Goal: Task Accomplishment & Management: Complete application form

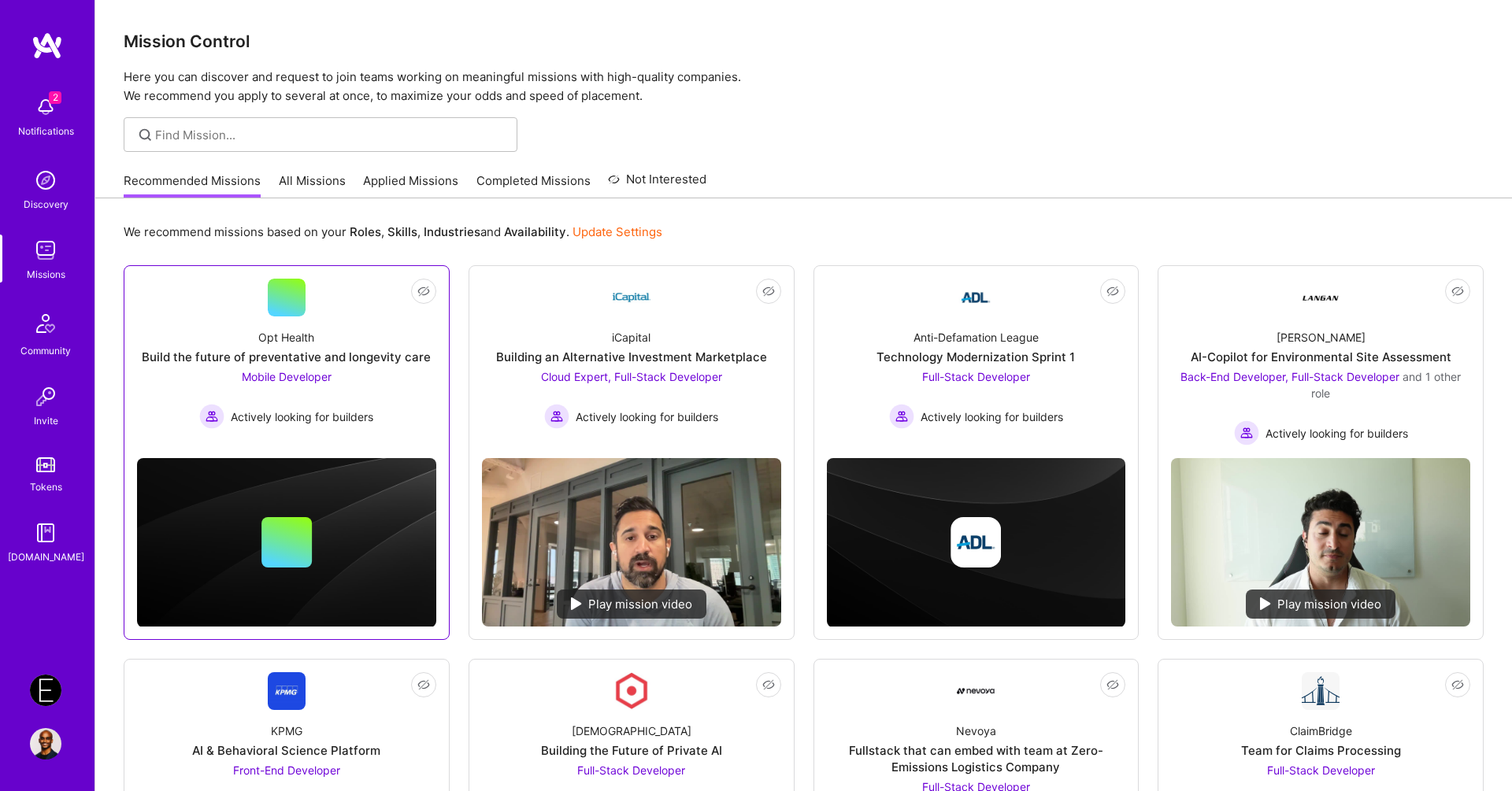
click at [283, 307] on div at bounding box center [287, 298] width 38 height 38
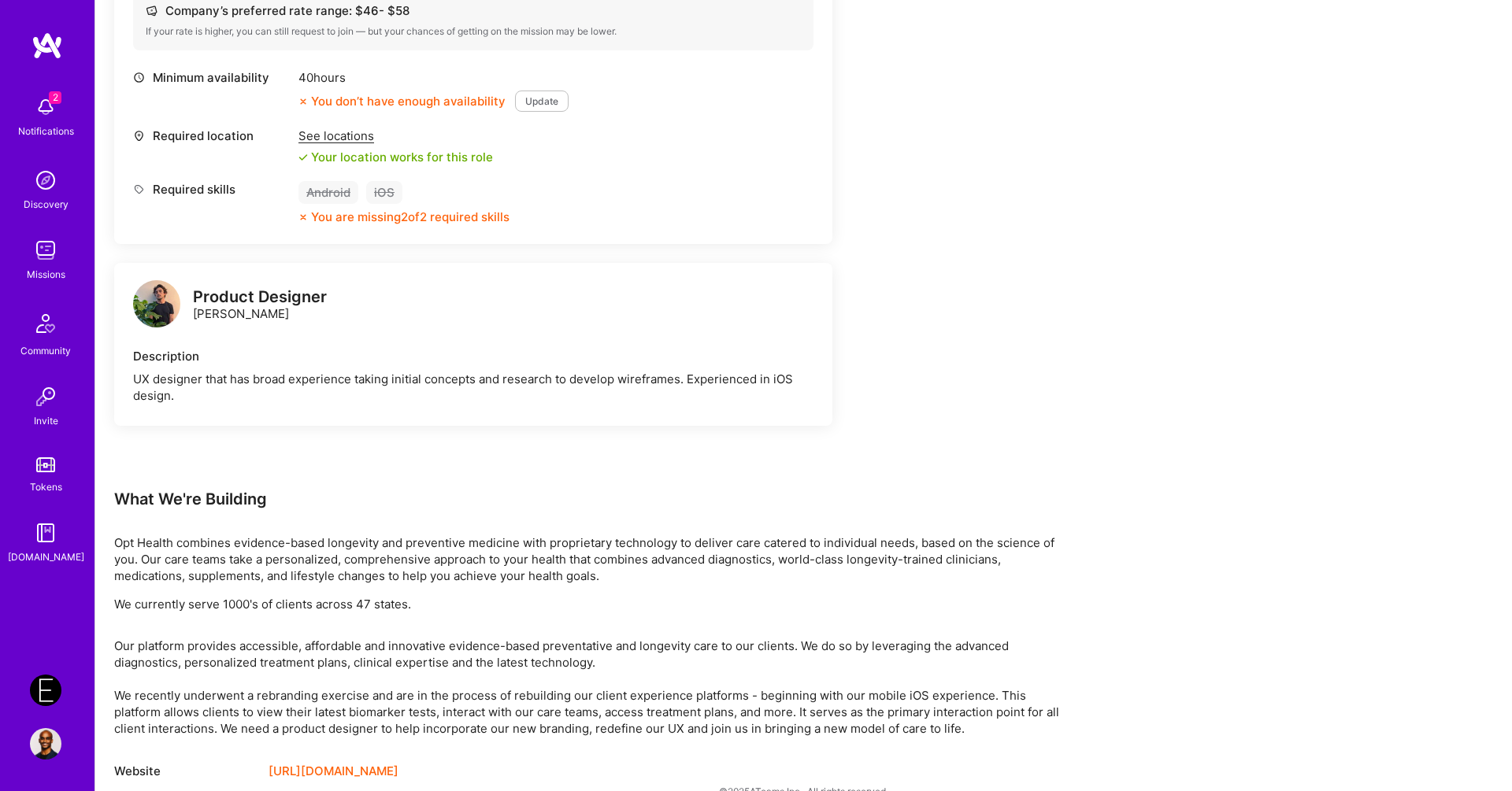
scroll to position [622, 0]
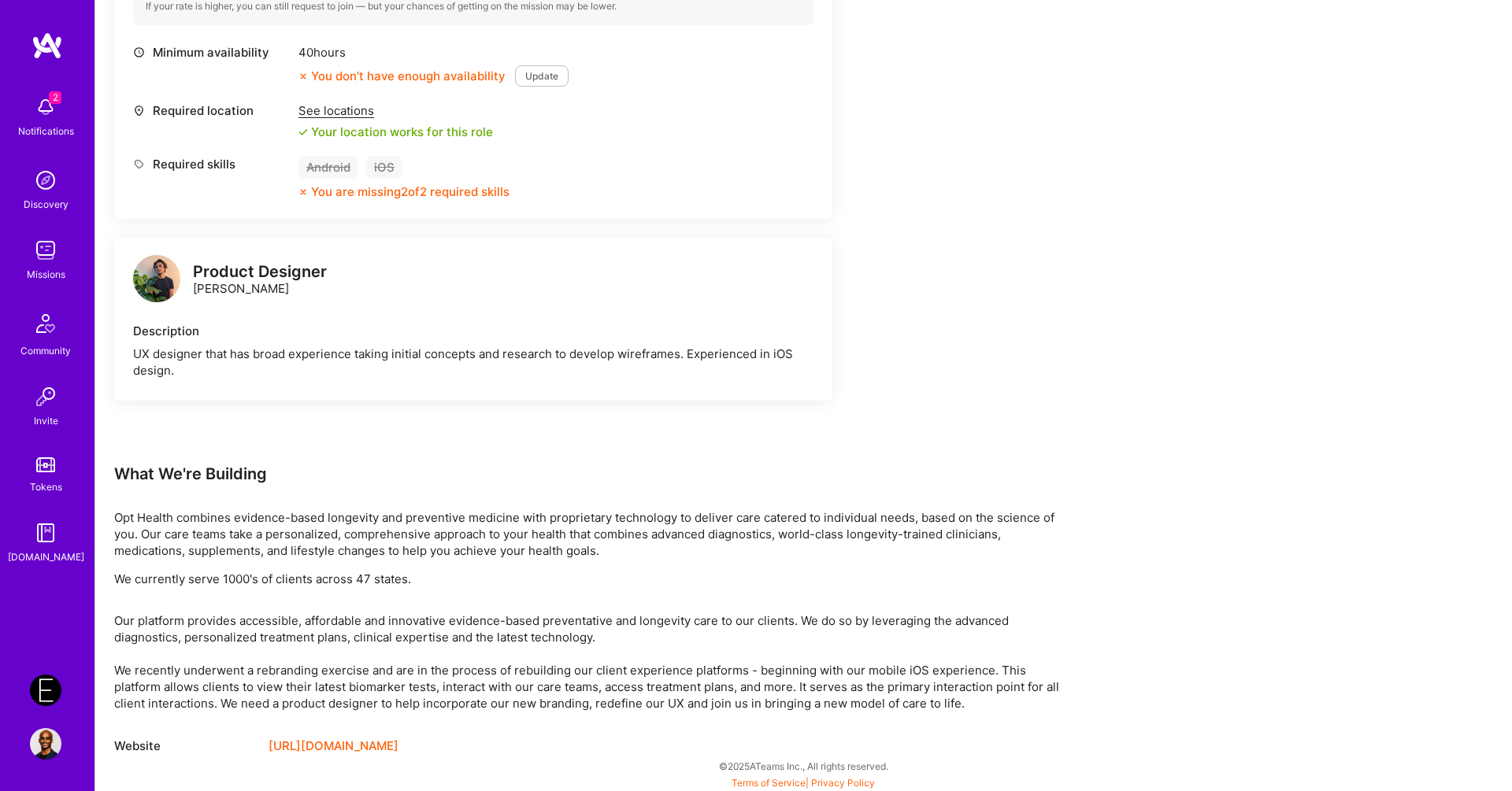
click at [47, 695] on img at bounding box center [45, 690] width 31 height 31
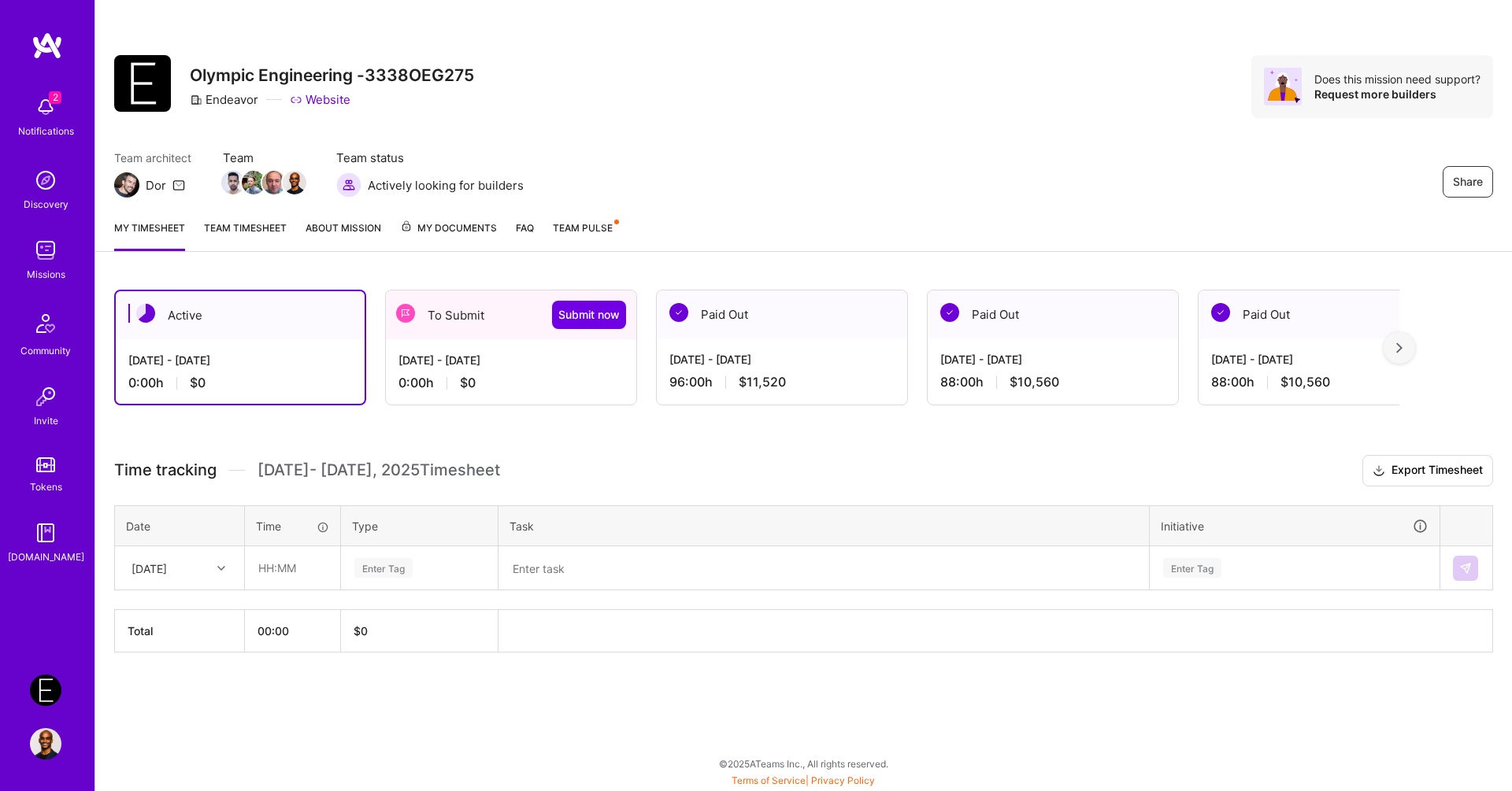
click at [473, 347] on div "[DATE] - [DATE] 0:00 h $0" at bounding box center [511, 371] width 250 height 64
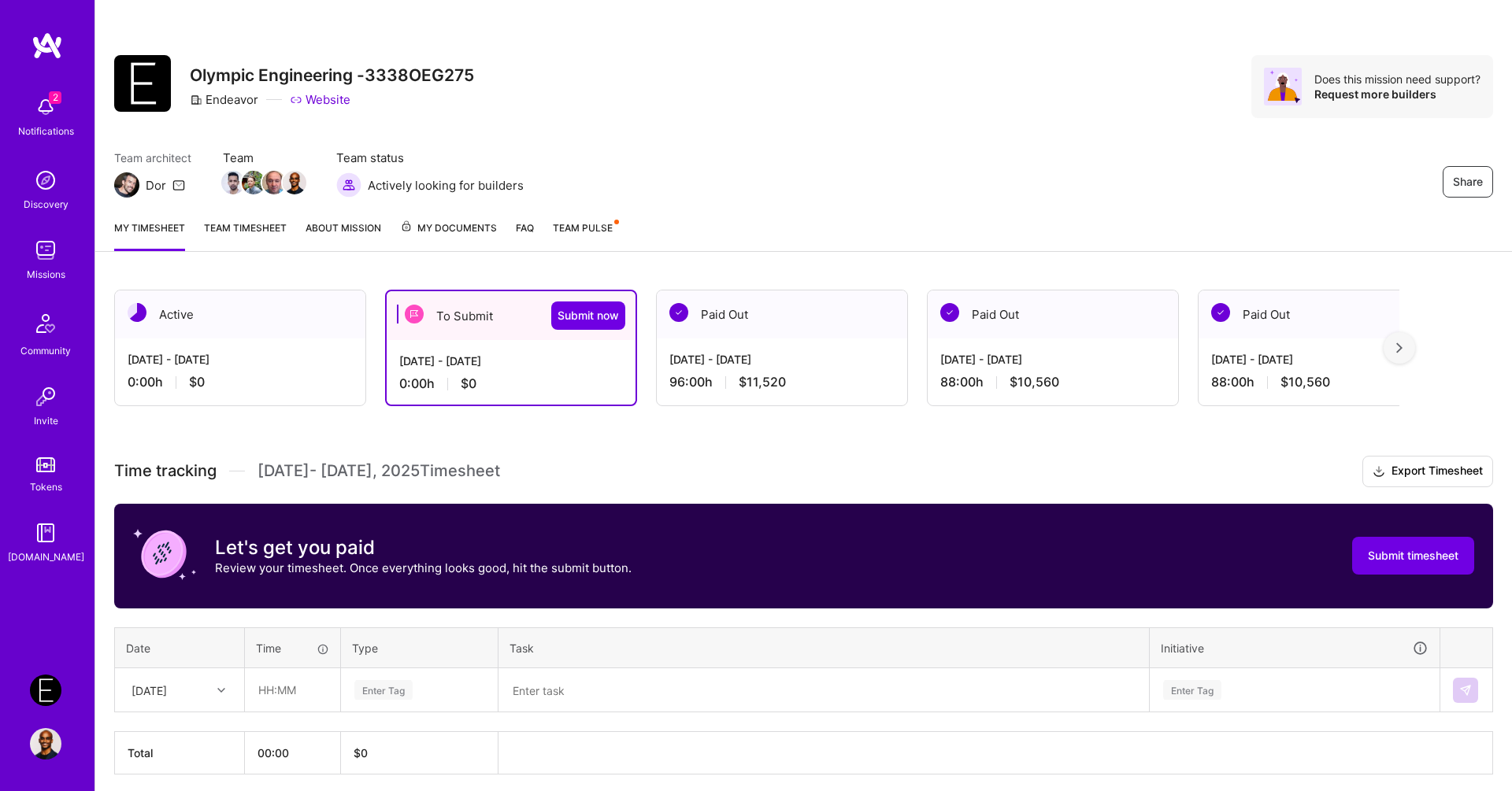
scroll to position [57, 0]
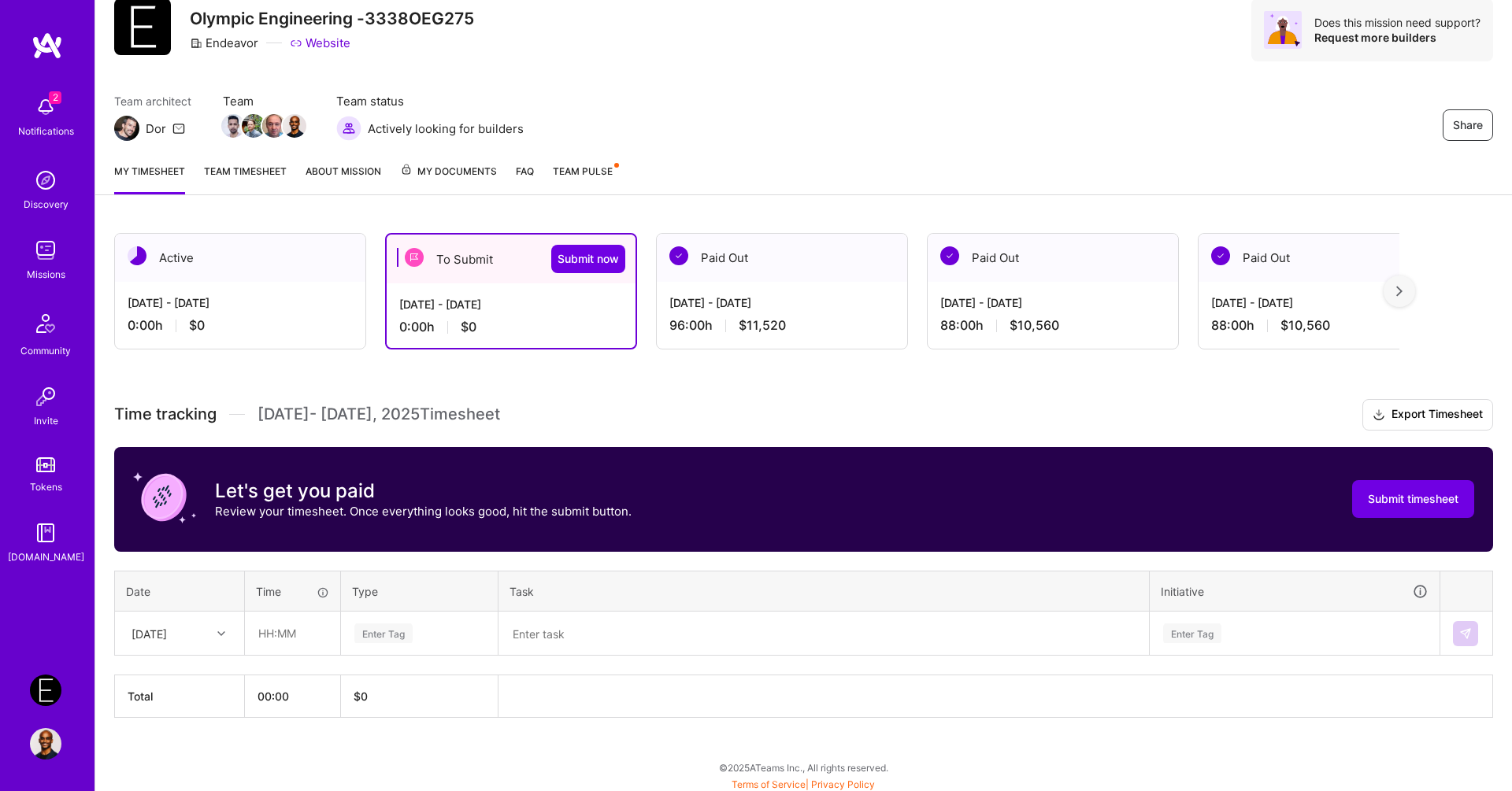
click at [545, 630] on textarea at bounding box center [823, 633] width 647 height 41
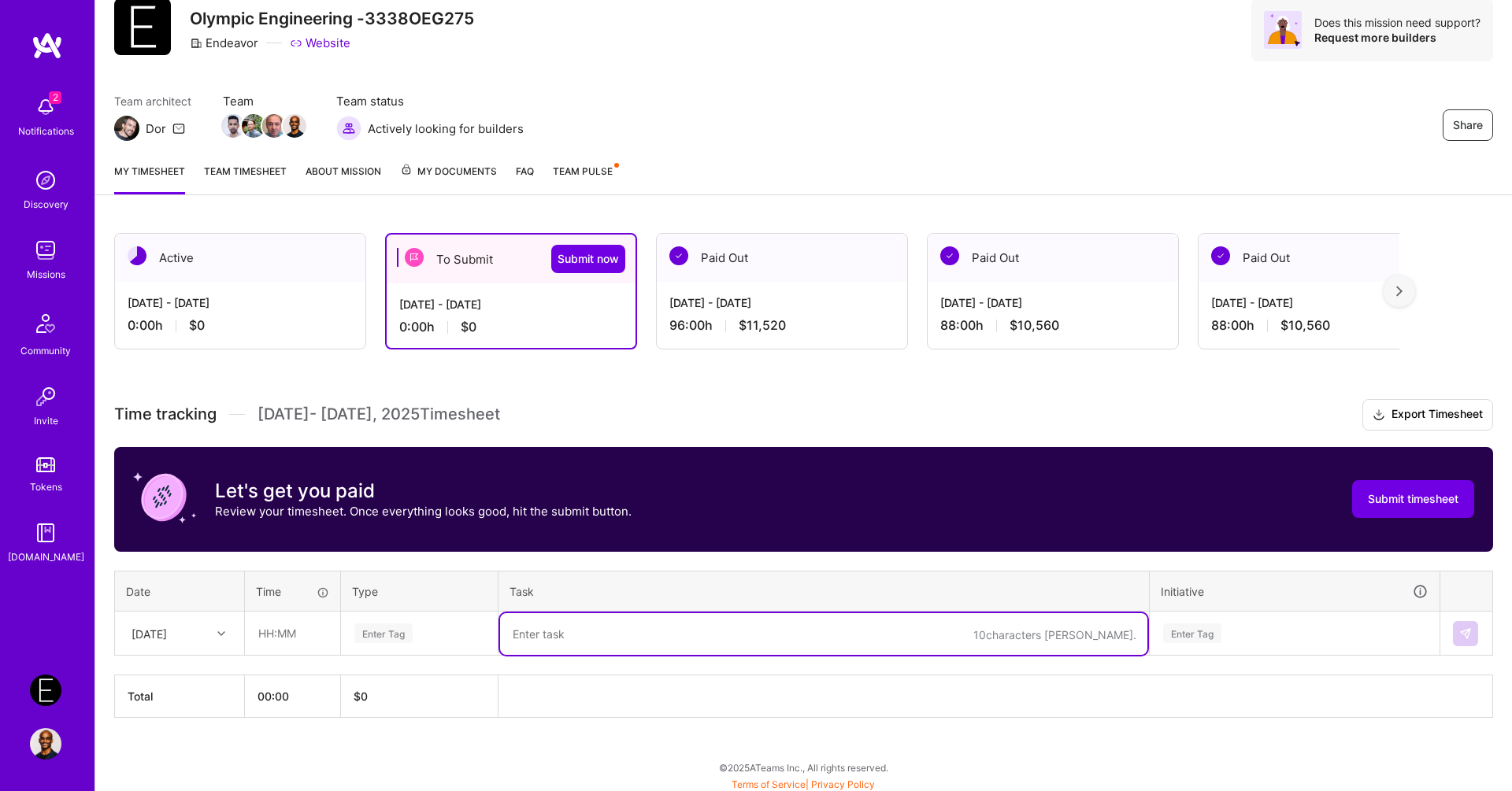
paste textarea "Worked on PR feedback items for Domain Services API, upgrade QA to MC26.3.1.0, …"
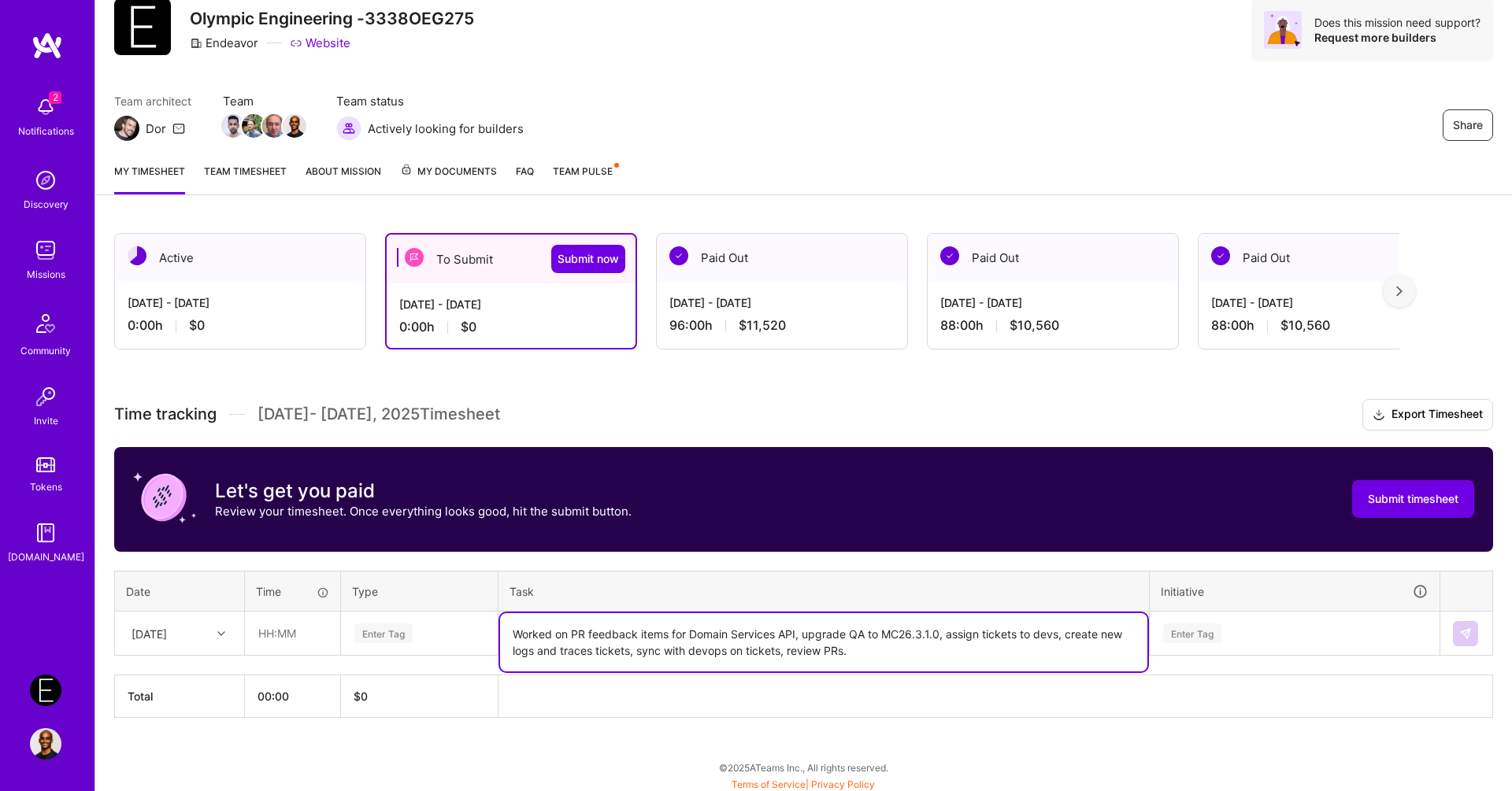
type textarea "Worked on PR feedback items for Domain Services API, upgrade QA to MC26.3.1.0, …"
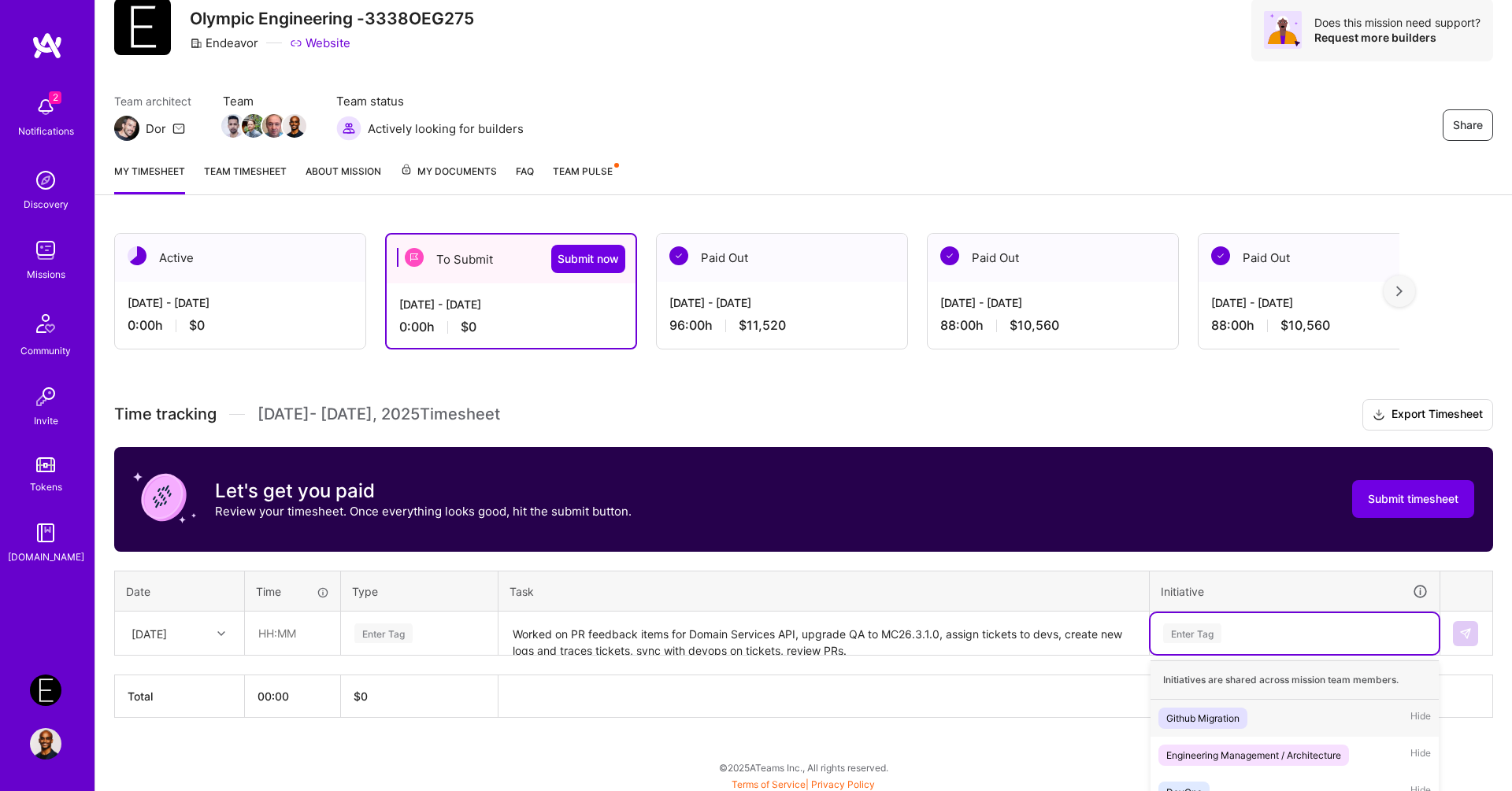
click at [1193, 613] on div "option Github Migration focused, 1 of 4. 4 results available. Use Up and Down t…" at bounding box center [1295, 633] width 288 height 41
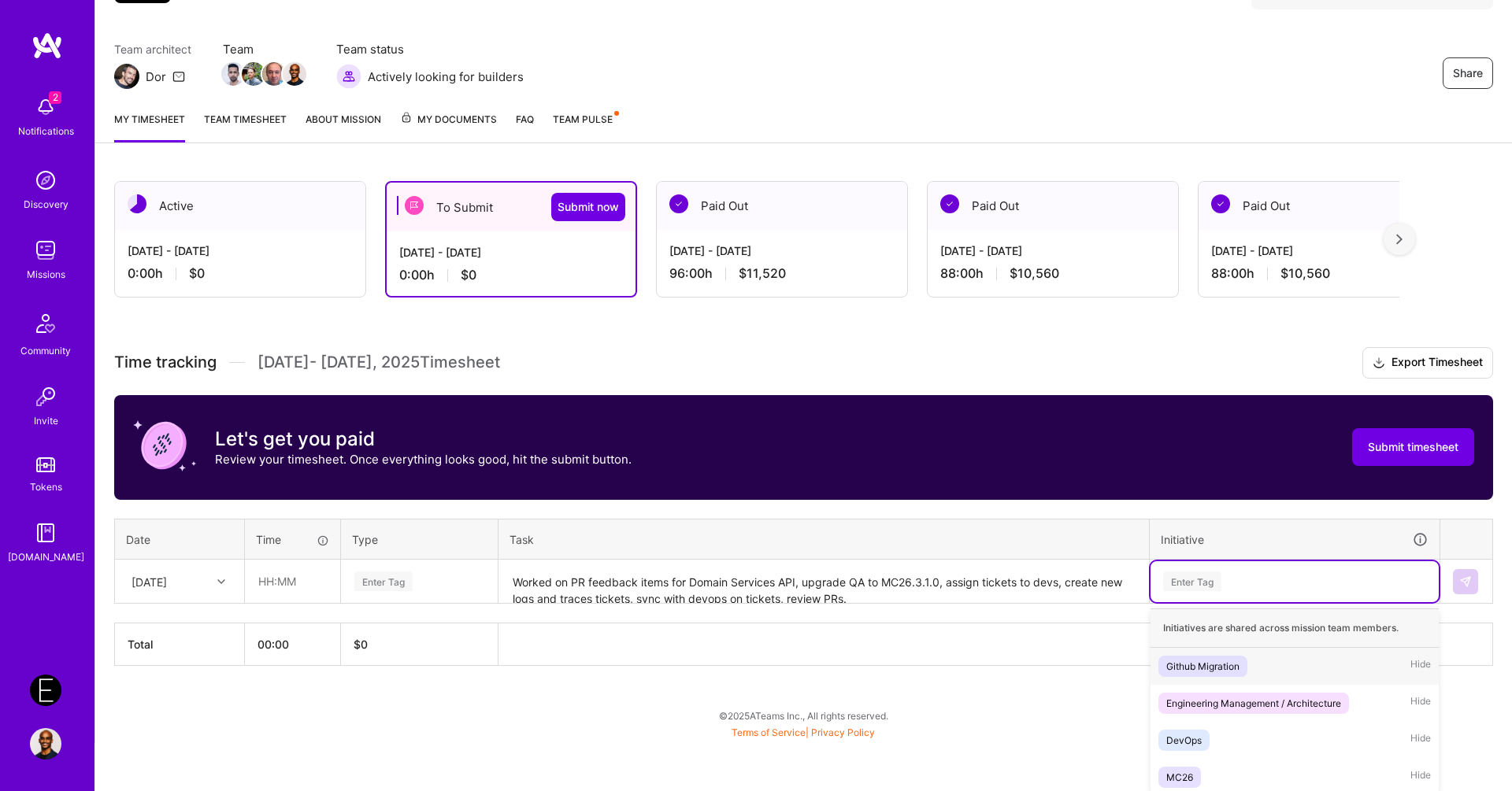
scroll to position [109, 0]
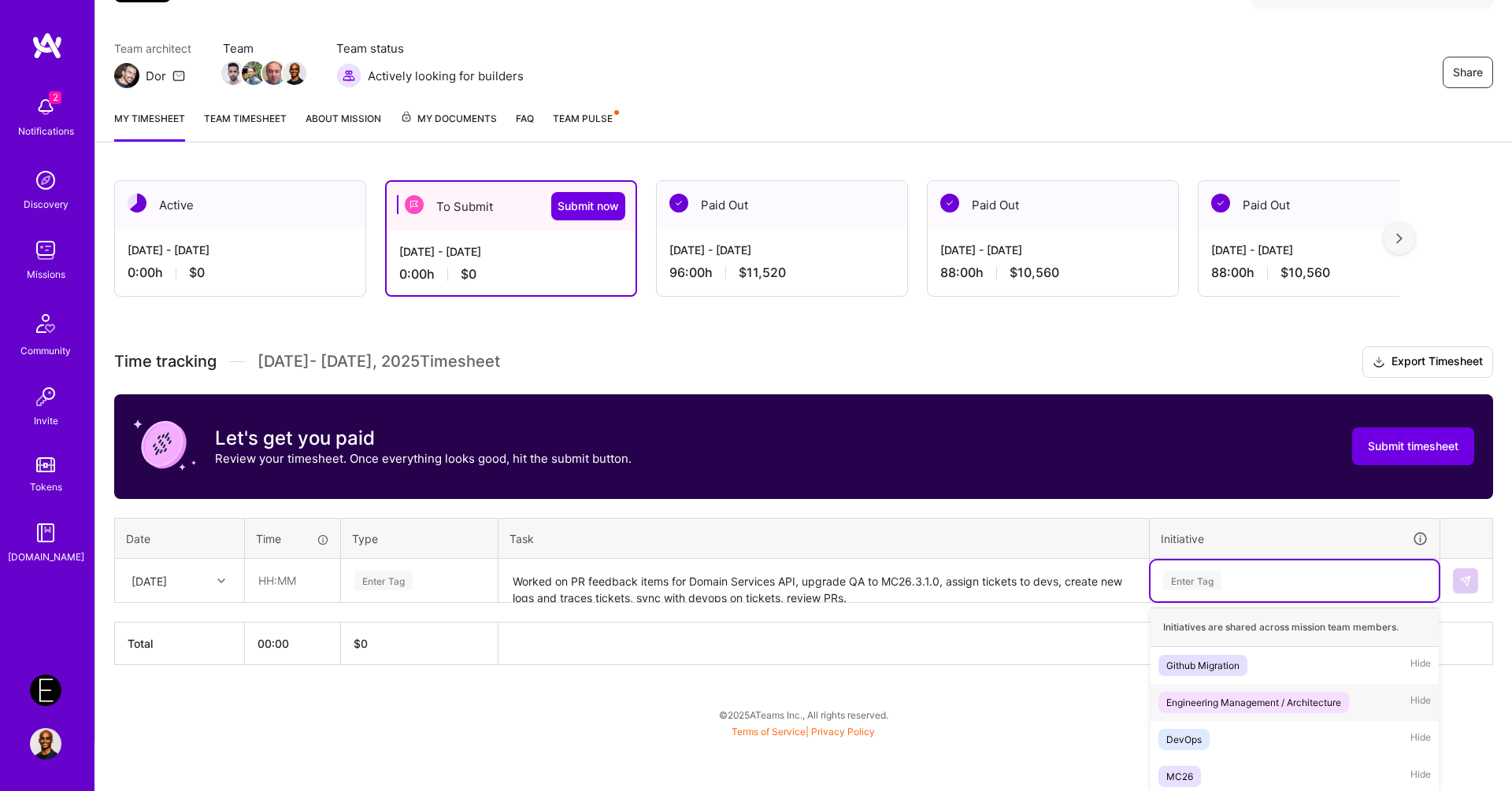
click at [1173, 705] on div "Engineering Management / Architecture" at bounding box center [1253, 703] width 175 height 17
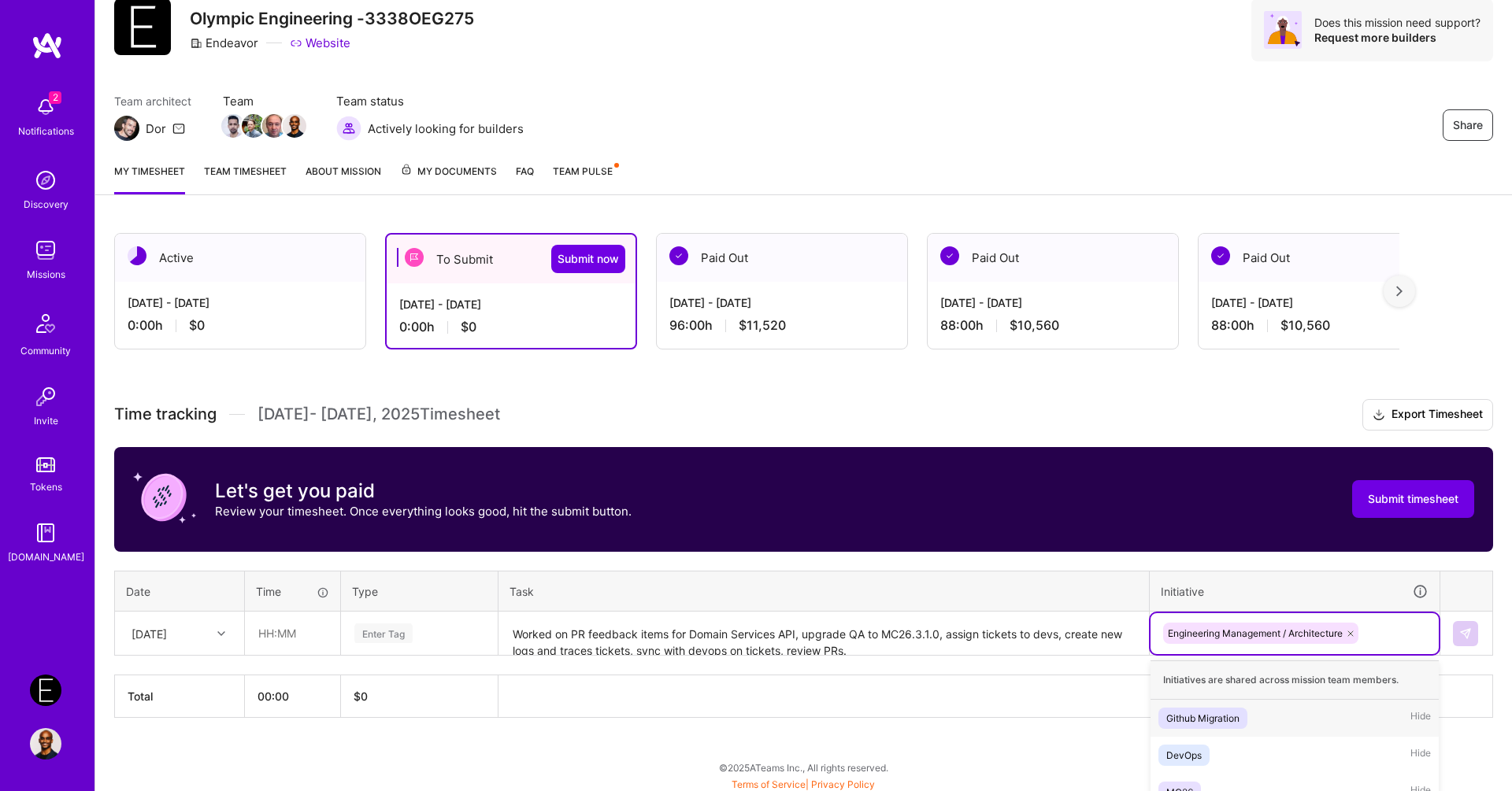
scroll to position [72, 0]
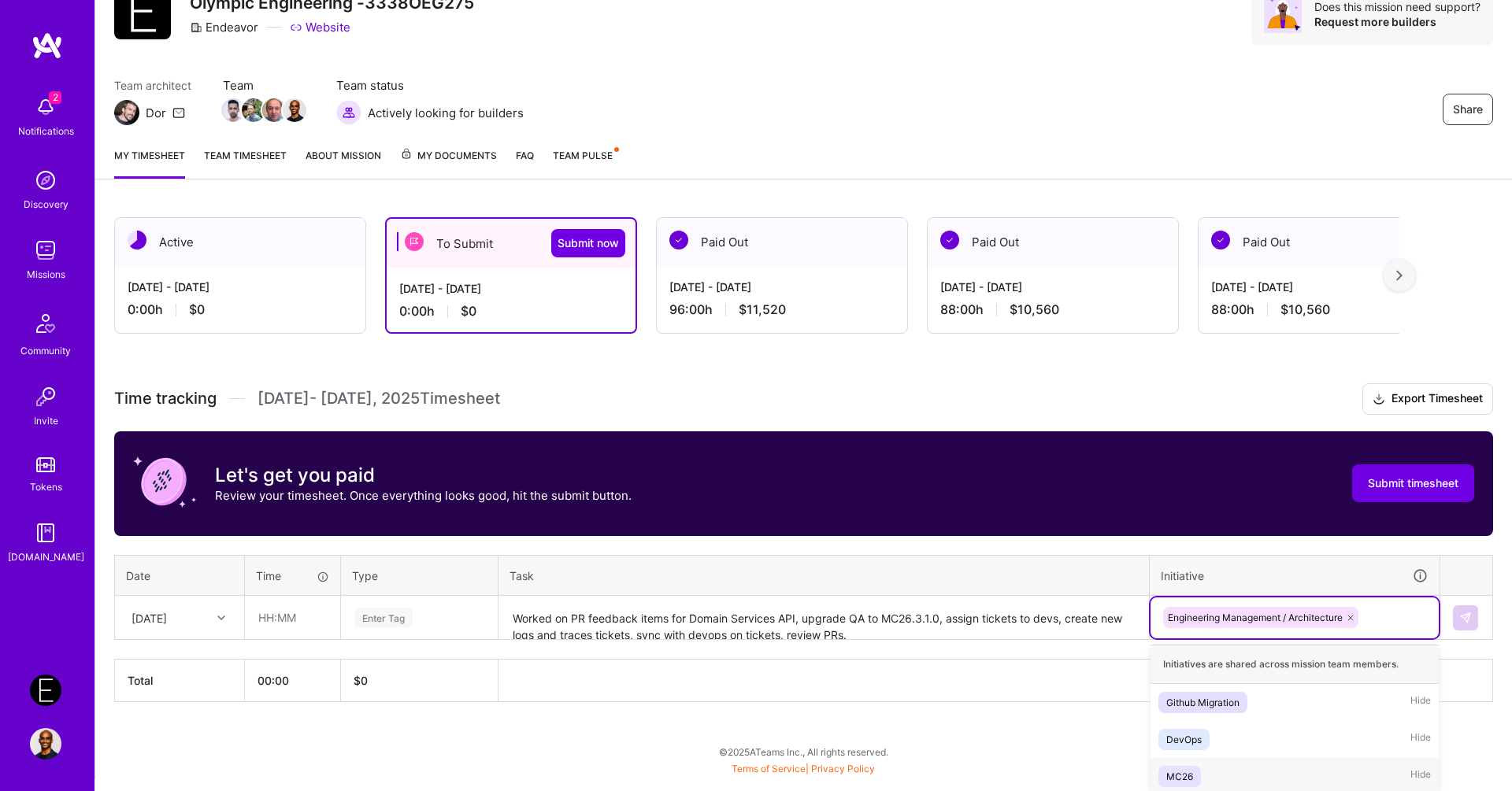
click at [1182, 772] on div "MC26" at bounding box center [1180, 777] width 27 height 17
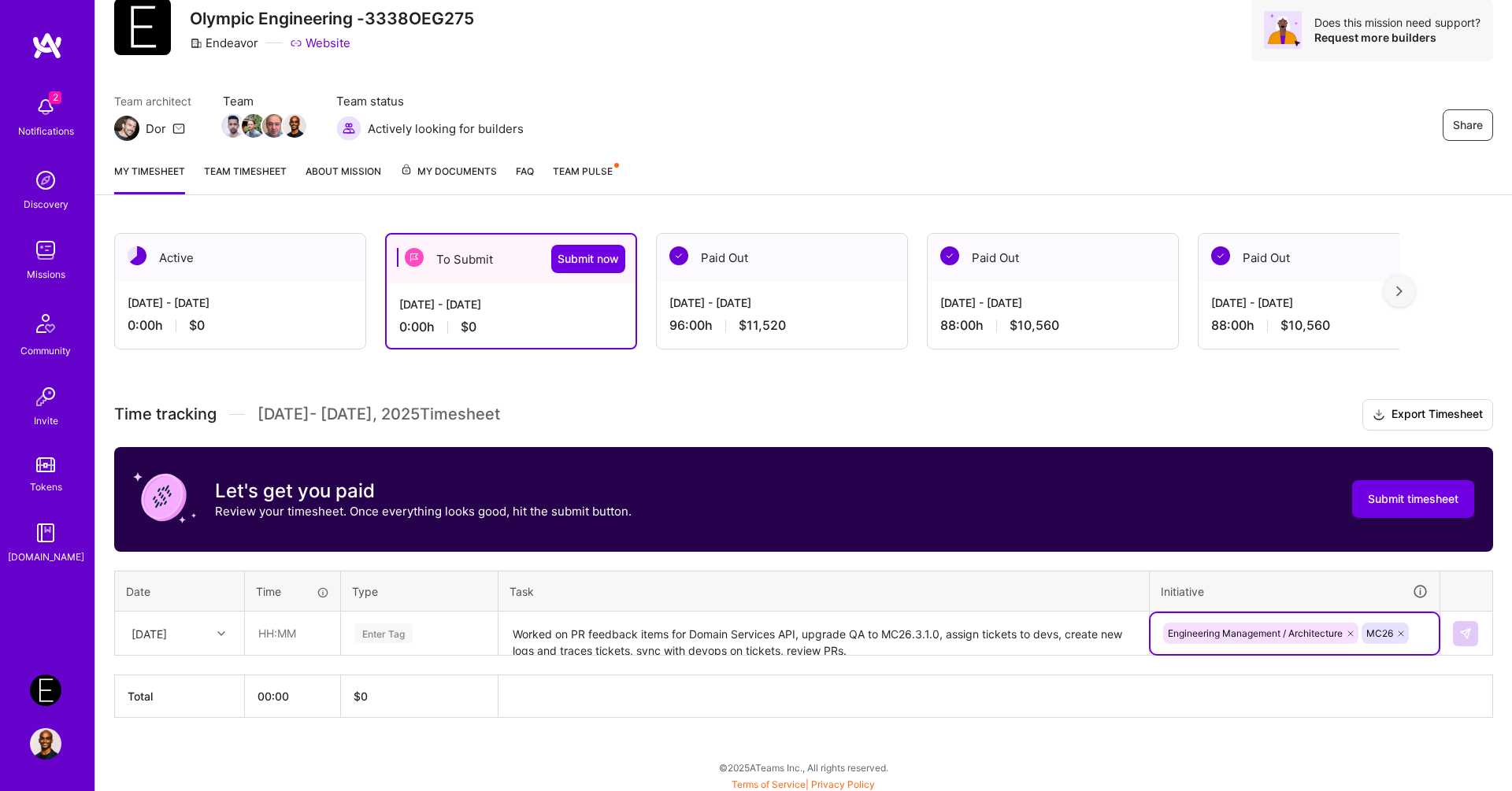
click at [1350, 629] on icon at bounding box center [1350, 633] width 9 height 9
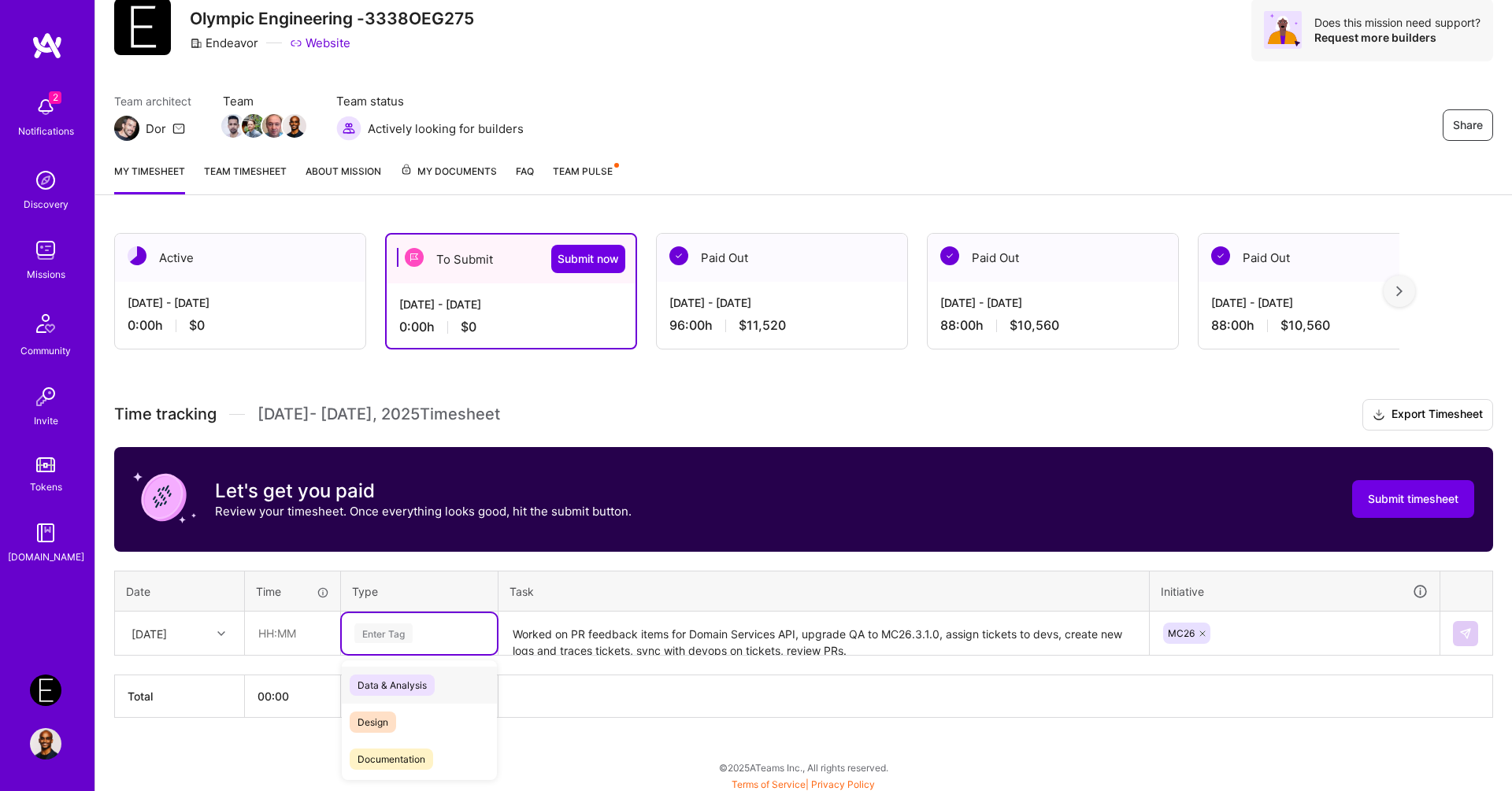
click at [378, 627] on div "Enter Tag" at bounding box center [383, 633] width 59 height 25
click at [403, 688] on span "Engineering" at bounding box center [383, 688] width 68 height 21
click at [287, 616] on input "text" at bounding box center [293, 632] width 94 height 42
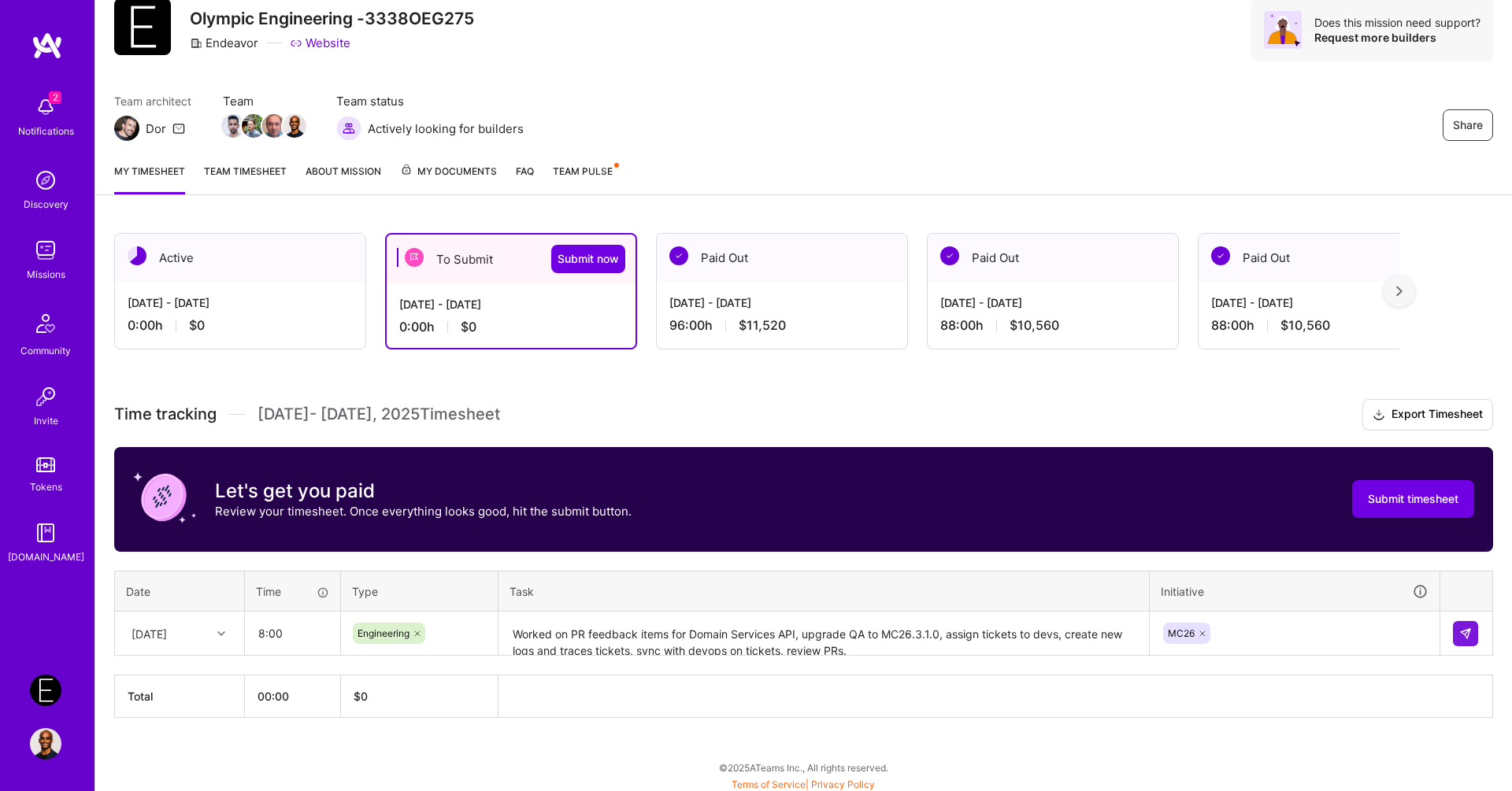
type input "08:00"
click at [650, 562] on div "Time tracking [DATE] - [DATE] Timesheet Export Timesheet Let's get you paid Rev…" at bounding box center [804, 559] width 1379 height 319
click at [946, 640] on textarea "Worked on PR feedback items for Domain Services API, upgrade QA to MC26.3.1.0, …" at bounding box center [823, 633] width 647 height 42
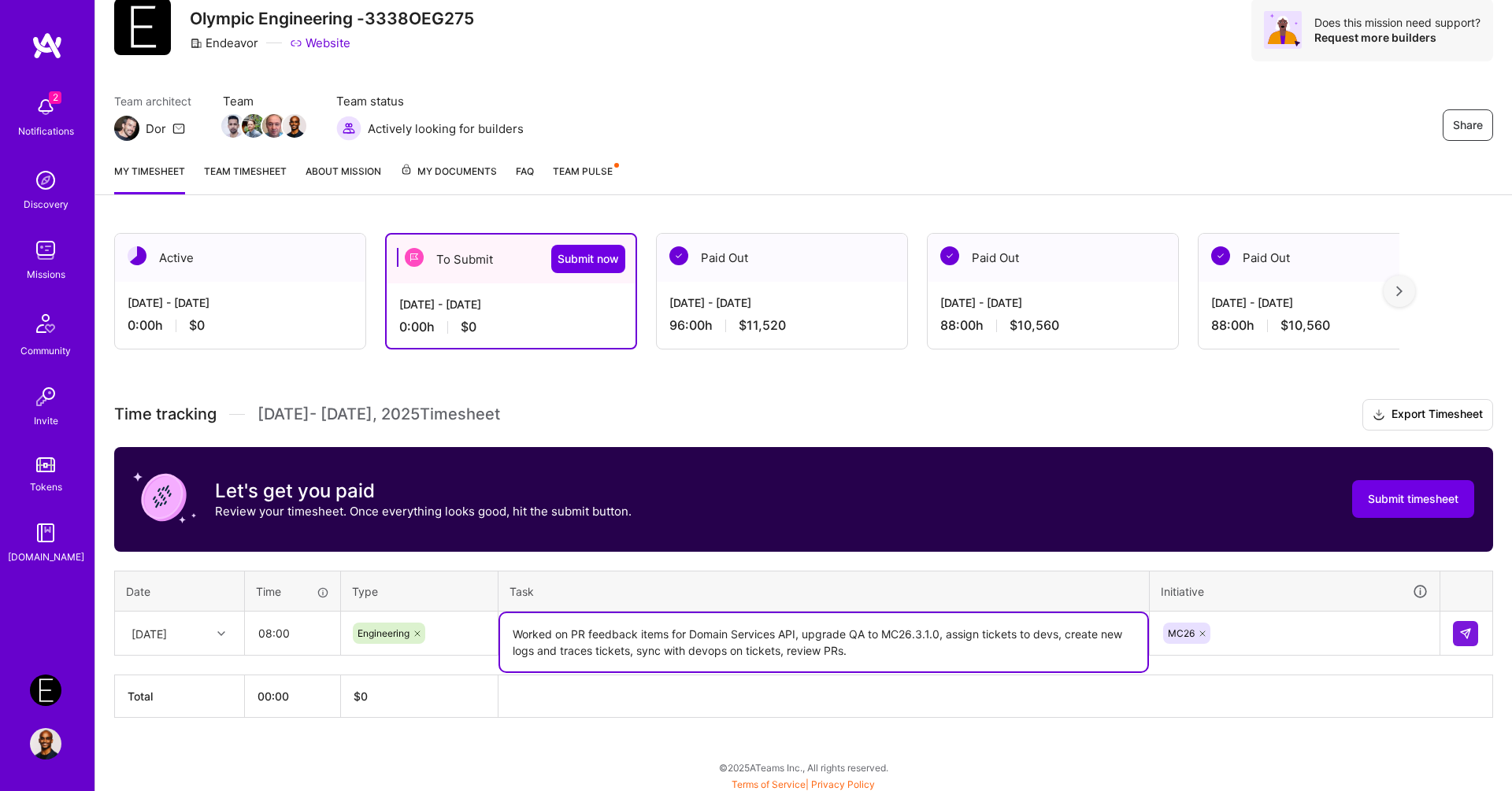
click at [1152, 717] on div "Active [DATE] - [DATE] 0:00 h $0 To Submit Submit now [DATE] - [DATE] 0:00 h $0…" at bounding box center [803, 504] width 1417 height 581
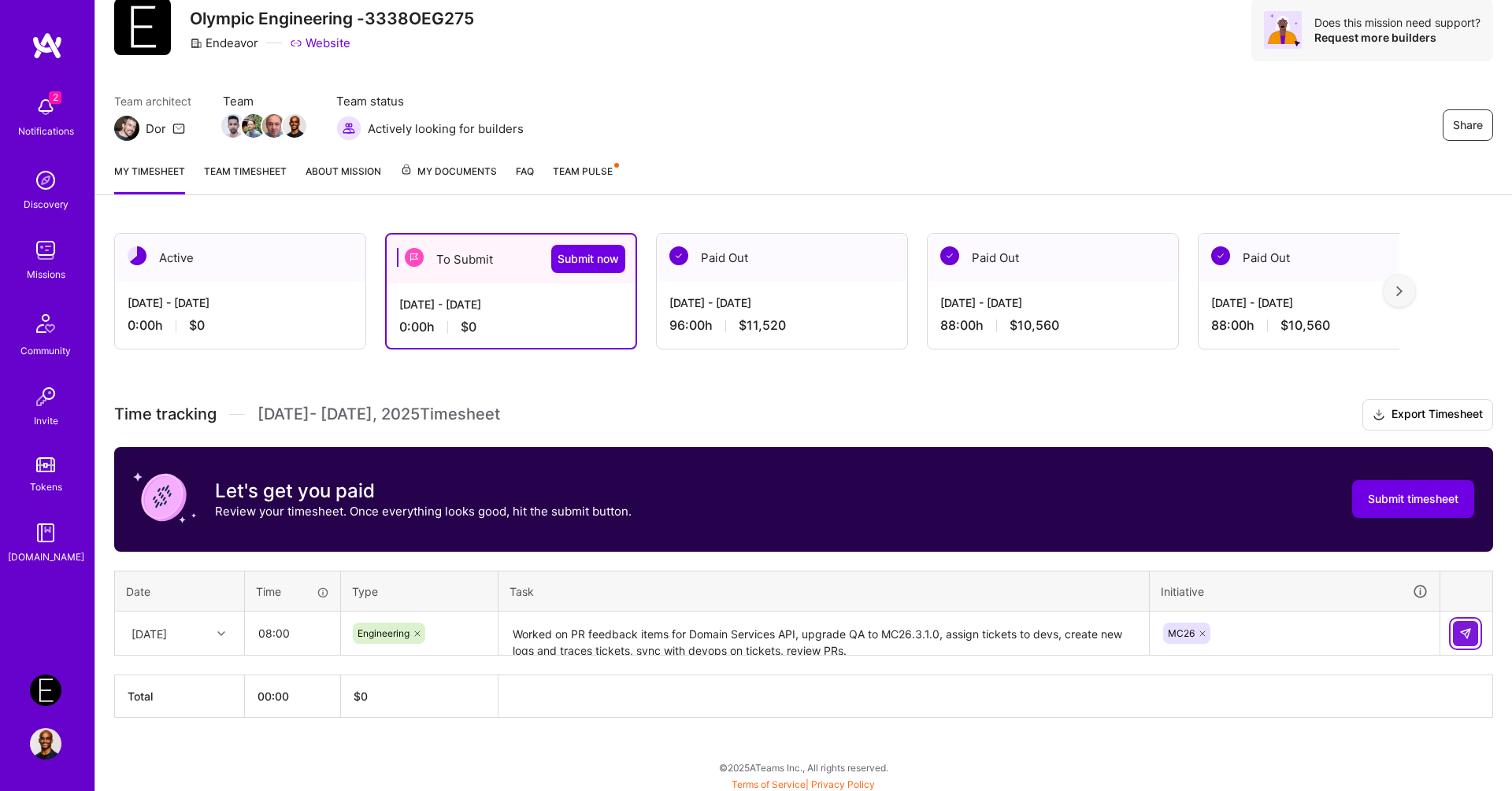
click at [1472, 632] on button at bounding box center [1465, 634] width 25 height 25
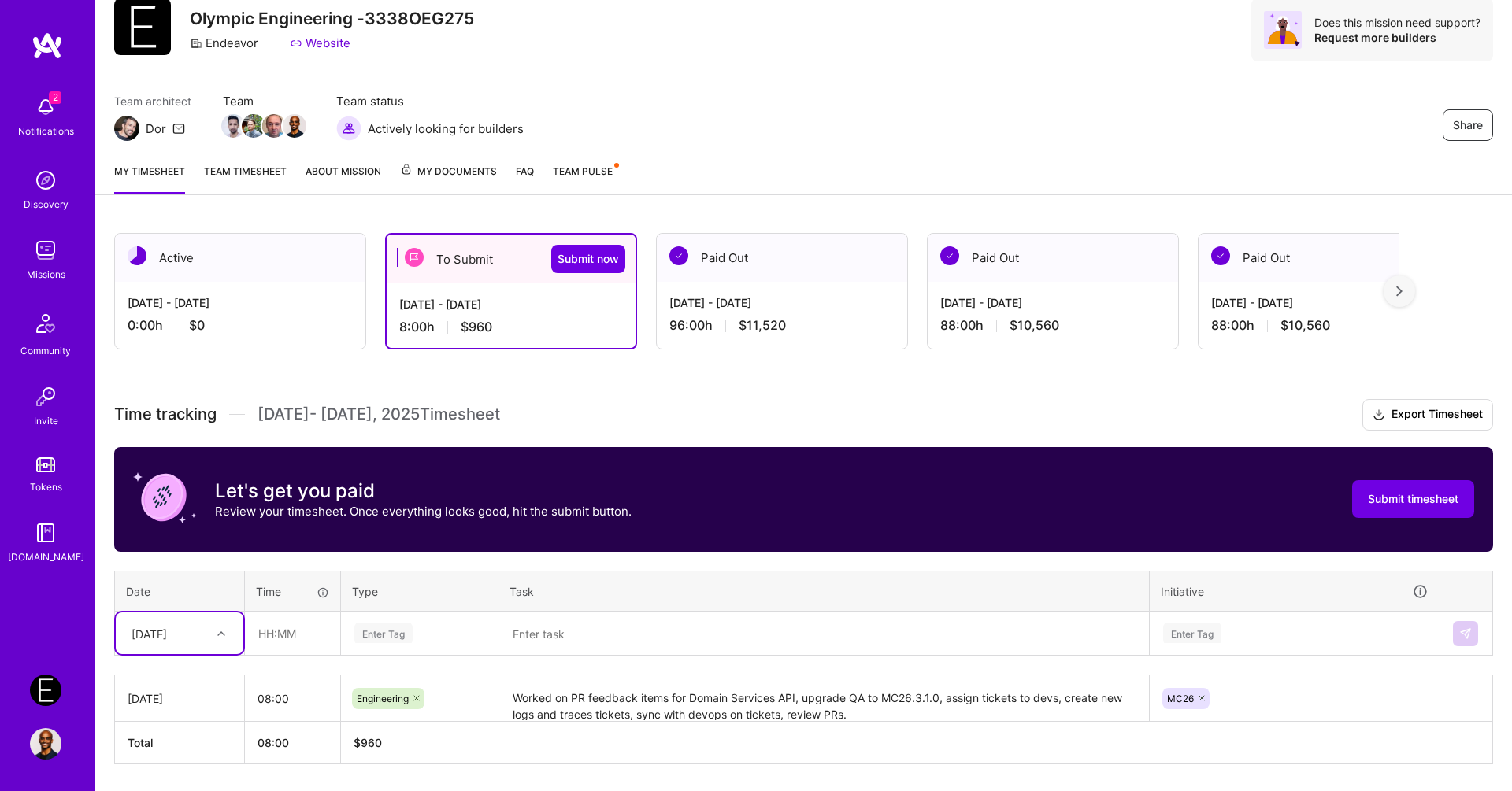
scroll to position [103, 0]
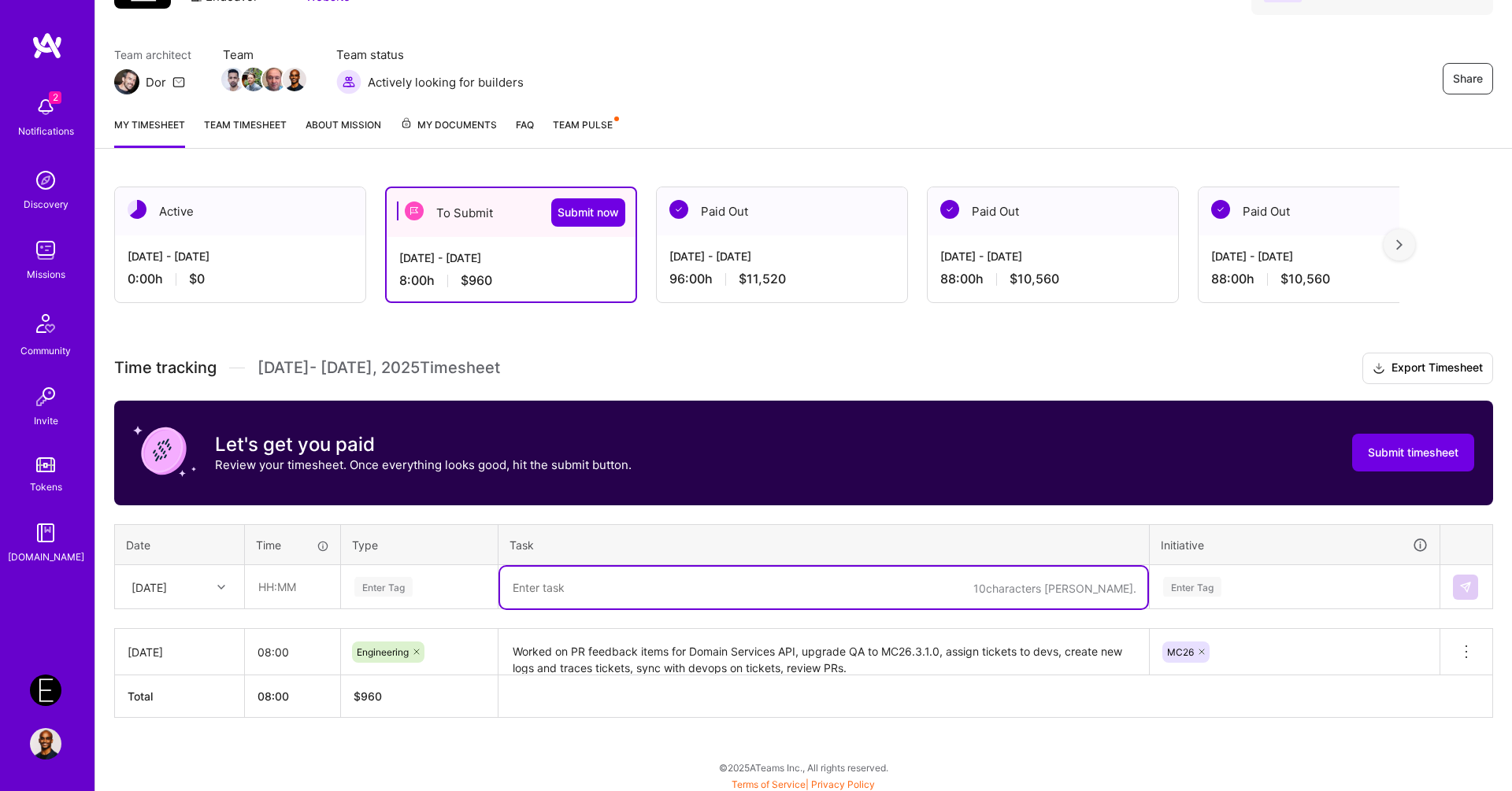
click at [635, 583] on textarea at bounding box center [823, 588] width 647 height 42
paste textarea "Worked on enabling Contentful fix version support in UAT, work on fix PR, updat…"
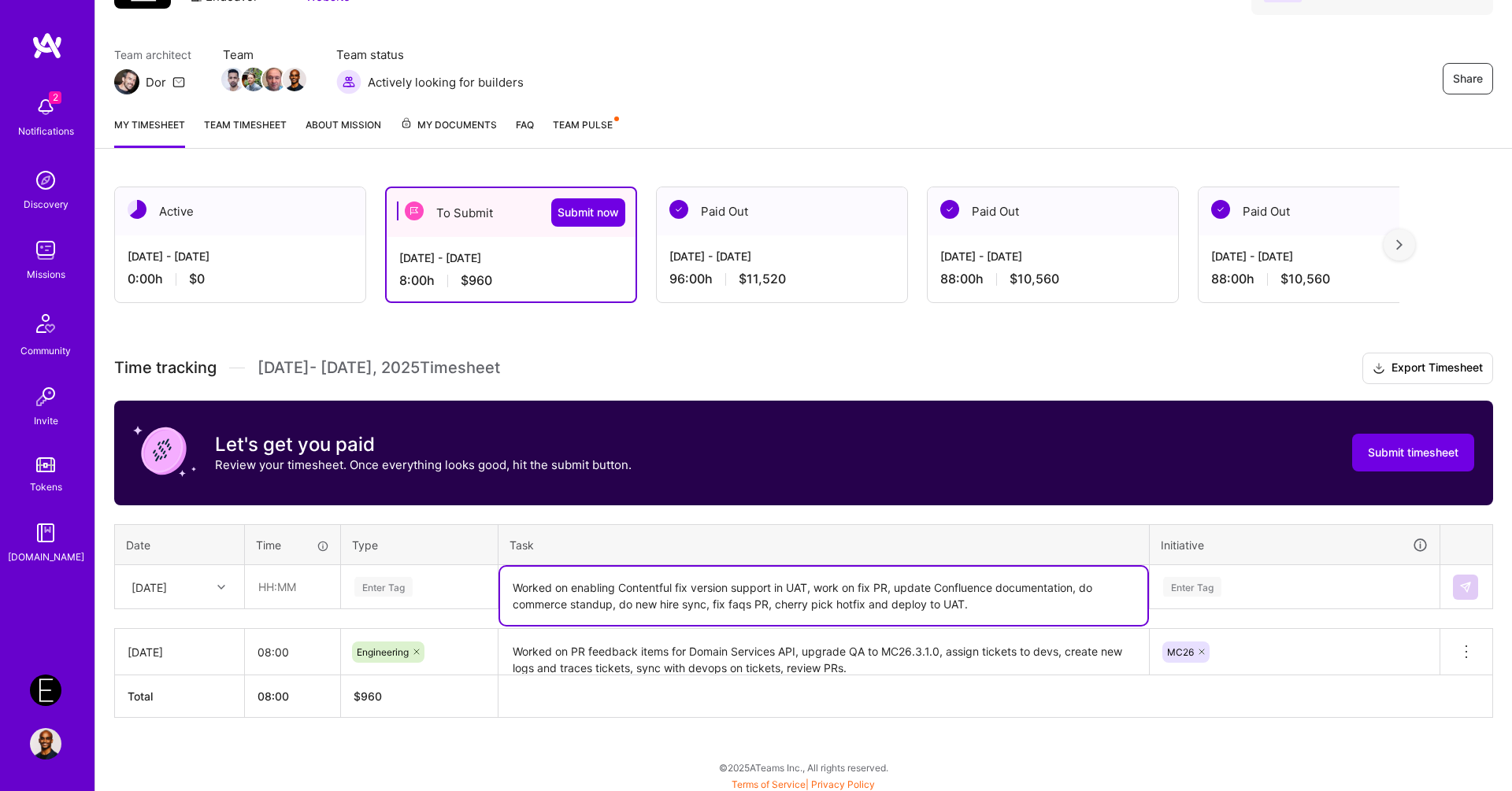
type textarea "Worked on enabling Contentful fix version support in UAT, work on fix PR, updat…"
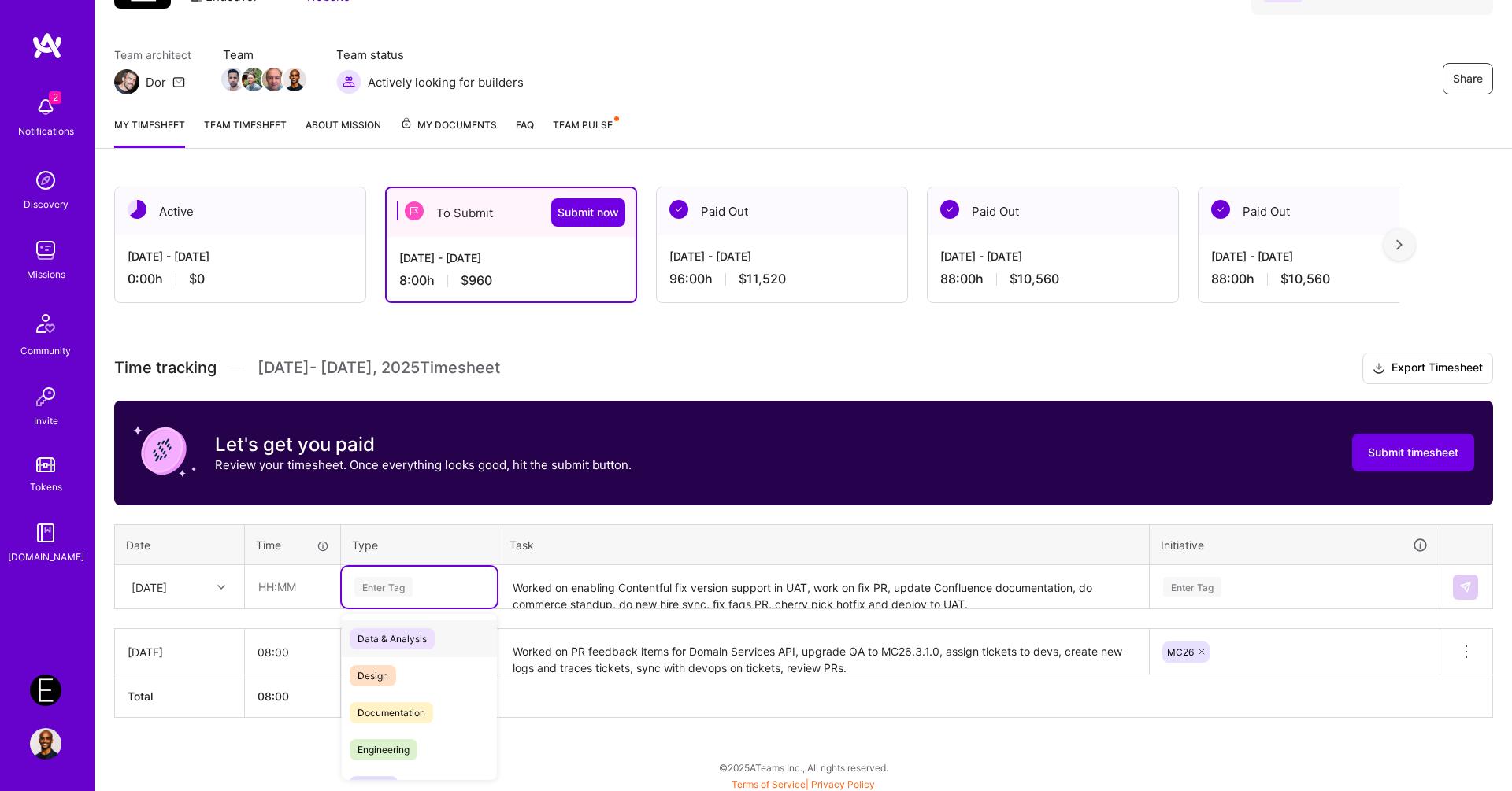
click at [412, 582] on div "Enter Tag" at bounding box center [383, 587] width 59 height 25
click at [393, 741] on span "Engineering" at bounding box center [383, 749] width 68 height 21
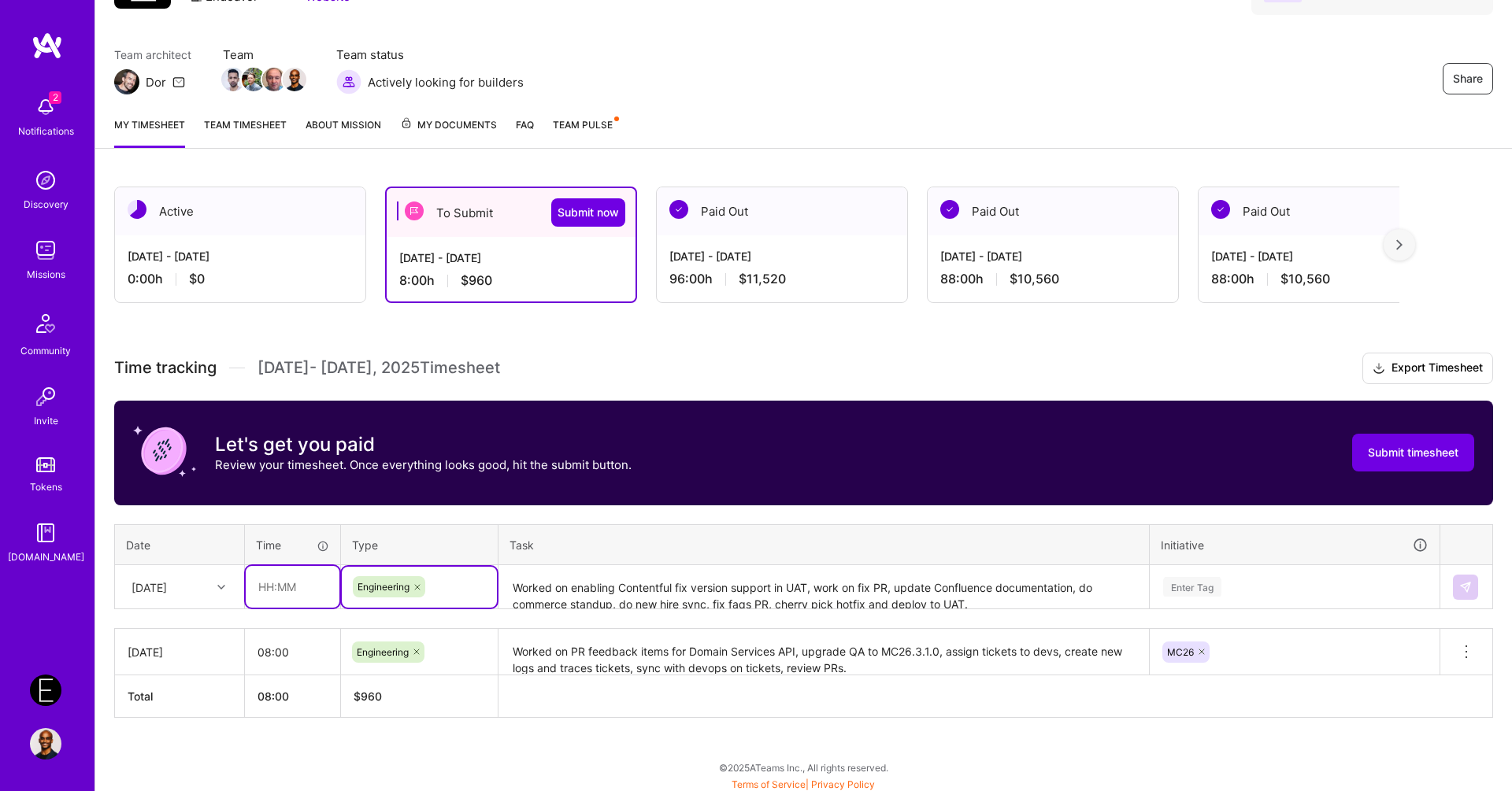
click at [290, 566] on input "text" at bounding box center [293, 587] width 94 height 42
type input "08:00"
click at [167, 590] on div "[DATE]" at bounding box center [149, 588] width 36 height 17
click at [187, 693] on div "[DATE]" at bounding box center [180, 690] width 127 height 29
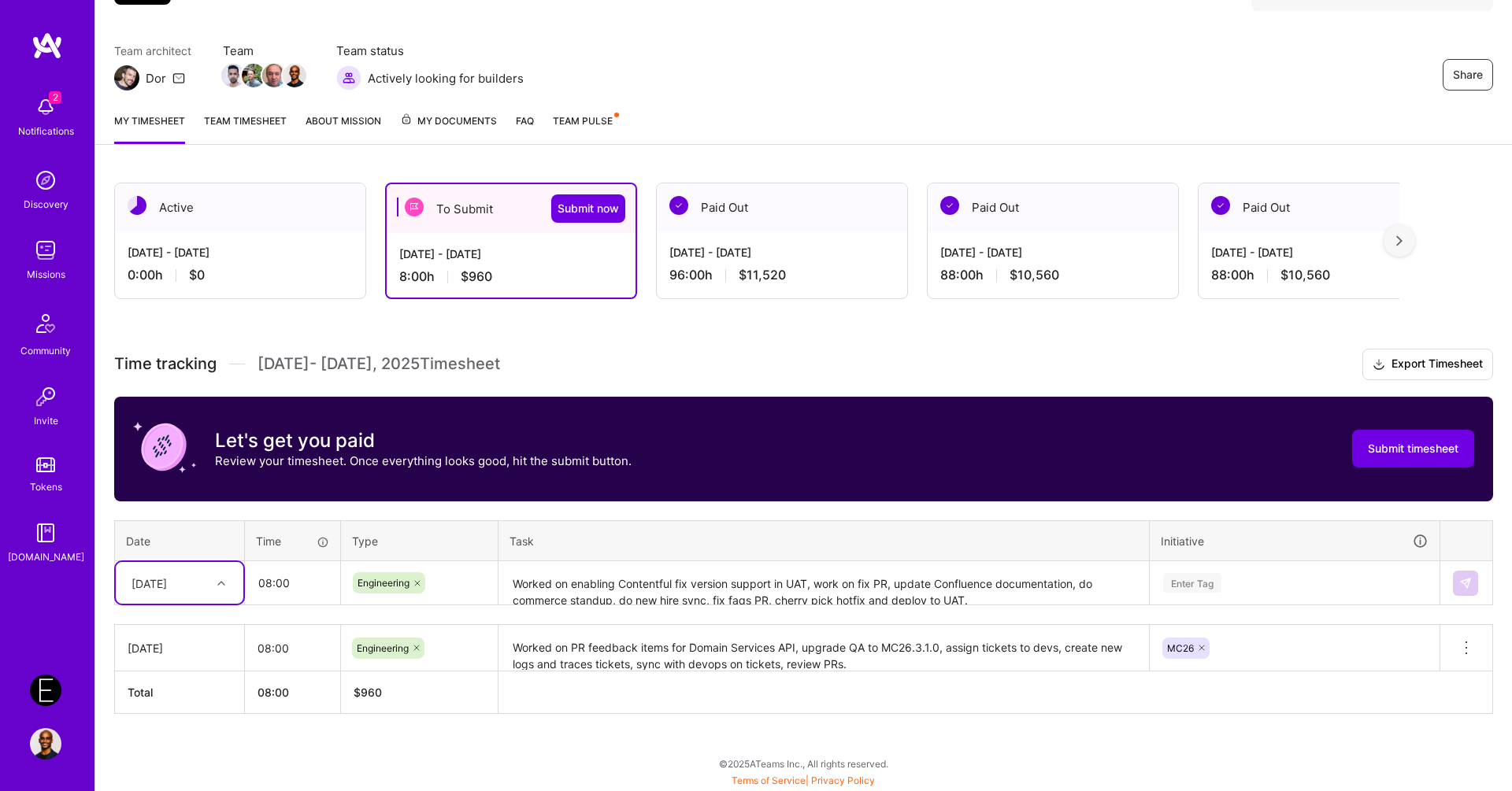
click at [1242, 601] on div "Time tracking [DATE] - [DATE] Timesheet Export Timesheet Let's get you paid Rev…" at bounding box center [804, 531] width 1379 height 365
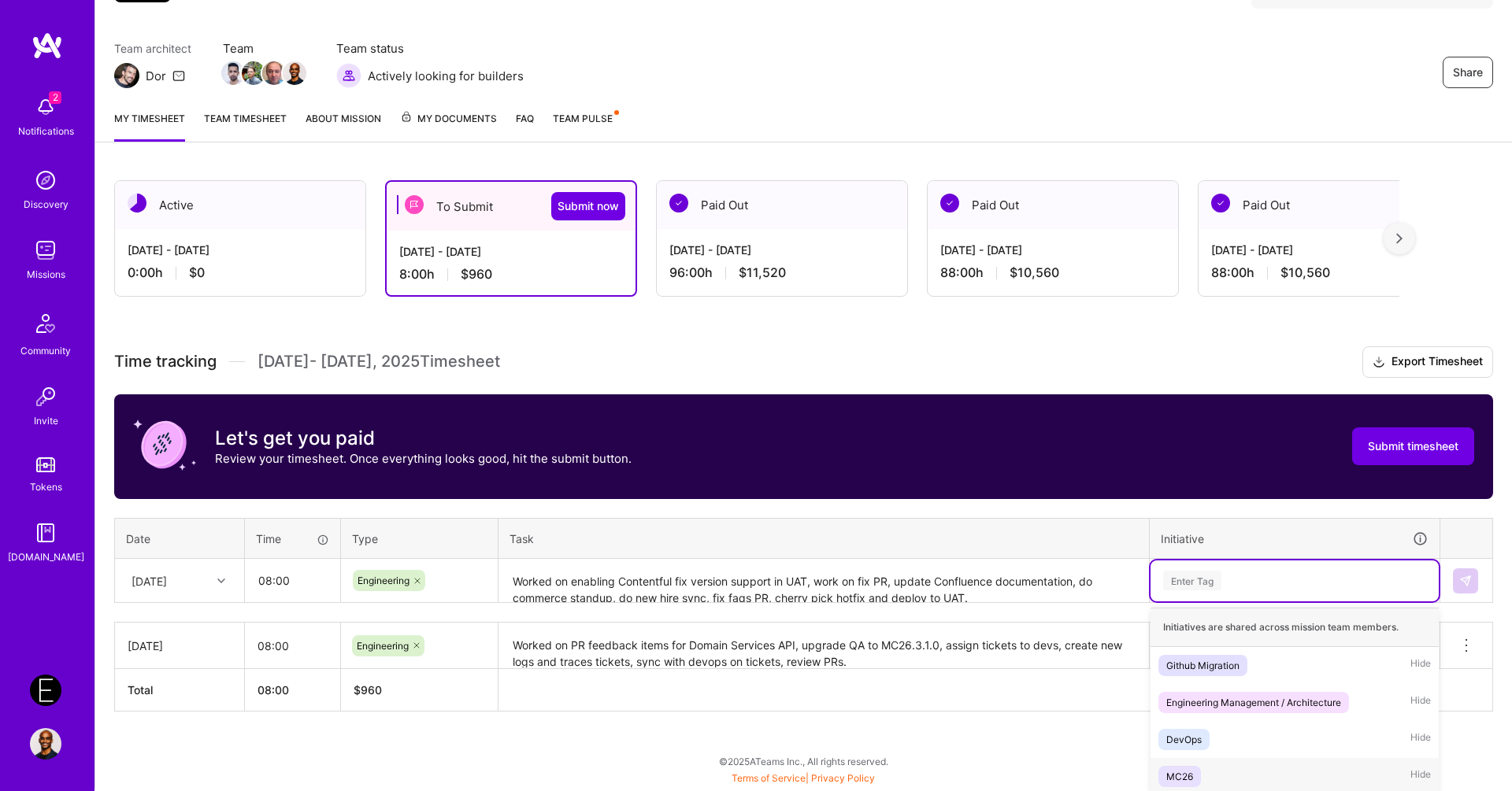
click at [1198, 769] on span "MC26" at bounding box center [1180, 777] width 42 height 21
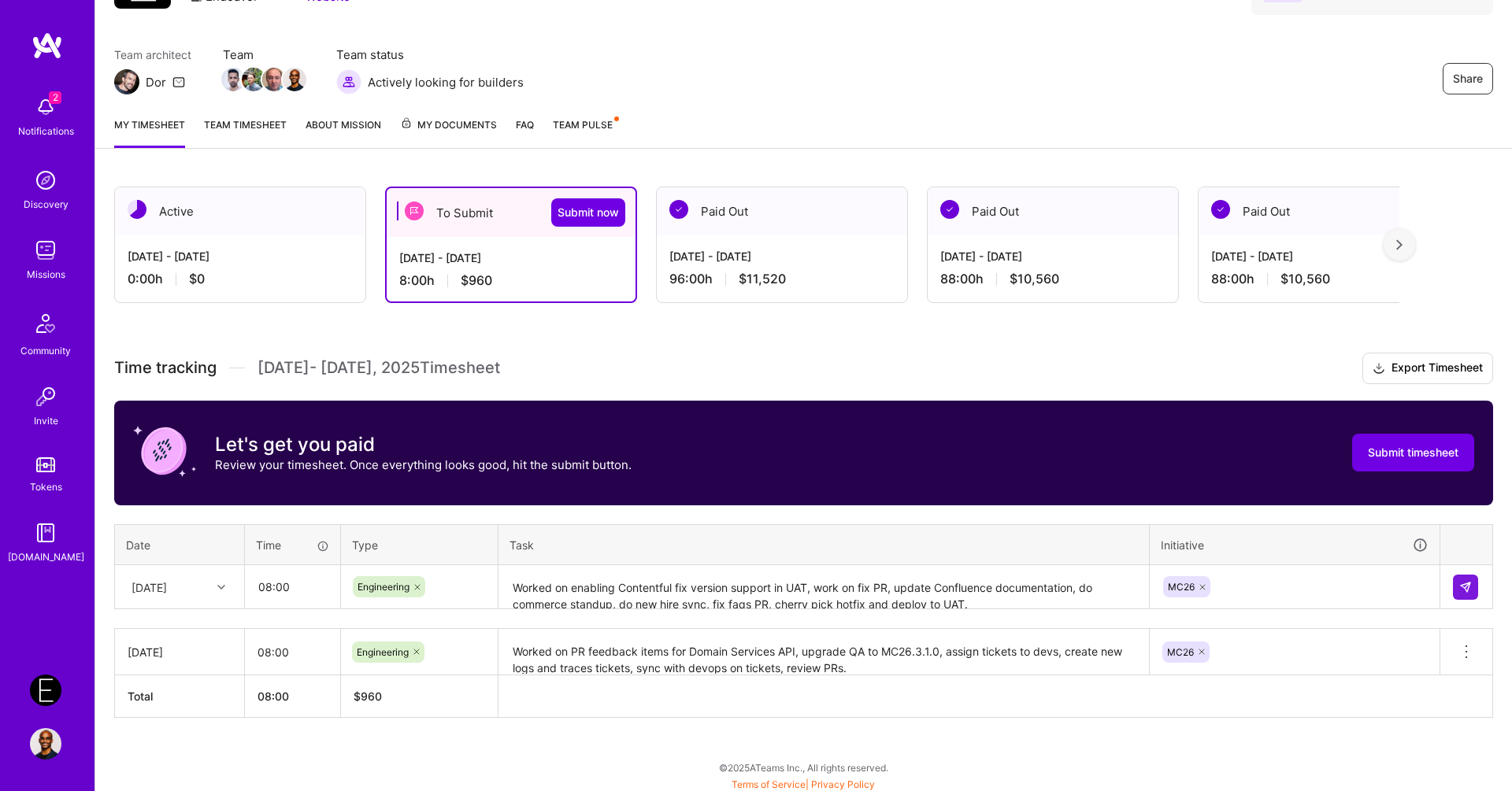
click at [1224, 705] on th at bounding box center [996, 697] width 995 height 42
click at [1472, 581] on button at bounding box center [1465, 588] width 25 height 25
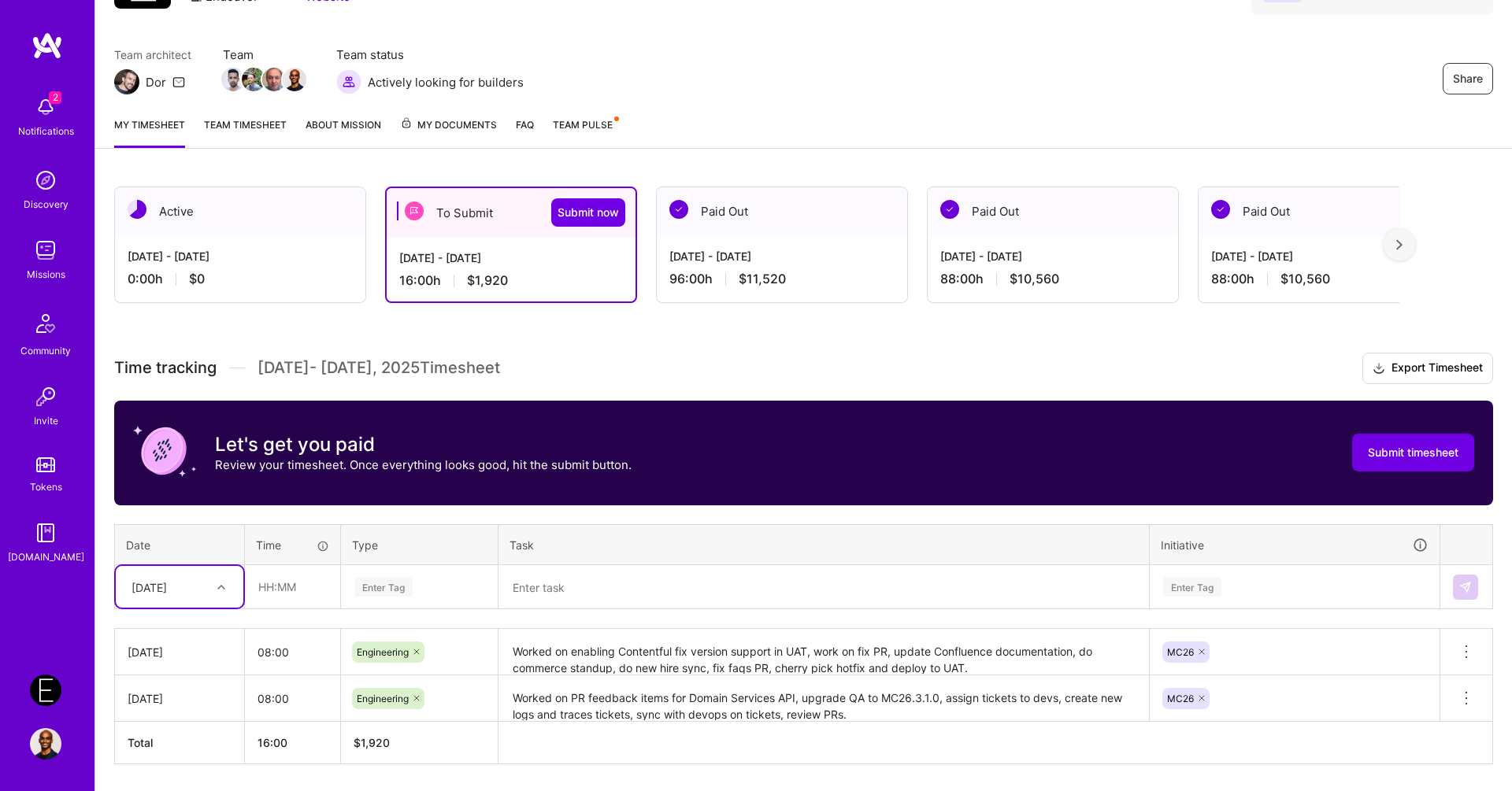
click at [575, 600] on textarea at bounding box center [823, 588] width 647 height 42
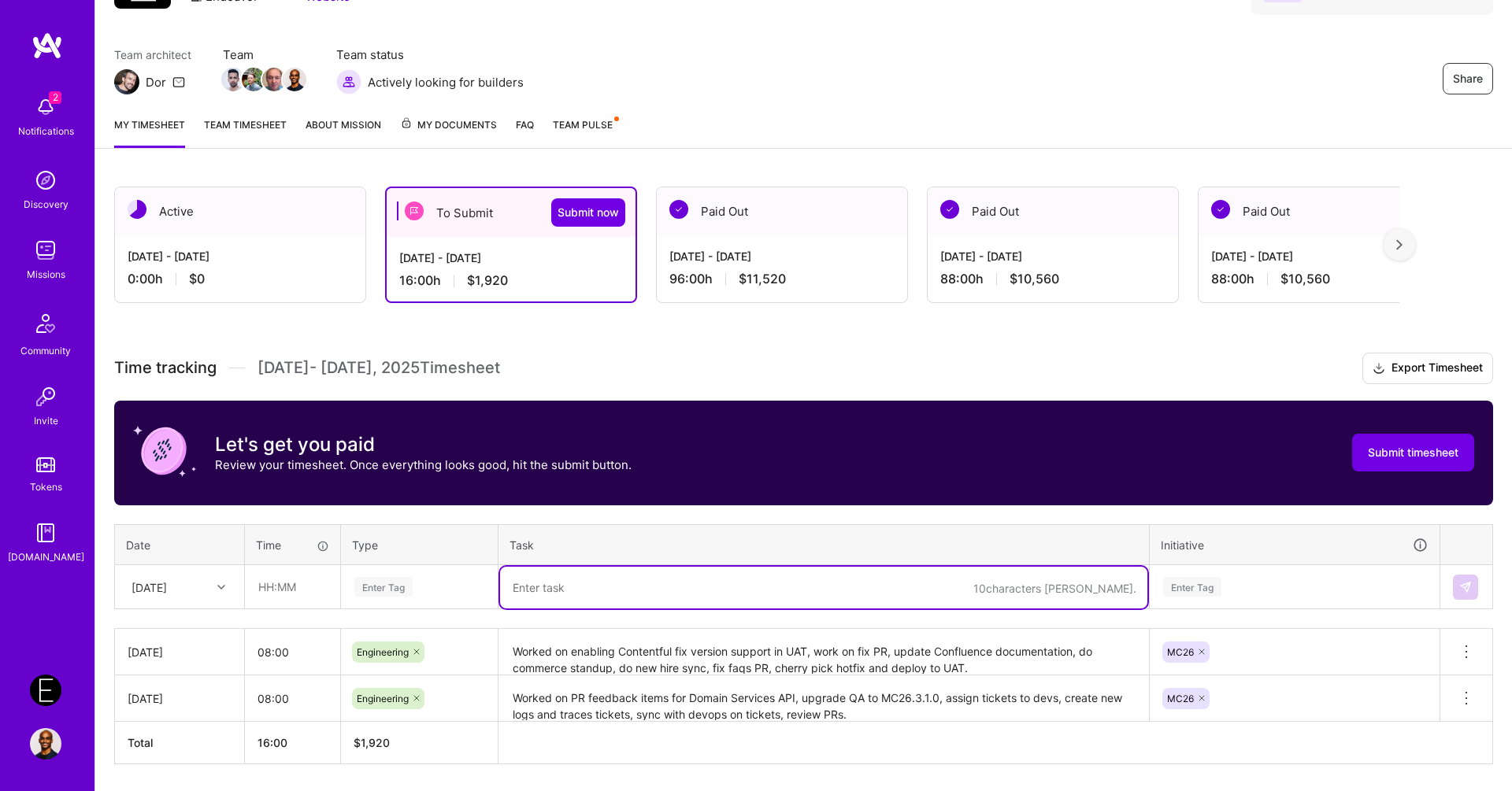
paste textarea "Work on Domain Services image issue, prepare MC26.3.0.1 hotfix, deploy hotfix t…"
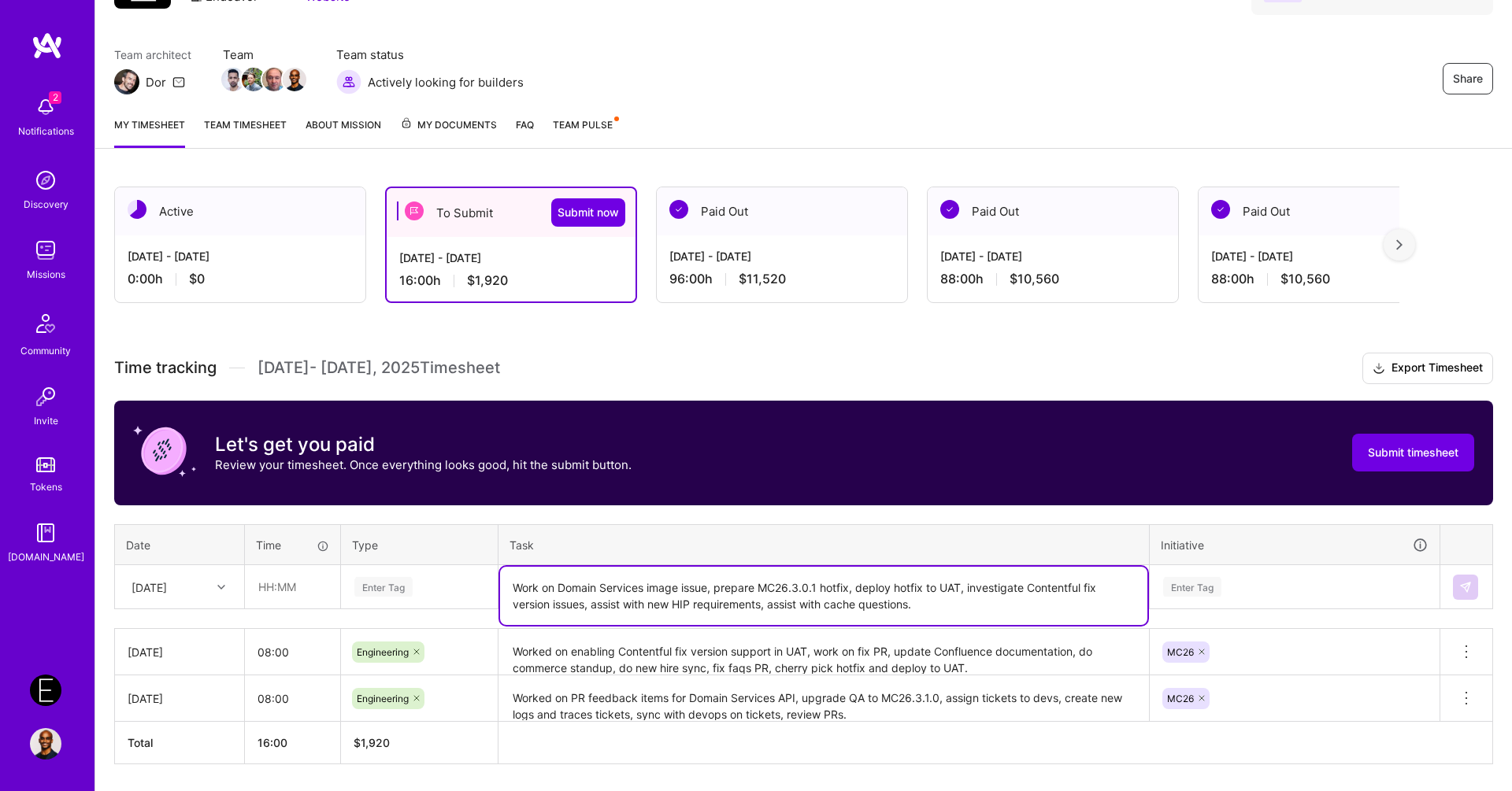
type textarea "Work on Domain Services image issue, prepare MC26.3.0.1 hotfix, deploy hotfix t…"
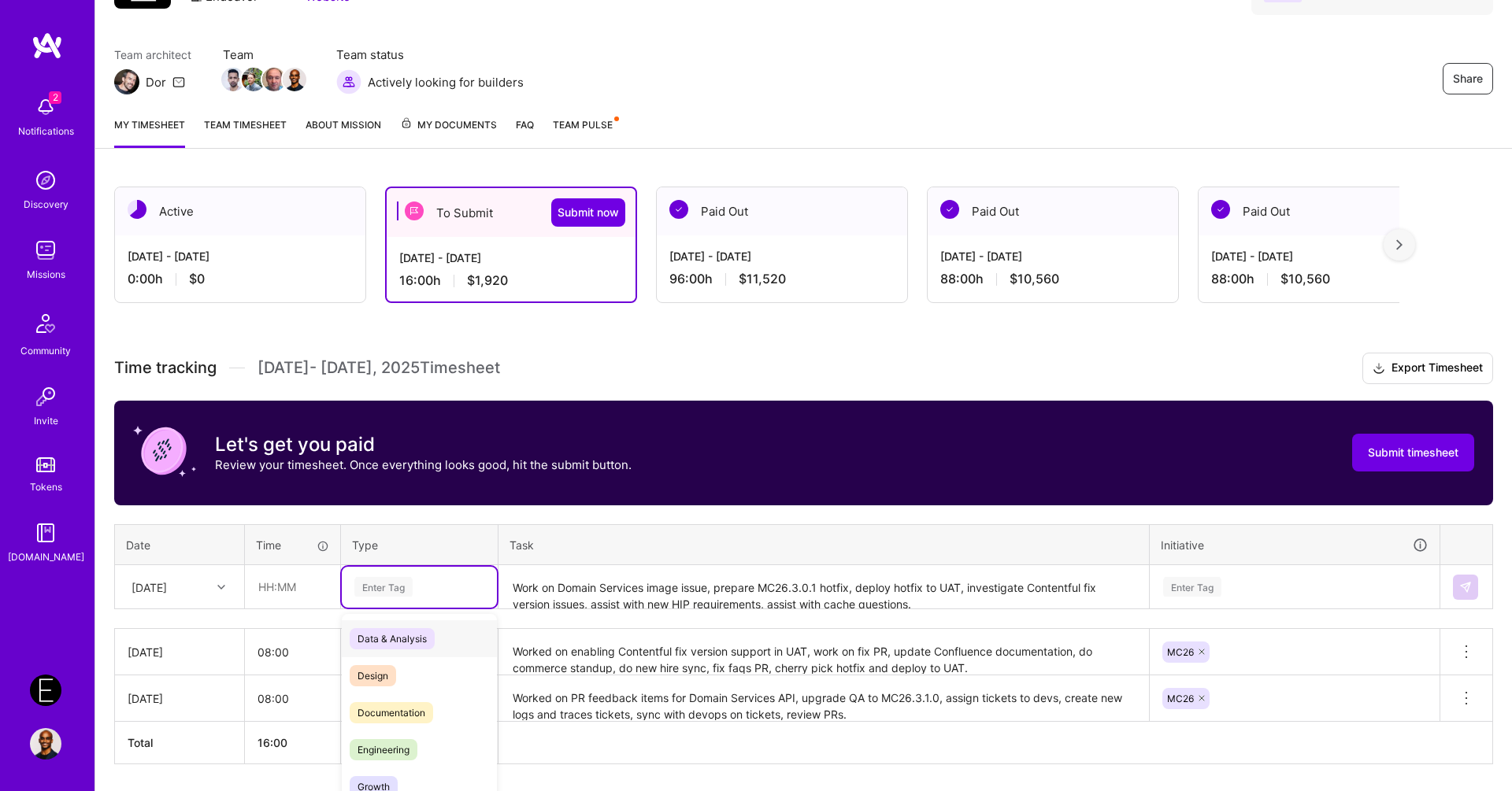
scroll to position [149, 0]
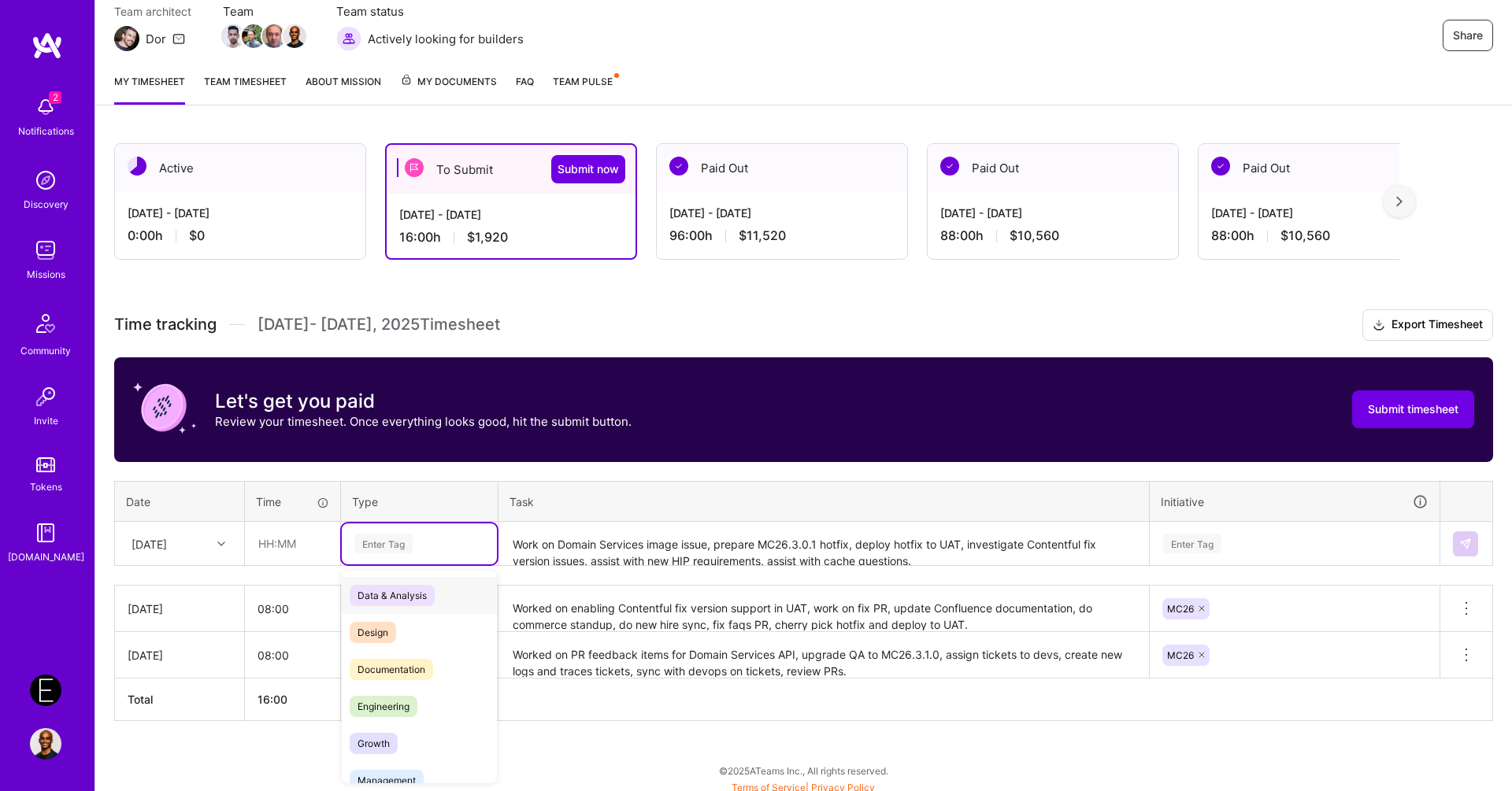
click at [407, 565] on div "option Engineering, selected. option Data & Analysis focused, 0 of 2. 17 result…" at bounding box center [419, 544] width 155 height 41
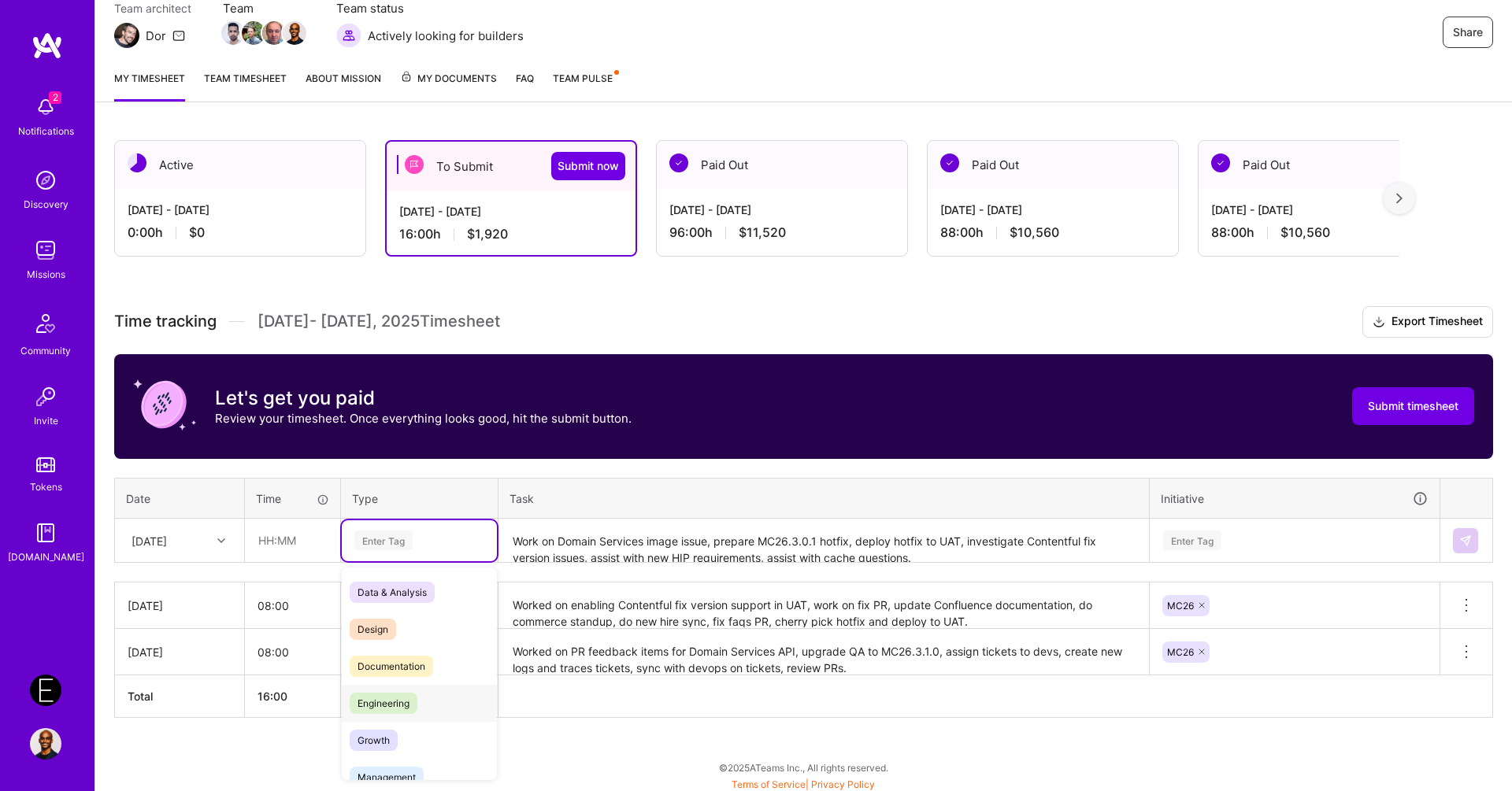
click at [391, 714] on div "Engineering" at bounding box center [419, 704] width 155 height 37
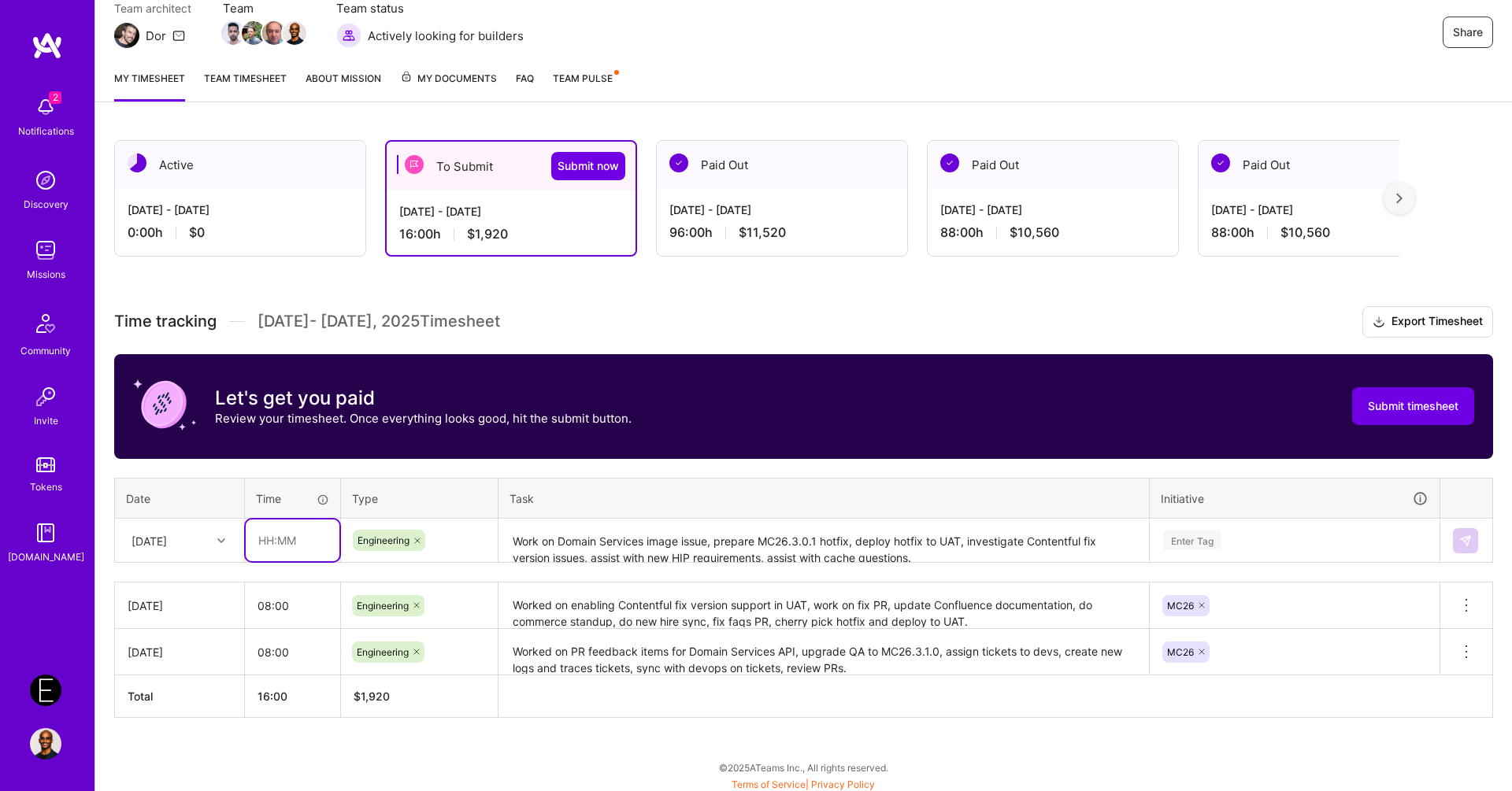
click at [286, 547] on input "text" at bounding box center [293, 540] width 94 height 42
type input "08:00"
click at [167, 537] on div "[DATE]" at bounding box center [149, 541] width 36 height 17
click at [175, 676] on div "[DATE]" at bounding box center [180, 672] width 127 height 29
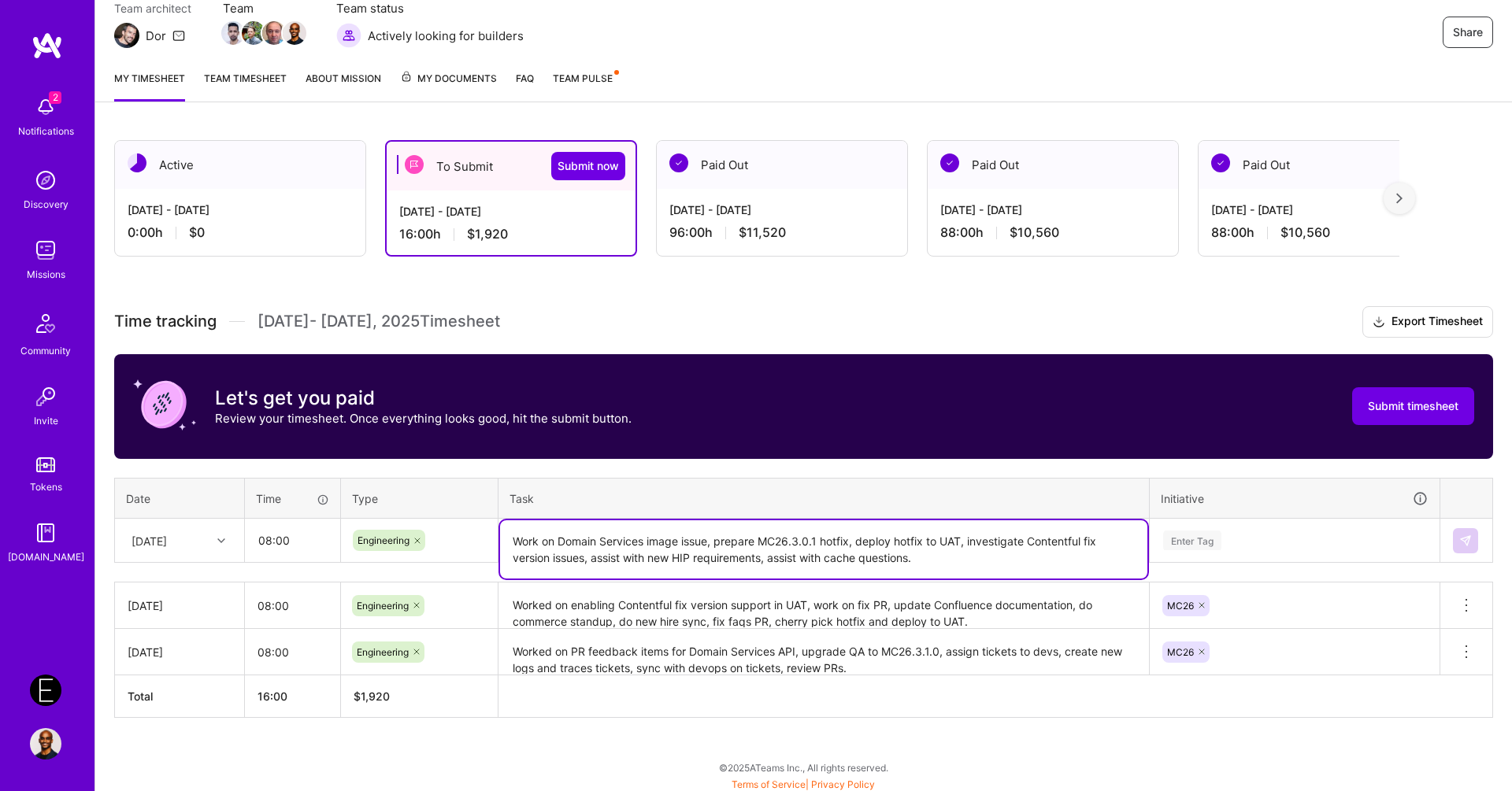
click at [911, 542] on textarea "Work on Domain Services image issue, prepare MC26.3.0.1 hotfix, deploy hotfix t…" at bounding box center [823, 549] width 647 height 58
click at [1314, 549] on div "Enter Tag" at bounding box center [1295, 541] width 288 height 41
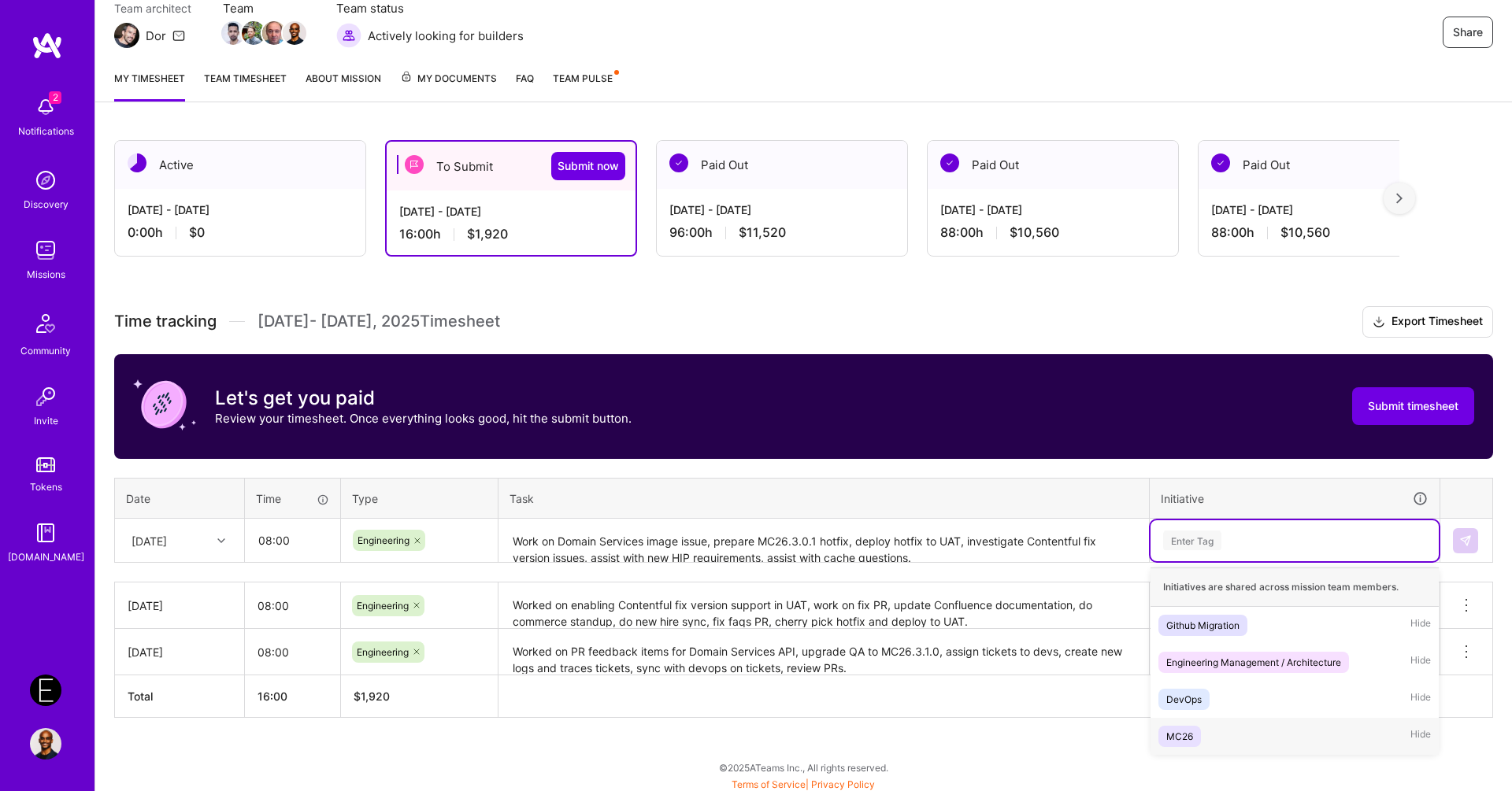
click at [1202, 731] on div "MC26 Hide" at bounding box center [1295, 737] width 288 height 37
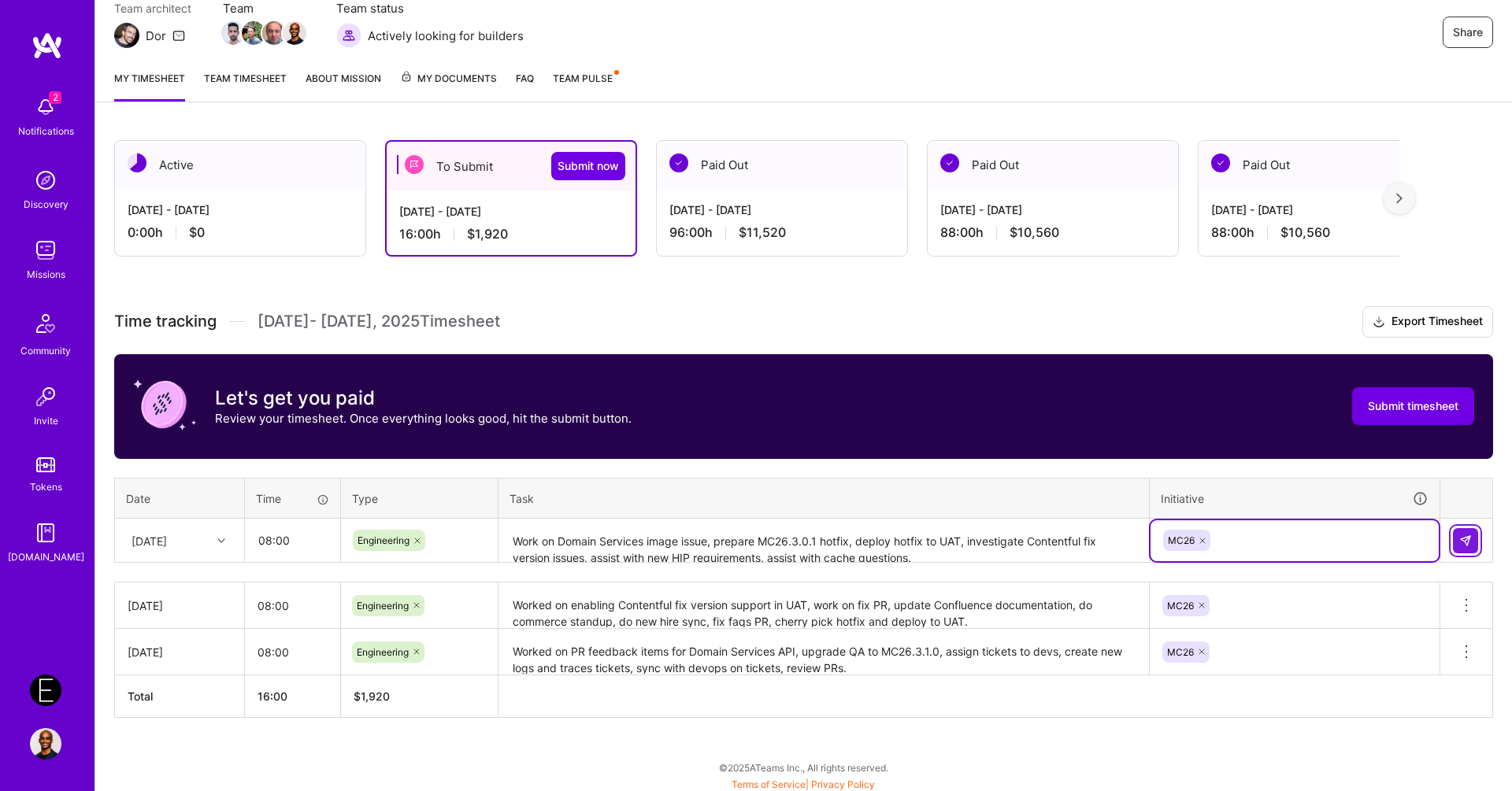
click at [1454, 540] on button at bounding box center [1465, 541] width 25 height 25
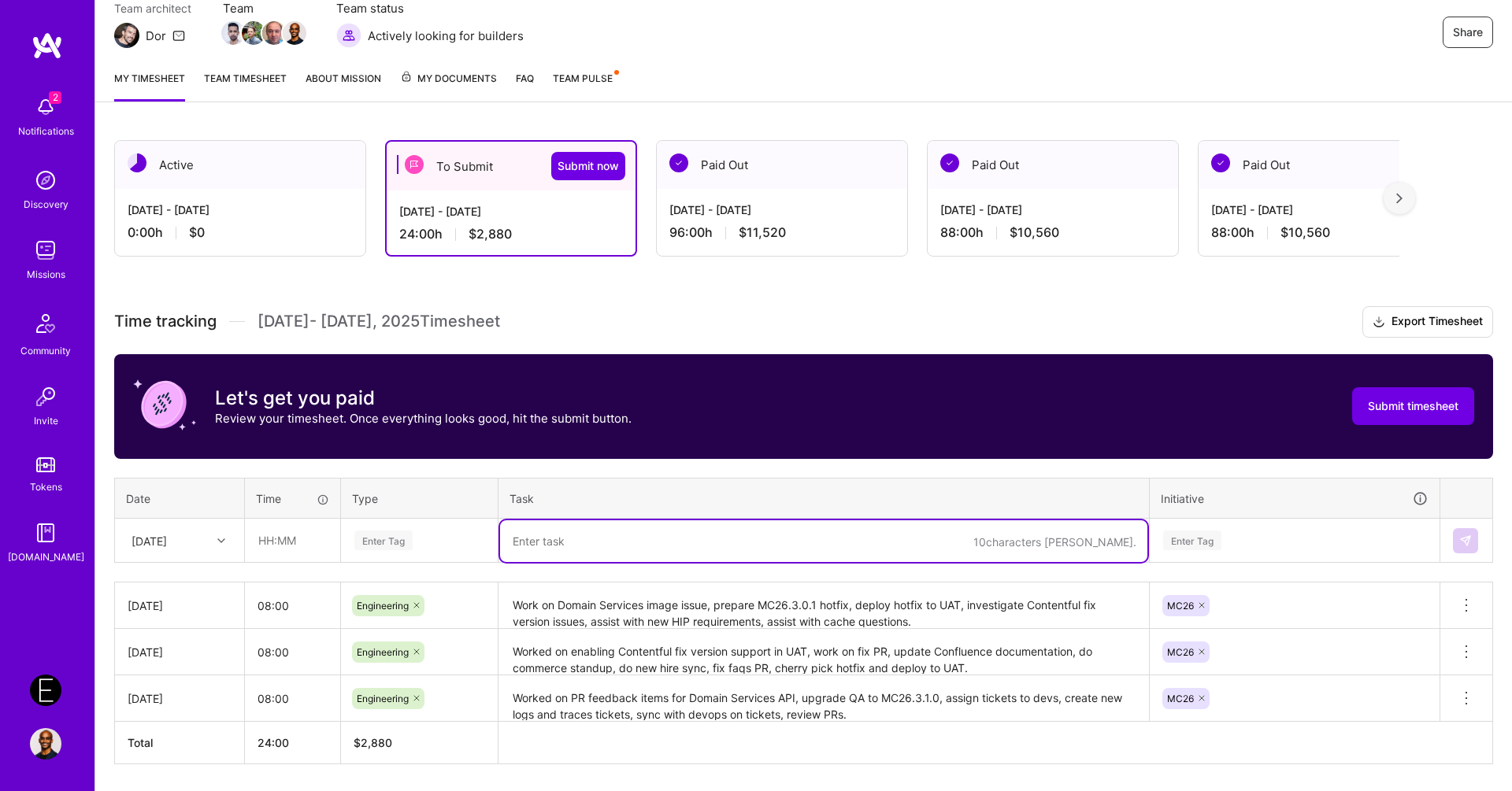
click at [795, 546] on textarea at bounding box center [823, 541] width 647 height 42
paste textarea "Worked on MC26.3.0.1 hotfix production deployment, attend webflow development k…"
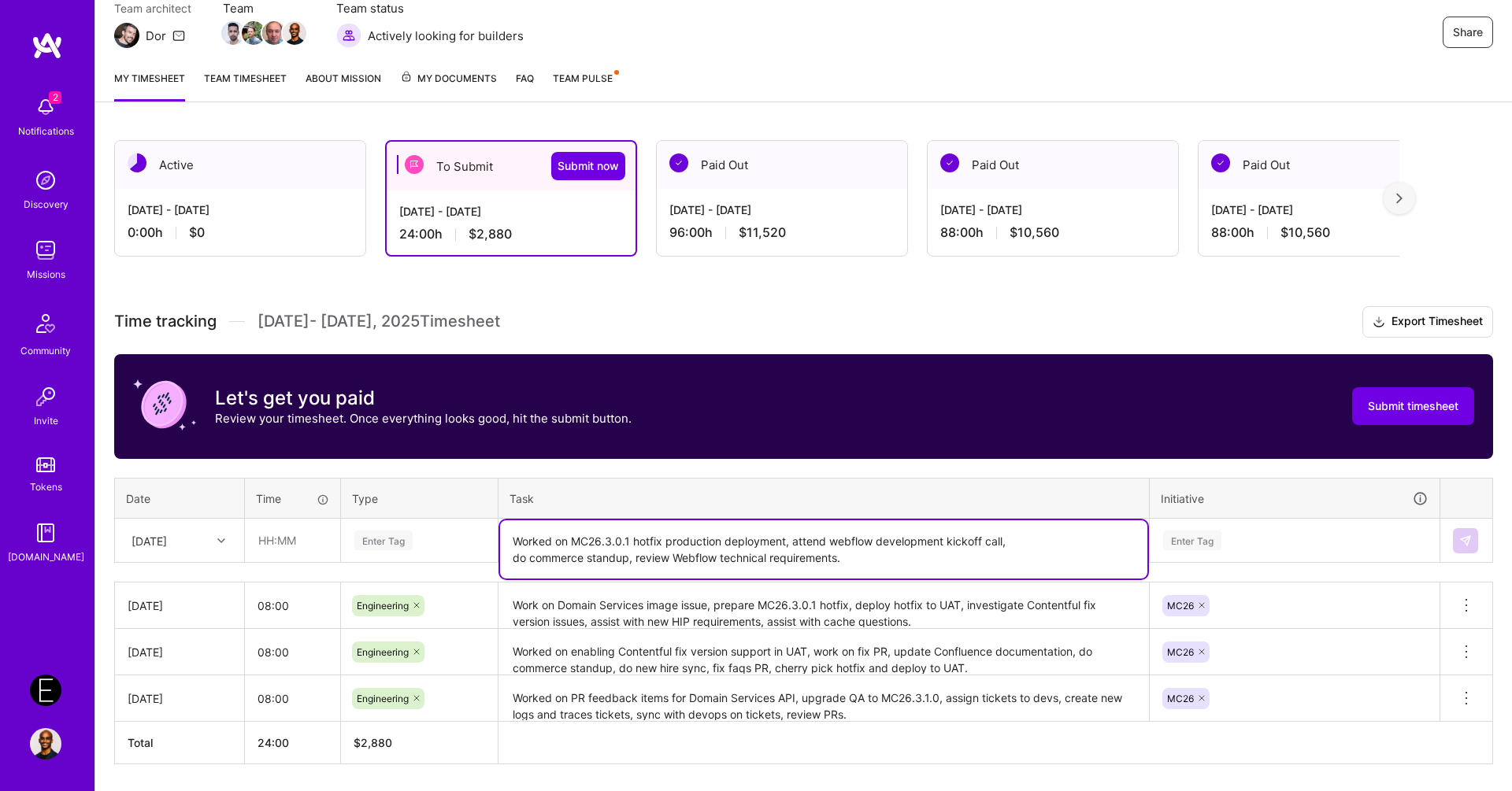
type textarea "Worked on MC26.3.0.1 hotfix production deployment, attend webflow development k…"
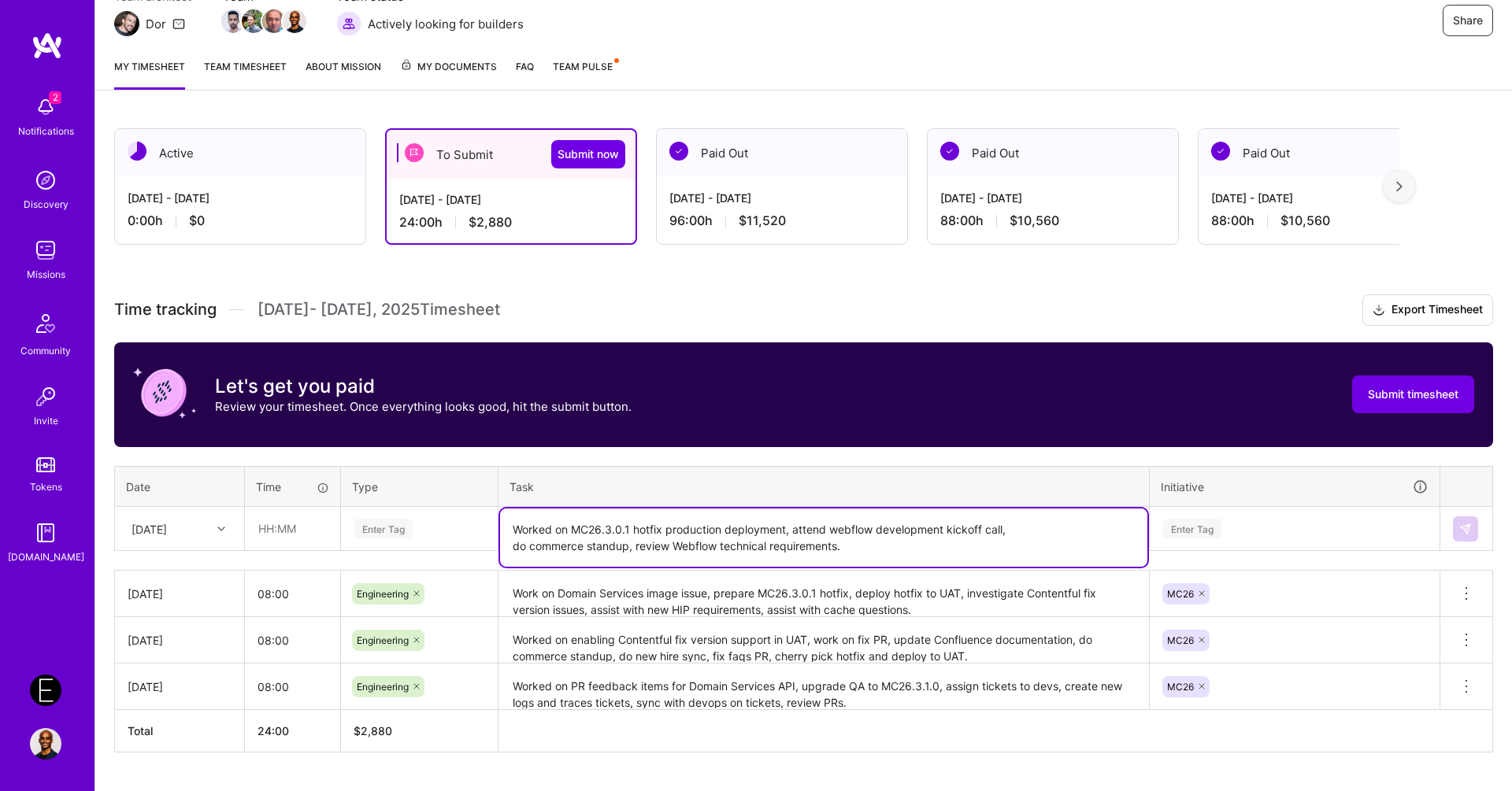
click at [438, 525] on div "Enter Tag" at bounding box center [419, 529] width 155 height 41
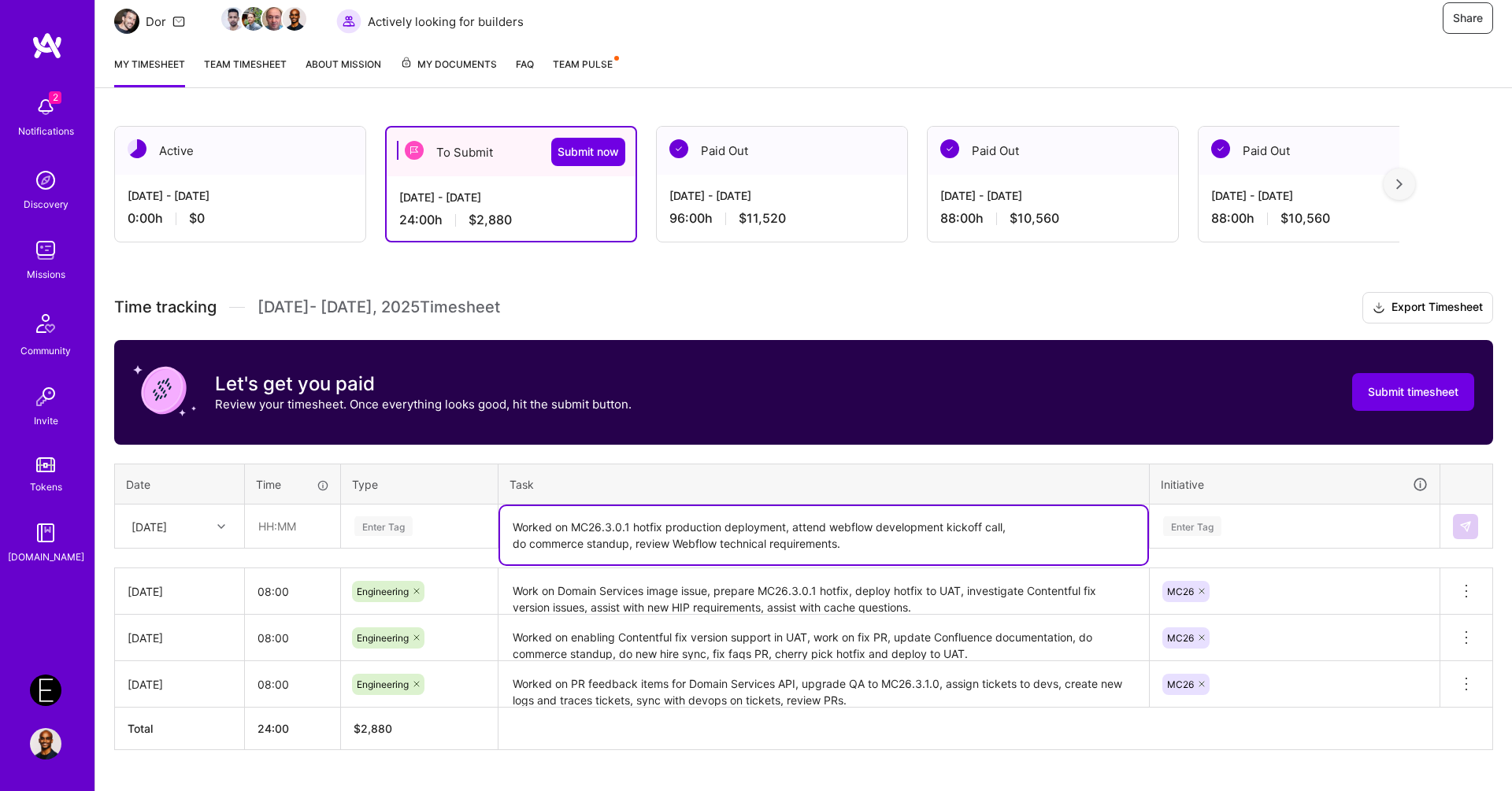
scroll to position [165, 0]
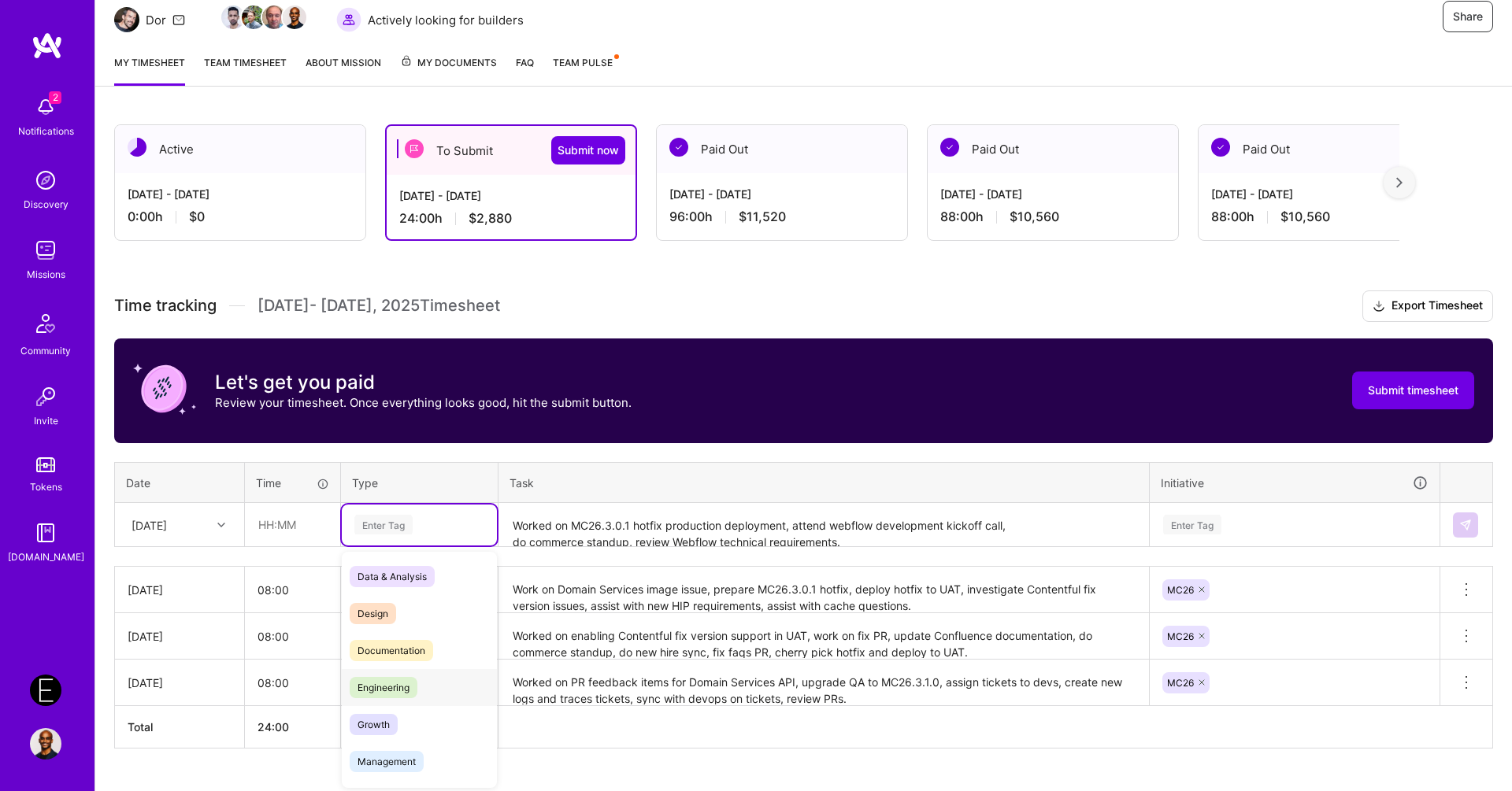
click at [406, 689] on span "Engineering" at bounding box center [383, 688] width 68 height 21
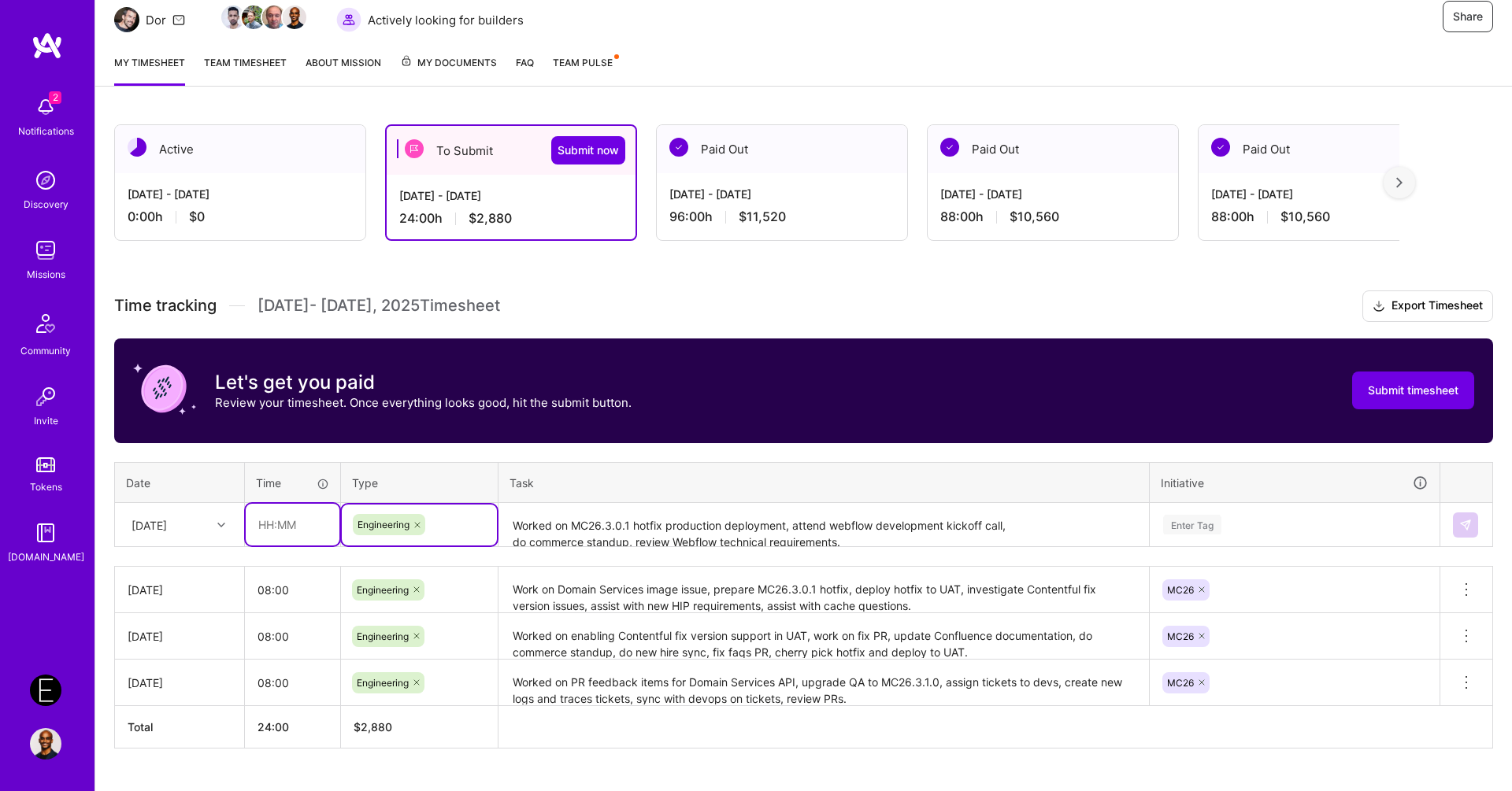
click at [293, 525] on input "text" at bounding box center [293, 524] width 94 height 42
type input "08:00"
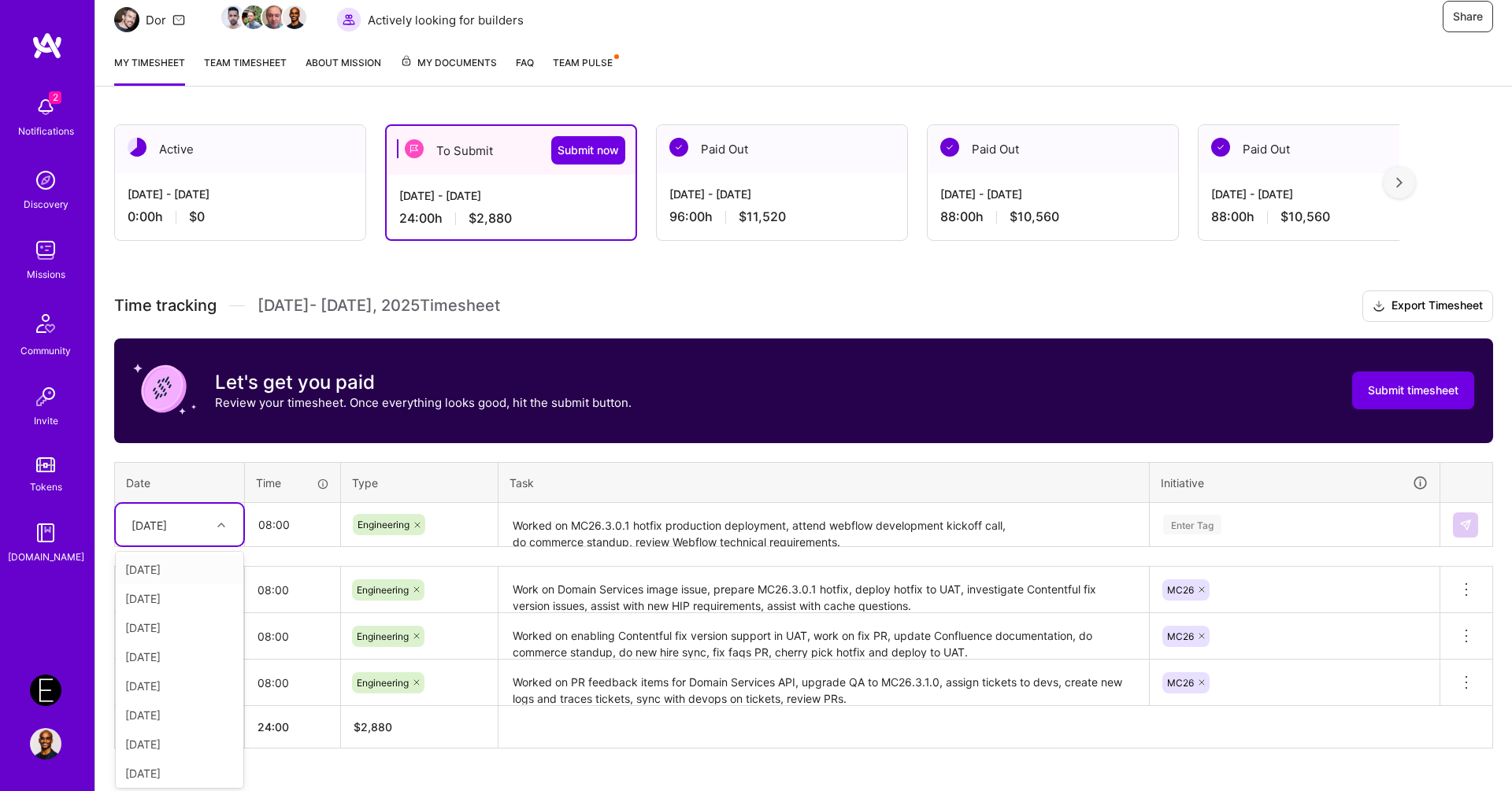
click at [205, 524] on div "[DATE]" at bounding box center [167, 525] width 87 height 26
click at [187, 684] on div "[DATE]" at bounding box center [180, 686] width 127 height 29
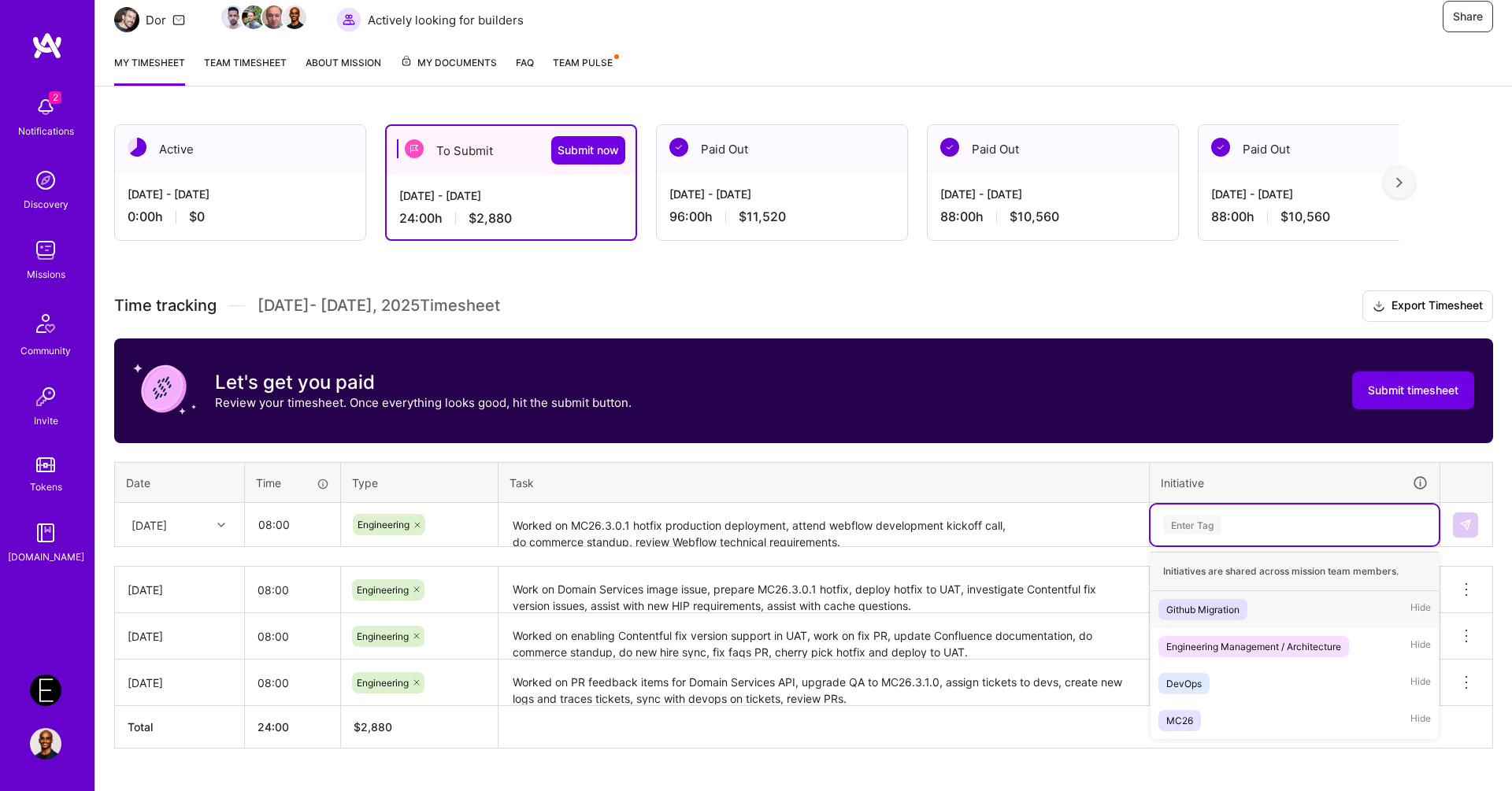
click at [1269, 533] on div "Enter Tag" at bounding box center [1295, 525] width 288 height 41
click at [1197, 710] on span "MC26" at bounding box center [1180, 721] width 42 height 21
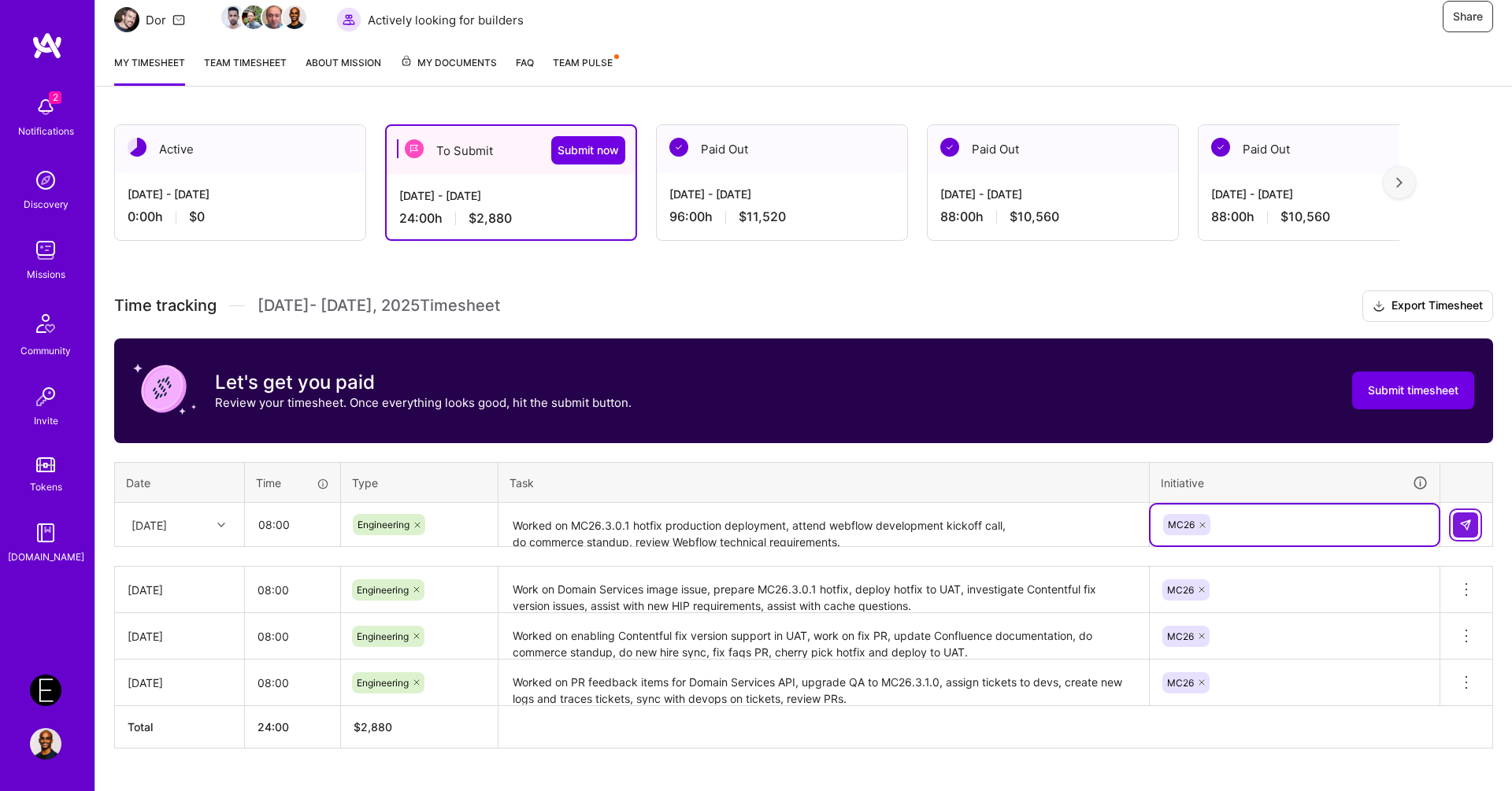
click at [1462, 527] on img at bounding box center [1465, 525] width 13 height 13
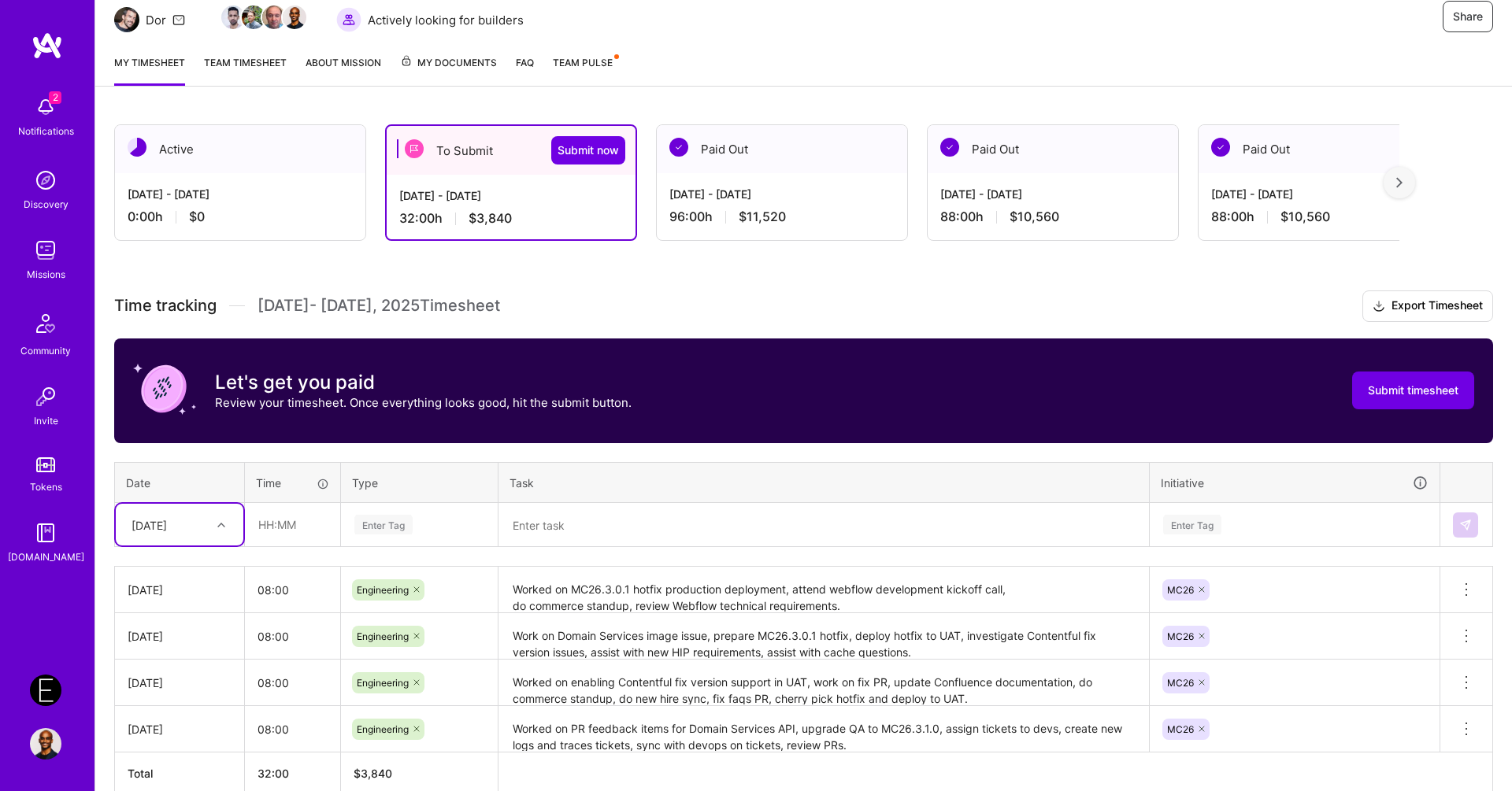
click at [740, 517] on textarea at bounding box center [823, 525] width 647 height 42
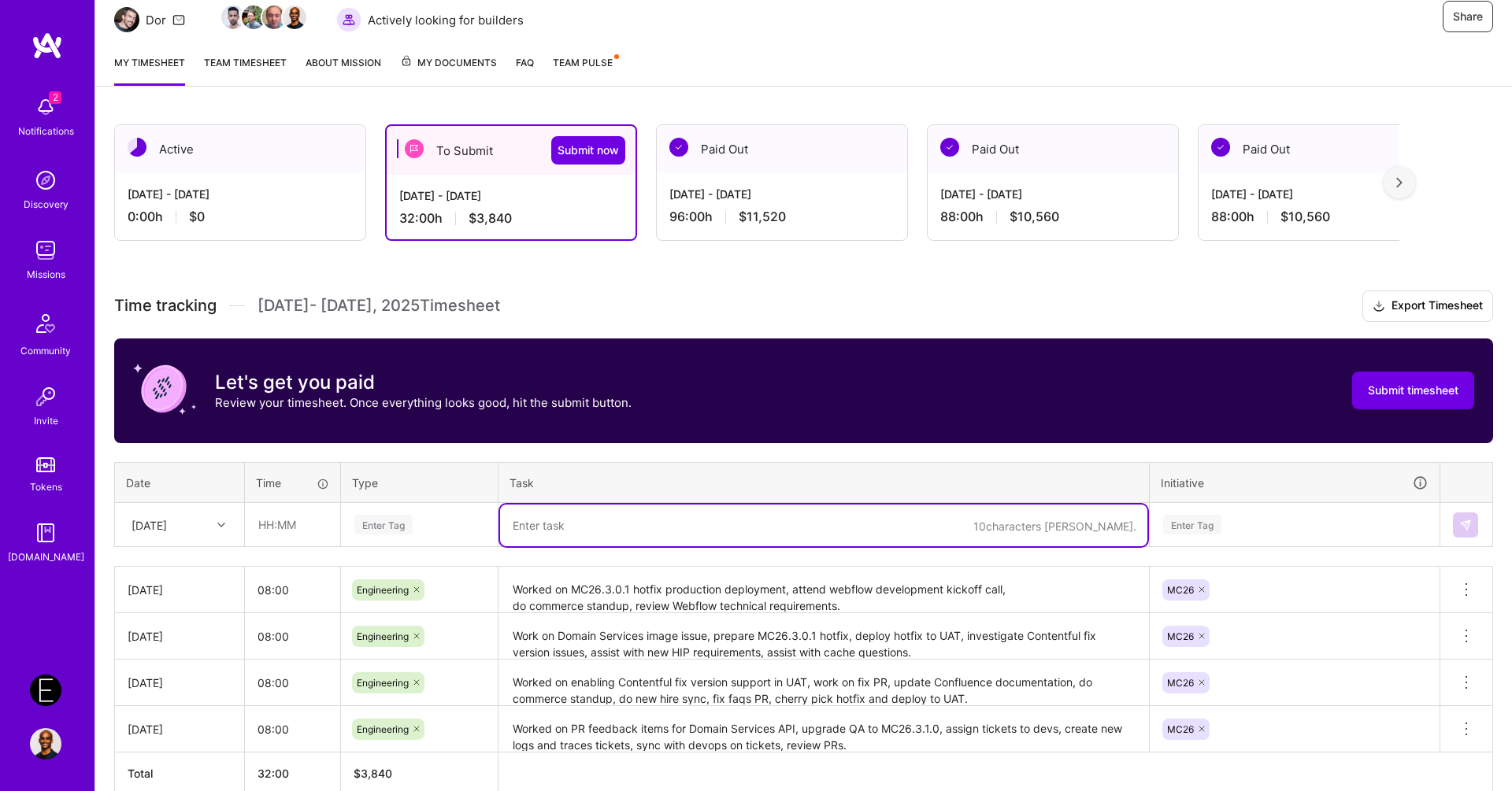
paste textarea "Worked on investigating GTM issue, do bi-weekly preview environments sync, do c…"
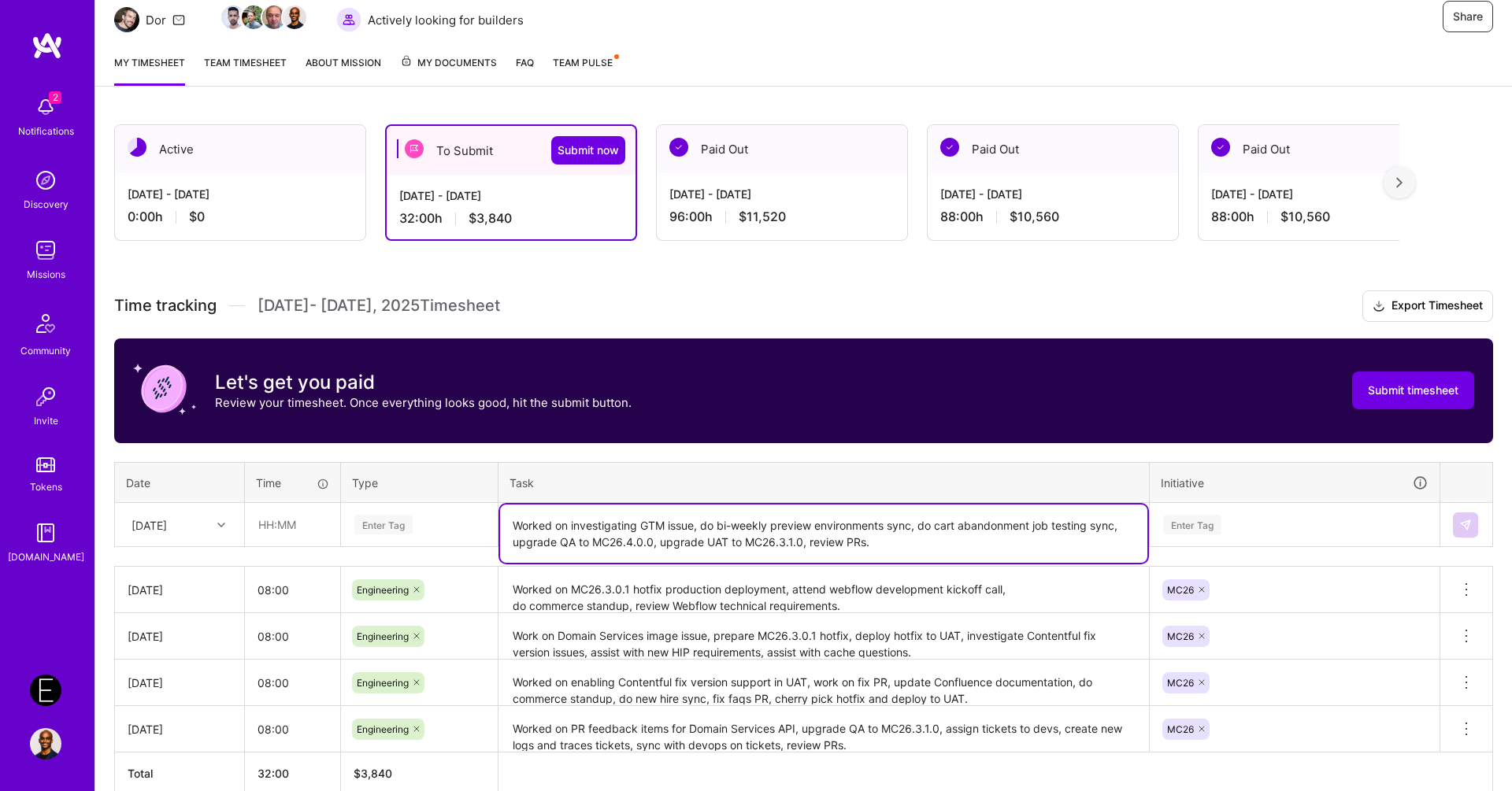
type textarea "Worked on investigating GTM issue, do bi-weekly preview environments sync, do c…"
click at [397, 515] on div "Enter Tag" at bounding box center [383, 525] width 59 height 25
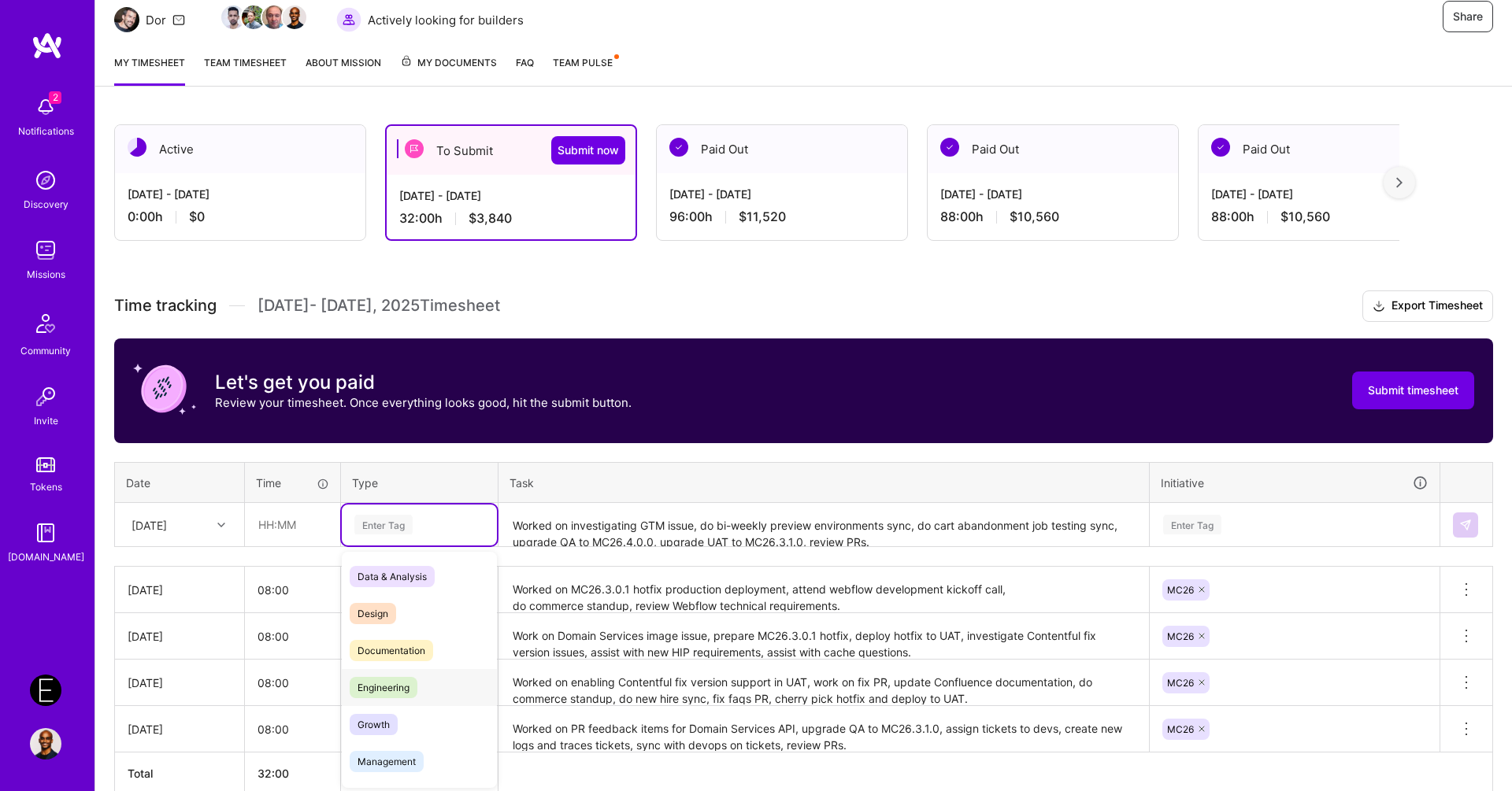
click at [402, 680] on span "Engineering" at bounding box center [383, 688] width 68 height 21
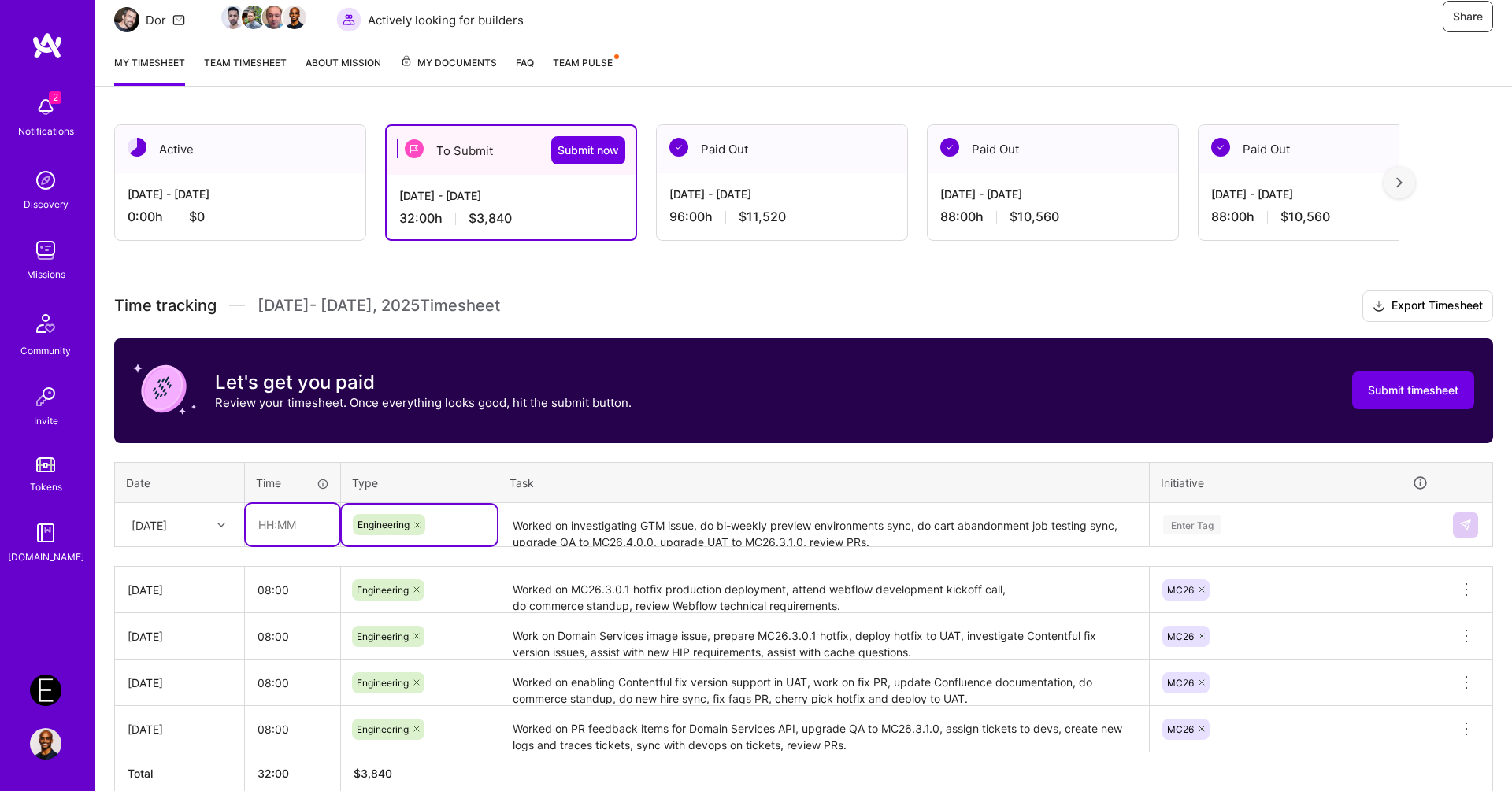
click at [271, 516] on input "text" at bounding box center [293, 524] width 94 height 42
type input "08:00"
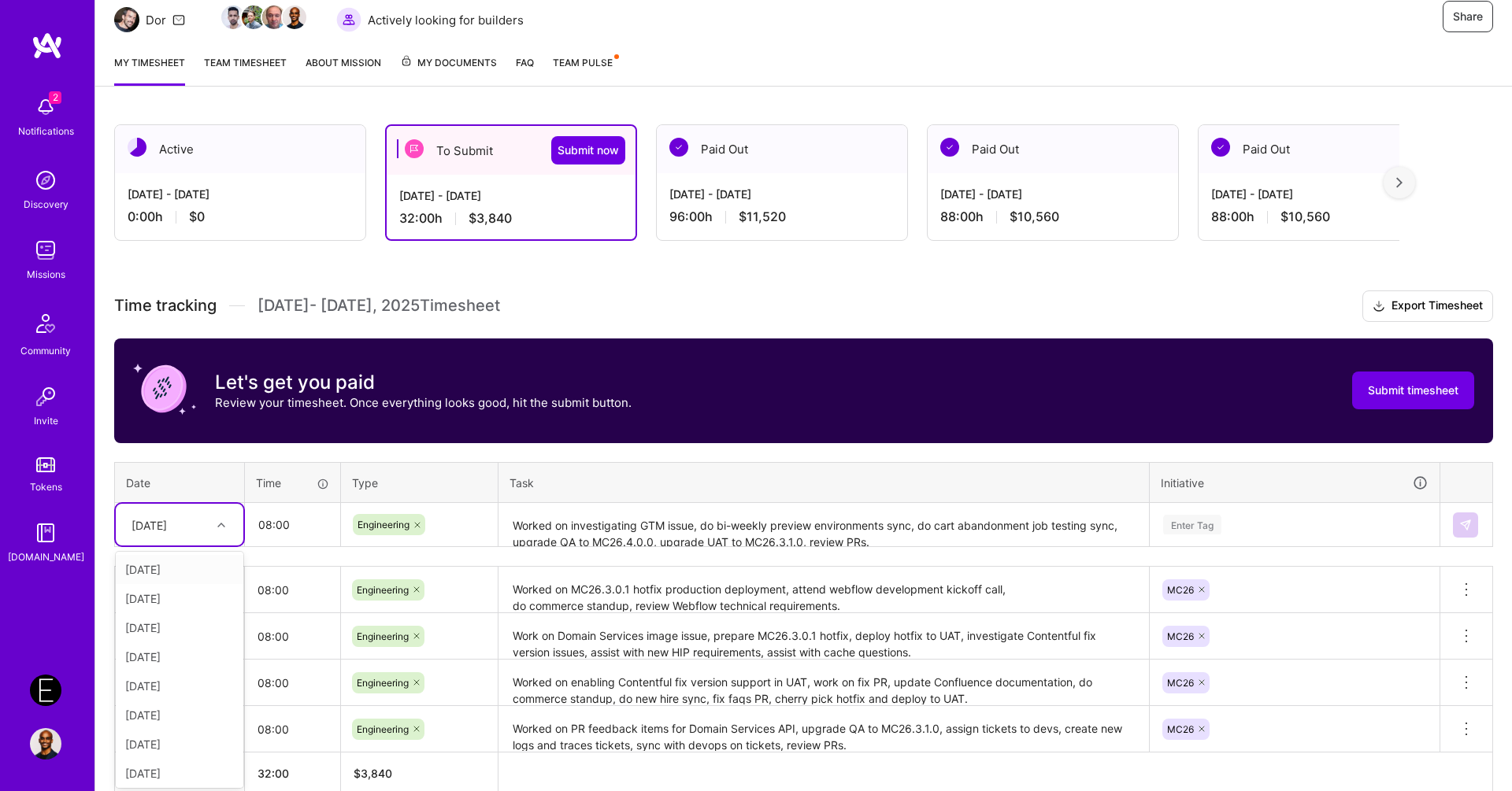
click at [205, 524] on div "[DATE]" at bounding box center [167, 525] width 87 height 26
click at [176, 705] on div "[DATE]" at bounding box center [180, 715] width 127 height 29
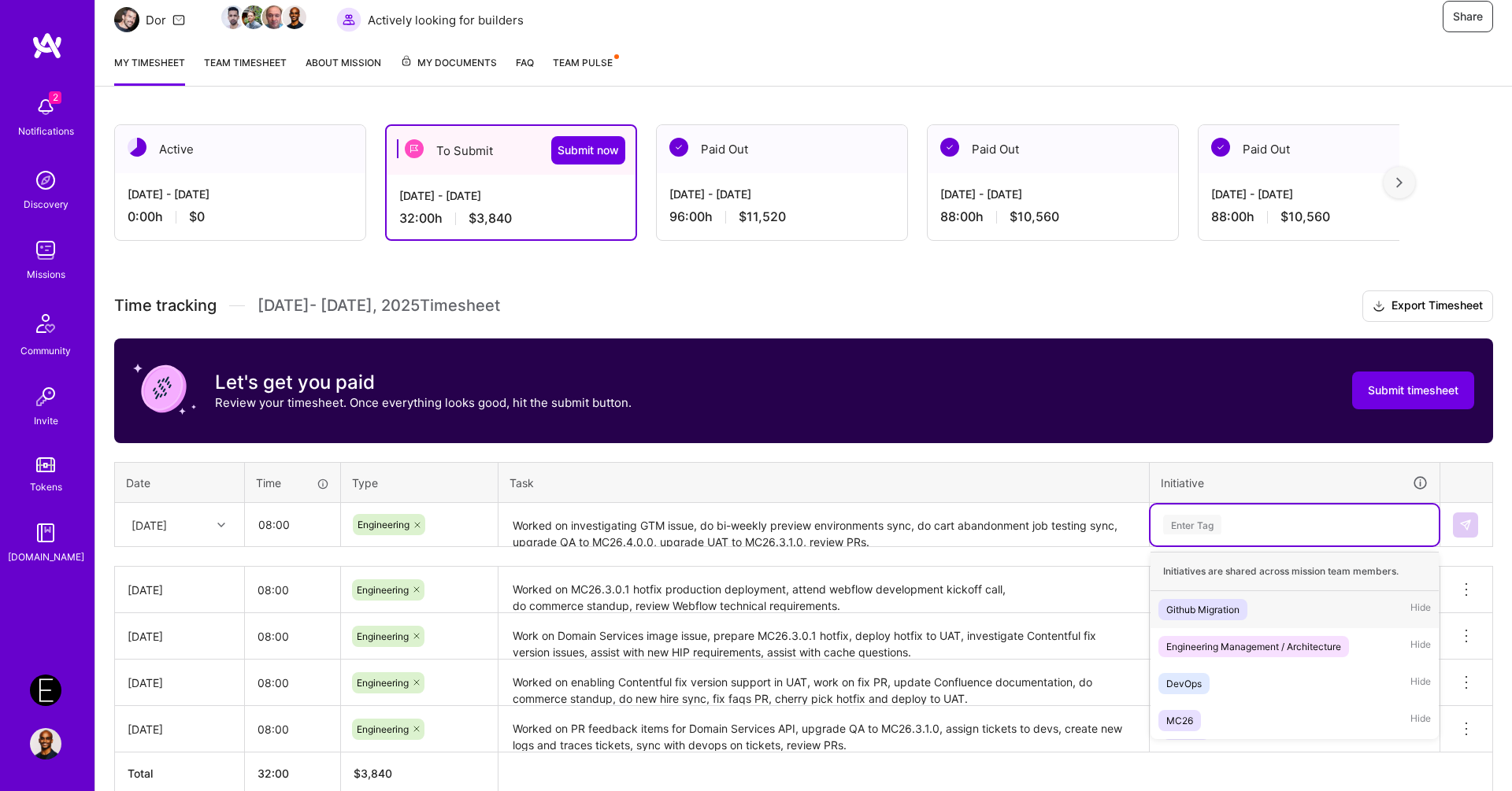
click at [1206, 517] on div "Enter Tag" at bounding box center [1192, 525] width 59 height 25
click at [1217, 714] on div "MC26 Hide" at bounding box center [1295, 721] width 288 height 37
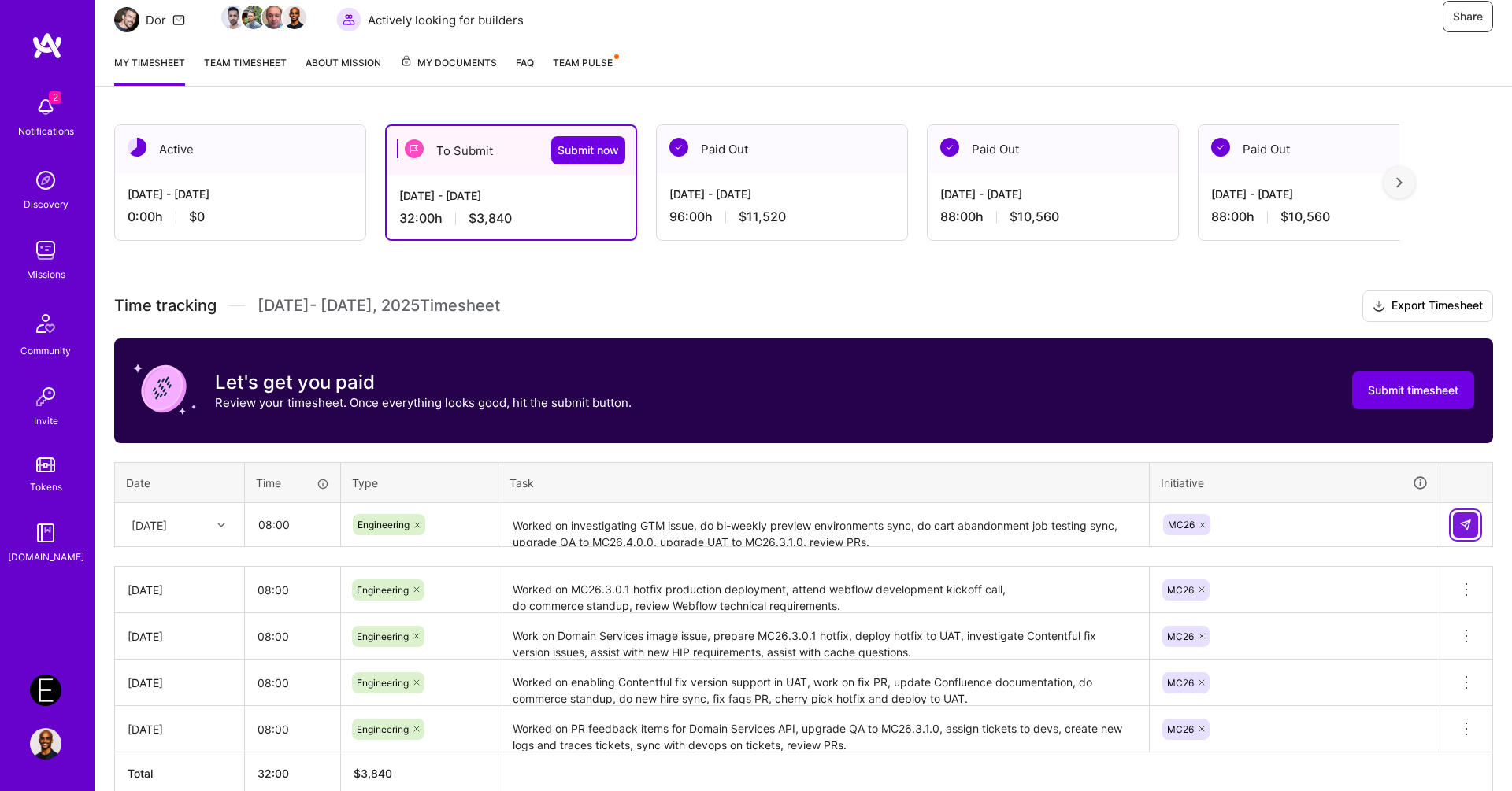
click at [1465, 513] on button at bounding box center [1465, 526] width 25 height 25
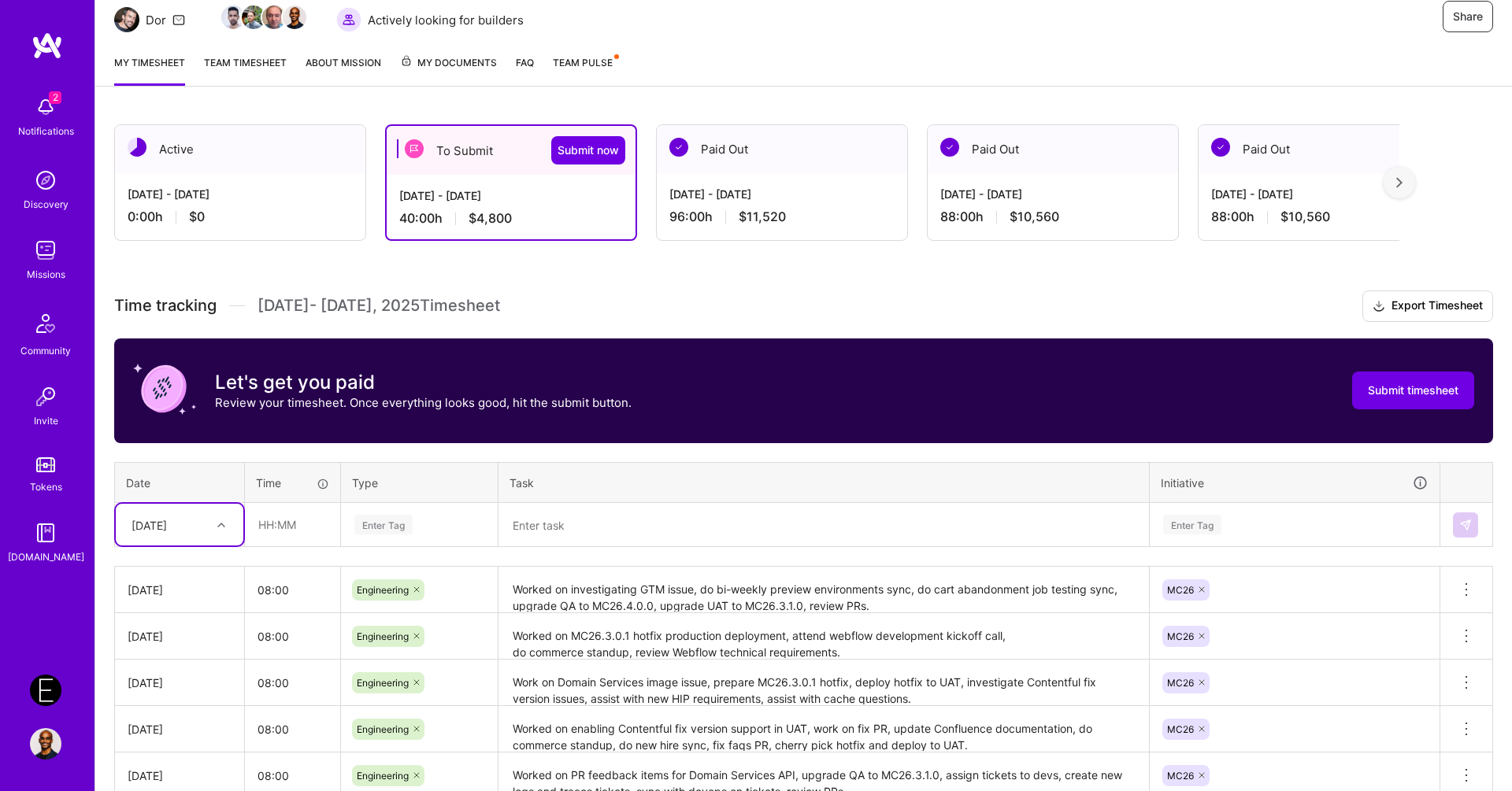
click at [663, 506] on textarea at bounding box center [823, 525] width 647 height 42
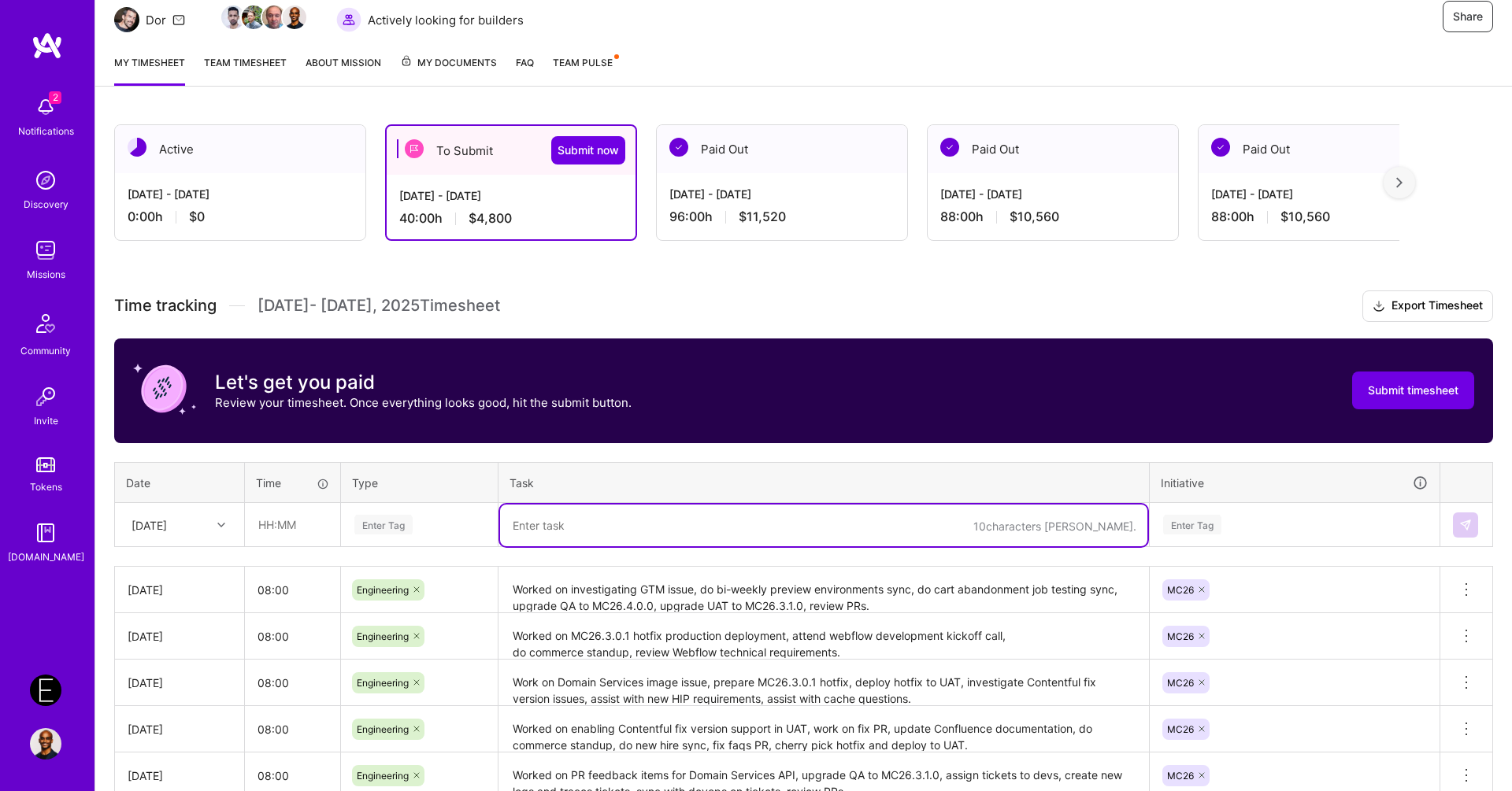
paste textarea "Worked on fixing a LA28 crashing issue with, fixed exchange rates 500 error, in…"
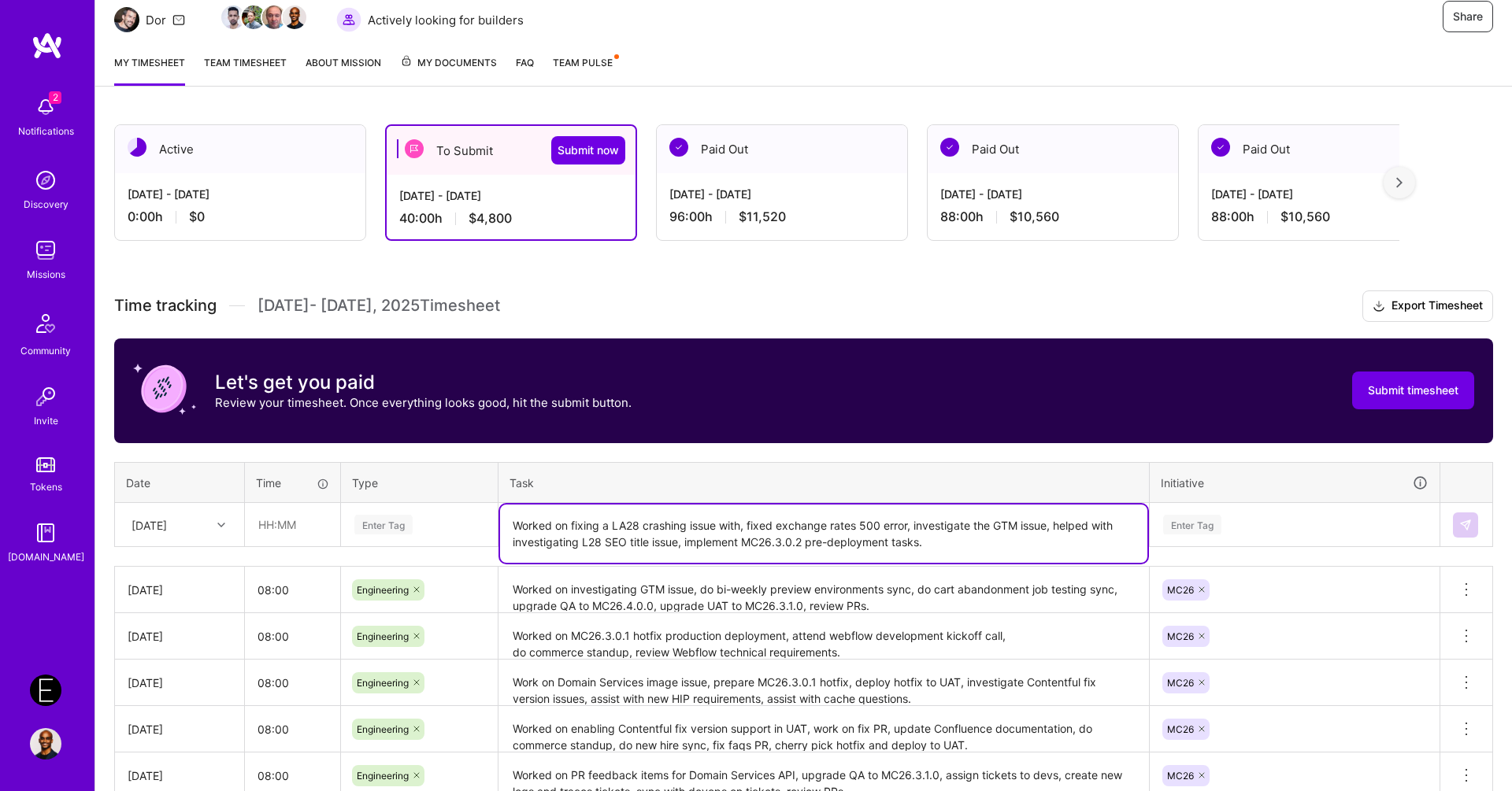
type textarea "Worked on fixing a LA28 crashing issue with, fixed exchange rates 500 error, in…"
click at [414, 515] on div "Enter Tag" at bounding box center [419, 524] width 133 height 19
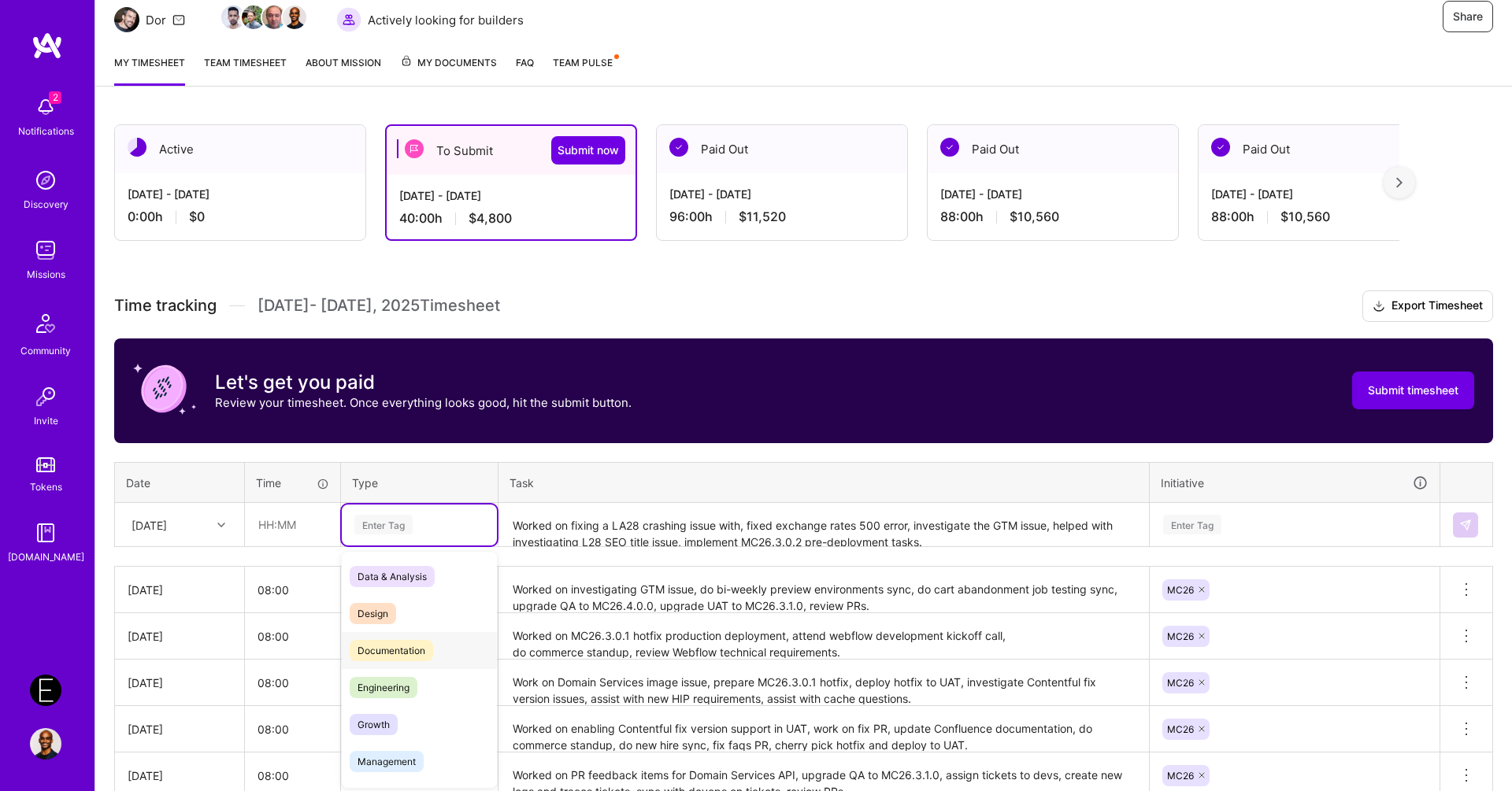
click at [388, 678] on span "Engineering" at bounding box center [383, 688] width 68 height 21
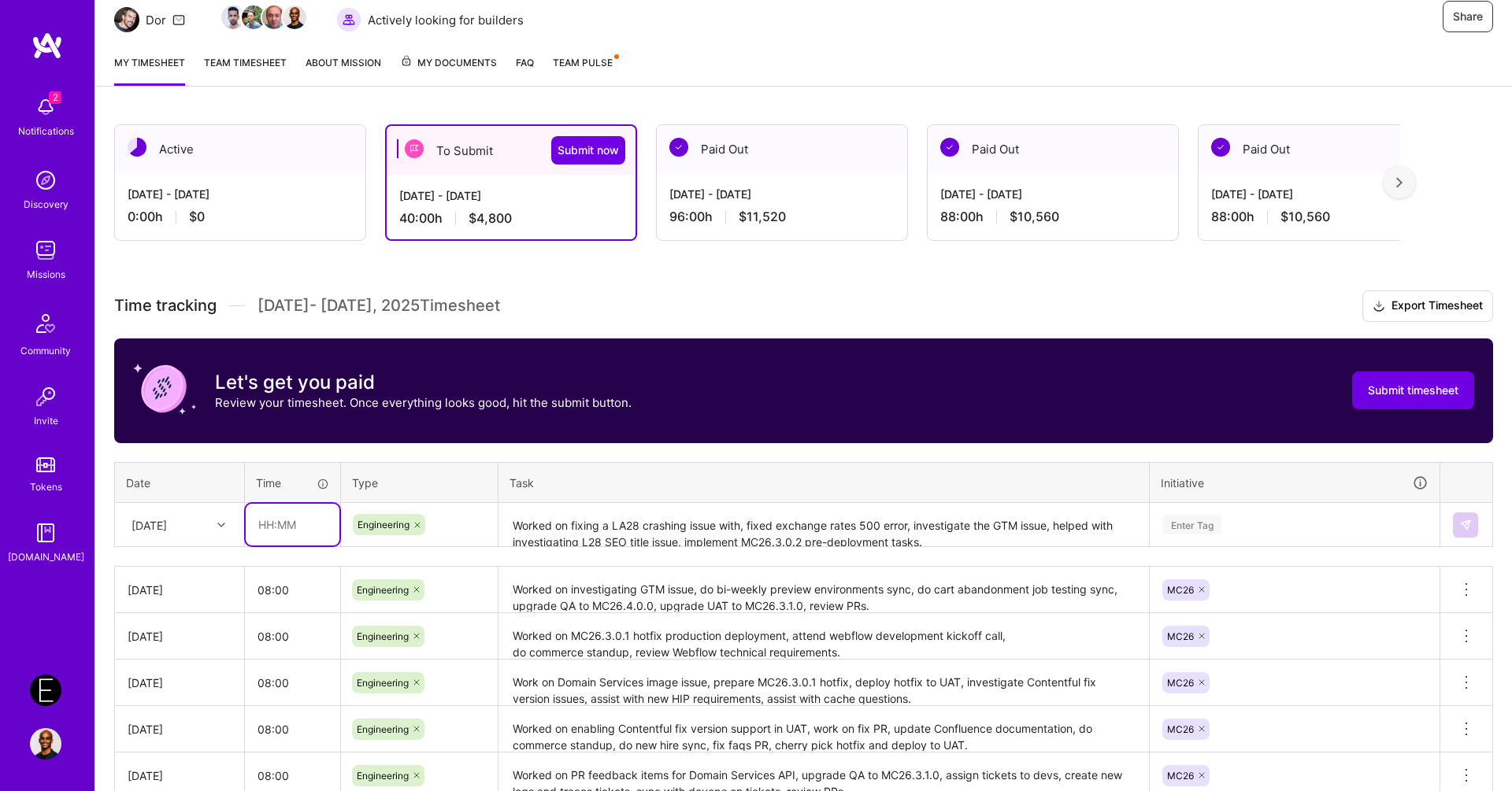
click at [298, 517] on input "text" at bounding box center [293, 524] width 94 height 42
type input "08:00"
click at [204, 504] on div "[DATE]" at bounding box center [180, 524] width 127 height 42
click at [172, 739] on div "[DATE]" at bounding box center [180, 744] width 127 height 29
click at [1206, 523] on div "Enter Tag" at bounding box center [1192, 525] width 59 height 25
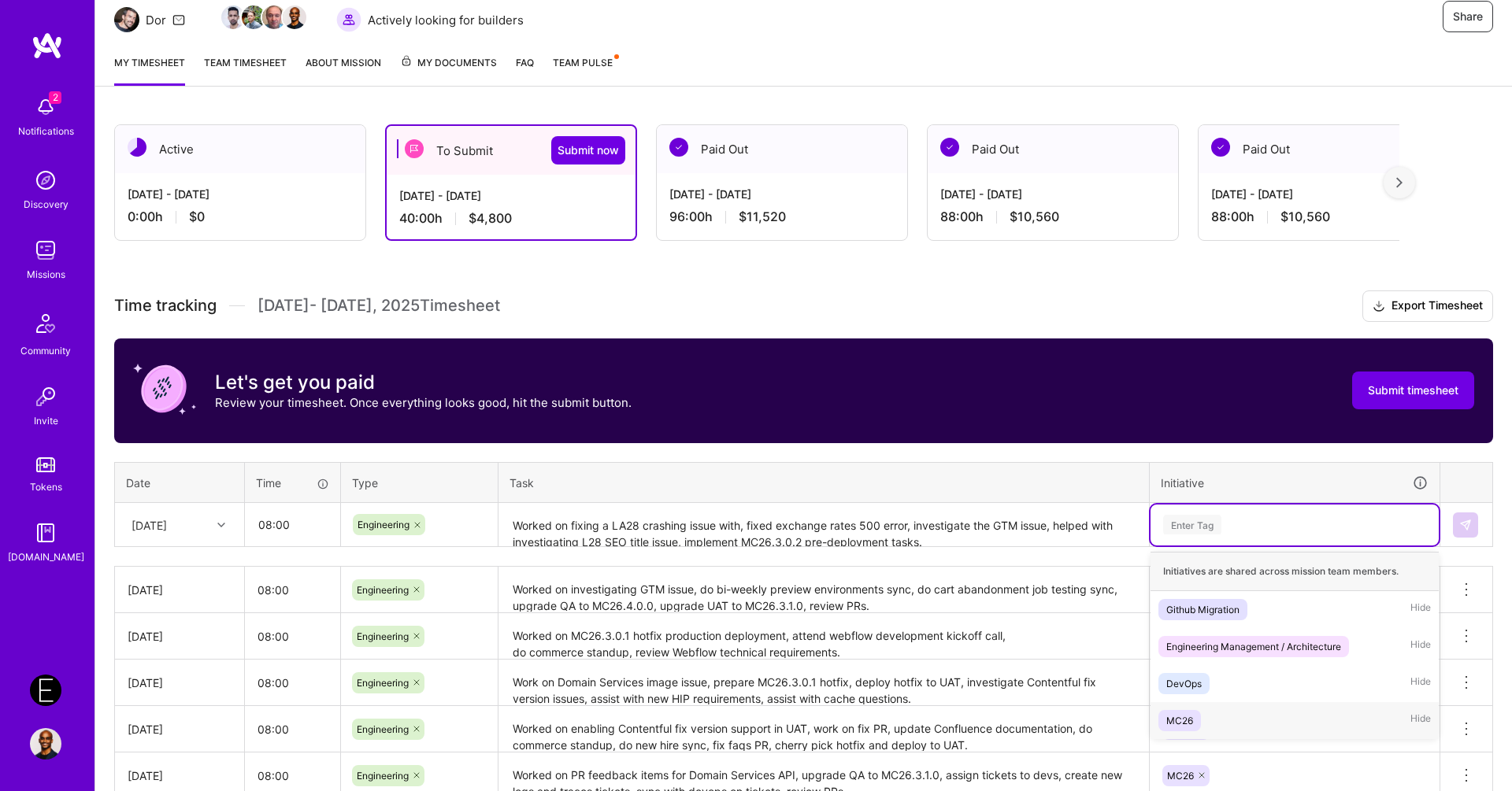
click at [1208, 710] on div "MC26 Hide" at bounding box center [1295, 721] width 288 height 37
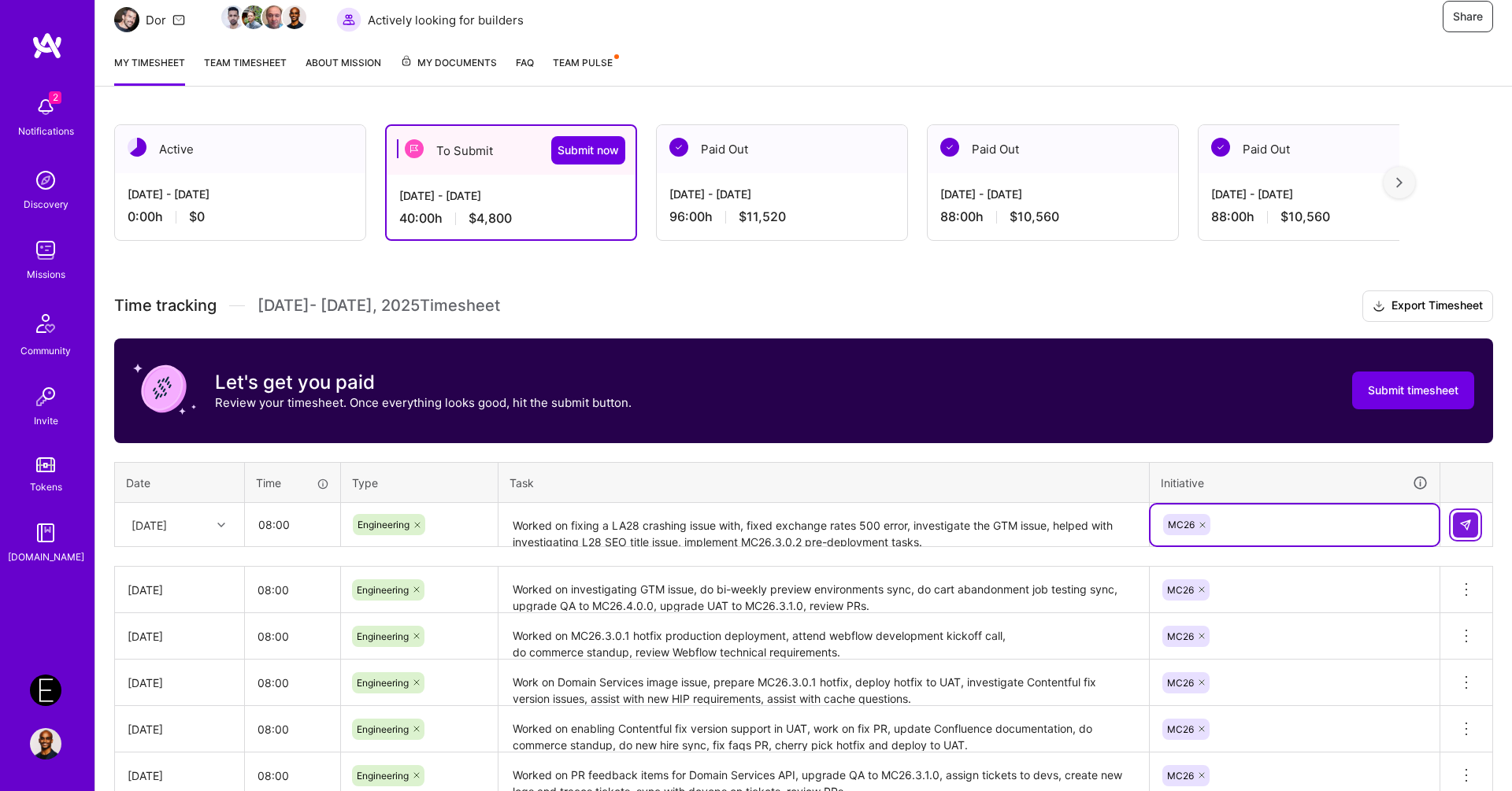
click at [1477, 515] on button at bounding box center [1465, 526] width 25 height 25
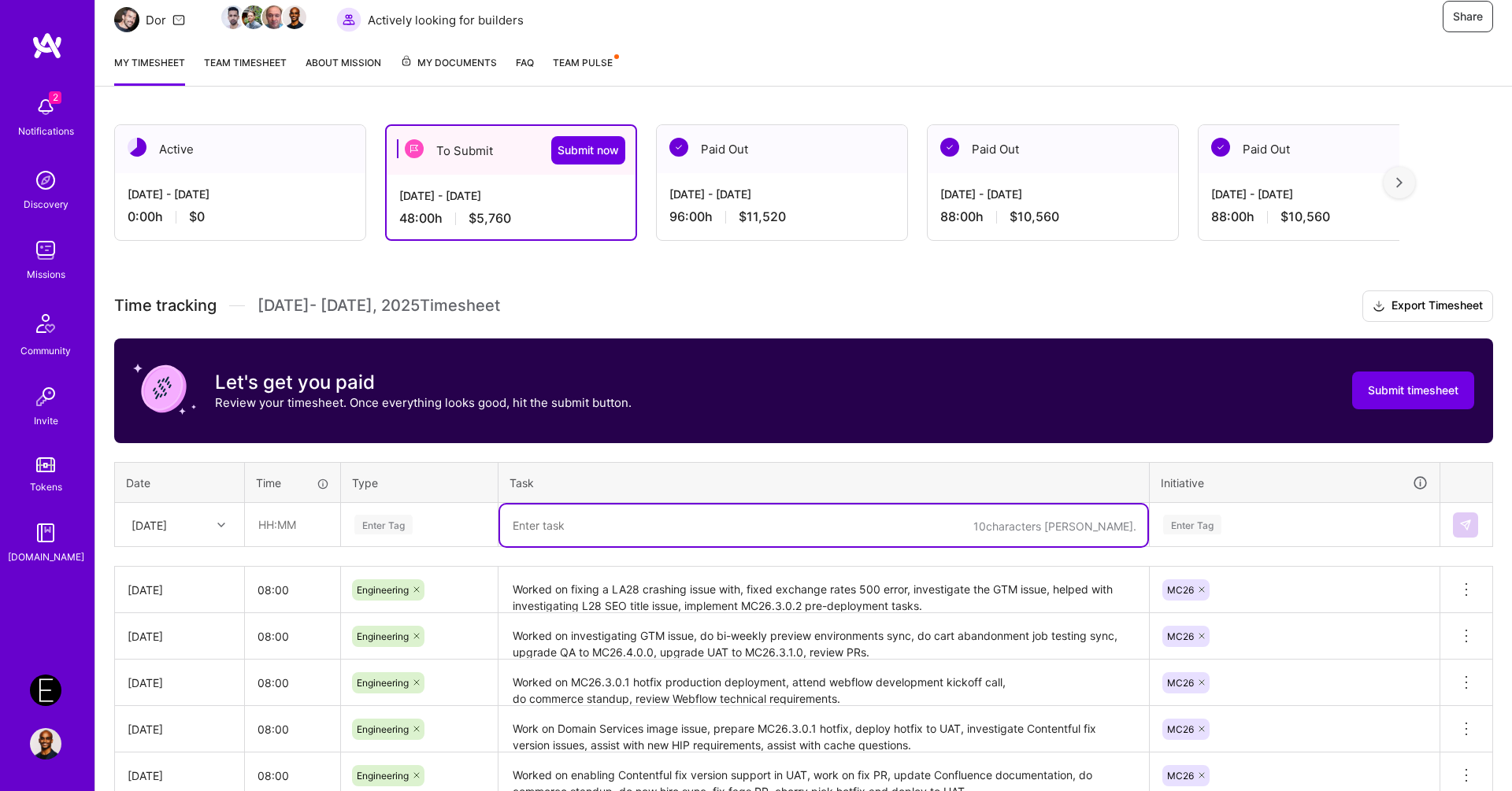
click at [654, 517] on textarea at bounding box center [823, 525] width 647 height 42
paste textarea "Worked on MC26.3.0.2 hotfix production deployment, do commerce standup, fix Dom…"
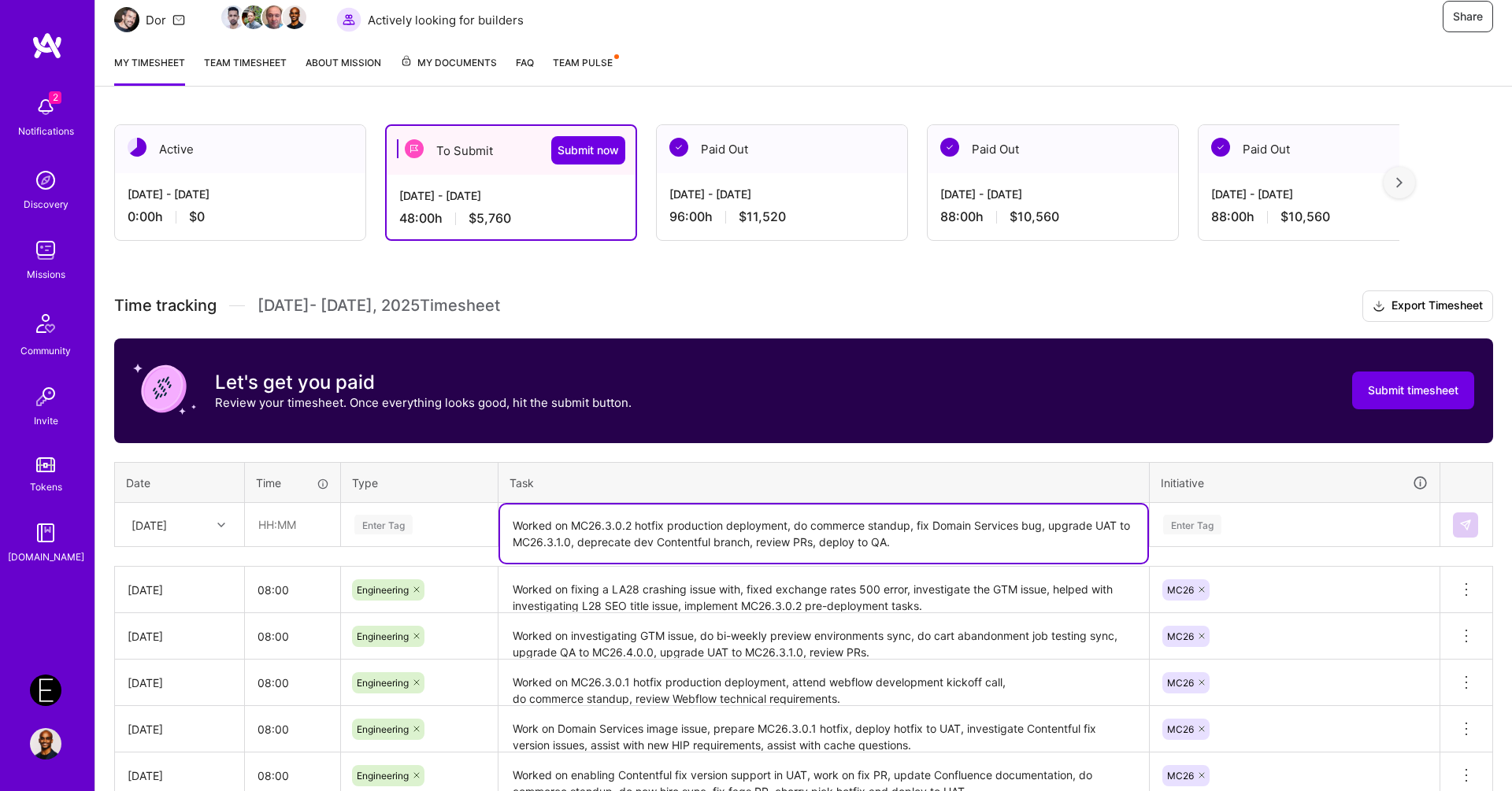
type textarea "Worked on MC26.3.0.2 hotfix production deployment, do commerce standup, fix Dom…"
click at [387, 499] on th "Type" at bounding box center [420, 482] width 158 height 41
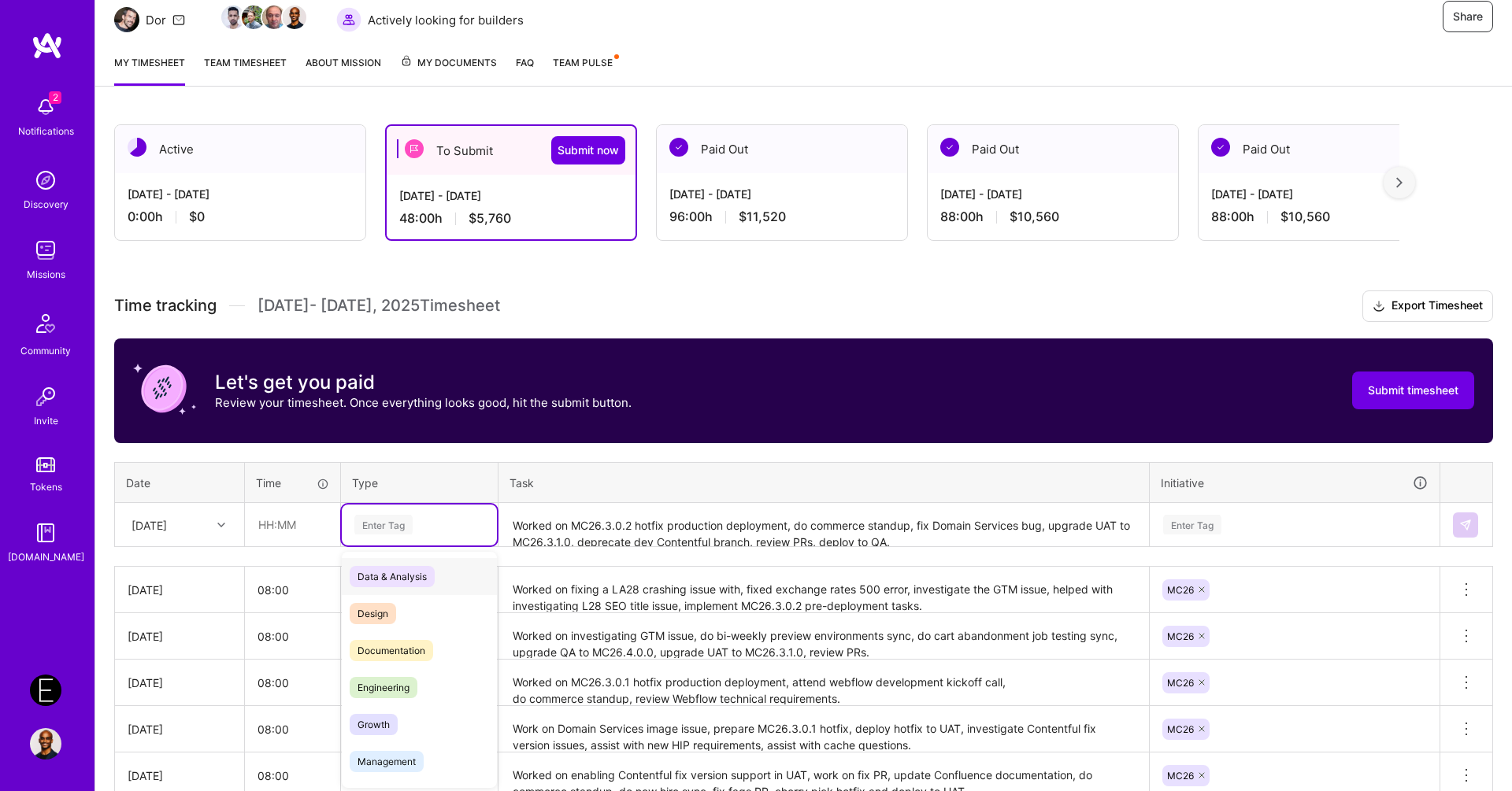
click at [387, 526] on div "Enter Tag" at bounding box center [383, 525] width 59 height 25
click at [385, 697] on div "Engineering" at bounding box center [419, 688] width 155 height 37
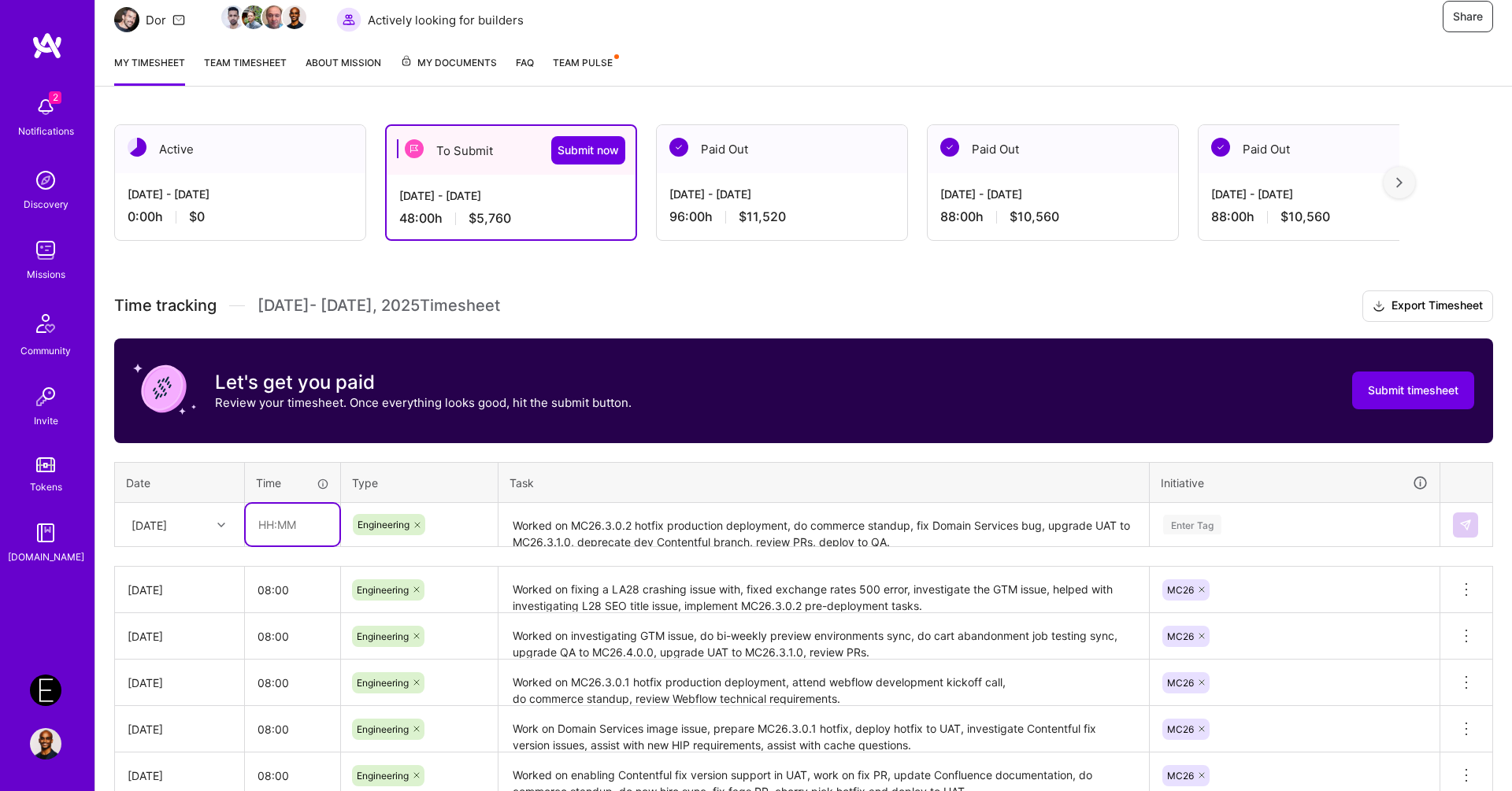
click at [298, 516] on input "text" at bounding box center [293, 524] width 94 height 42
type input "08:00"
click at [204, 503] on td "[DATE]" at bounding box center [180, 525] width 130 height 44
click at [203, 517] on div "[DATE]" at bounding box center [167, 525] width 87 height 26
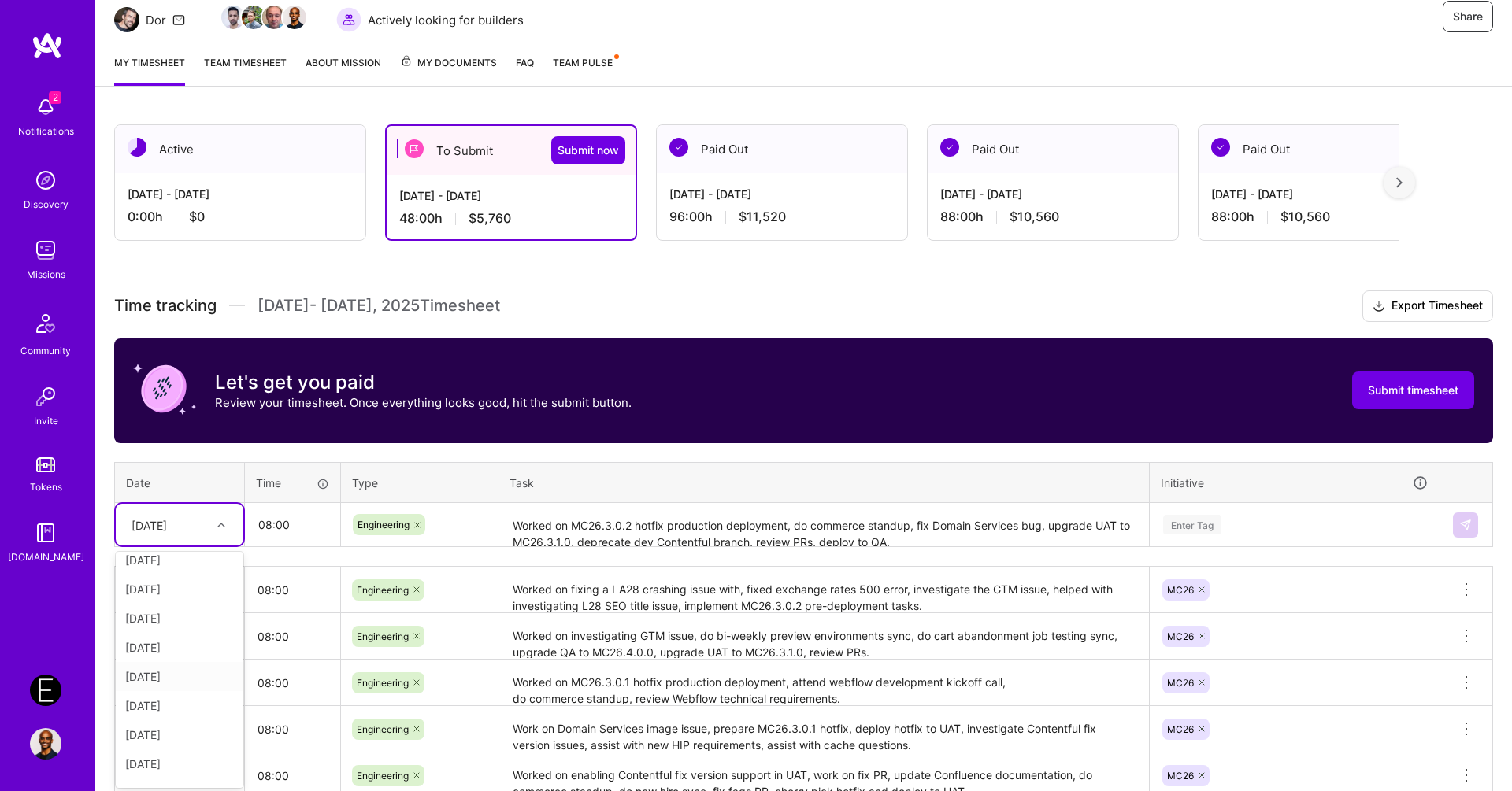
click at [187, 681] on div "[DATE]" at bounding box center [180, 677] width 127 height 29
click at [1316, 510] on div "Enter Tag" at bounding box center [1295, 525] width 288 height 41
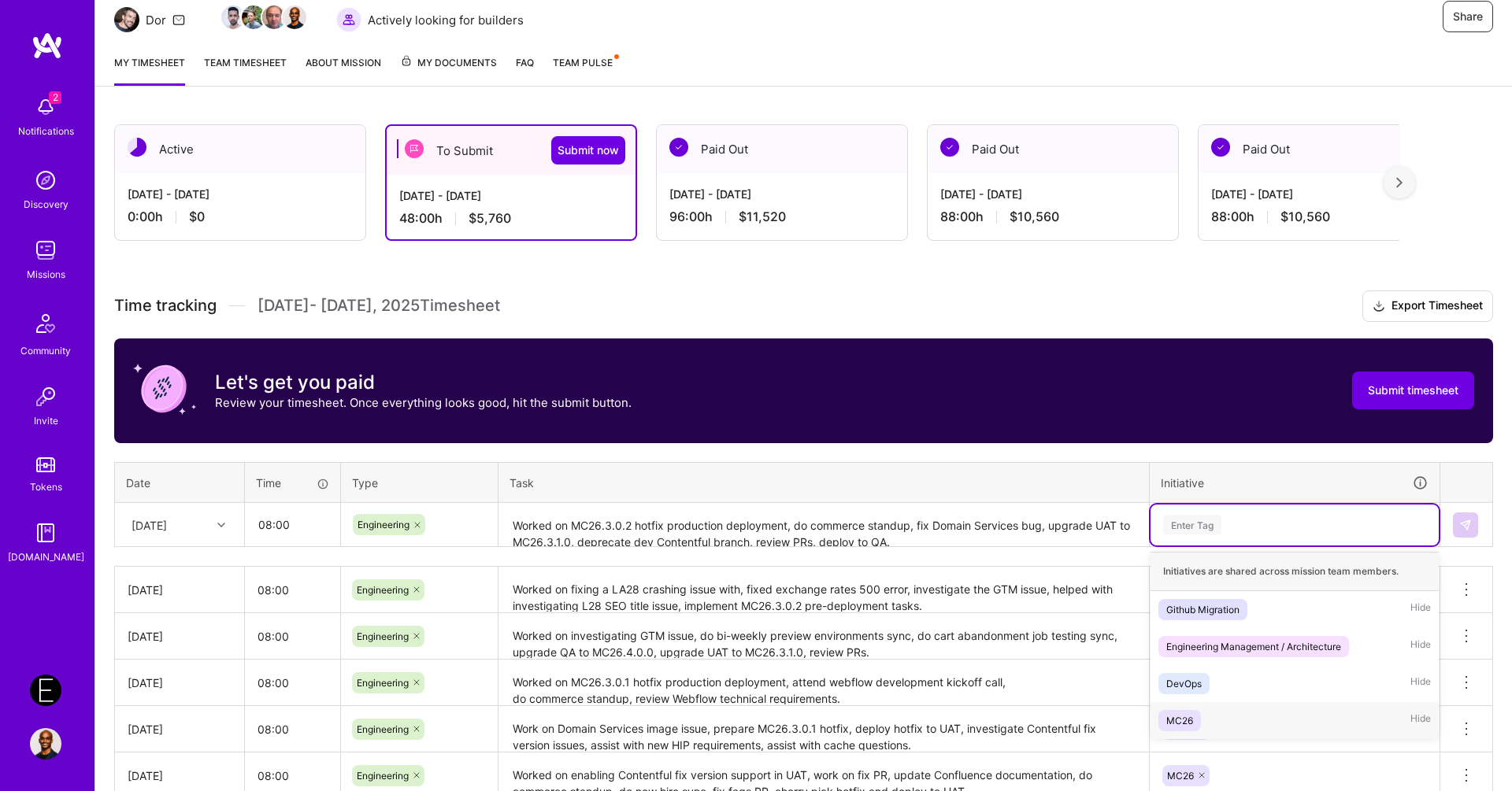
click at [1186, 712] on div "MC26" at bounding box center [1180, 721] width 27 height 17
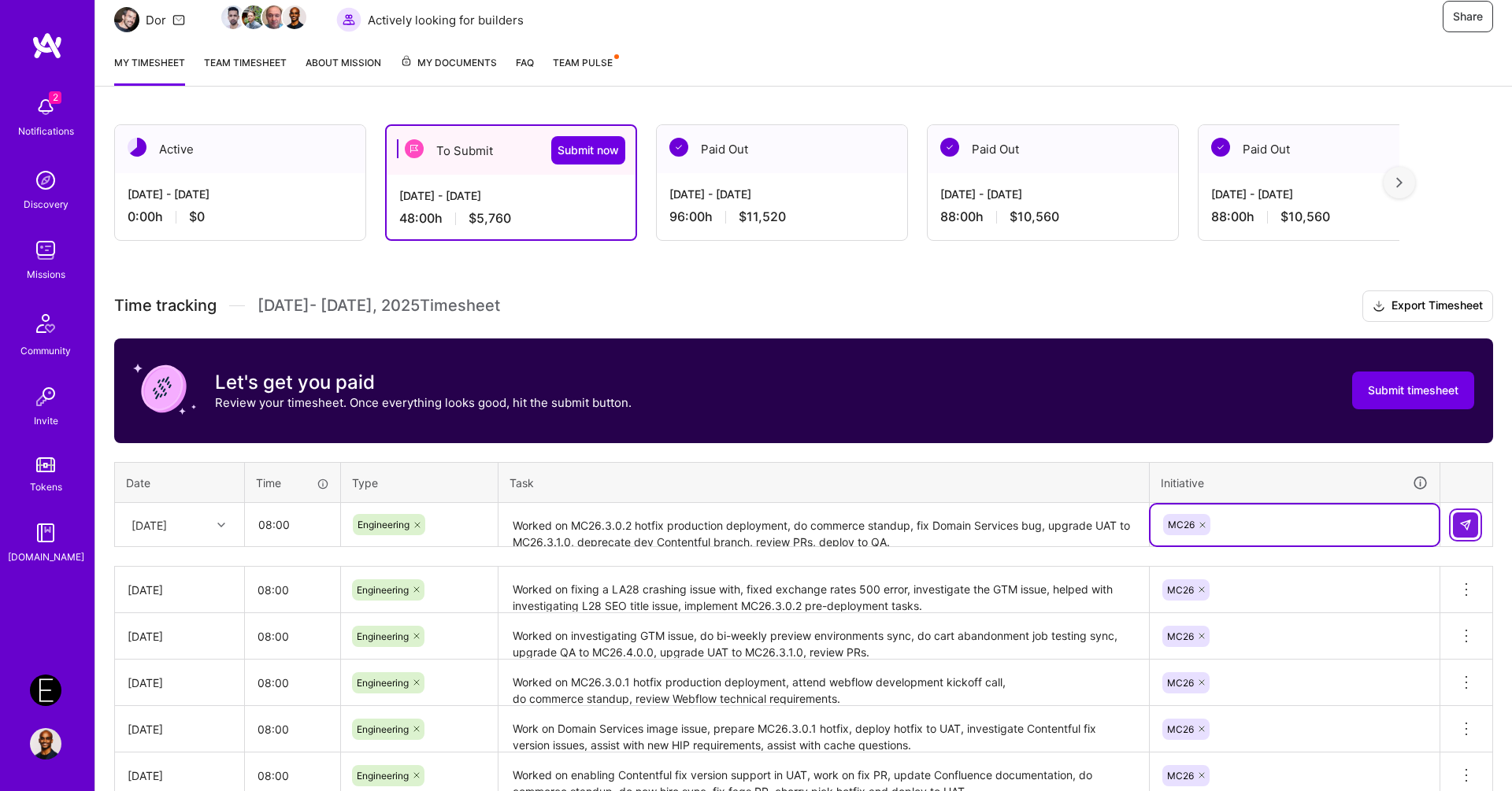
click at [1453, 513] on button at bounding box center [1465, 526] width 25 height 25
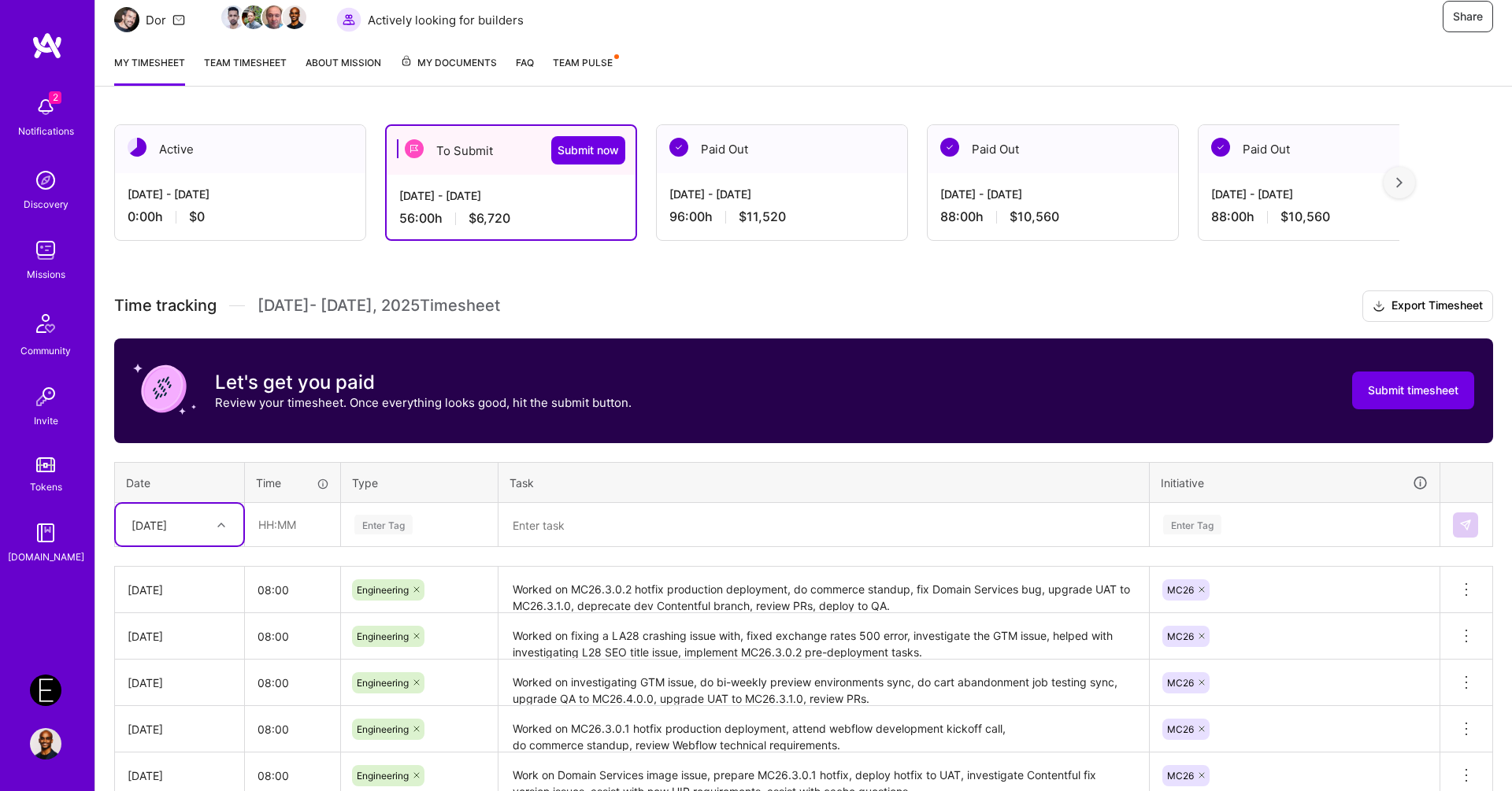
click at [205, 520] on div "[DATE]" at bounding box center [167, 525] width 87 height 26
click at [184, 681] on div "[DATE]" at bounding box center [180, 689] width 127 height 29
click at [559, 525] on textarea at bounding box center [823, 525] width 647 height 42
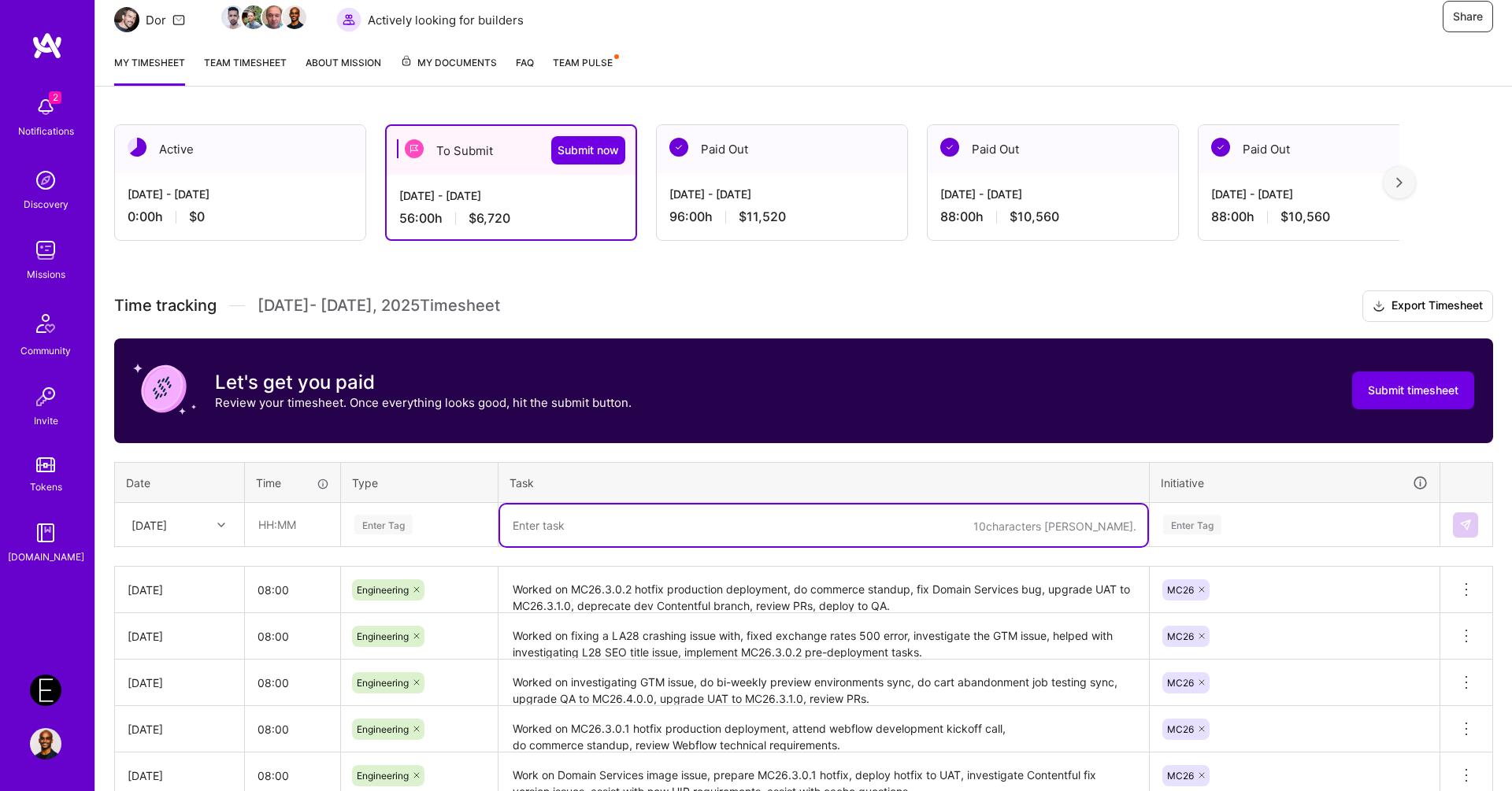
paste textarea "Worked on preparing MC26.3.0.3 hotfix branch, do refinement meeting, sync on HI…"
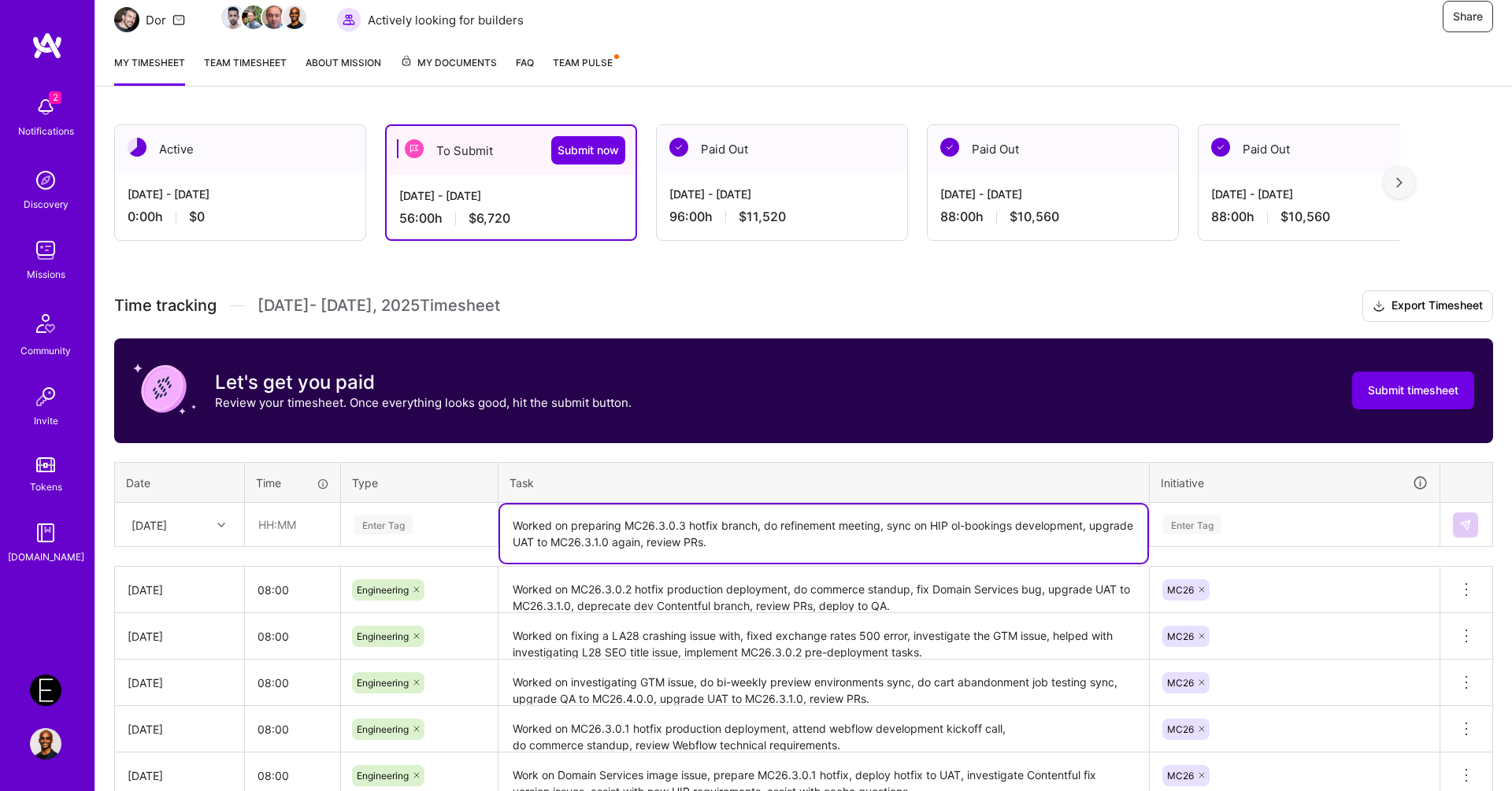
type textarea "Worked on preparing MC26.3.0.3 hotfix branch, do refinement meeting, sync on HI…"
click at [437, 519] on div "Enter Tag" at bounding box center [419, 524] width 133 height 19
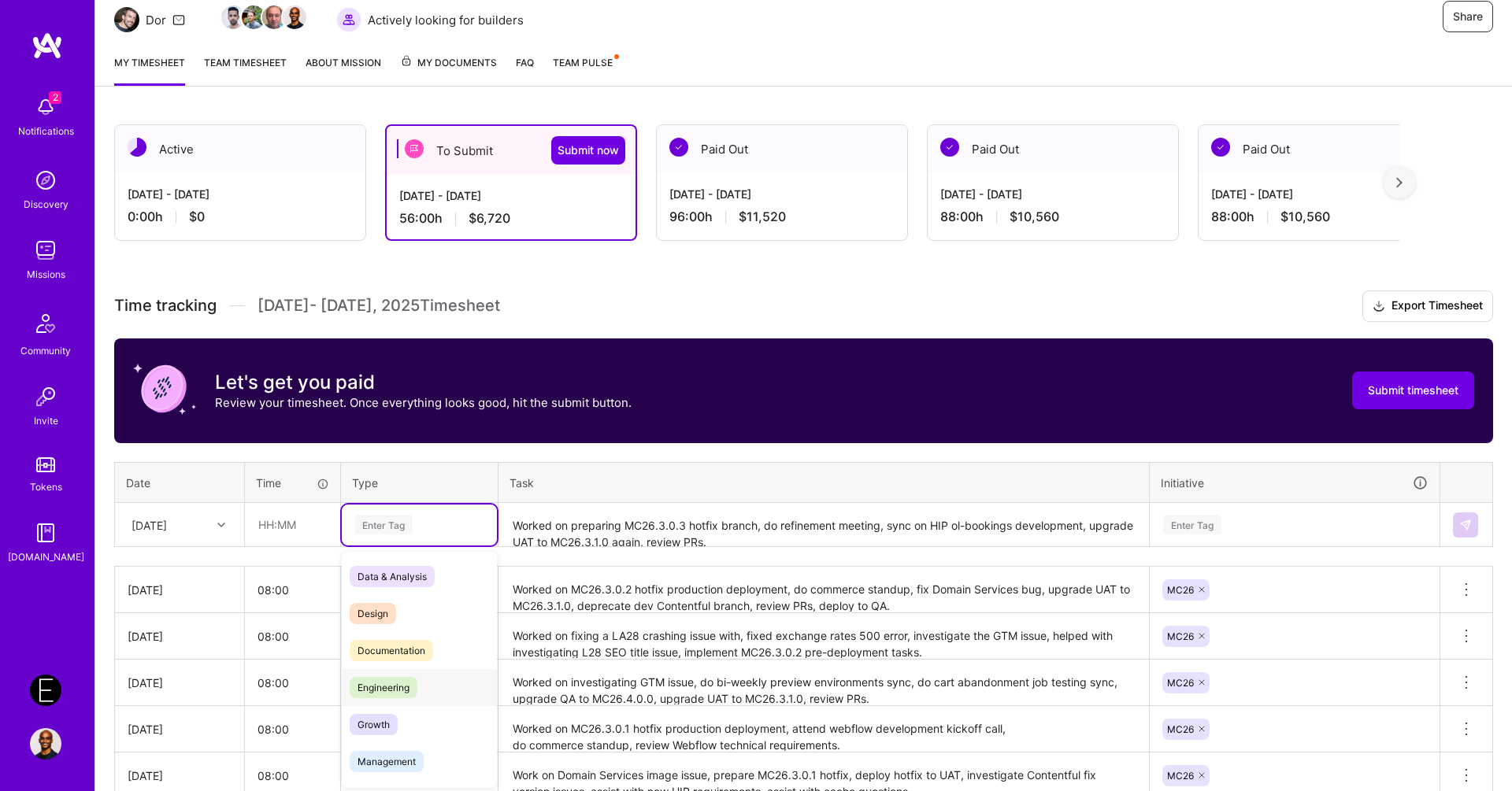
click at [429, 688] on div "Engineering" at bounding box center [419, 688] width 155 height 37
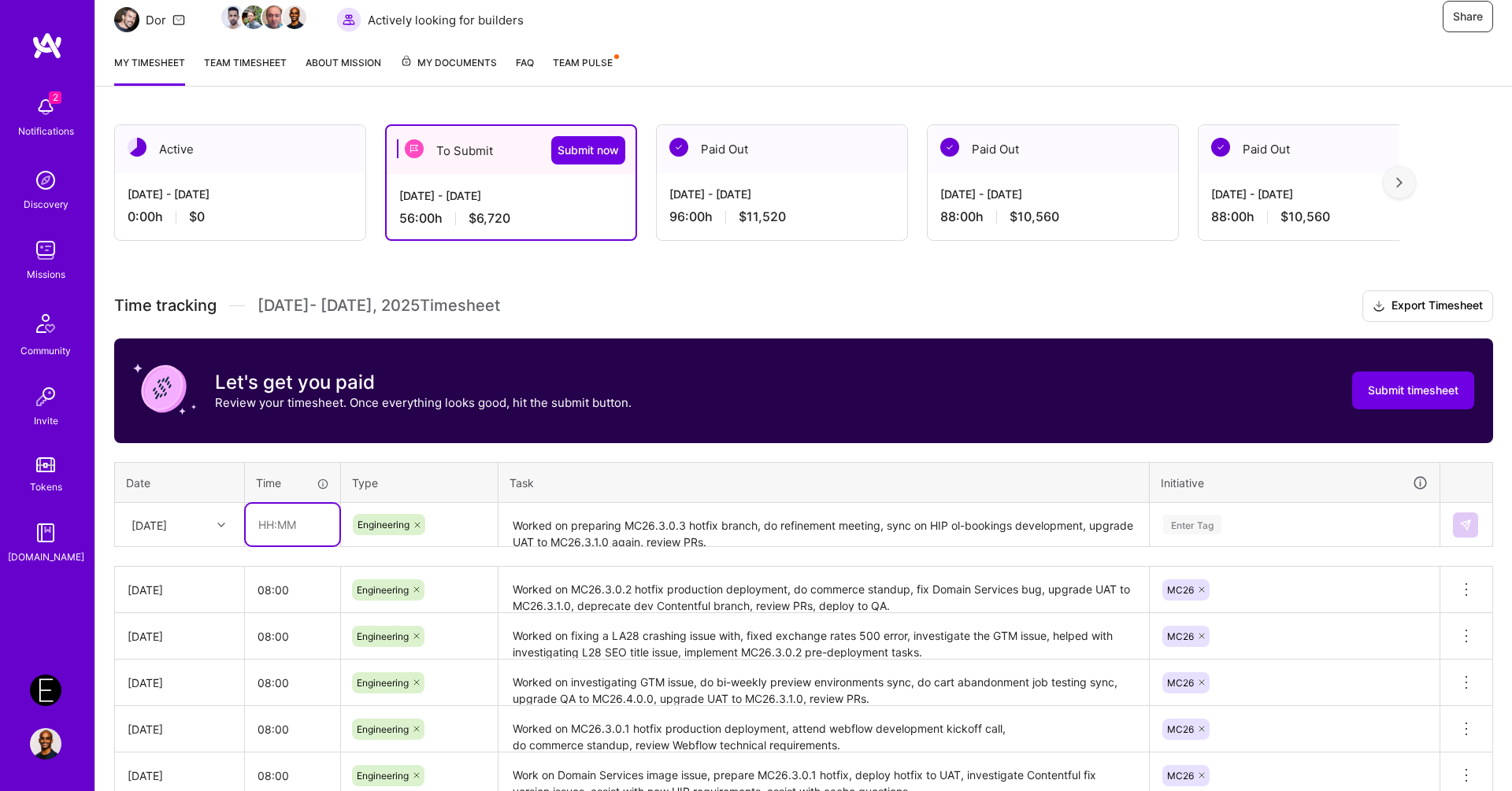
click at [277, 529] on input "text" at bounding box center [293, 524] width 94 height 42
type input "08:00"
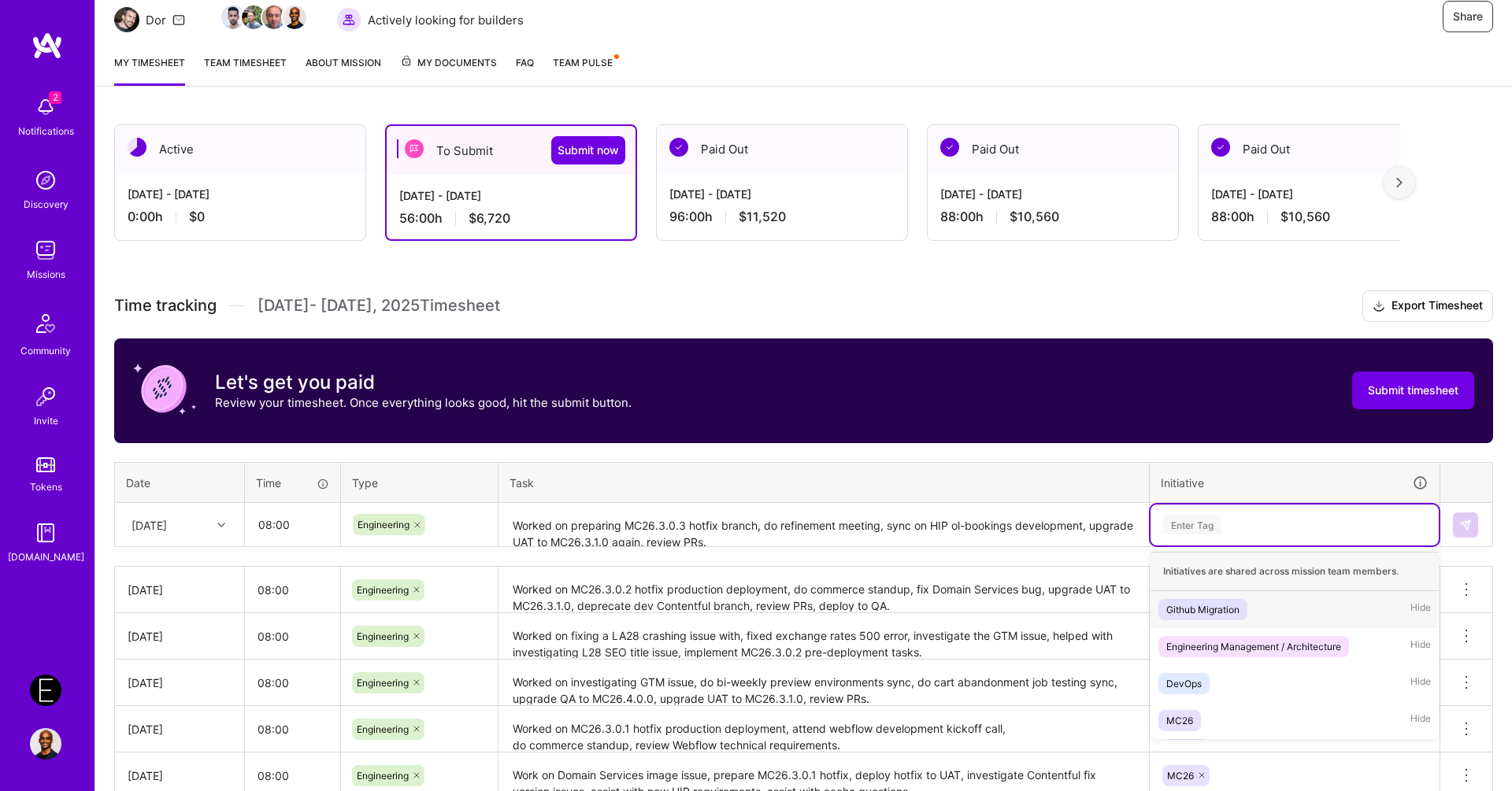
click at [1236, 530] on div "Enter Tag" at bounding box center [1295, 524] width 266 height 19
click at [1219, 721] on div "MC26 Hide" at bounding box center [1295, 721] width 288 height 37
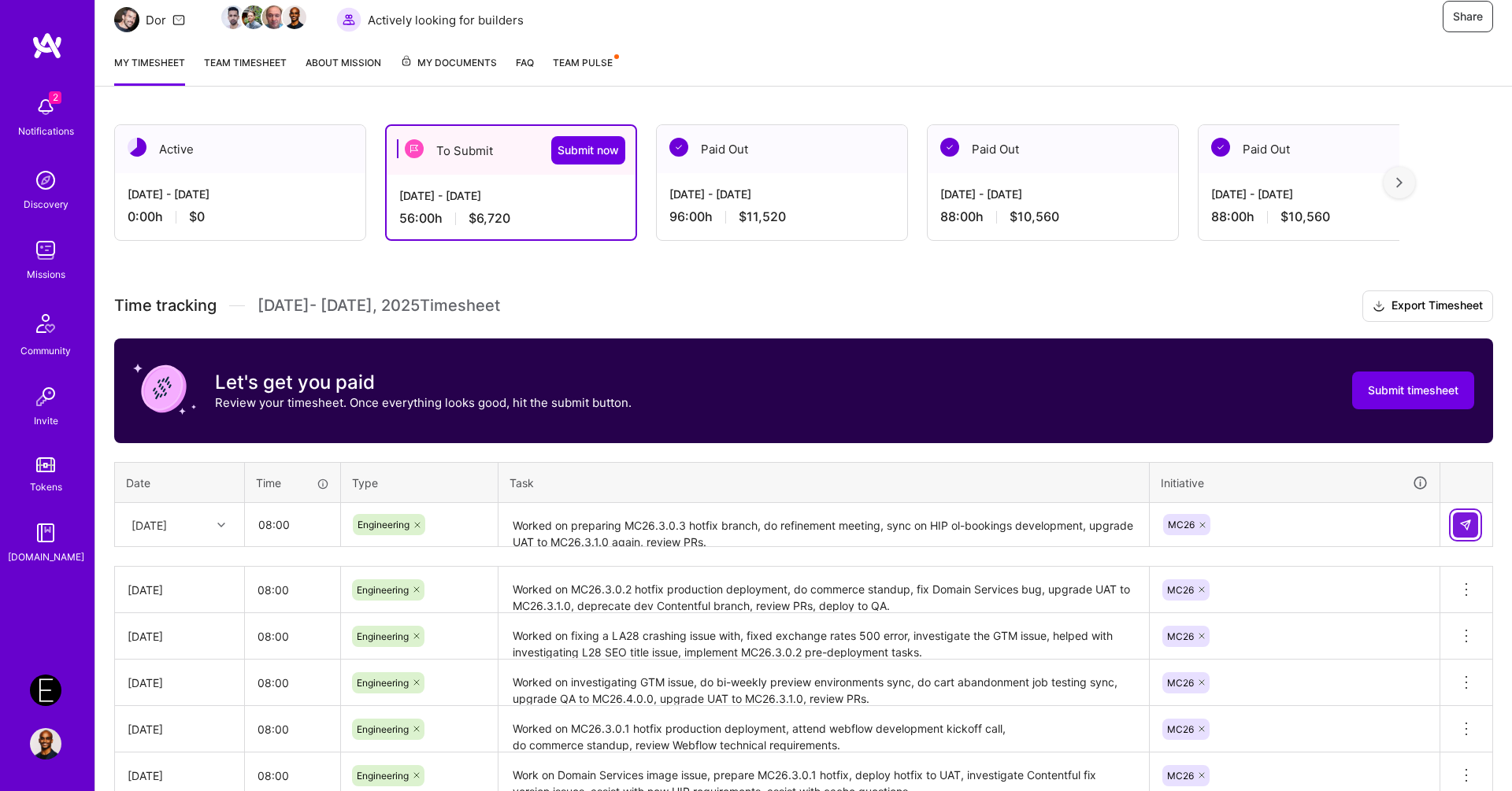
click at [1469, 524] on img at bounding box center [1465, 525] width 13 height 13
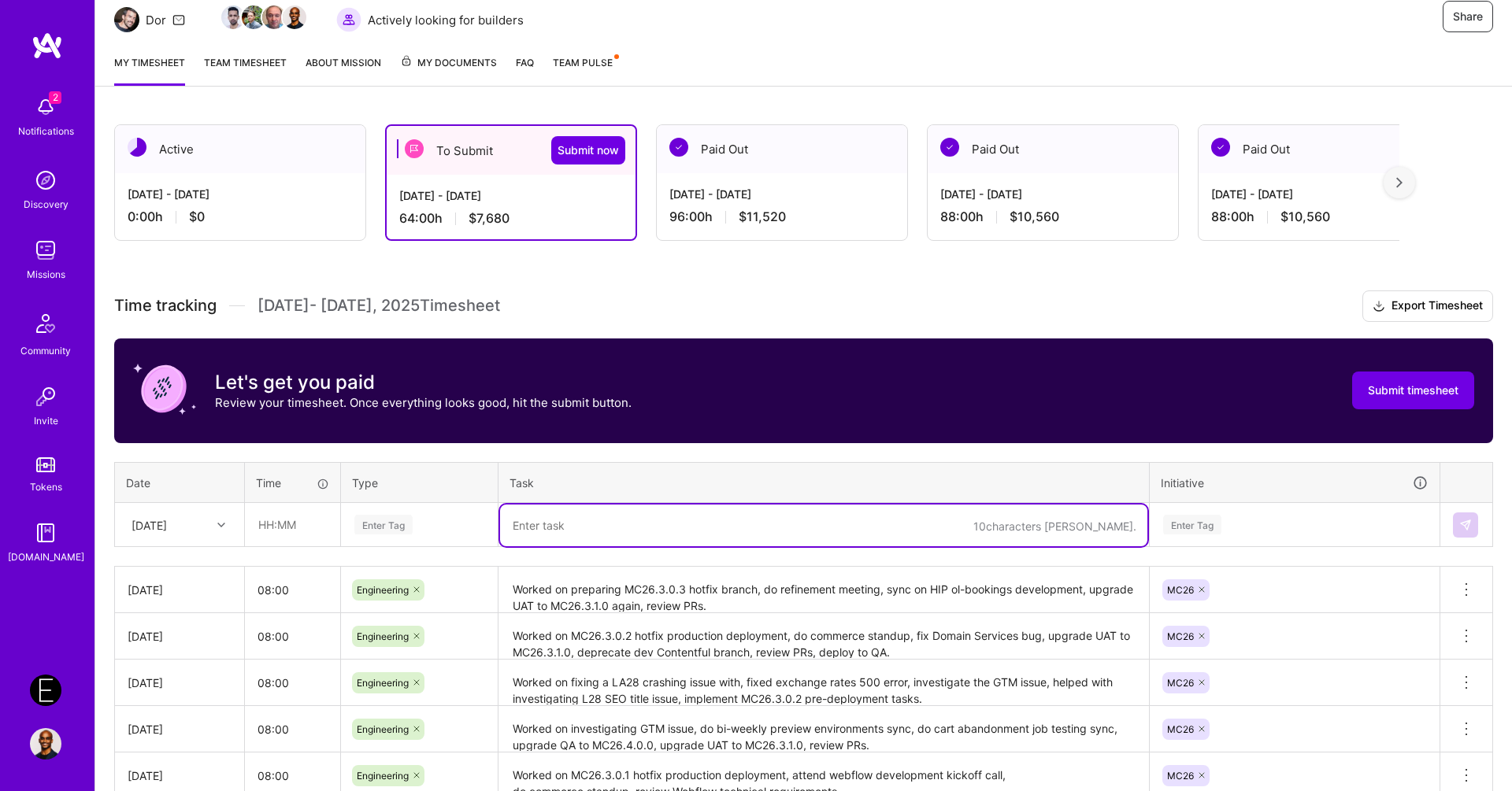
click at [696, 509] on textarea at bounding box center [823, 525] width 647 height 42
paste textarea "Worked on exchange rates fix version, check PRs to review, do commerce standup,…"
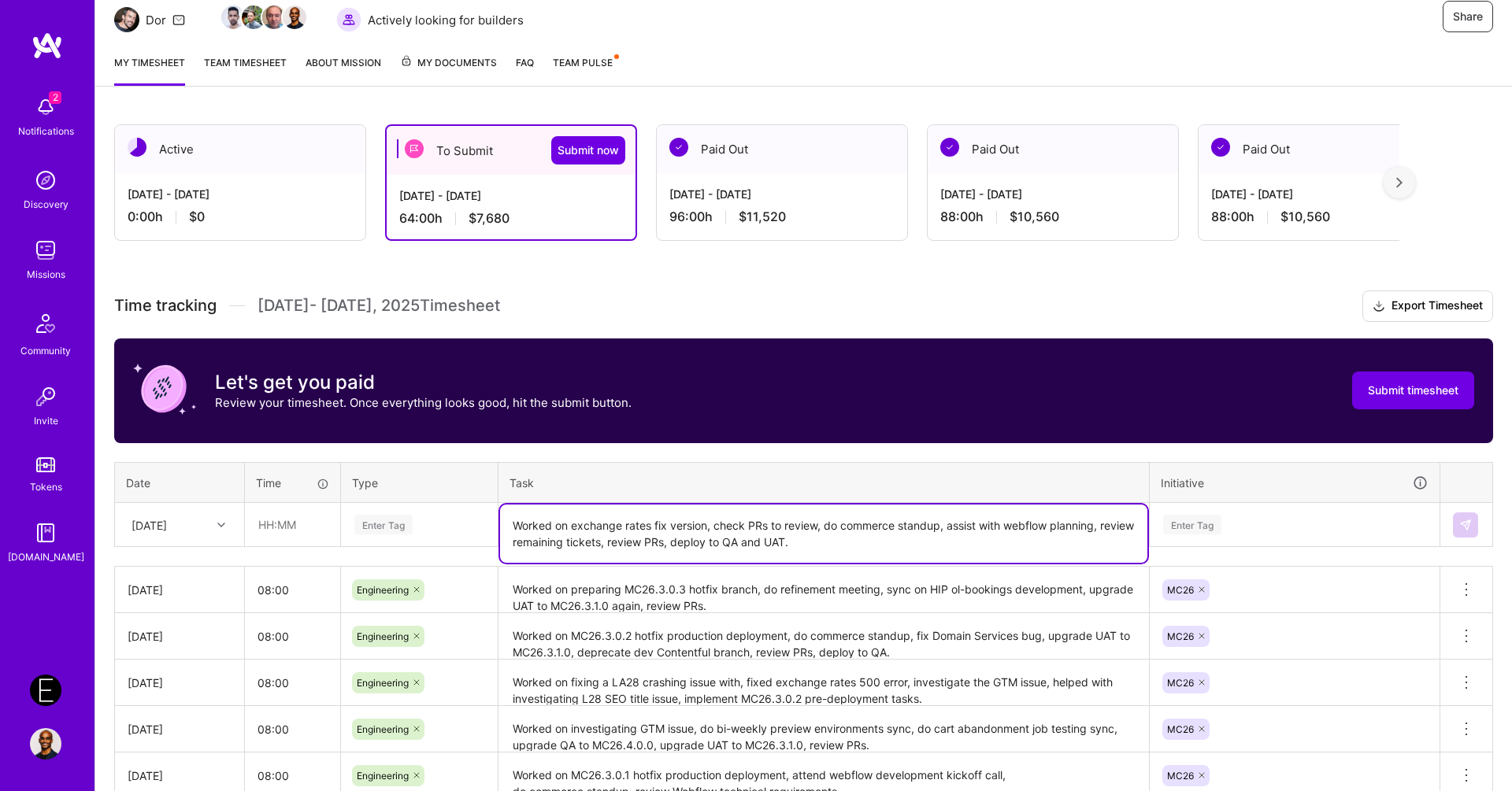
type textarea "Worked on exchange rates fix version, check PRs to review, do commerce standup,…"
click at [403, 539] on div "Enter Tag" at bounding box center [419, 525] width 155 height 41
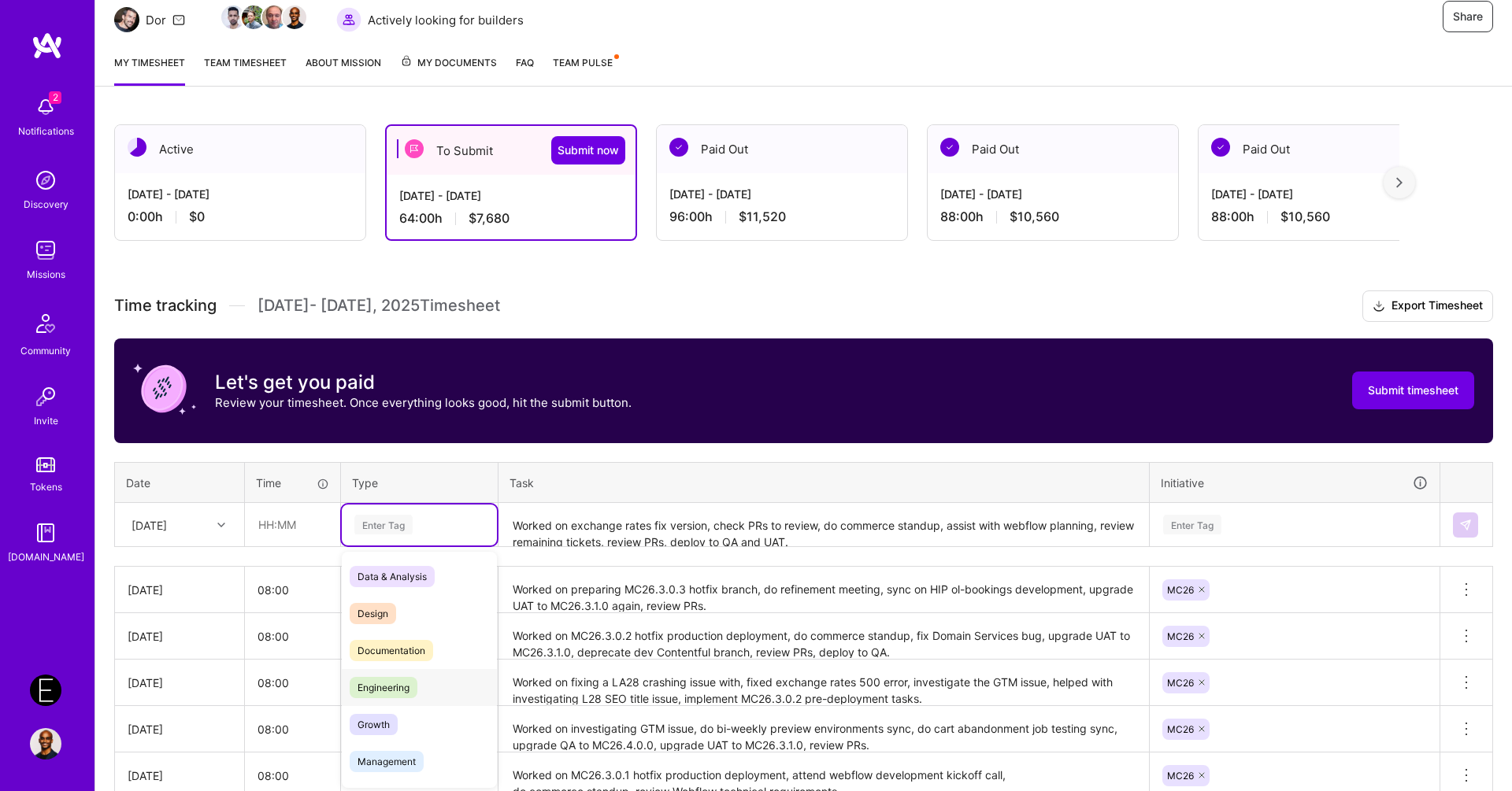
click at [394, 692] on span "Engineering" at bounding box center [383, 688] width 68 height 21
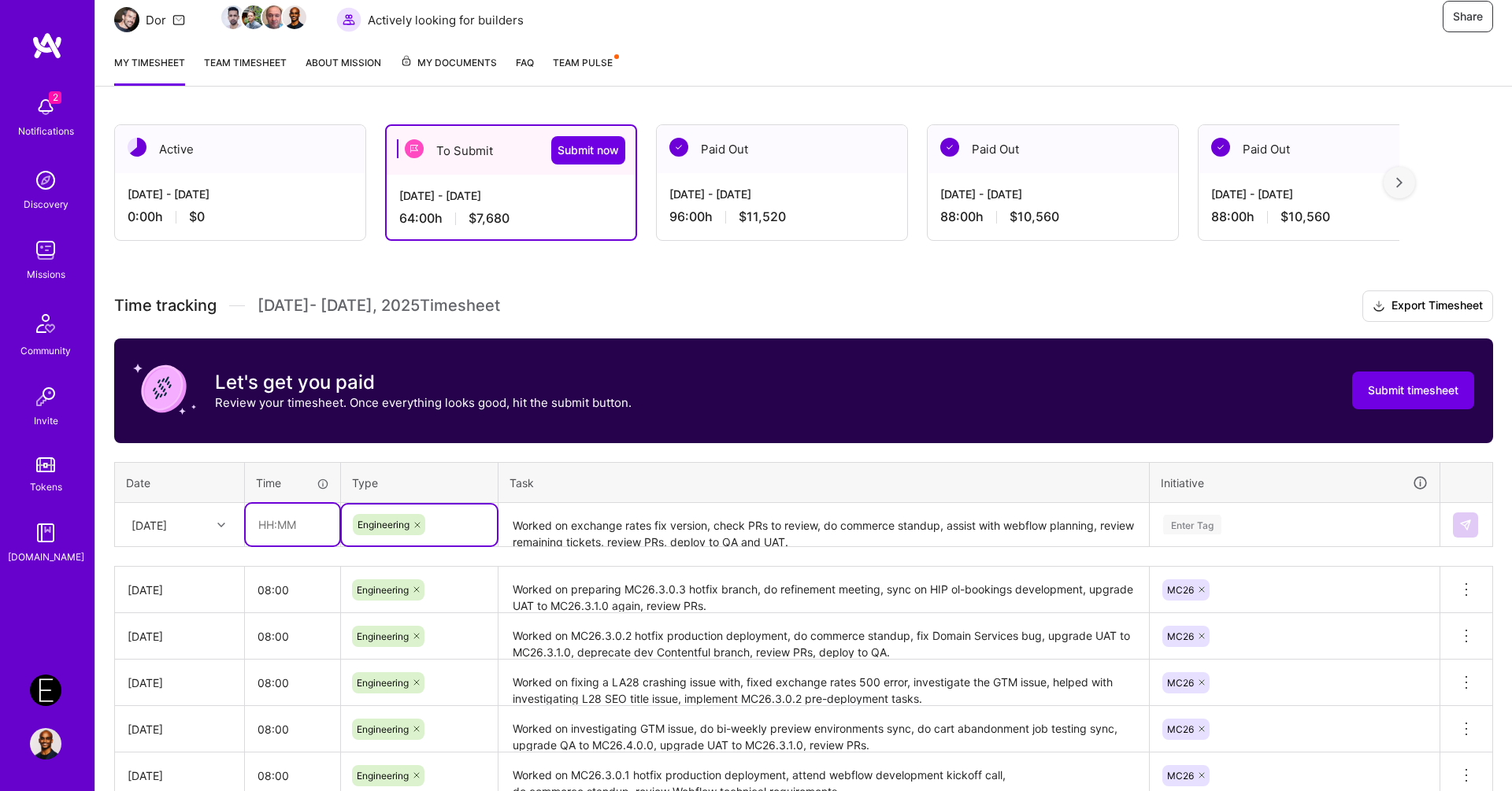
click at [287, 519] on input "text" at bounding box center [293, 524] width 94 height 42
type input "08:00"
click at [207, 513] on div "[DATE]" at bounding box center [167, 525] width 87 height 26
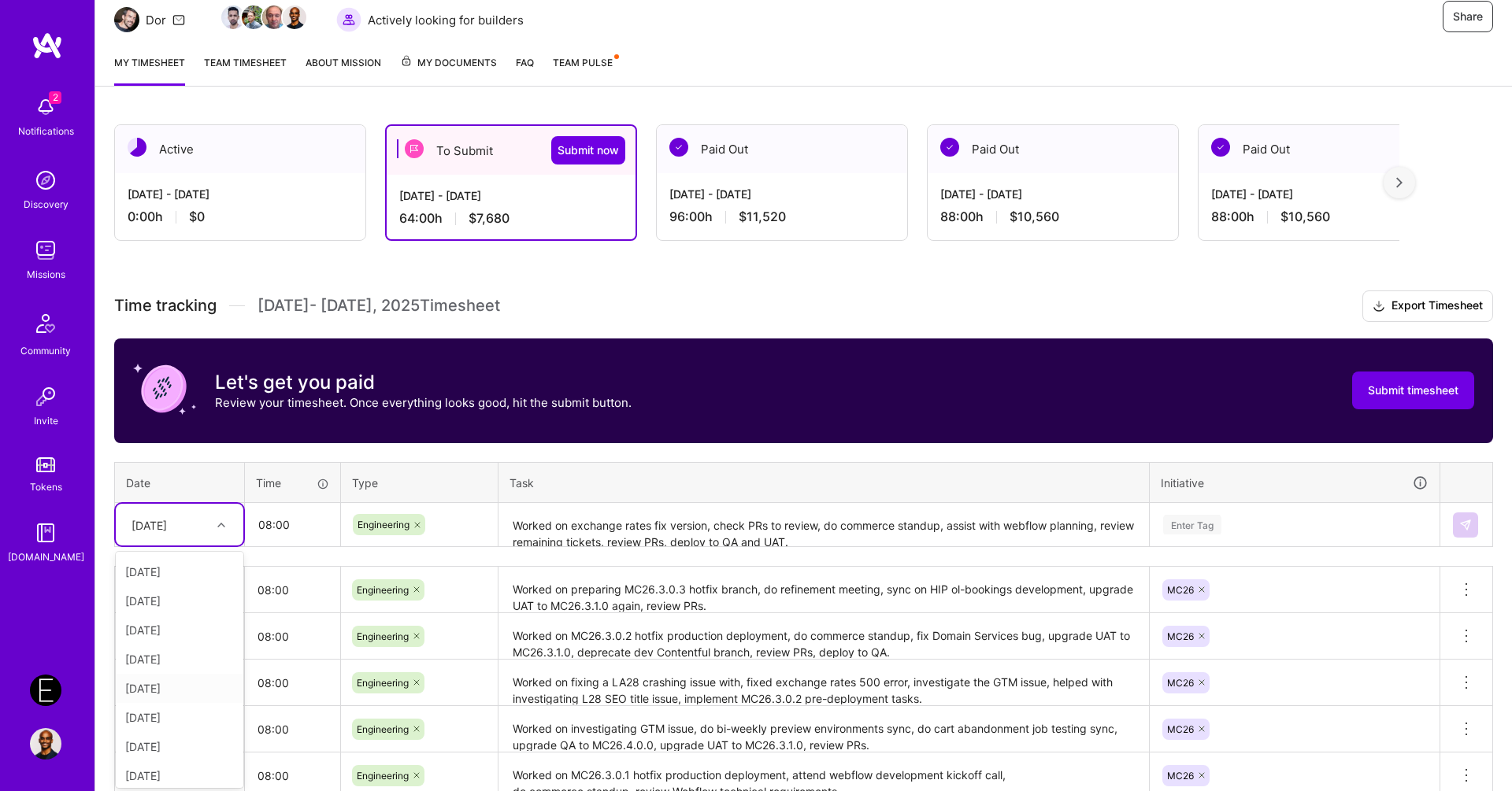
scroll to position [178, 0]
click at [178, 709] on div "[DATE]" at bounding box center [180, 712] width 127 height 29
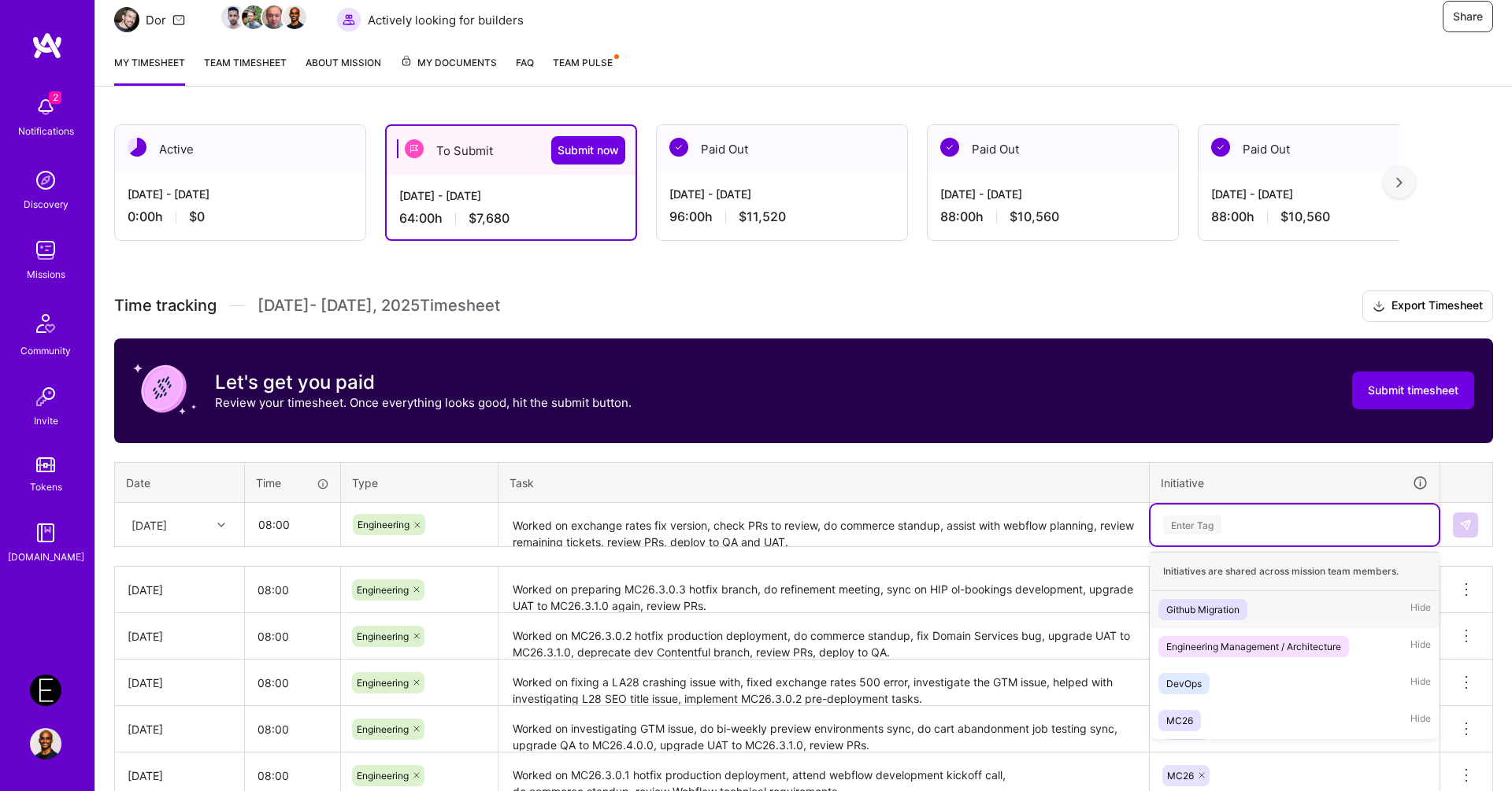
click at [1227, 532] on div "Enter Tag" at bounding box center [1295, 525] width 288 height 41
click at [1216, 719] on div "MC26 Hide" at bounding box center [1295, 721] width 288 height 37
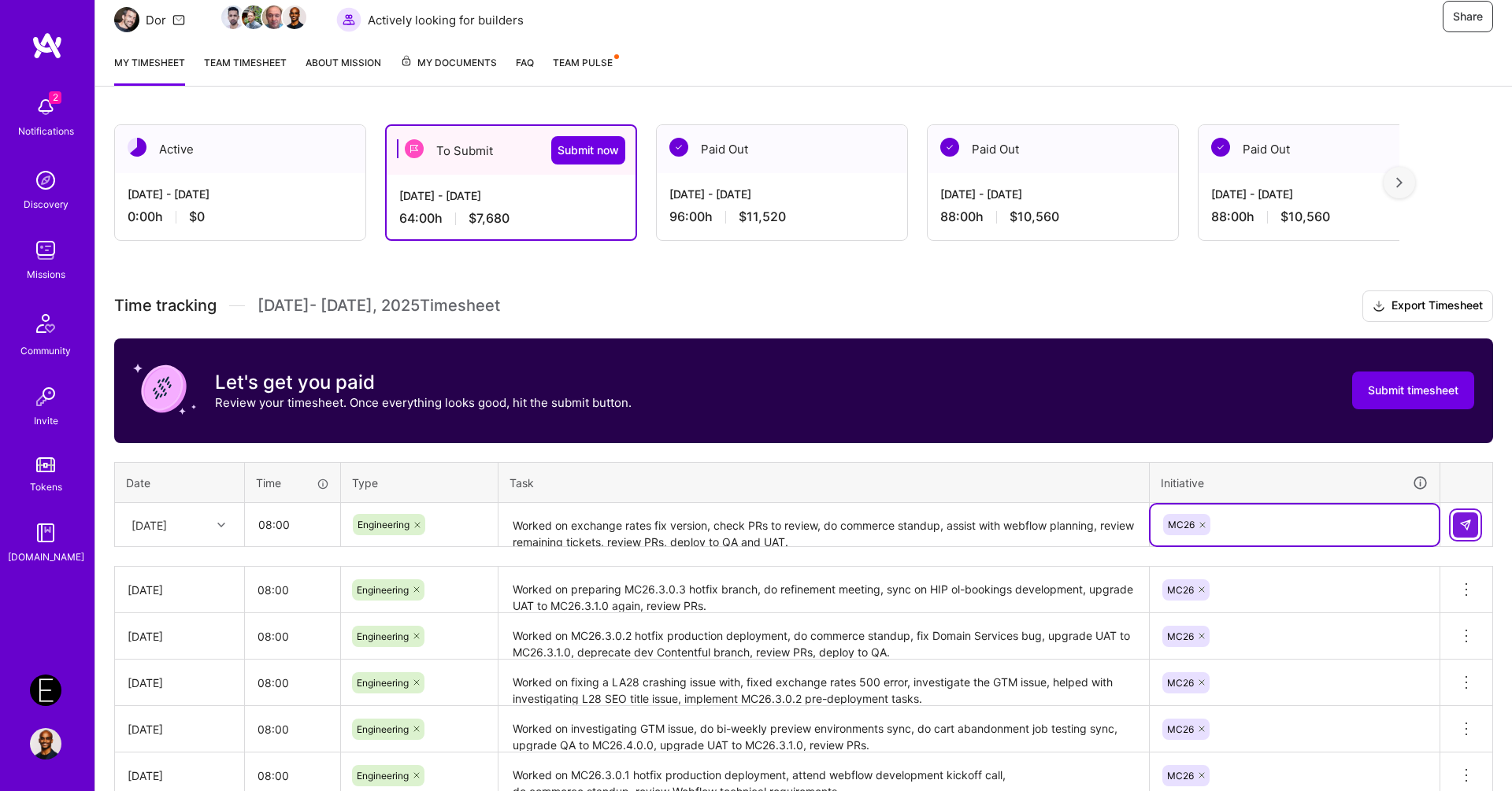
click at [1458, 521] on button at bounding box center [1465, 526] width 25 height 25
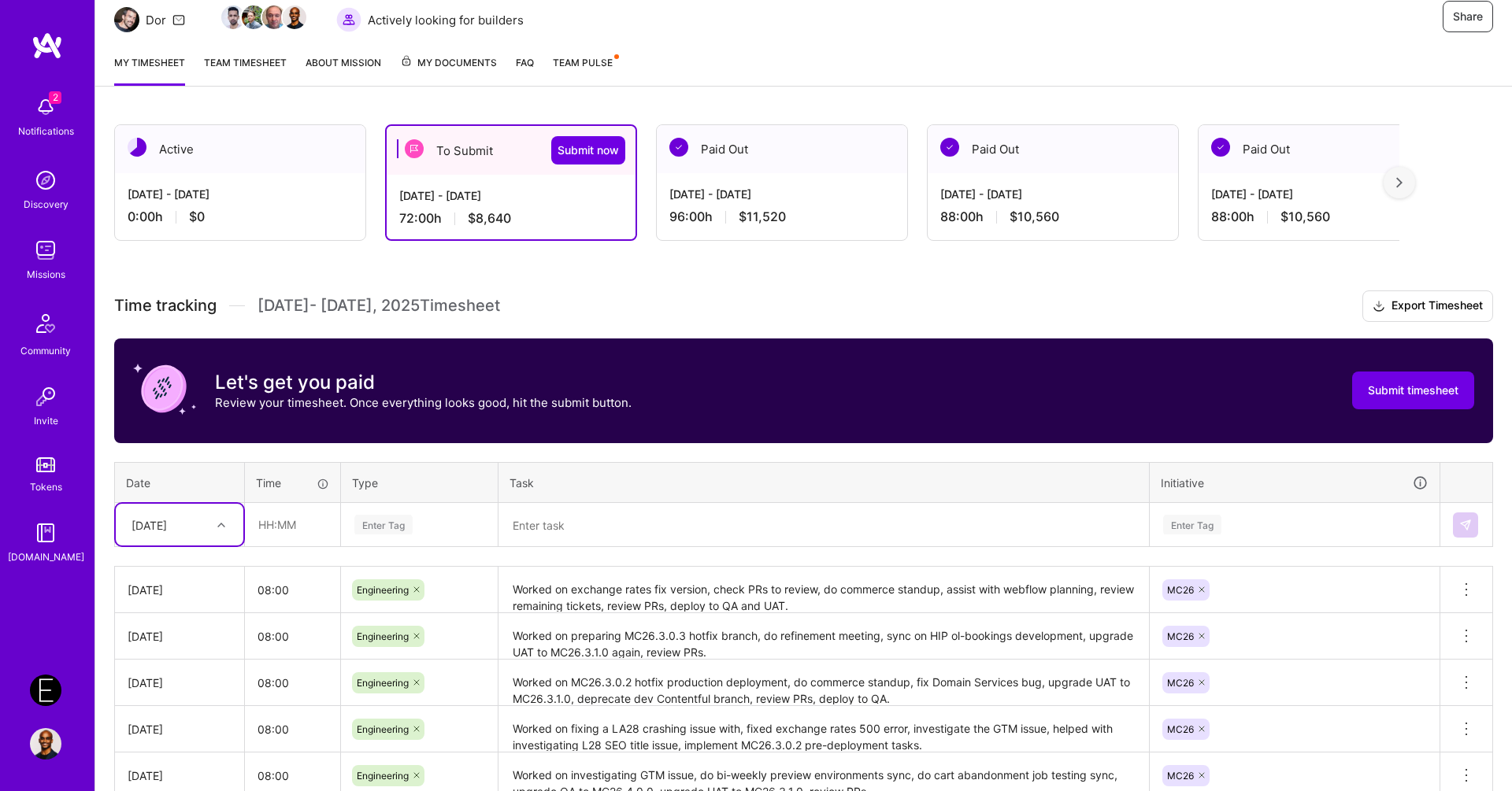
click at [611, 536] on textarea at bounding box center [823, 525] width 647 height 42
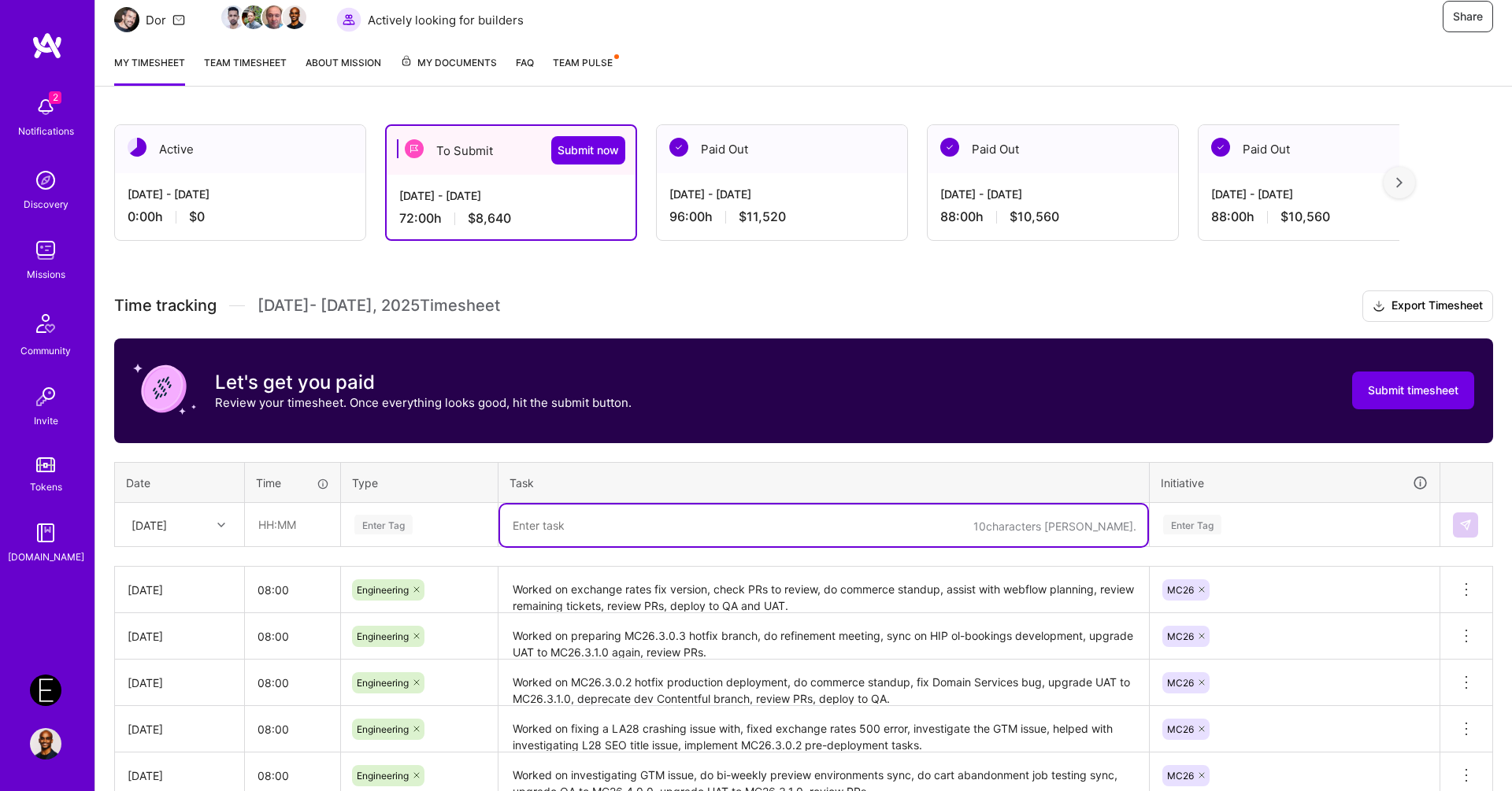
paste textarea "Worked on o-bookings HIP endpoint, work on relative paths refactor, create tick…"
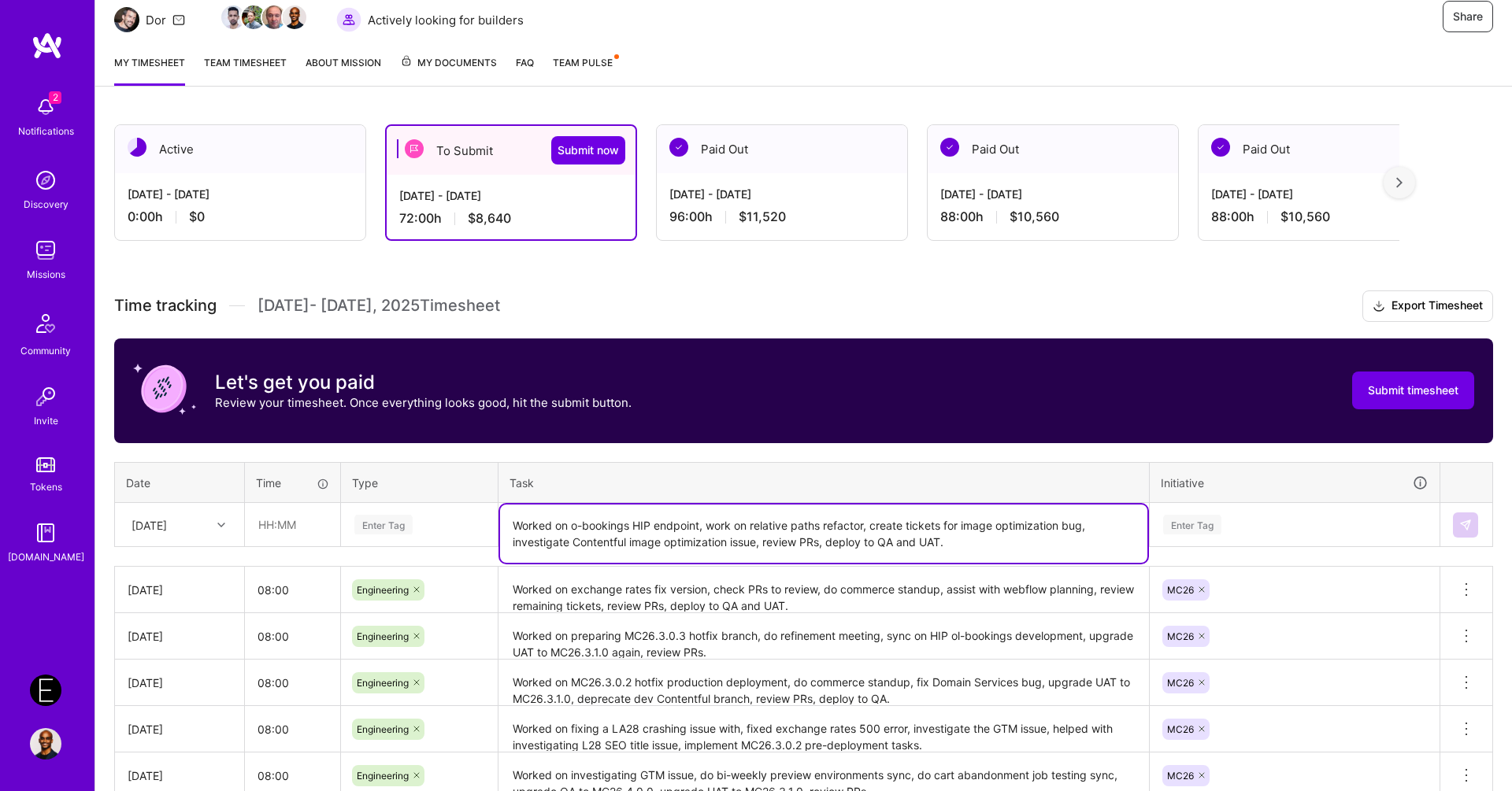
type textarea "Worked on o-bookings HIP endpoint, work on relative paths refactor, create tick…"
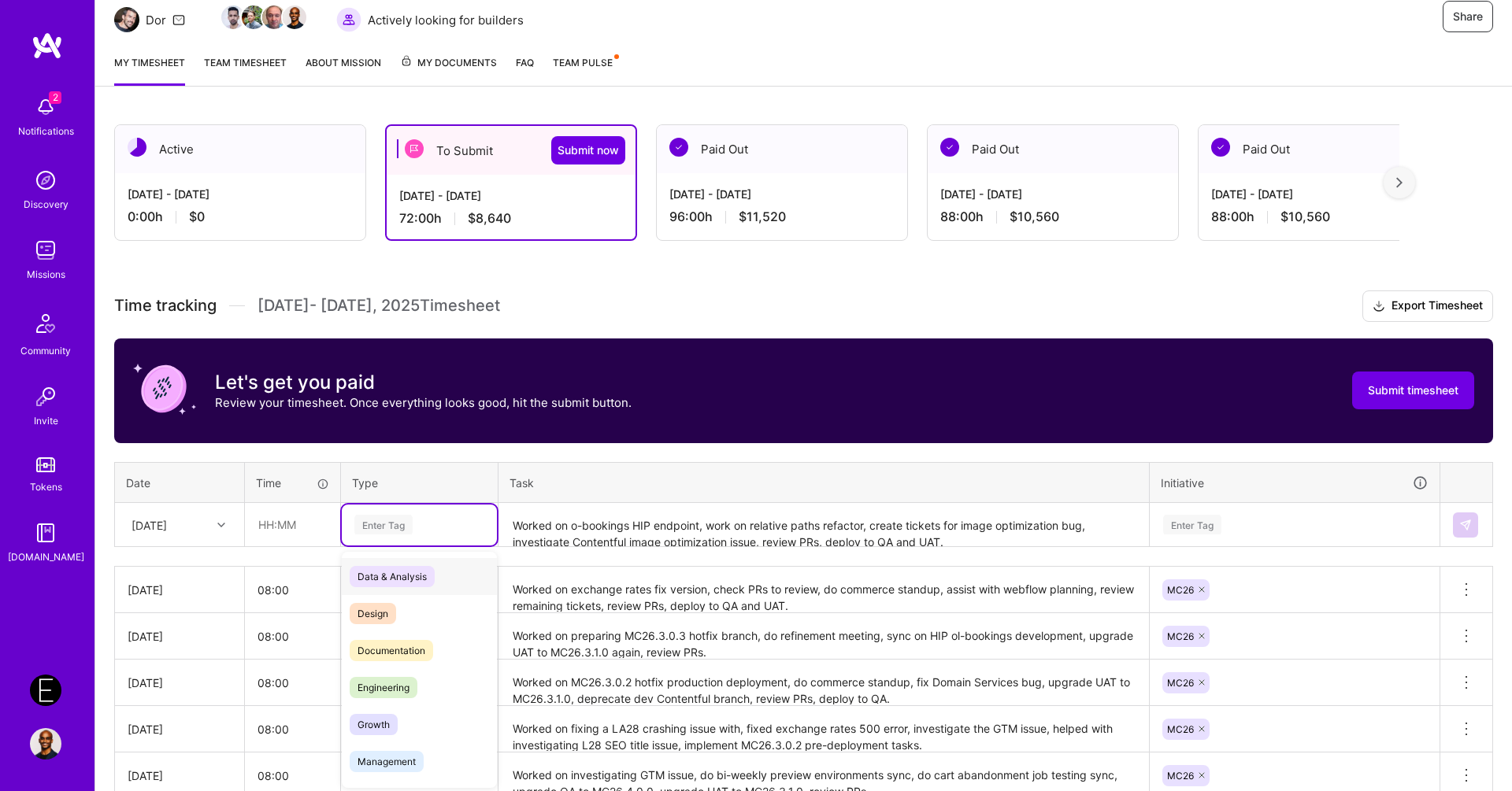
click at [423, 507] on div "Enter Tag" at bounding box center [419, 525] width 155 height 41
click at [390, 681] on span "Engineering" at bounding box center [383, 688] width 68 height 21
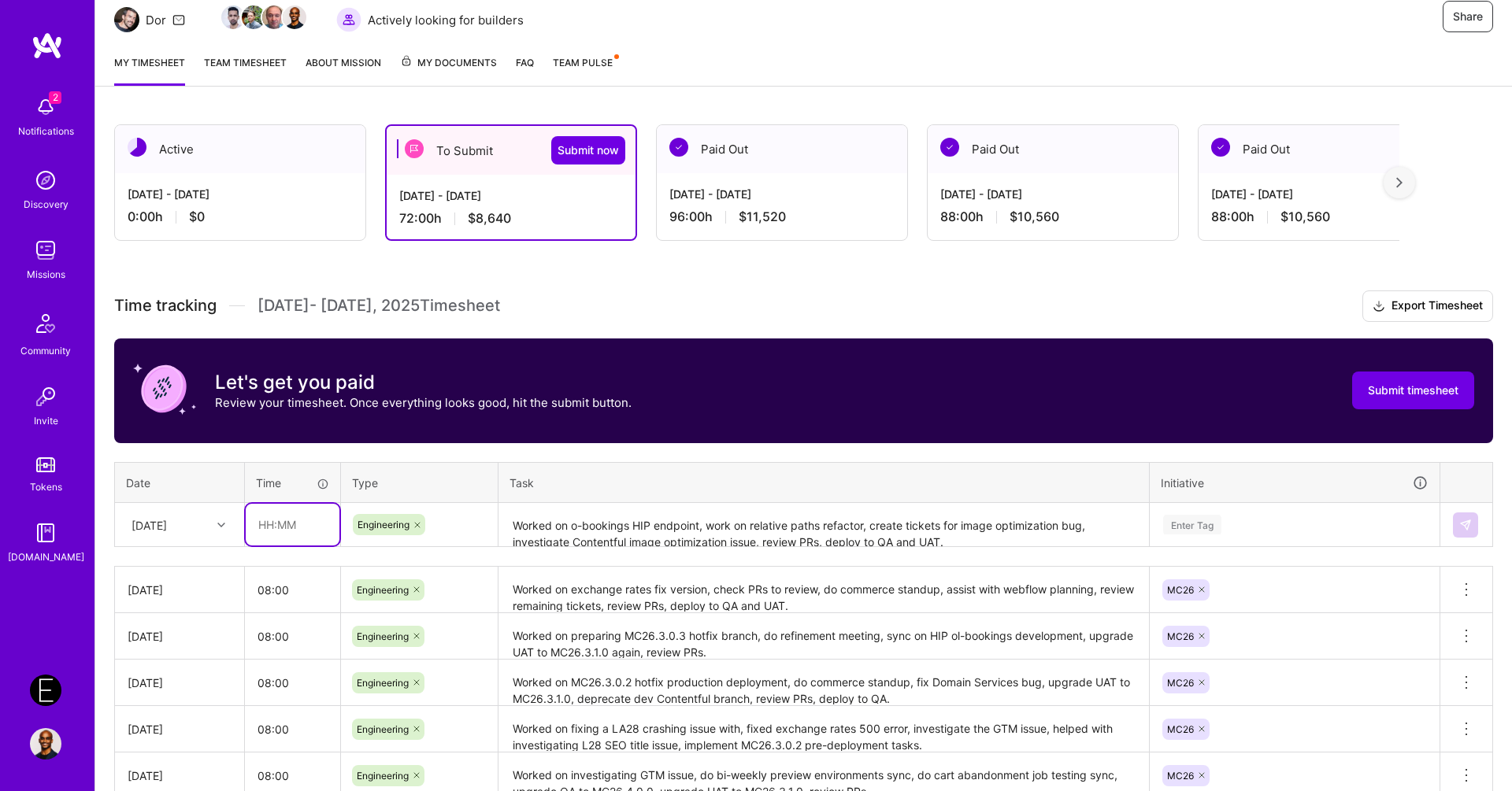
click at [282, 515] on input "text" at bounding box center [293, 524] width 94 height 42
type input "08:00"
click at [204, 518] on div "[DATE]" at bounding box center [167, 525] width 87 height 26
click at [179, 760] on div "[DATE]" at bounding box center [180, 767] width 127 height 29
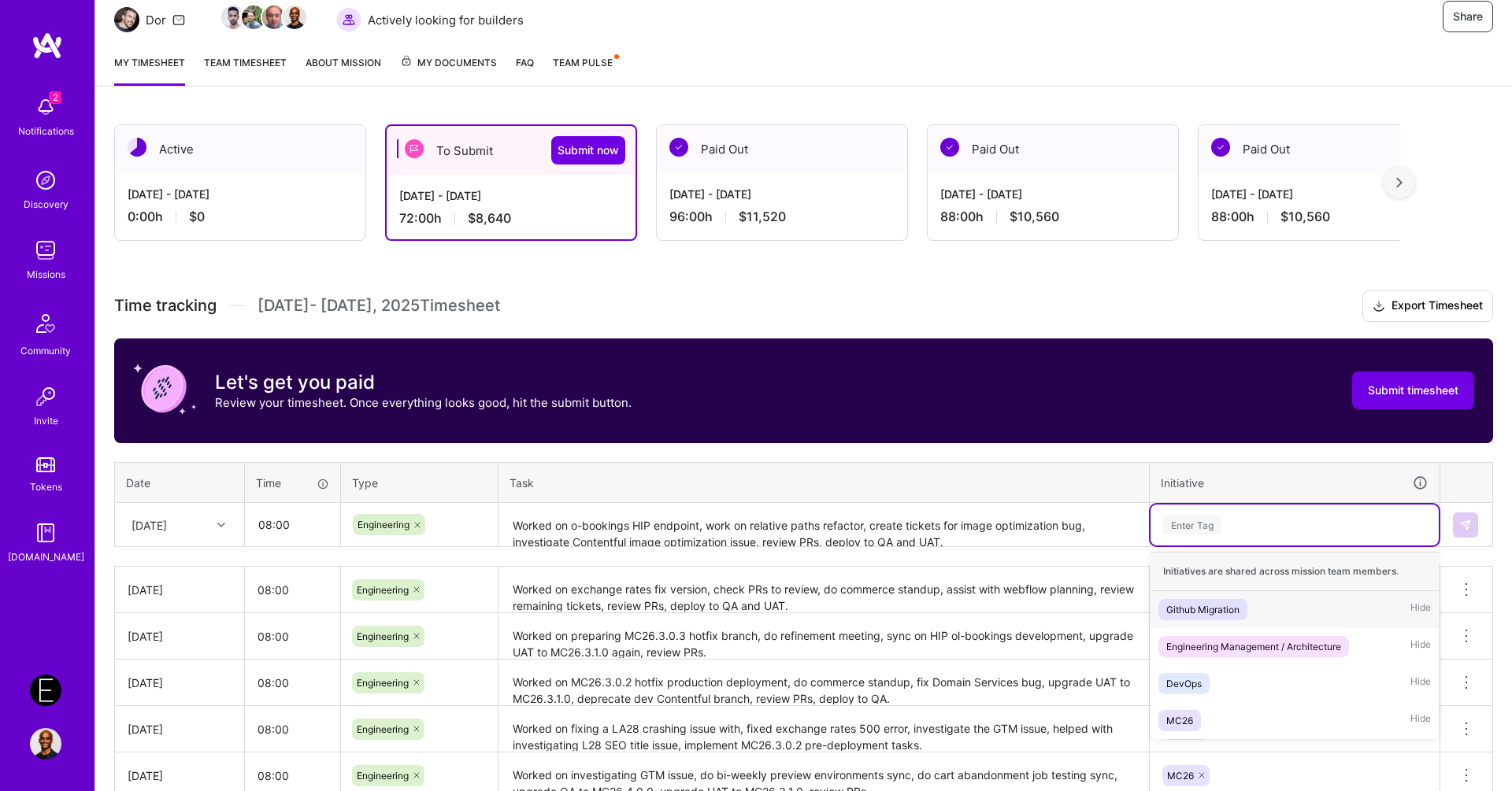
click at [1221, 530] on div "Enter Tag" at bounding box center [1295, 524] width 266 height 19
click at [1208, 711] on div "MC26 Hide" at bounding box center [1295, 721] width 288 height 37
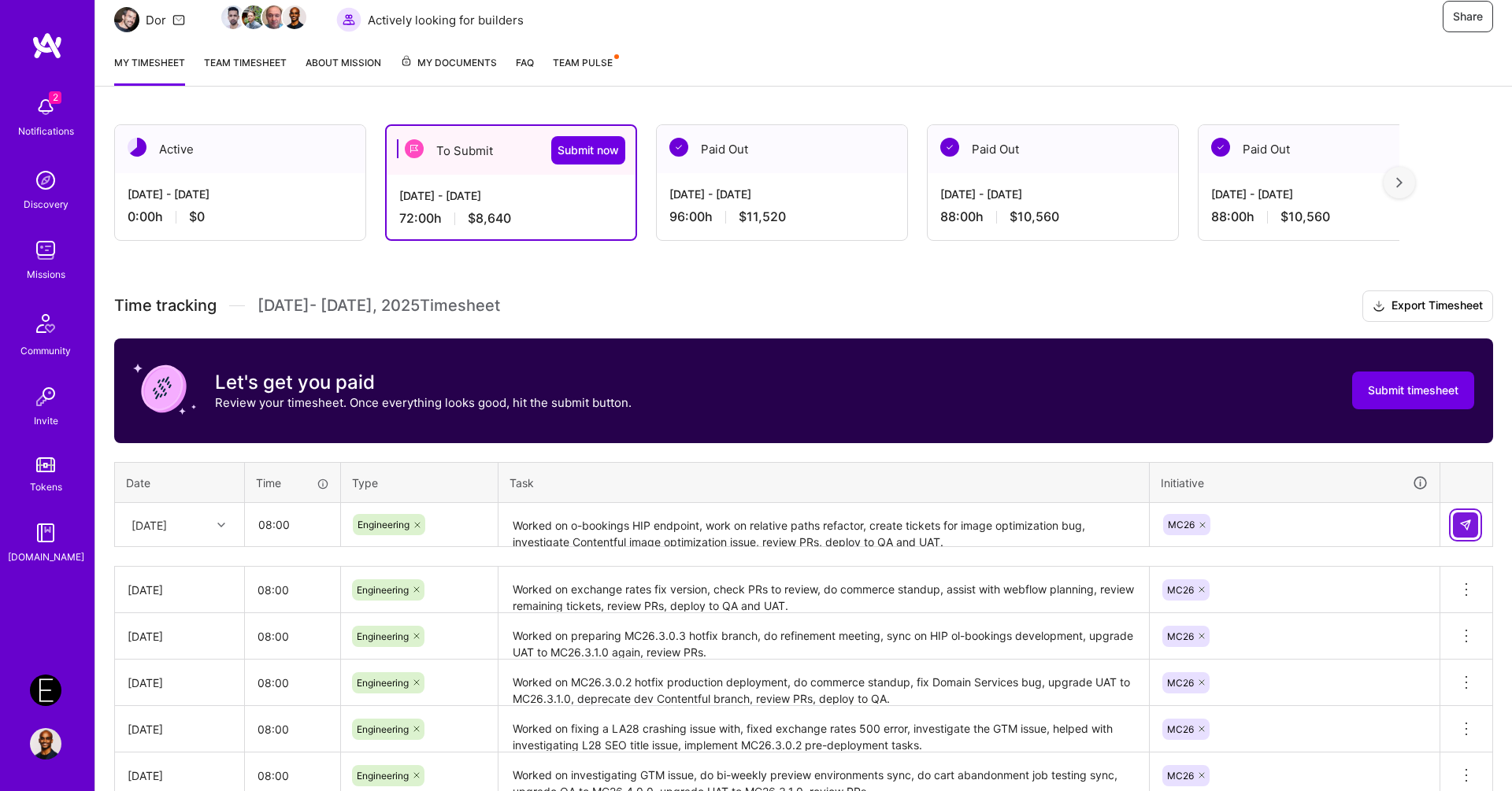
click at [1469, 519] on img at bounding box center [1465, 525] width 13 height 13
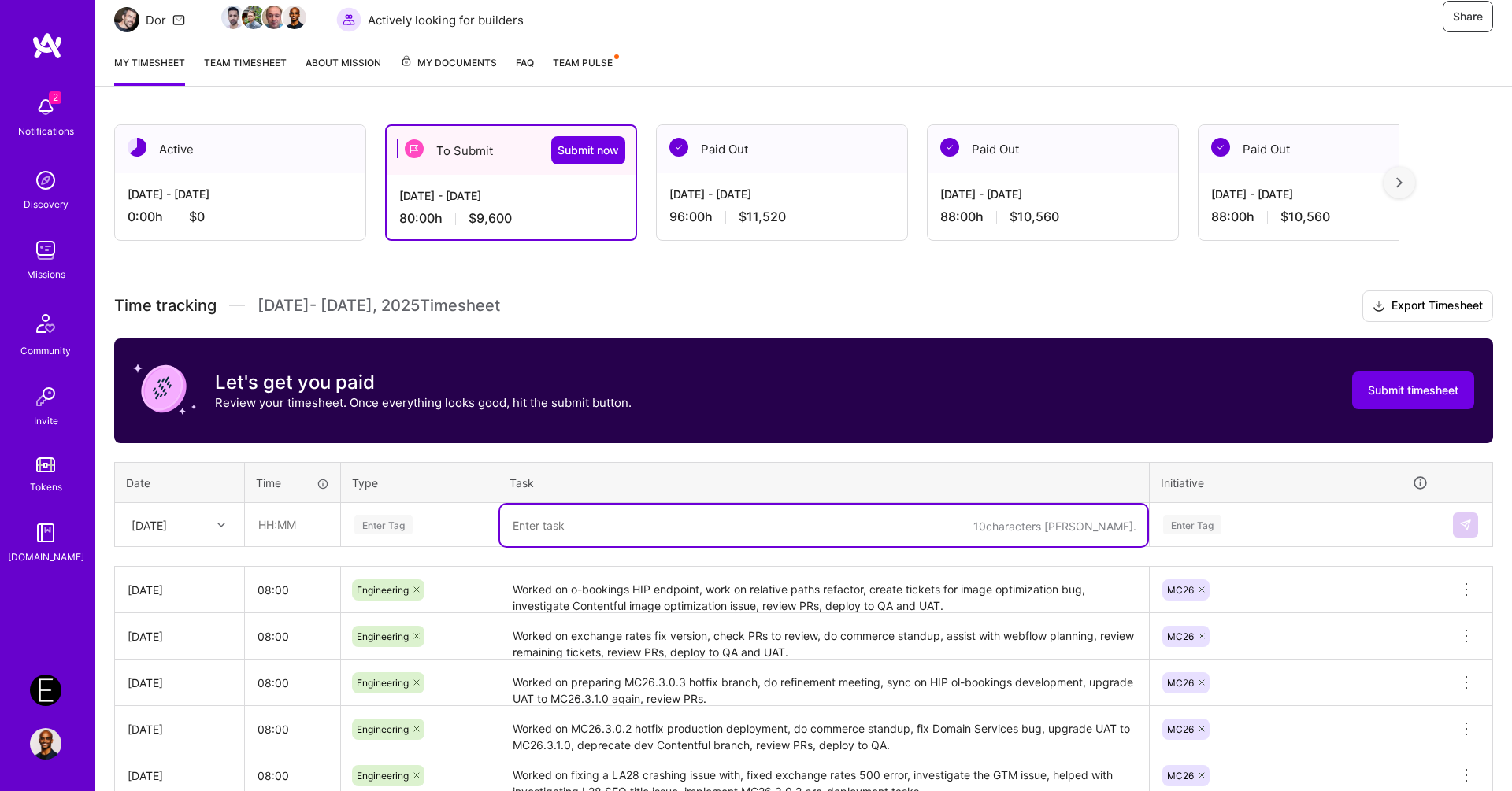
click at [678, 543] on textarea at bounding box center [823, 525] width 647 height 42
paste textarea "Worked on assisting PMs with technical questions, sync on guest profile roadmap…"
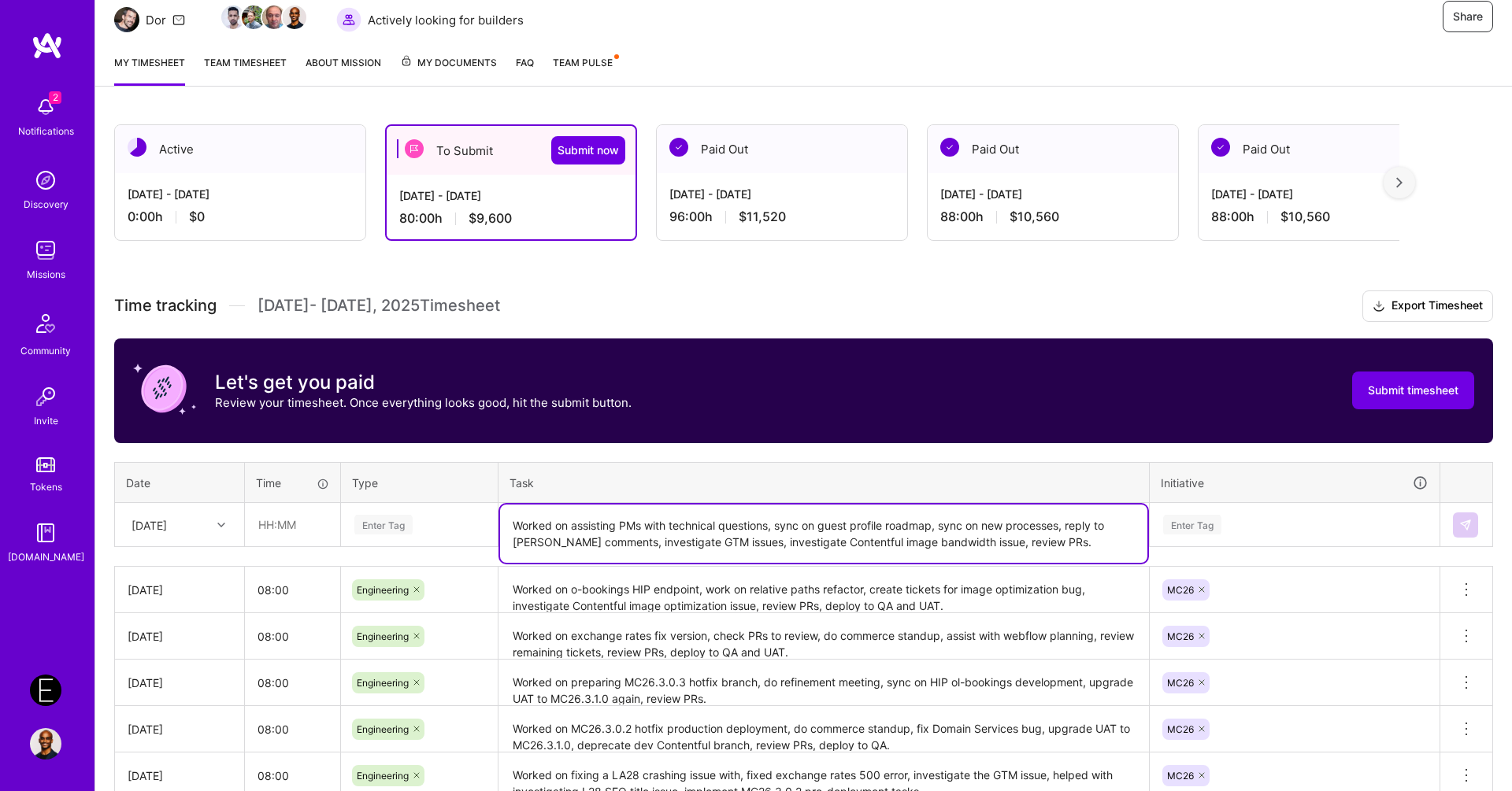
type textarea "Worked on assisting PMs with technical questions, sync on guest profile roadmap…"
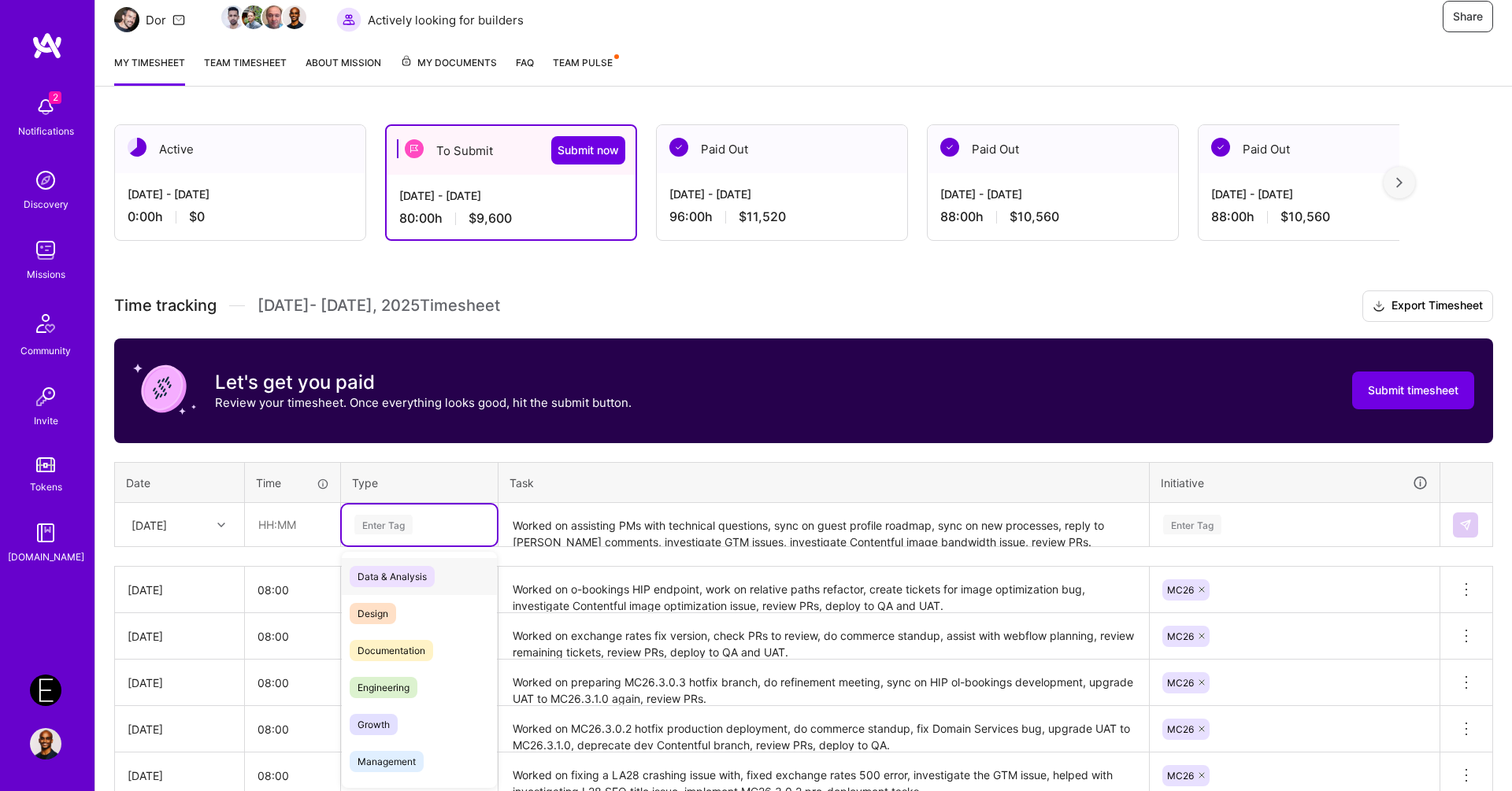
click at [455, 515] on div "Enter Tag" at bounding box center [419, 524] width 133 height 19
click at [418, 685] on div "Engineering" at bounding box center [419, 688] width 155 height 37
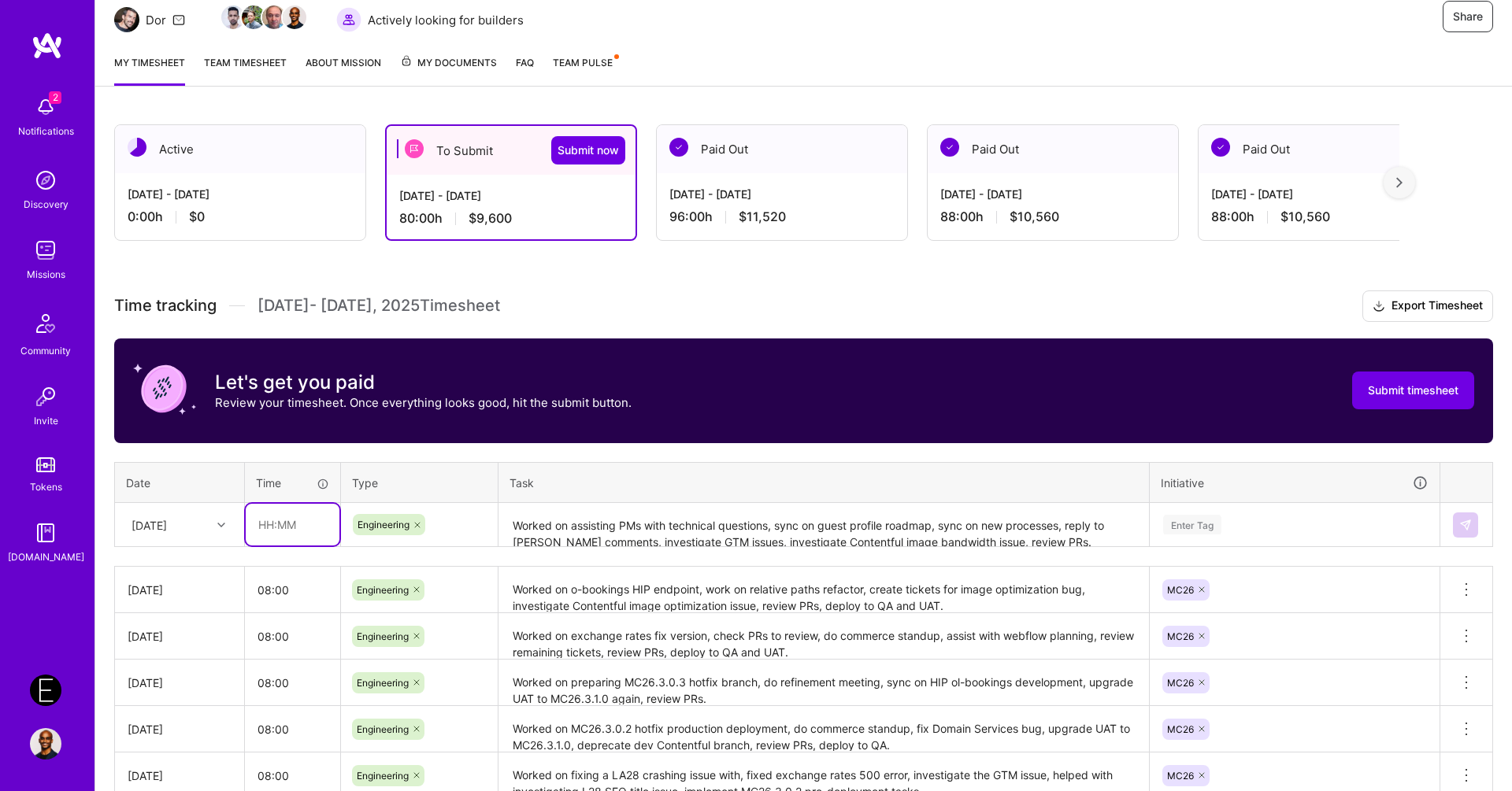
click at [305, 523] on input "text" at bounding box center [293, 524] width 94 height 42
type input "08:00"
click at [208, 506] on div "[DATE]" at bounding box center [180, 524] width 127 height 42
click at [167, 519] on div "[DATE]" at bounding box center [149, 525] width 36 height 17
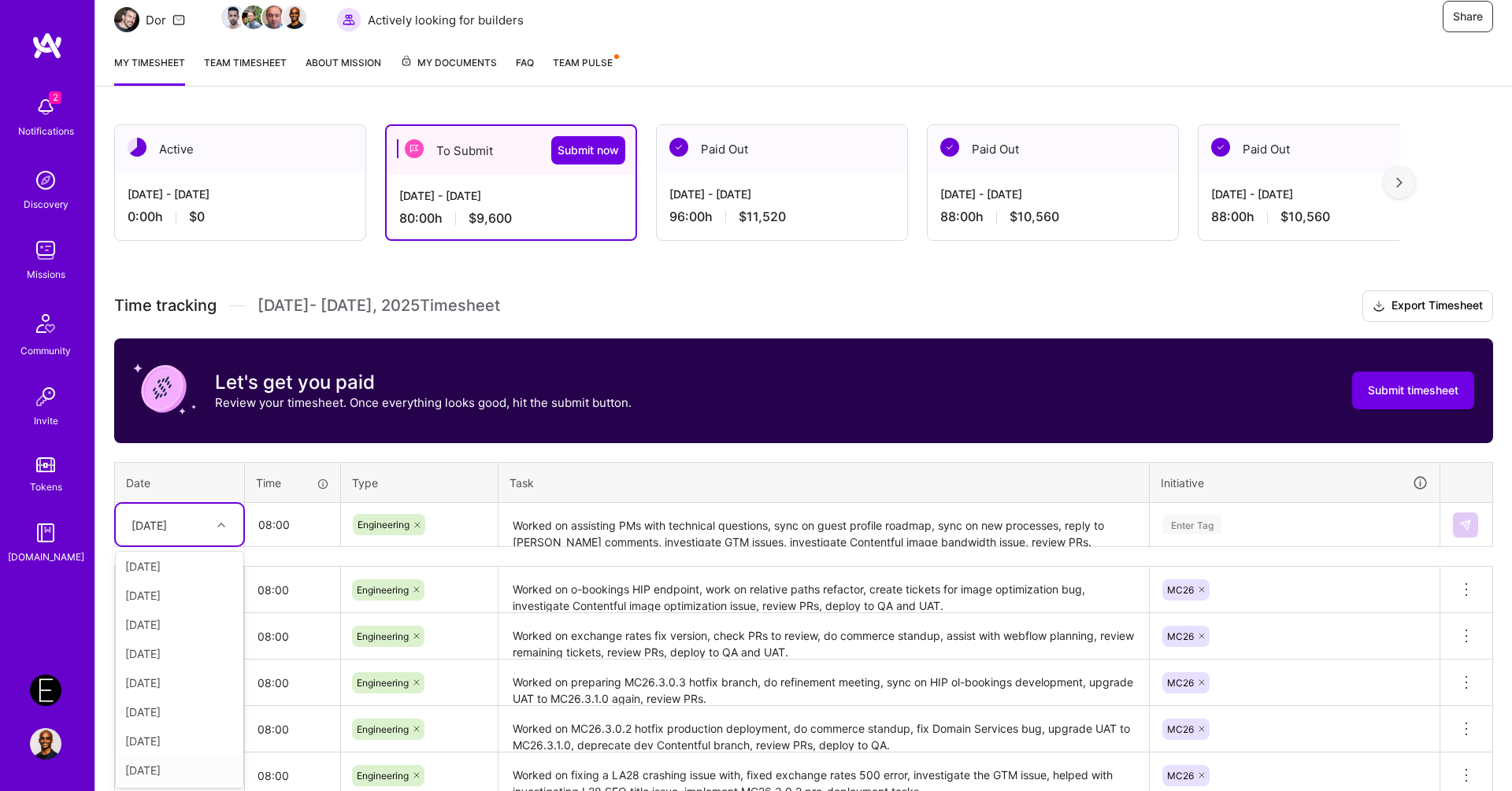
click at [189, 769] on div "[DATE]" at bounding box center [180, 770] width 127 height 29
click at [1219, 520] on div "Enter Tag" at bounding box center [1192, 525] width 59 height 25
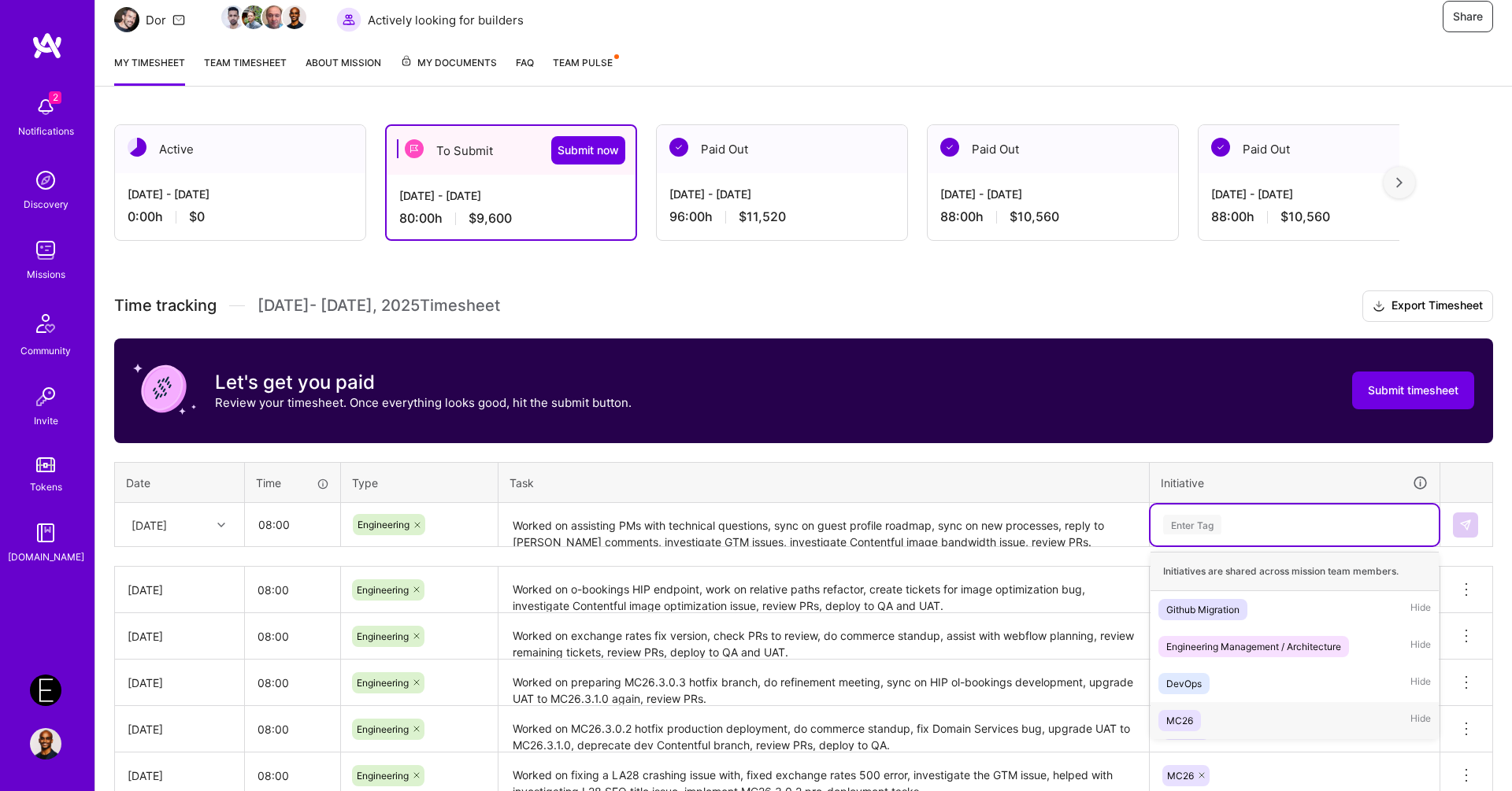
click at [1214, 710] on div "MC26 Hide" at bounding box center [1295, 721] width 288 height 37
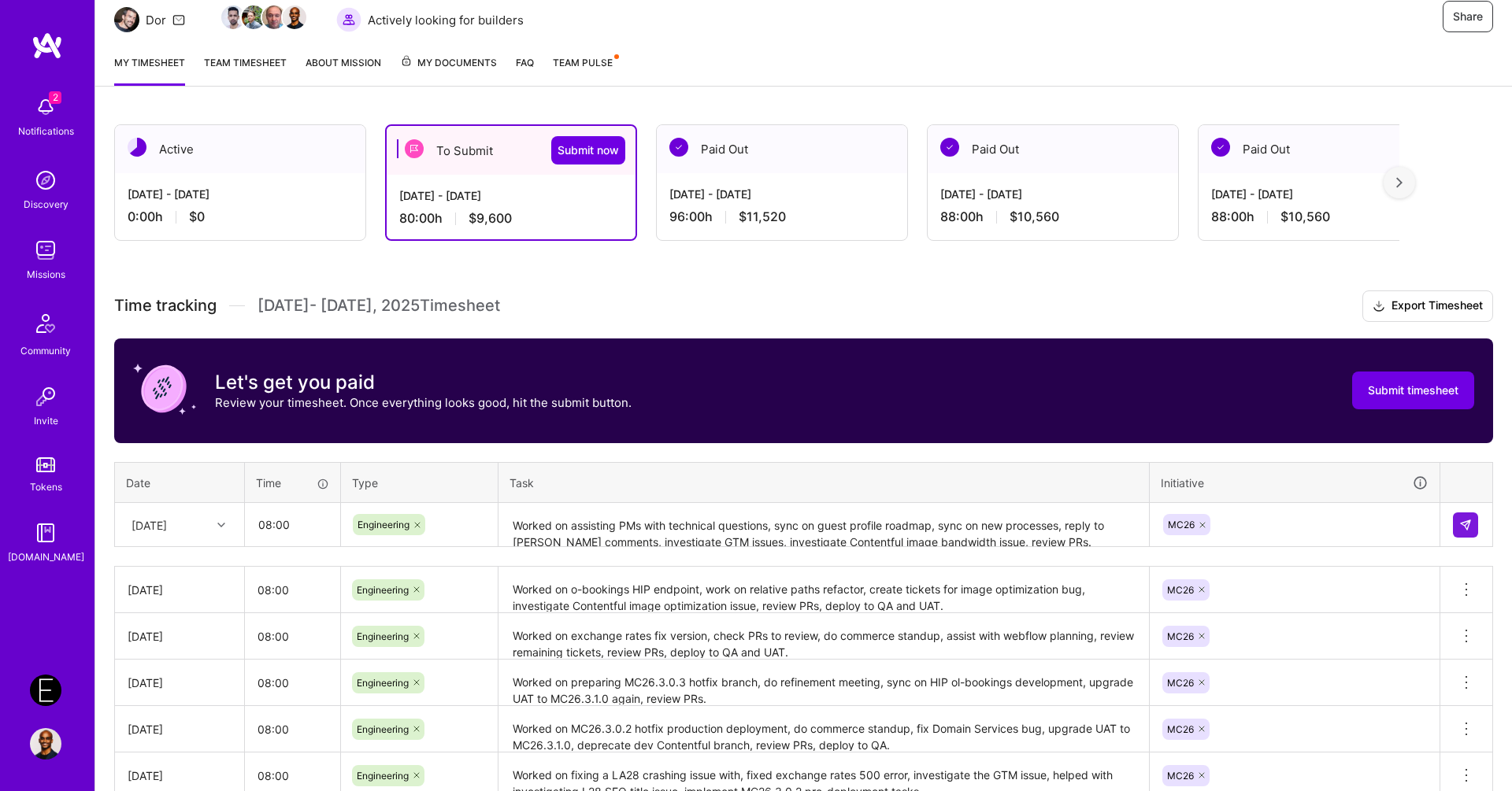
click at [1347, 483] on div "Initiative" at bounding box center [1295, 482] width 268 height 18
click at [1463, 521] on img at bounding box center [1465, 525] width 13 height 13
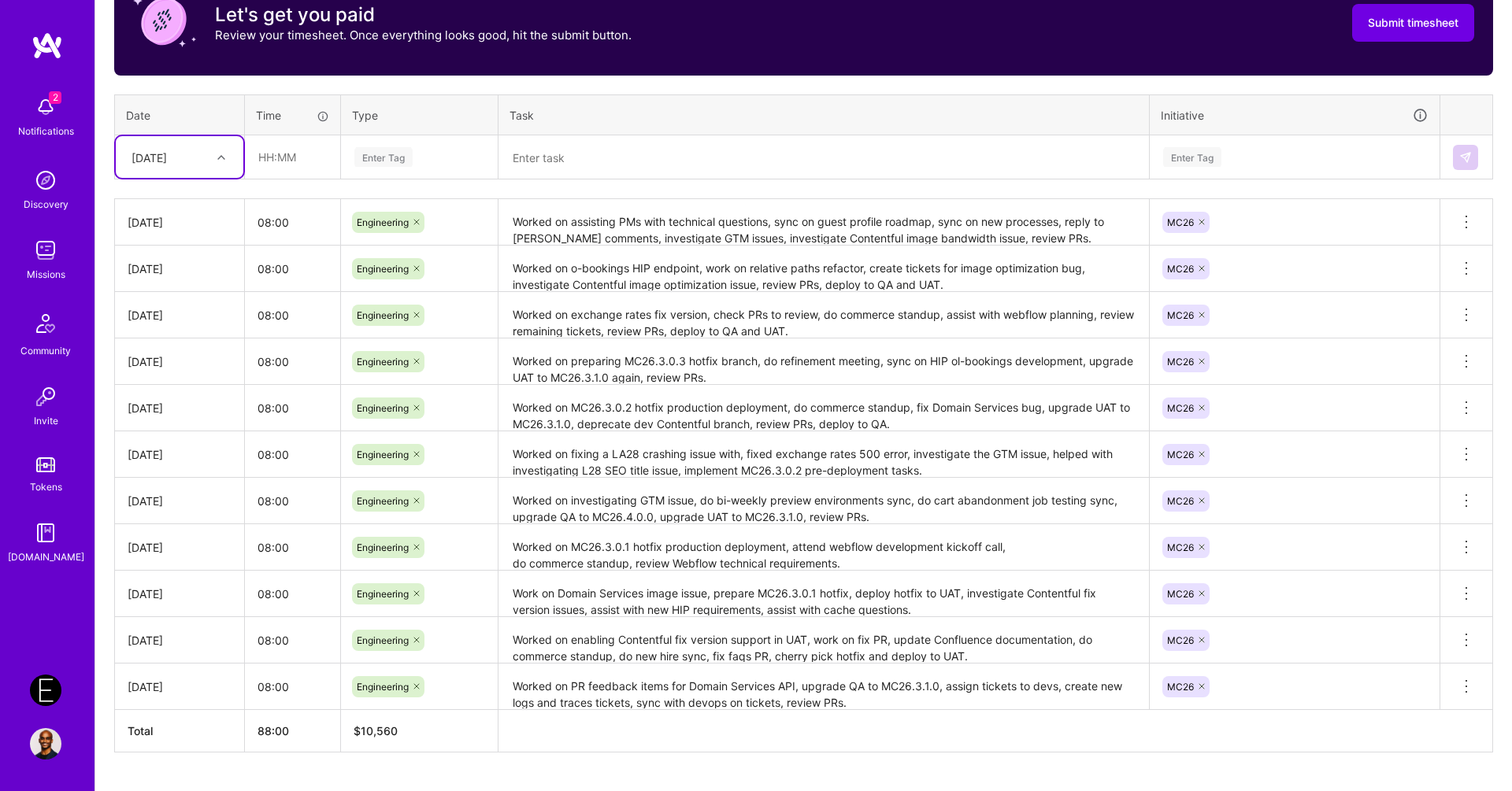
scroll to position [565, 0]
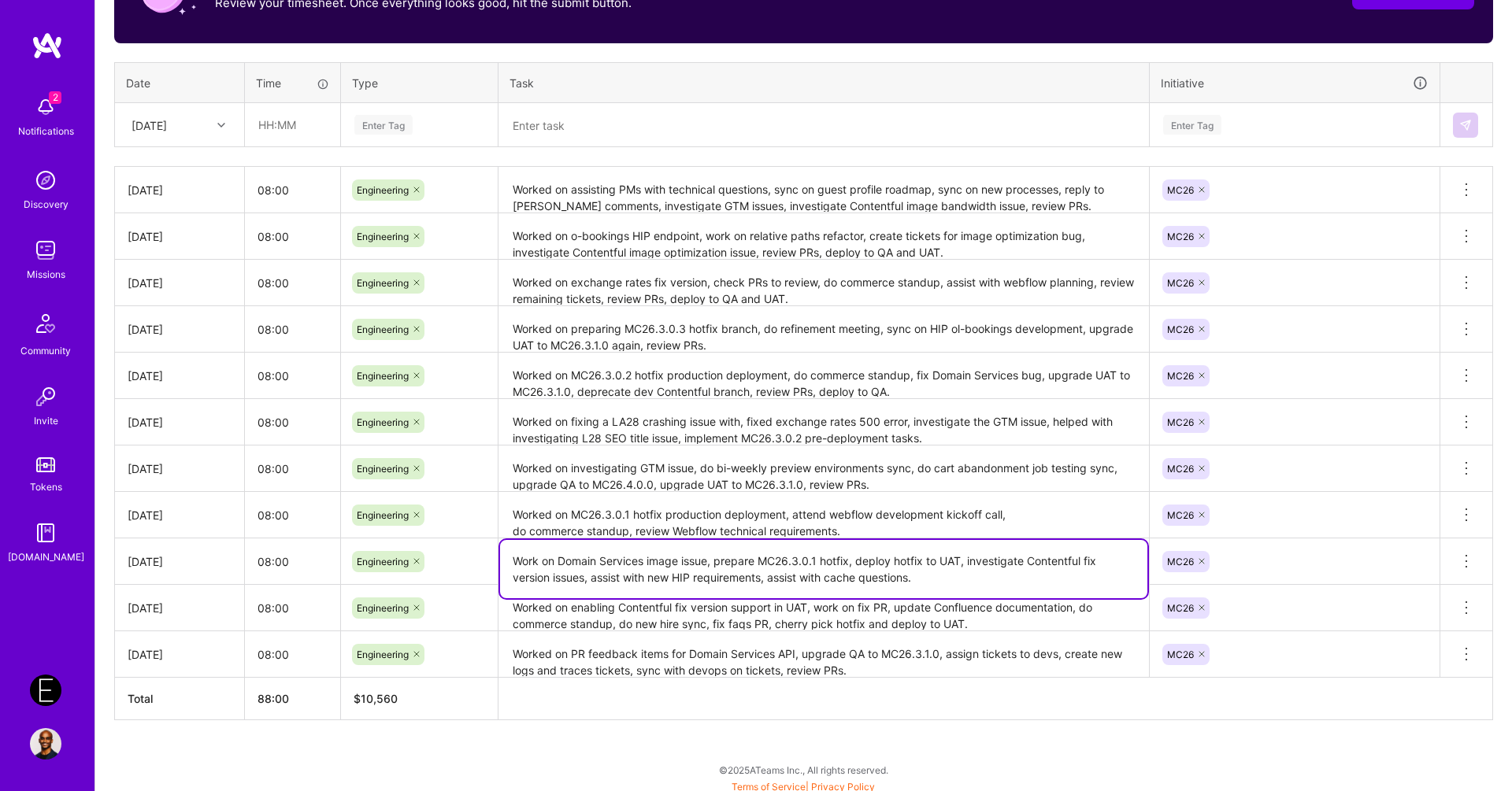
click at [535, 554] on textarea "Work on Domain Services image issue, prepare MC26.3.0.1 hotfix, deploy hotfix t…" at bounding box center [823, 569] width 647 height 58
type textarea "Worked on Domain Services image issue, prepare MC26.3.0.1 hotfix, deploy hotfix…"
click at [868, 118] on textarea at bounding box center [823, 125] width 647 height 42
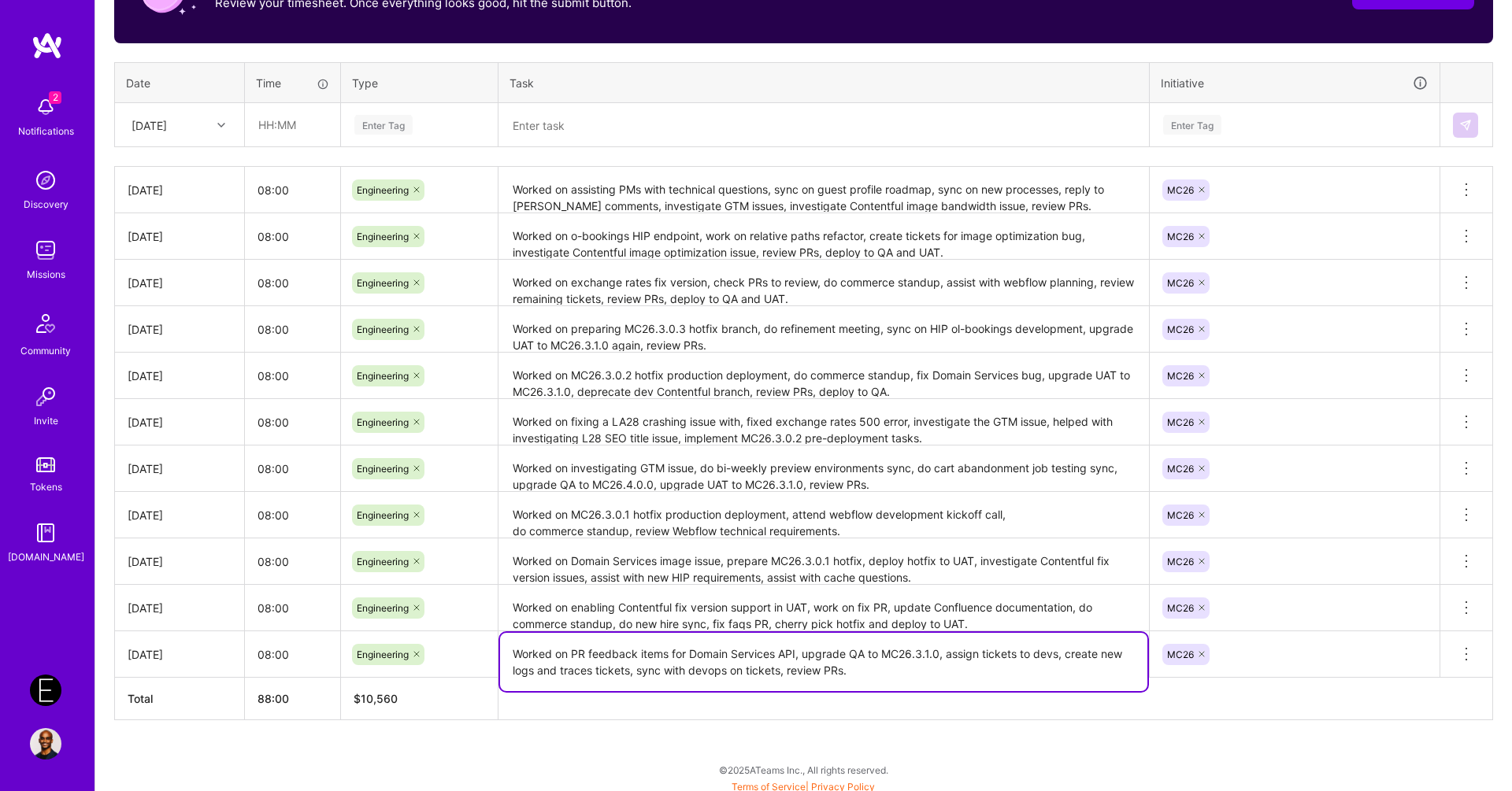
click at [861, 633] on textarea "Worked on PR feedback items for Domain Services API, upgrade QA to MC26.3.1.0, …" at bounding box center [823, 662] width 647 height 58
click at [814, 660] on textarea "Worked on PR feedback items for Domain Services API, upgrade QA to MC26.3.1.0, …" at bounding box center [823, 662] width 647 height 58
click at [635, 605] on textarea "Worked on enabling Contentful fix version support in UAT, work on fix PR, updat…" at bounding box center [823, 608] width 647 height 43
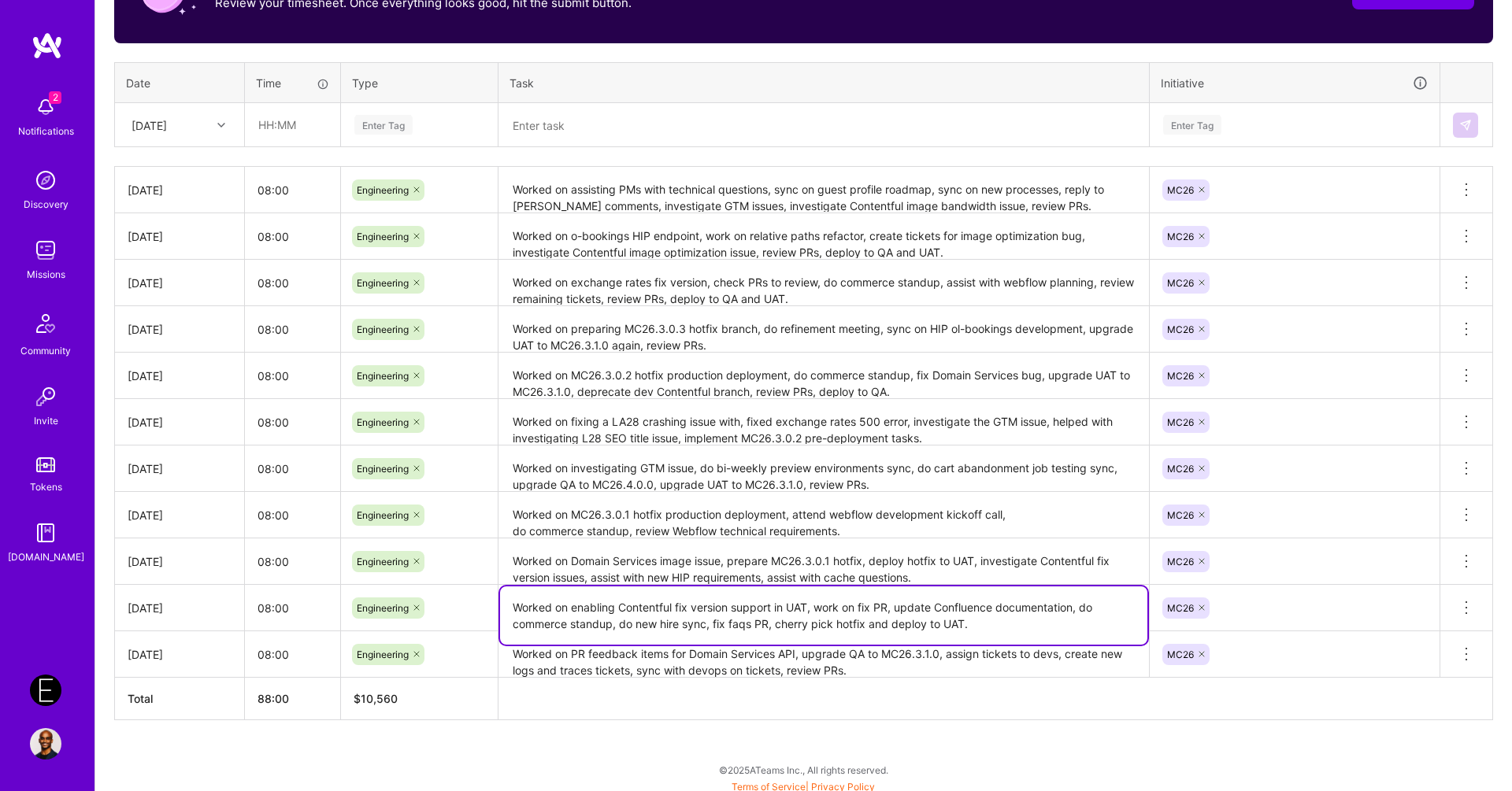
click at [635, 605] on textarea "Worked on enabling Contentful fix version support in UAT, work on fix PR, updat…" at bounding box center [823, 616] width 647 height 58
click at [728, 568] on textarea "Worked on Domain Services image issue, prepare MC26.3.0.1 hotfix, deploy hotfix…" at bounding box center [823, 562] width 647 height 44
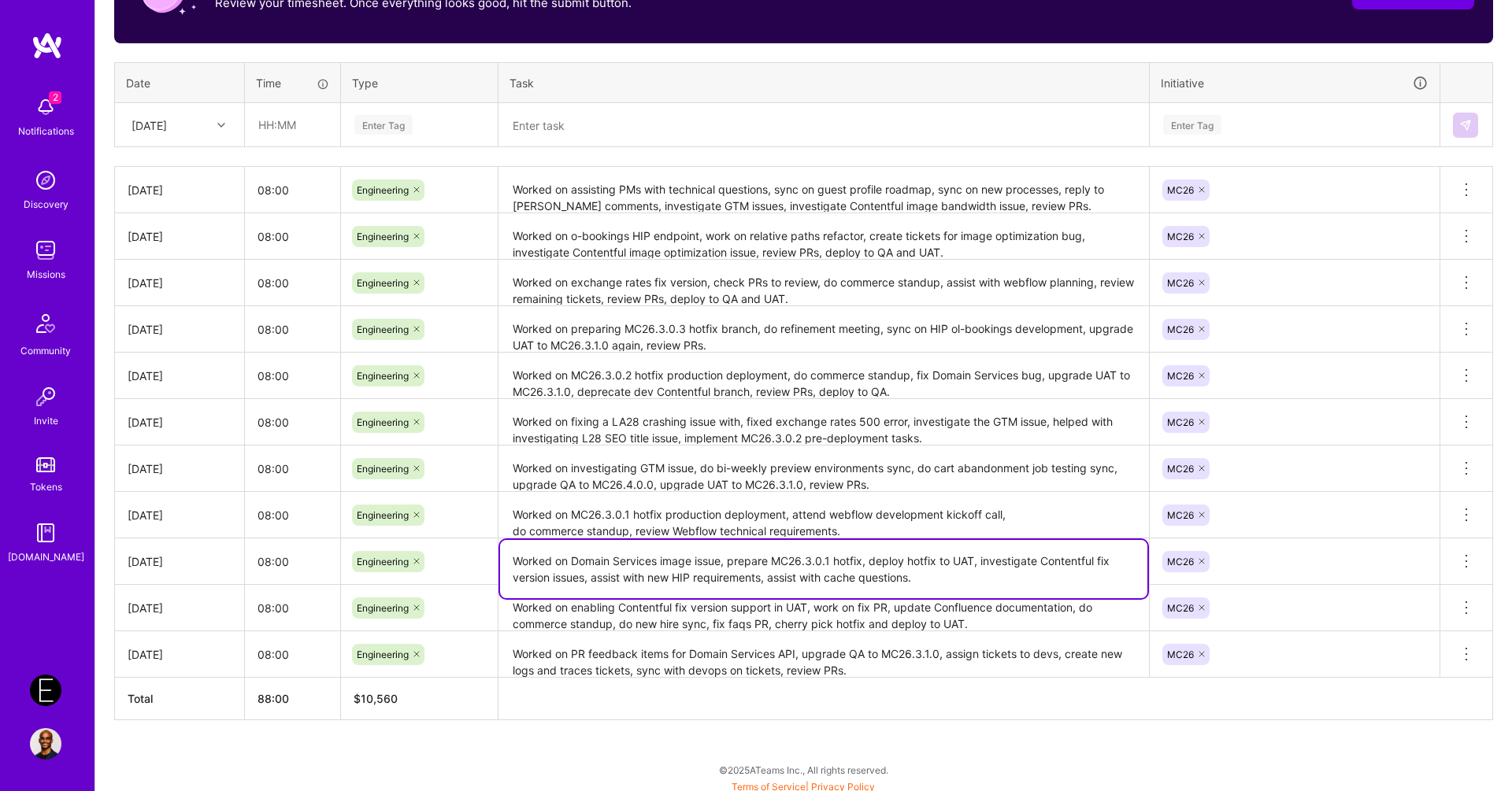
click at [728, 568] on textarea "Worked on Domain Services image issue, prepare MC26.3.0.1 hotfix, deploy hotfix…" at bounding box center [823, 569] width 647 height 58
click at [653, 512] on textarea "Worked on MC26.3.0.1 hotfix production deployment, attend webflow development k…" at bounding box center [823, 515] width 647 height 43
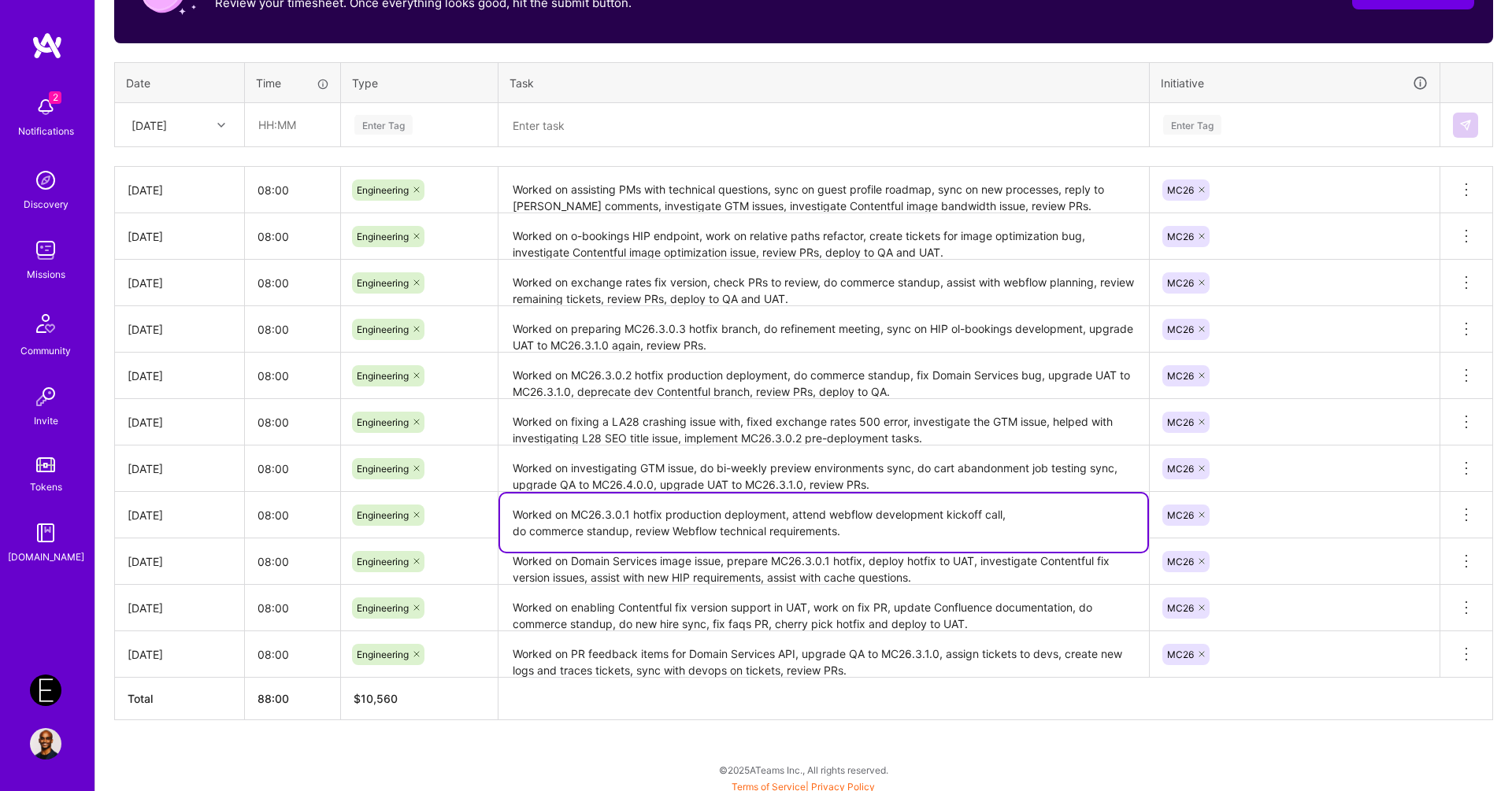
click at [653, 512] on textarea "Worked on MC26.3.0.1 hotfix production deployment, attend webflow development k…" at bounding box center [823, 522] width 647 height 58
click at [659, 527] on textarea "Worked on MC26.3.0.1 hotfix production deployment, attend webflow development k…" at bounding box center [823, 522] width 647 height 58
click at [749, 528] on textarea "Worked on MC26.3.0.1 hotfix production deployment, attend webflow development k…" at bounding box center [823, 522] width 647 height 58
type textarea "Worked on MC26.3.0.1 hotfix production deployment, attend webflow development k…"
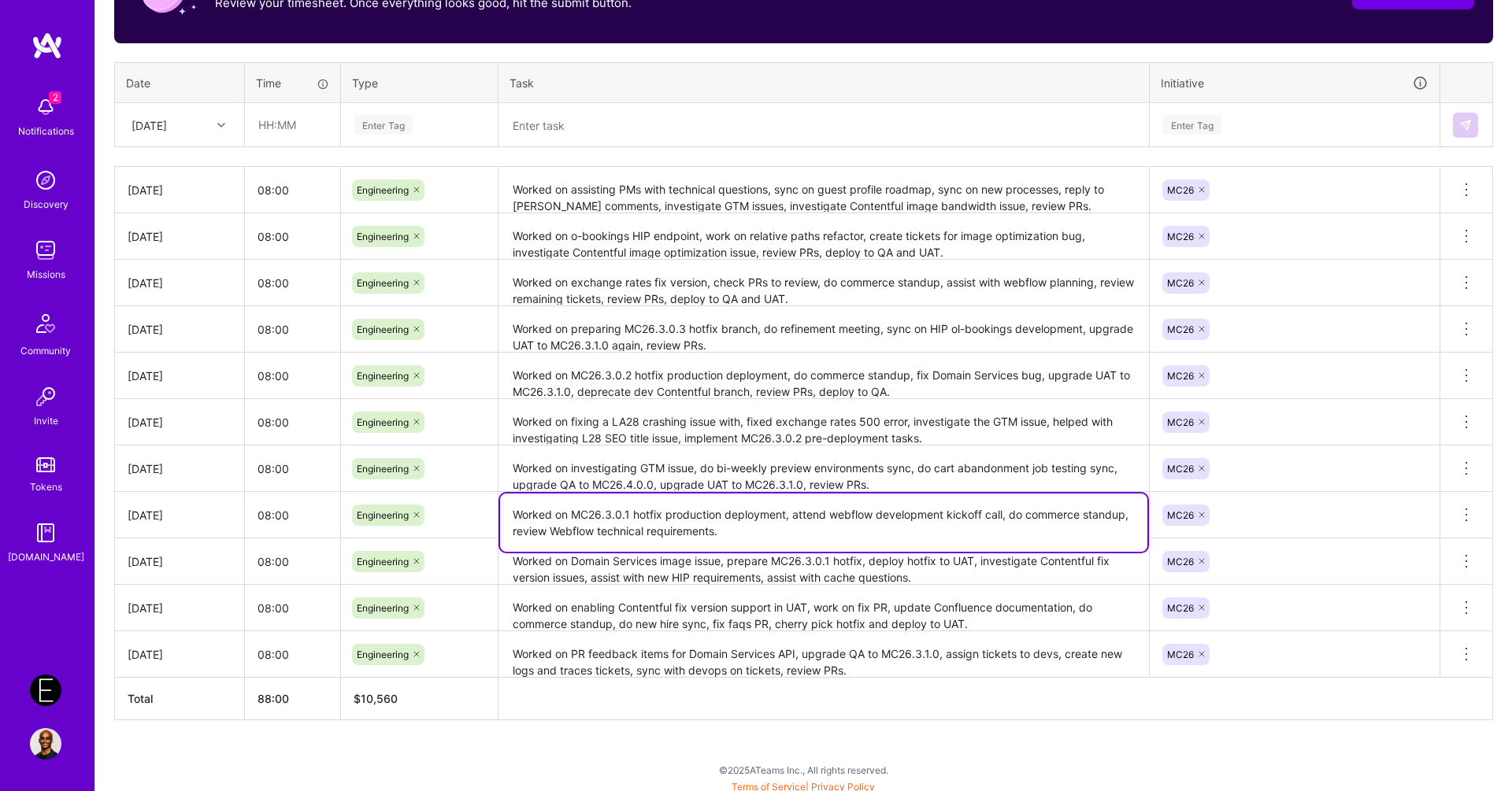
click at [820, 577] on textarea "Worked on Domain Services image issue, prepare MC26.3.0.1 hotfix, deploy hotfix…" at bounding box center [823, 562] width 647 height 44
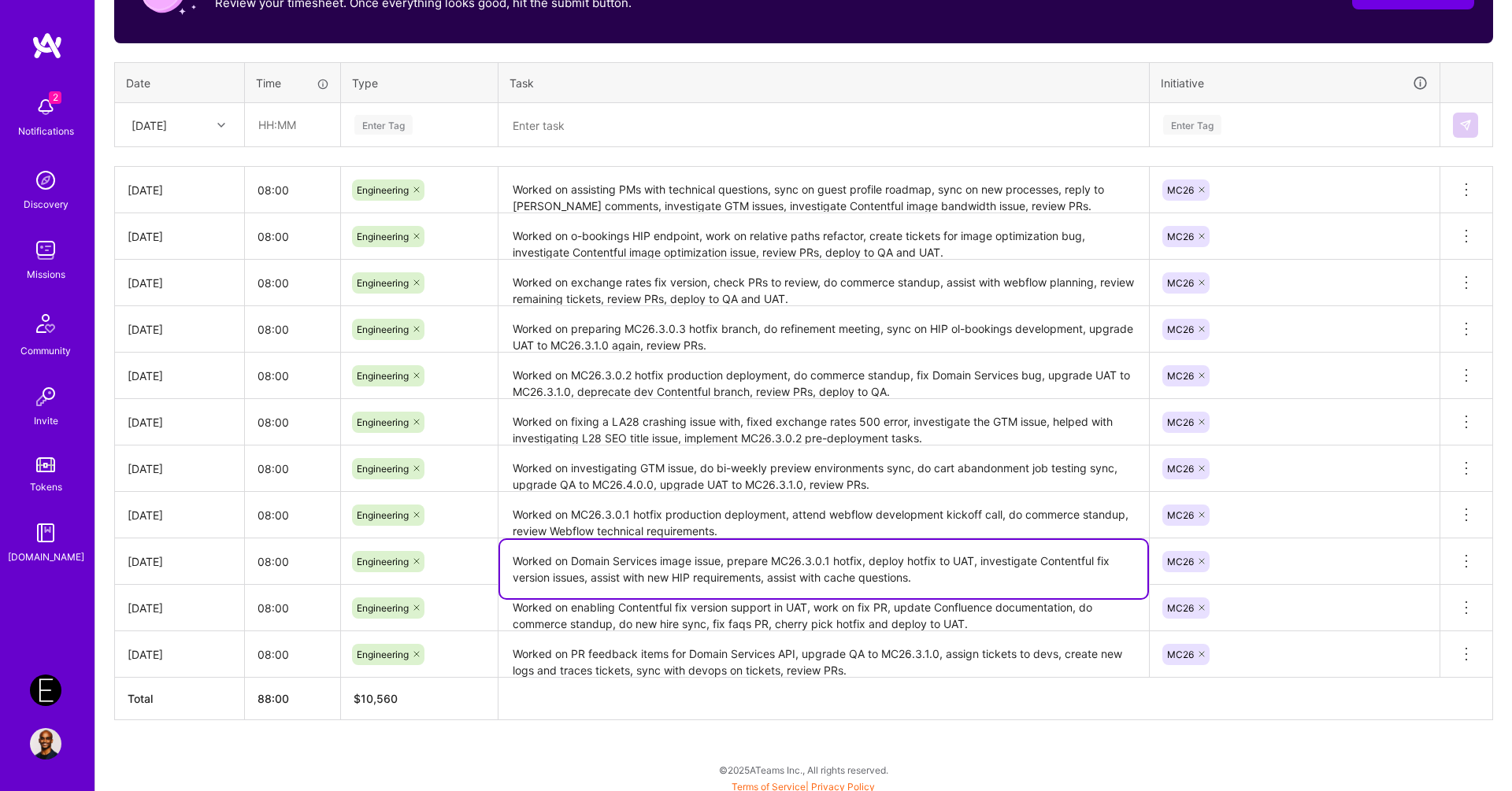
click at [820, 577] on textarea "Worked on Domain Services image issue, prepare MC26.3.0.1 hotfix, deploy hotfix…" at bounding box center [823, 569] width 647 height 58
click at [798, 493] on textarea "Worked on MC26.3.0.1 hotfix production deployment, attend webflow development k…" at bounding box center [823, 515] width 647 height 44
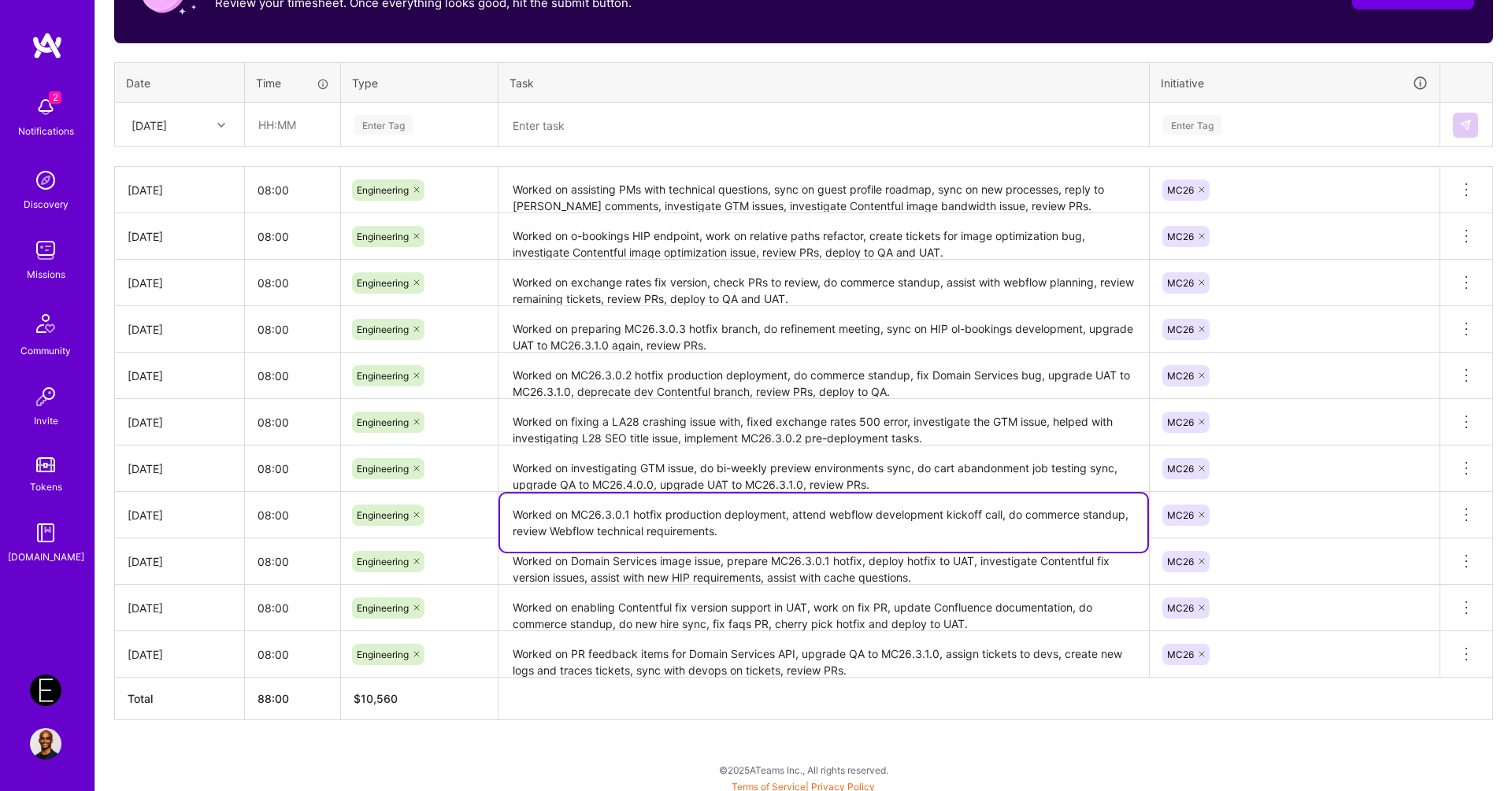
click at [798, 493] on textarea "Worked on MC26.3.0.1 hotfix production deployment, attend webflow development k…" at bounding box center [823, 522] width 647 height 58
click at [798, 471] on textarea "Worked on investigating GTM issue, do bi-weekly preview environments sync, do c…" at bounding box center [823, 468] width 647 height 43
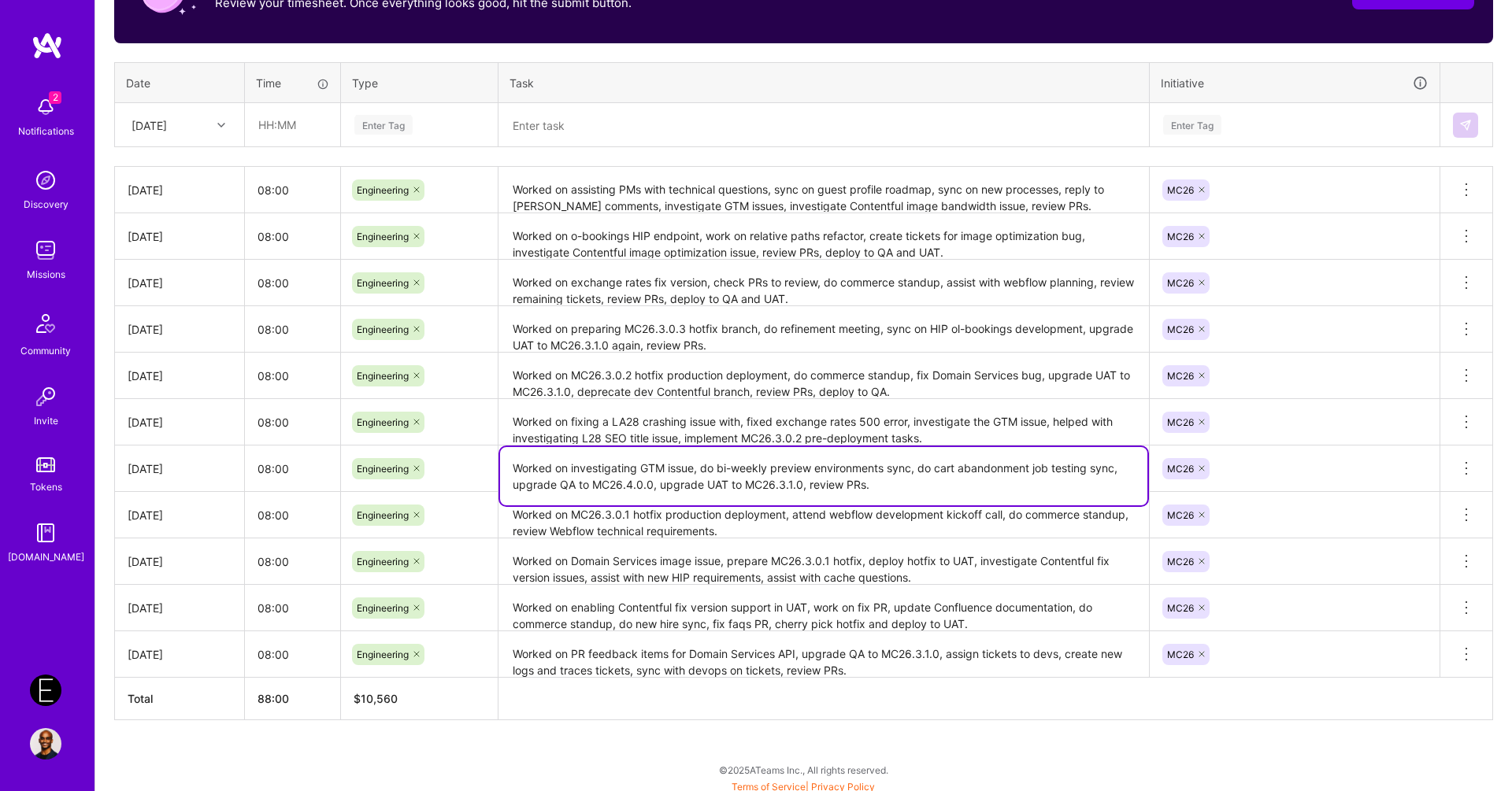
click at [798, 471] on textarea "Worked on investigating GTM issue, do bi-weekly preview environments sync, do c…" at bounding box center [823, 476] width 647 height 58
click at [801, 420] on textarea "Worked on fixing a LA28 crashing issue with, fixed exchange rates 500 error, in…" at bounding box center [823, 422] width 647 height 43
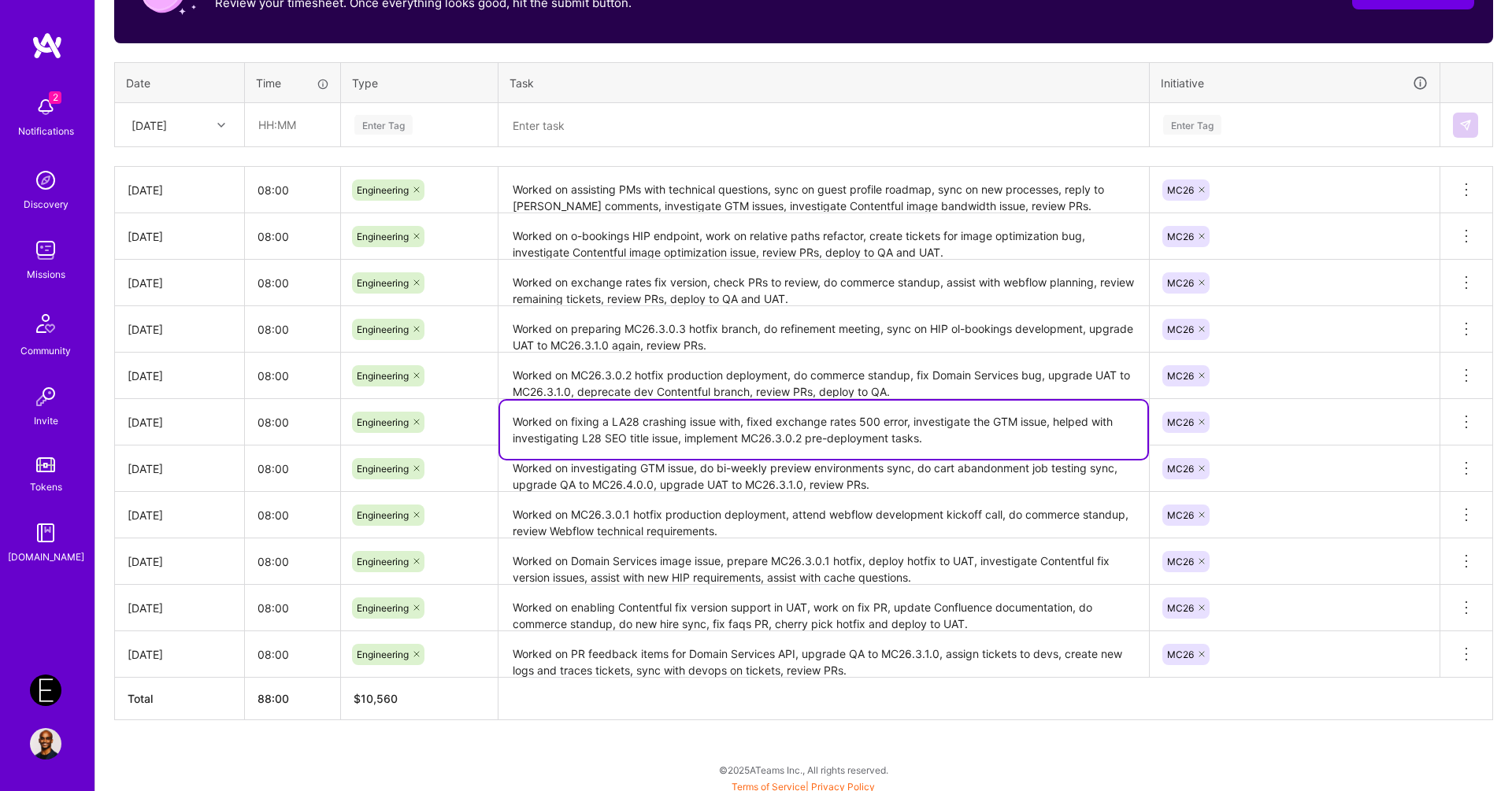
click at [801, 420] on textarea "Worked on fixing a LA28 crashing issue with, fixed exchange rates 500 error, in…" at bounding box center [823, 430] width 647 height 58
click at [772, 419] on textarea "Worked on fixing a LA28 crashing issue with, fixed exchange rates 500 error, in…" at bounding box center [823, 430] width 647 height 58
type textarea "Worked on fixing a LA28 crashing issue with, fix exchange rates 500 error, inve…"
click at [733, 370] on textarea "Worked on MC26.3.0.2 hotfix production deployment, do commerce standup, fix Dom…" at bounding box center [823, 376] width 647 height 43
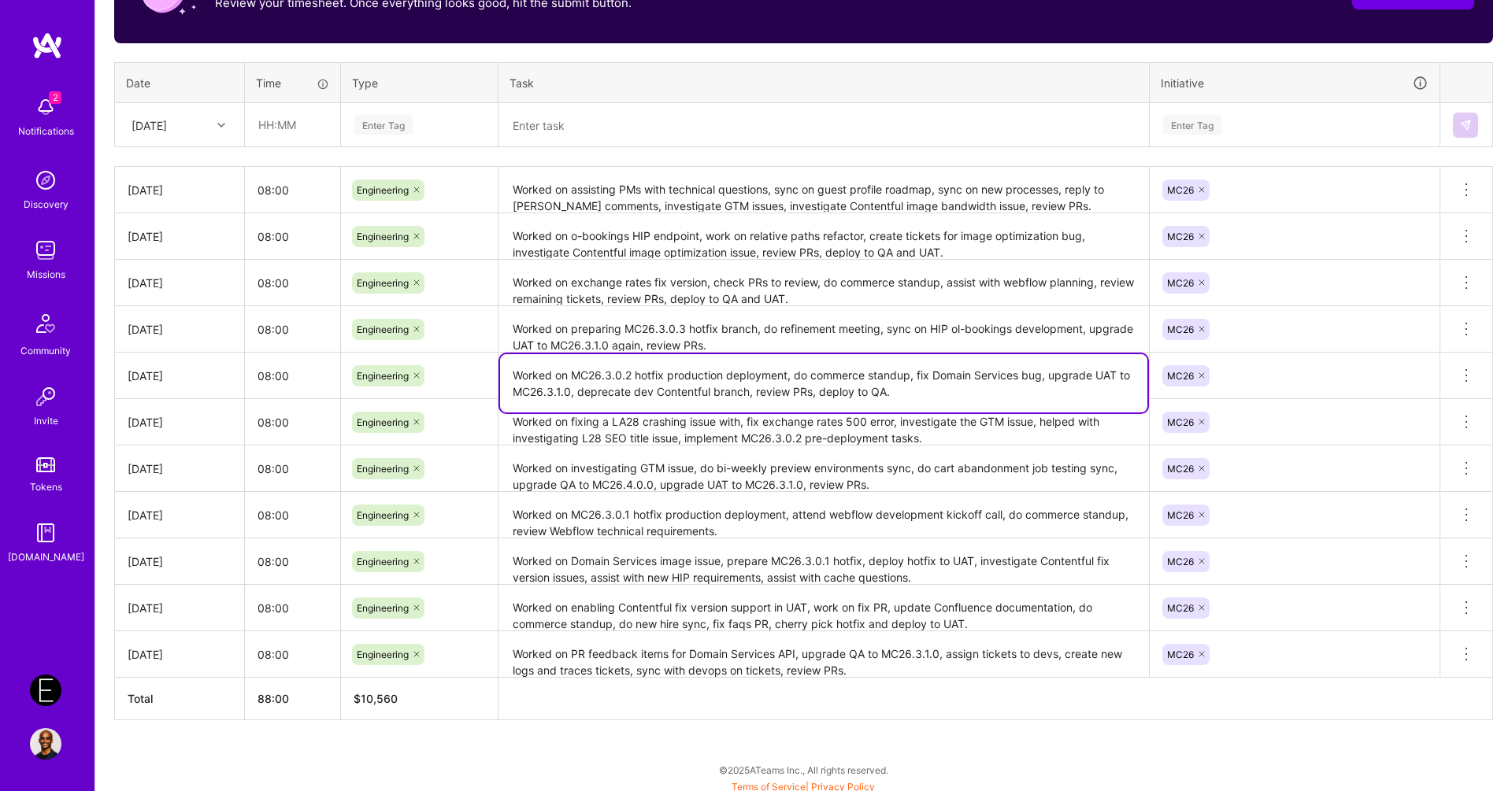
click at [733, 370] on textarea "Worked on MC26.3.0.2 hotfix production deployment, do commerce standup, fix Dom…" at bounding box center [823, 383] width 647 height 58
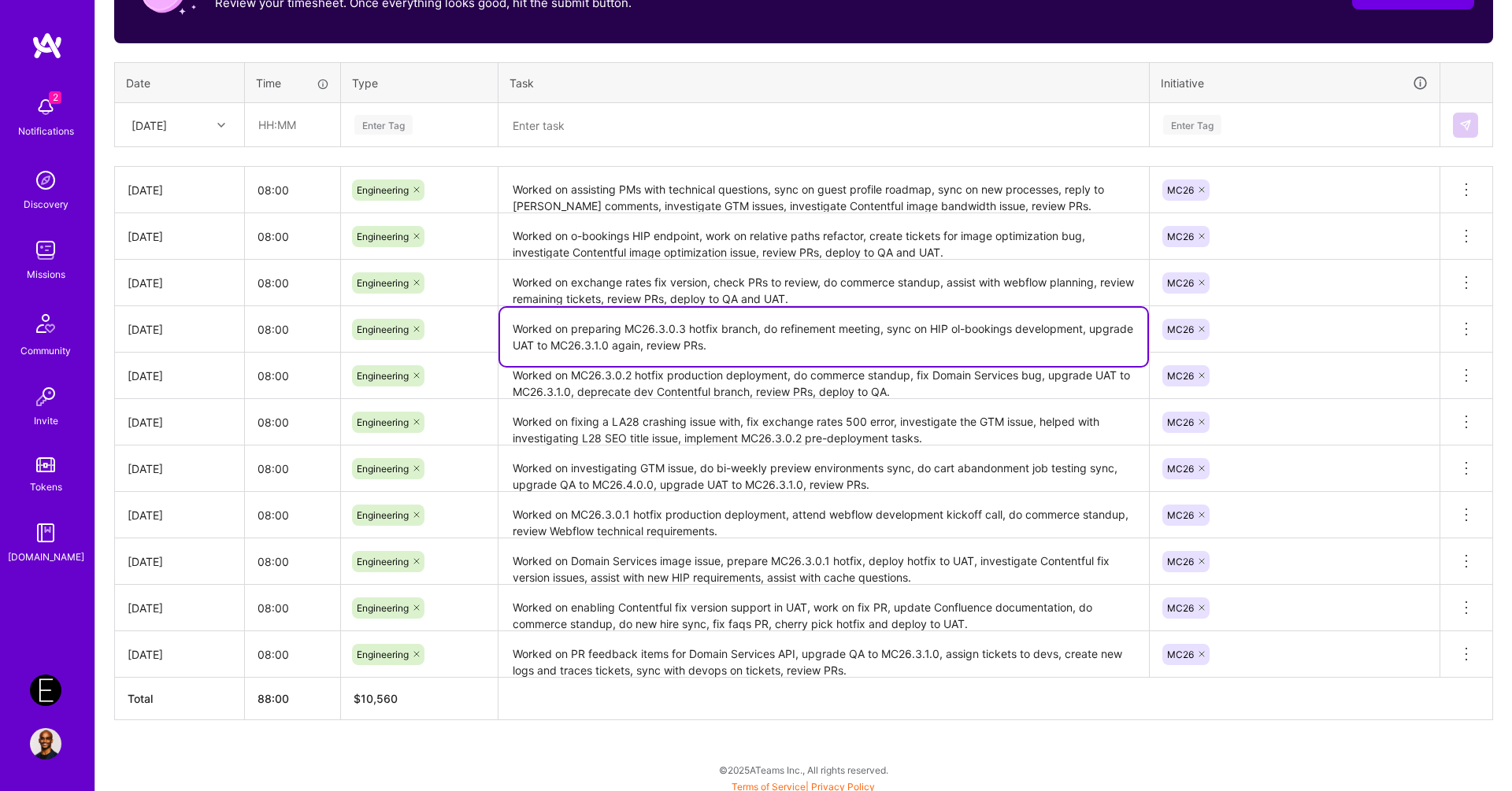
click at [718, 320] on textarea "Worked on preparing MC26.3.0.3 hotfix branch, do refinement meeting, sync on HI…" at bounding box center [823, 337] width 647 height 58
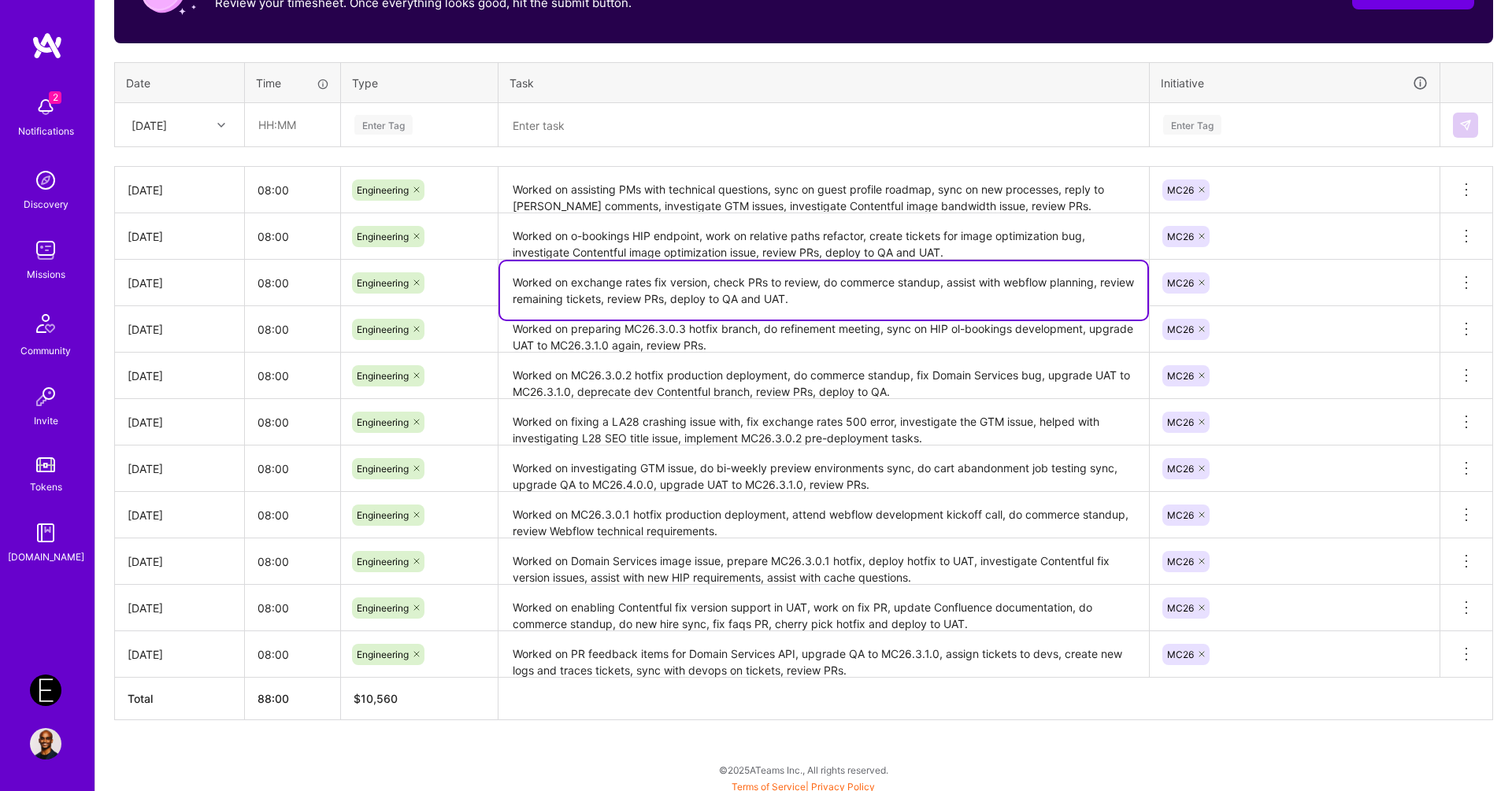
click at [716, 298] on textarea "Worked on exchange rates fix version, check PRs to review, do commerce standup,…" at bounding box center [823, 290] width 647 height 58
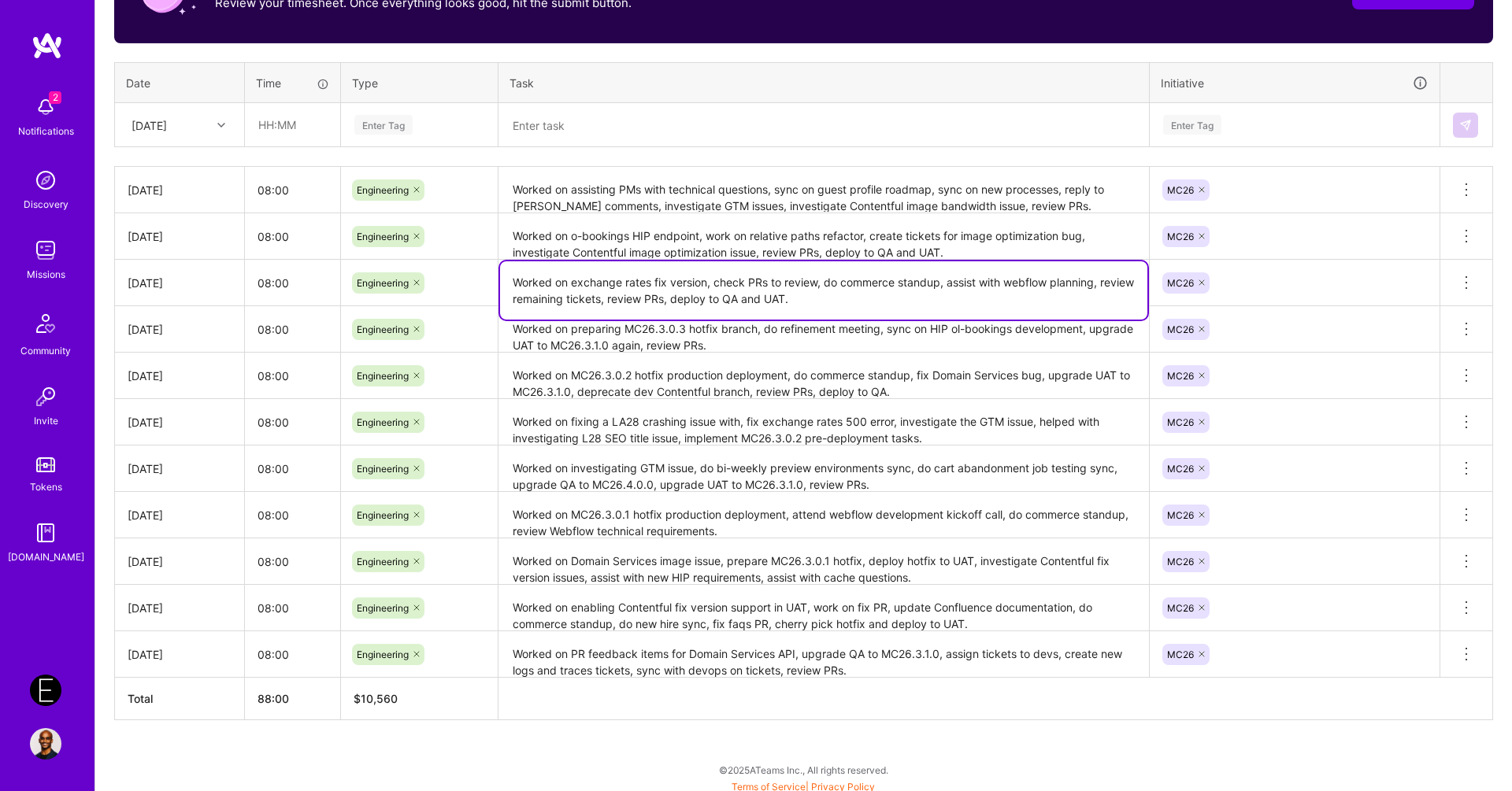
click at [716, 298] on textarea "Worked on exchange rates fix version, check PRs to review, do commerce standup,…" at bounding box center [823, 290] width 647 height 58
click at [946, 248] on textarea "Worked on o-bookings HIP endpoint, work on relative paths refactor, create tick…" at bounding box center [823, 237] width 647 height 43
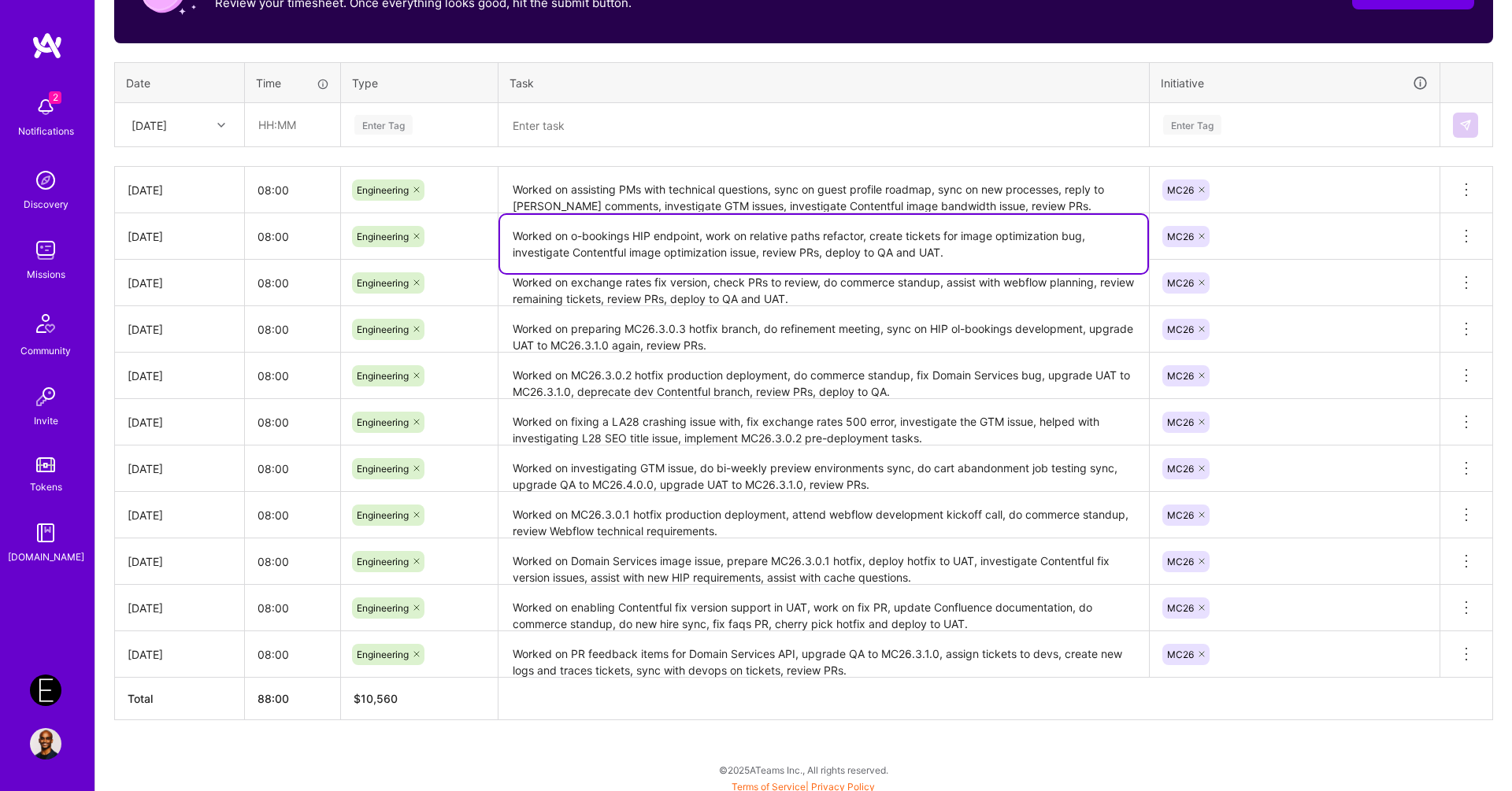
click at [946, 248] on textarea "Worked on o-bookings HIP endpoint, work on relative paths refactor, create tick…" at bounding box center [823, 244] width 647 height 58
click at [576, 237] on textarea "Worked on o-bookings HIP endpoint, work on relative paths refactor, create tick…" at bounding box center [823, 244] width 647 height 58
type textarea "Worked on ol-bookings HIP endpoint, work on relative paths refactor, create tic…"
click at [702, 201] on textarea "Worked on assisting PMs with technical questions, sync on guest profile roadmap…" at bounding box center [823, 190] width 647 height 43
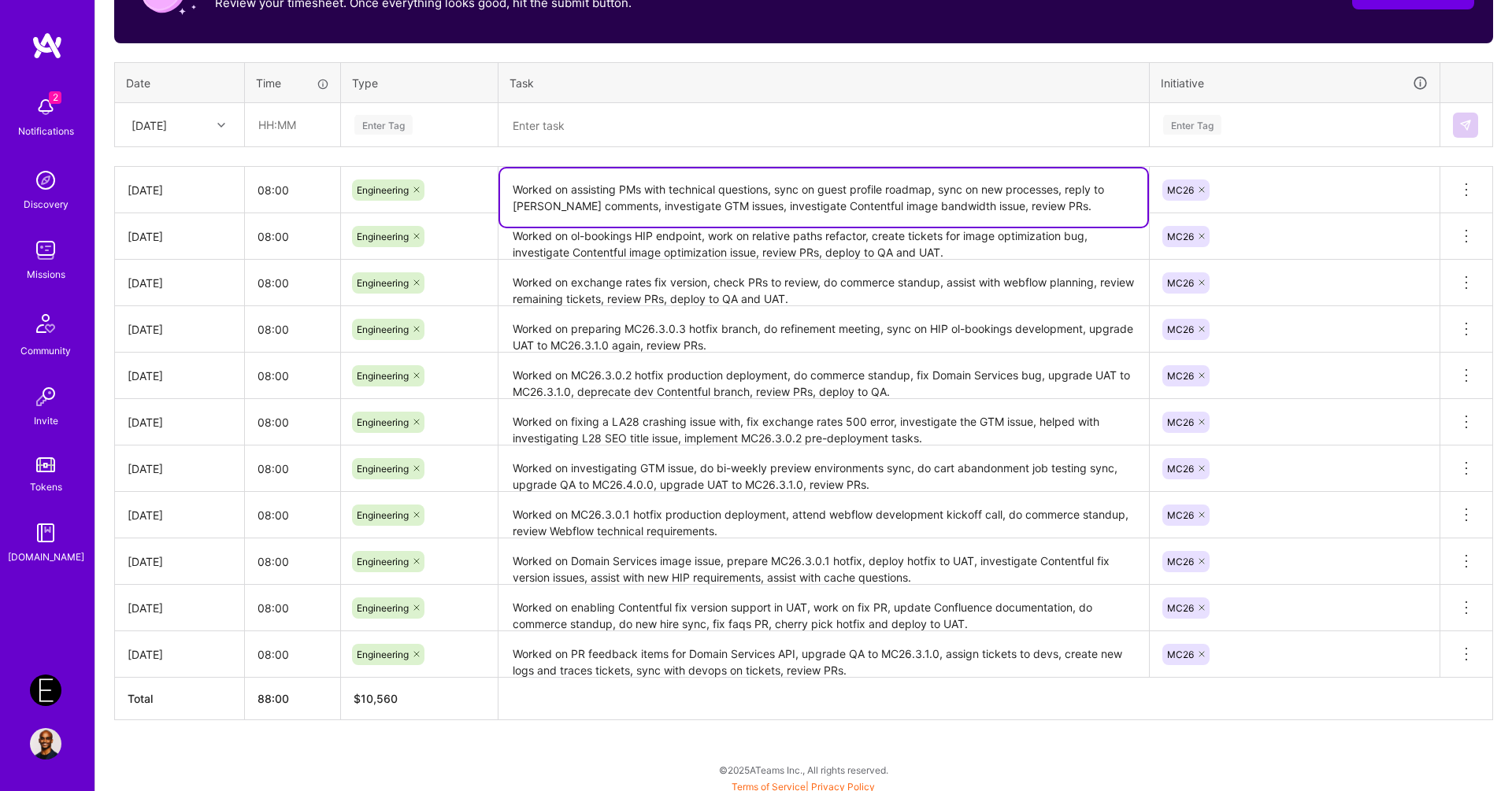
click at [702, 201] on textarea "Worked on assisting PMs with technical questions, sync on guest profile roadmap…" at bounding box center [823, 198] width 647 height 58
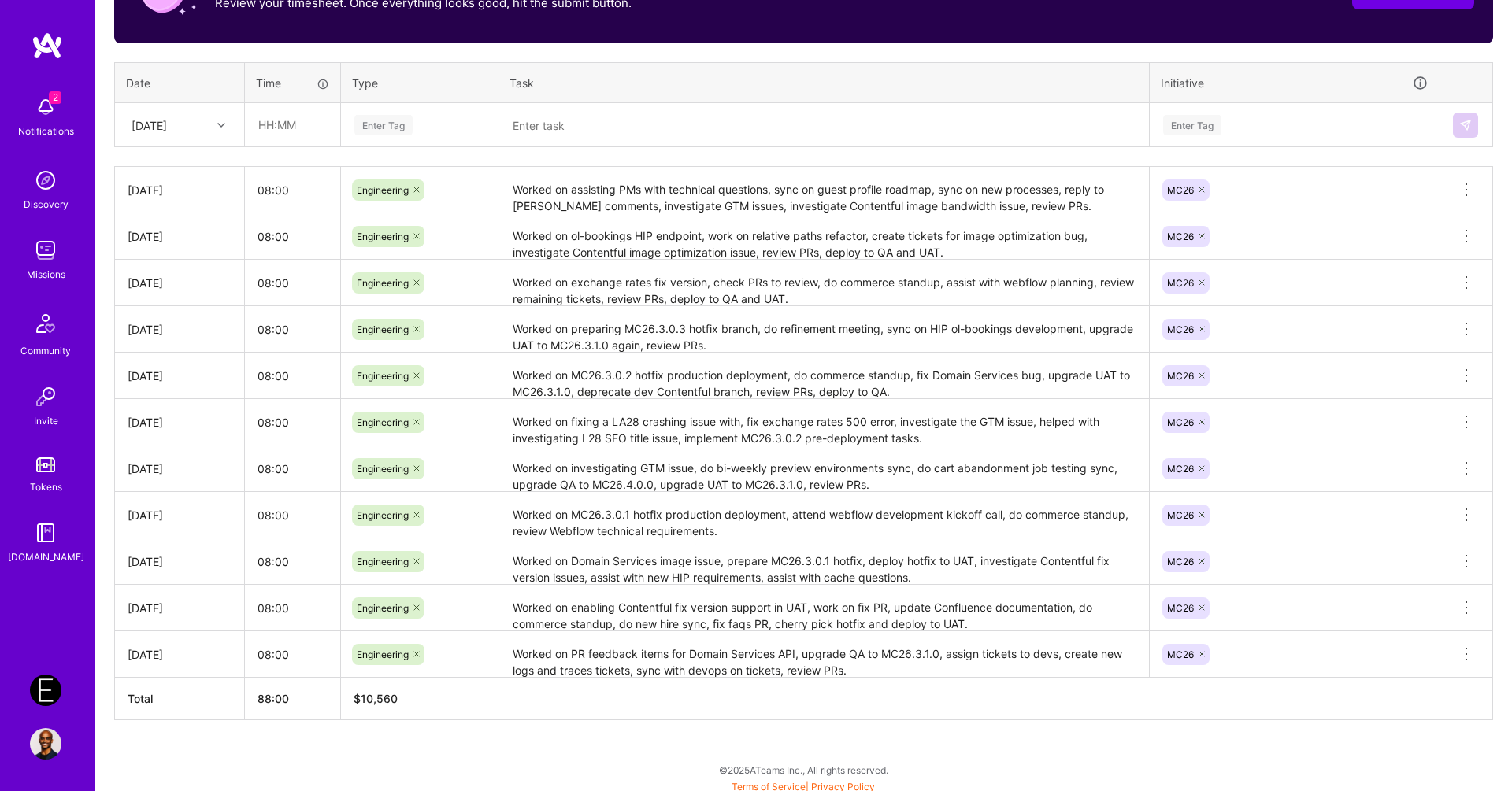
click at [624, 694] on th at bounding box center [996, 699] width 995 height 42
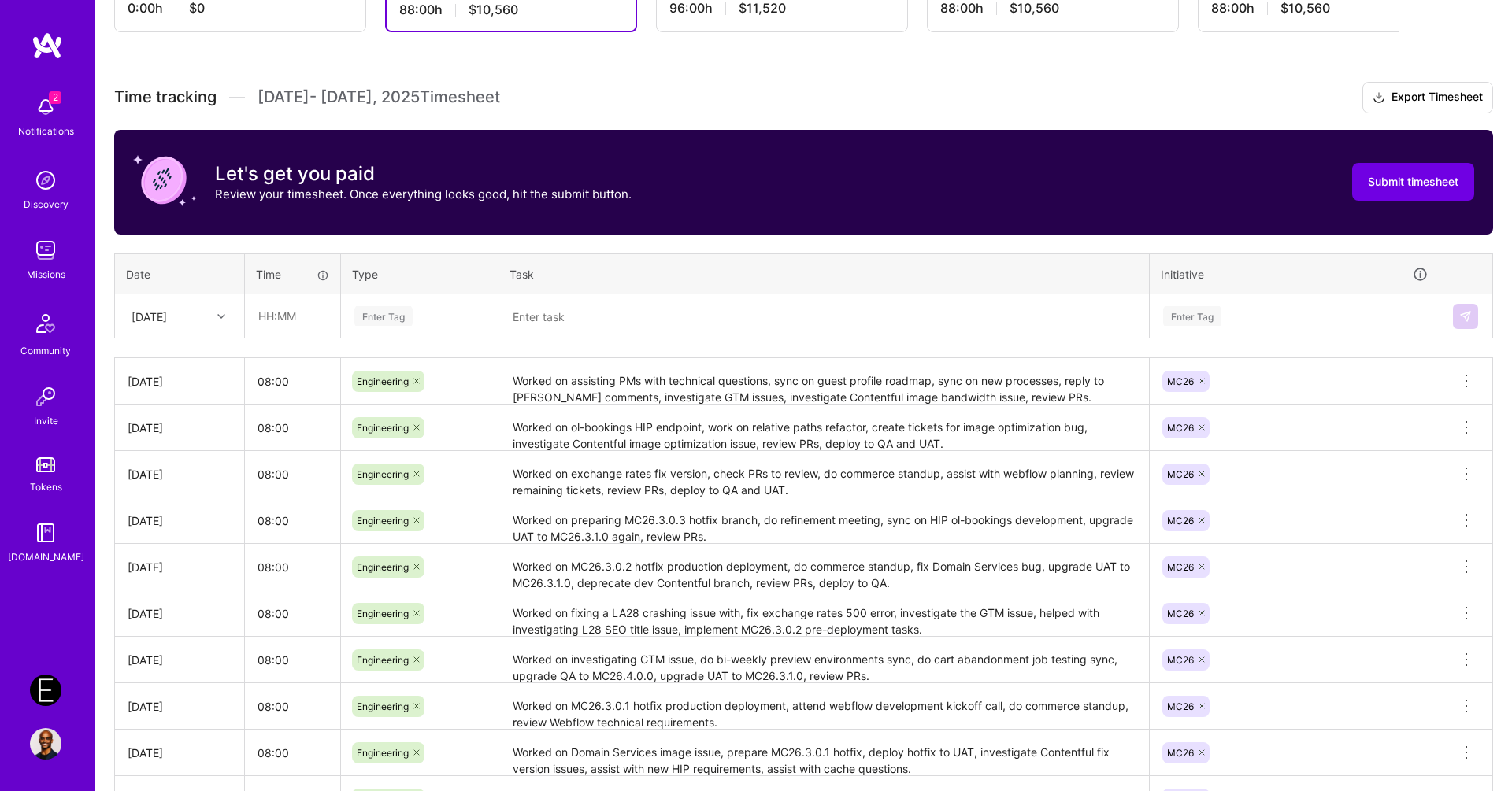
scroll to position [0, 0]
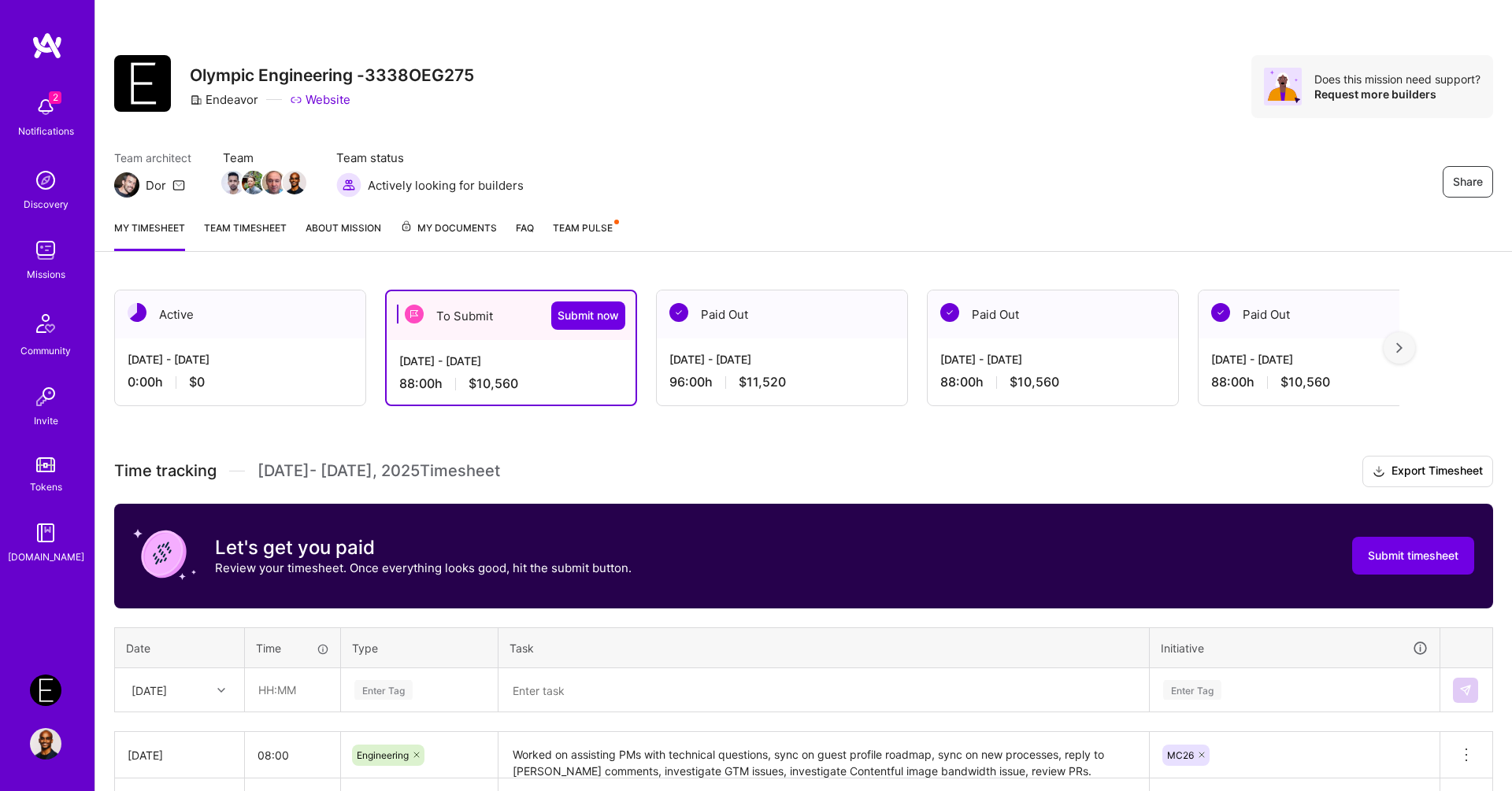
click at [623, 688] on textarea at bounding box center [823, 690] width 647 height 42
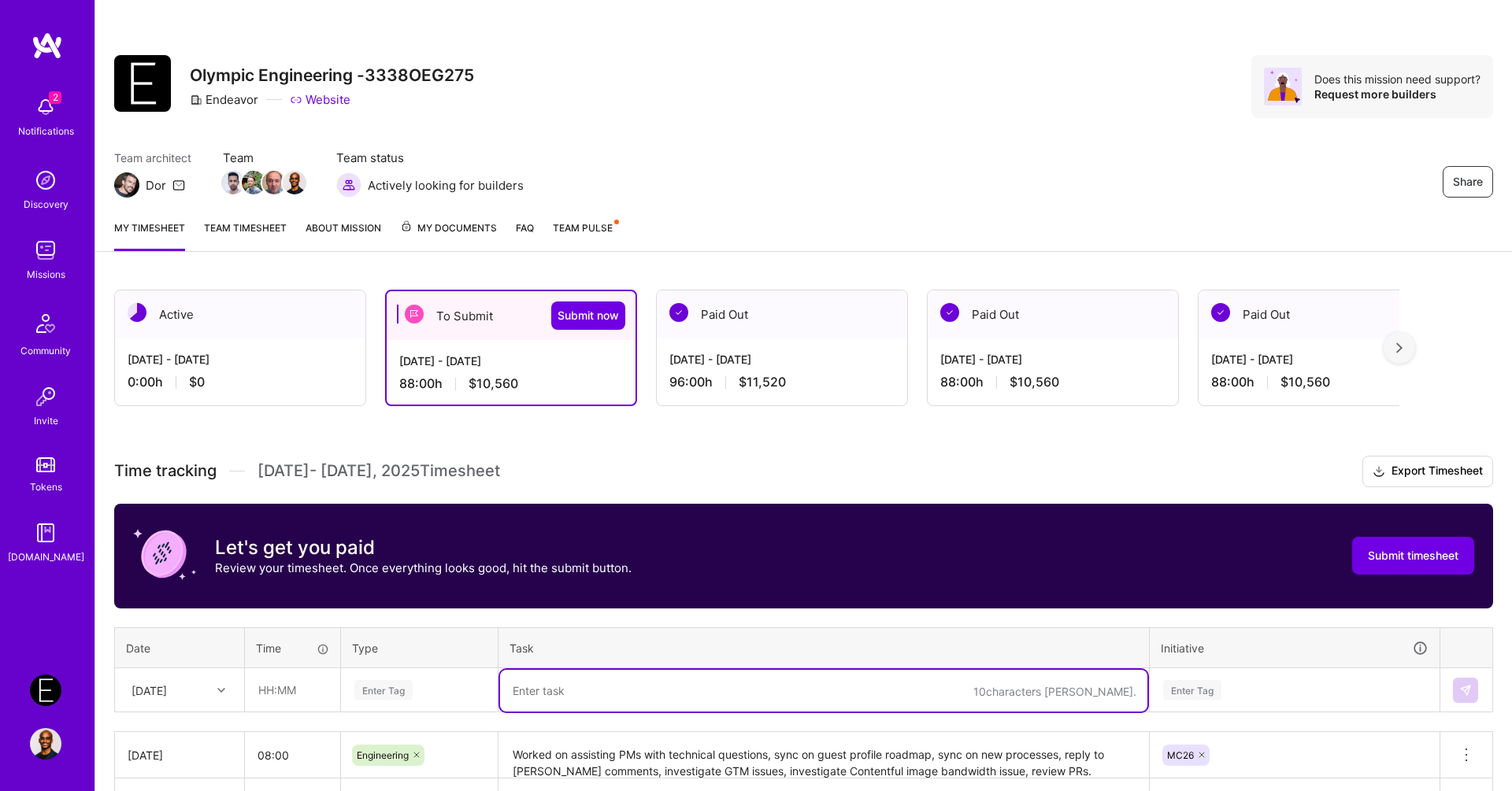
click at [623, 688] on textarea at bounding box center [823, 690] width 647 height 42
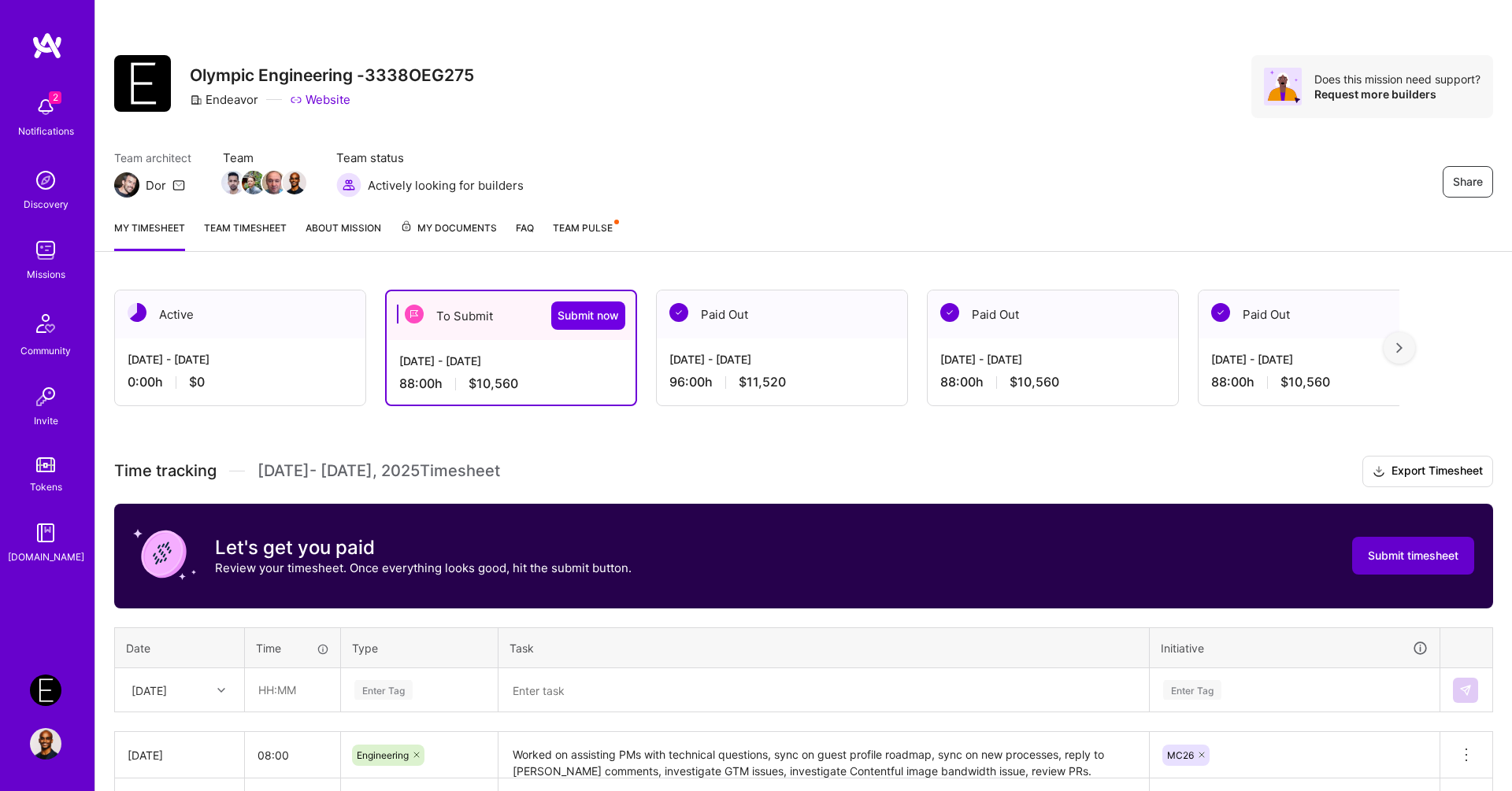
click at [1417, 555] on span "Submit timesheet" at bounding box center [1413, 555] width 91 height 16
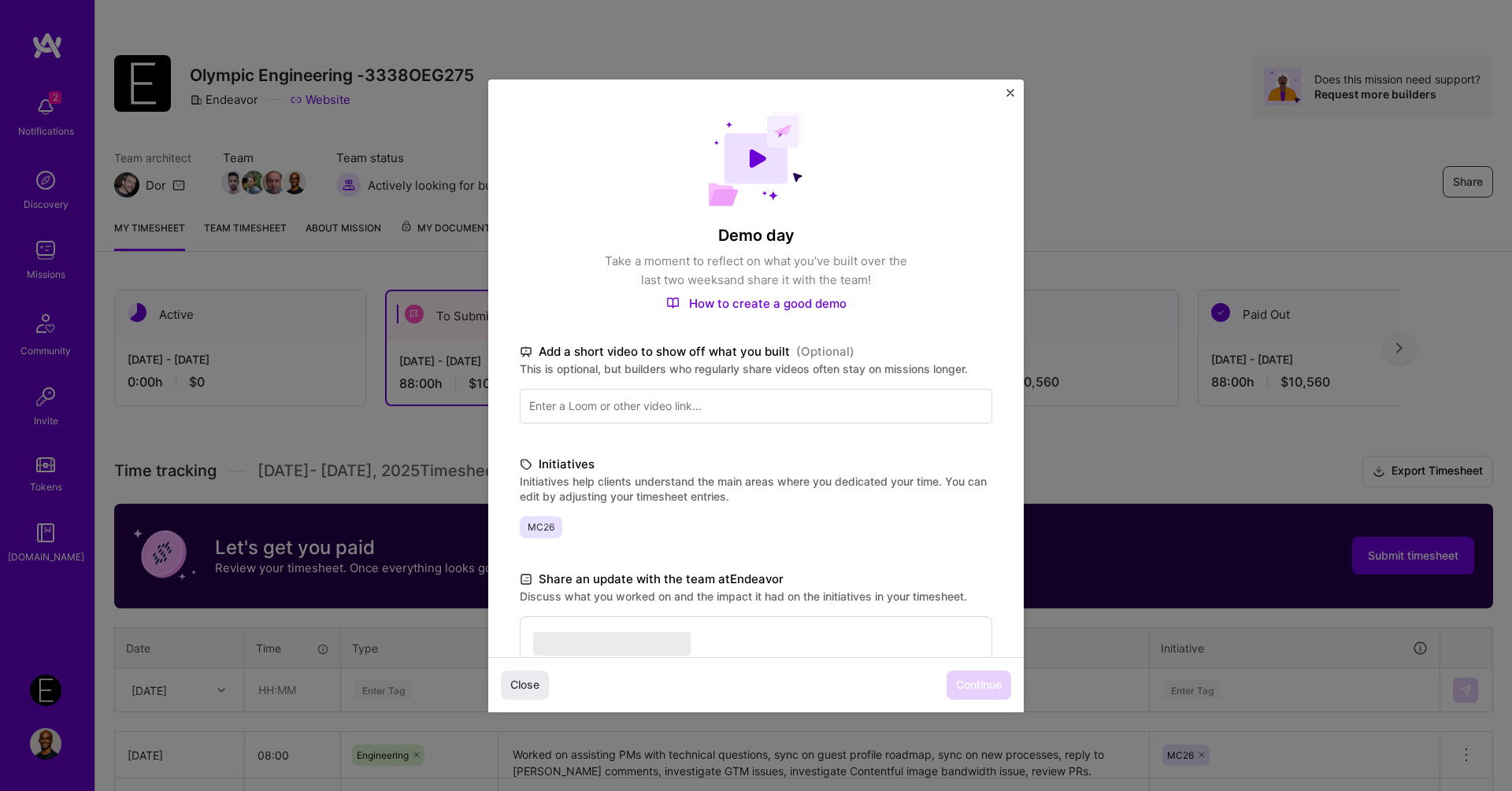
scroll to position [204, 0]
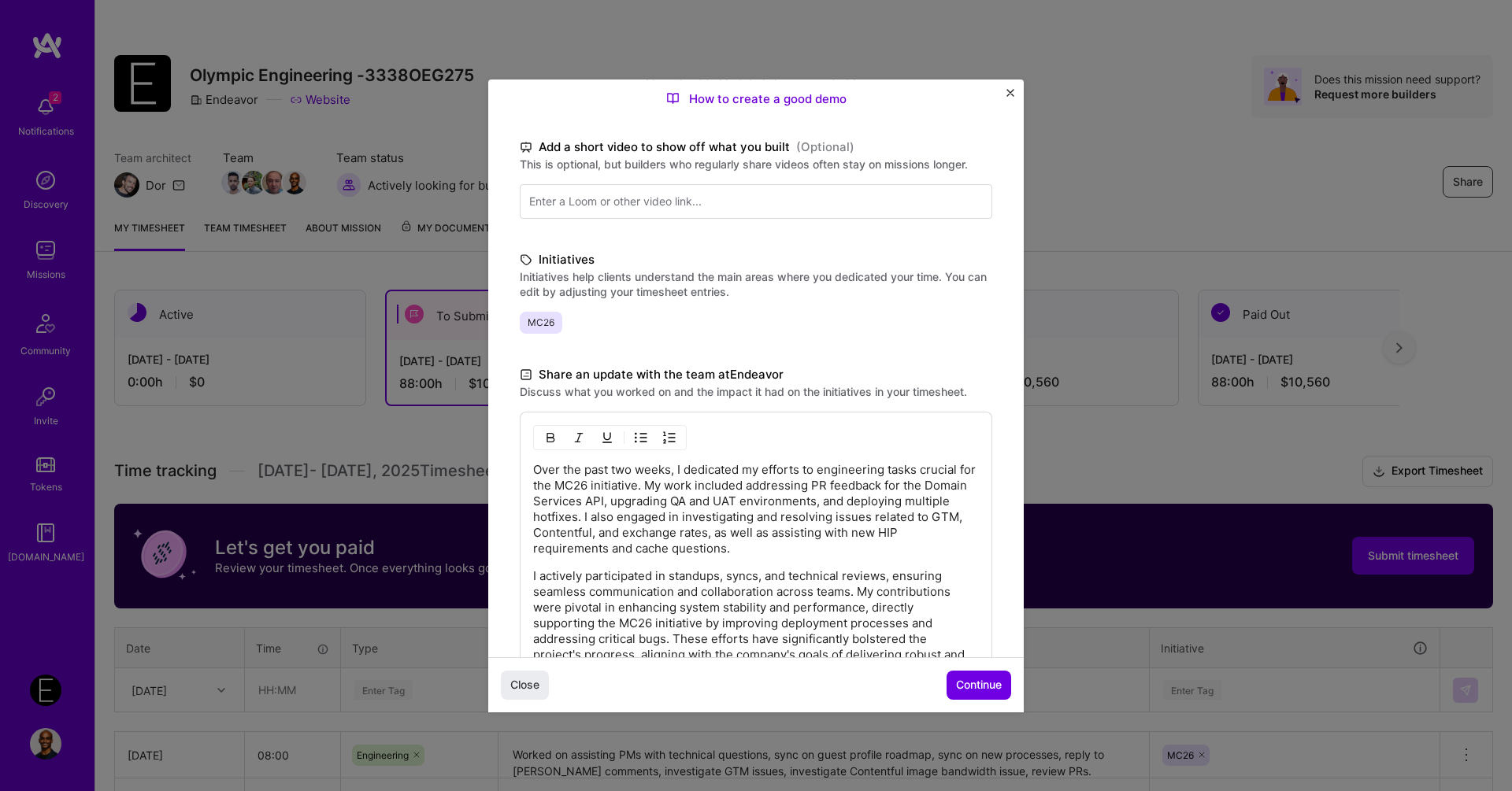
click at [977, 686] on span "Continue" at bounding box center [979, 685] width 46 height 16
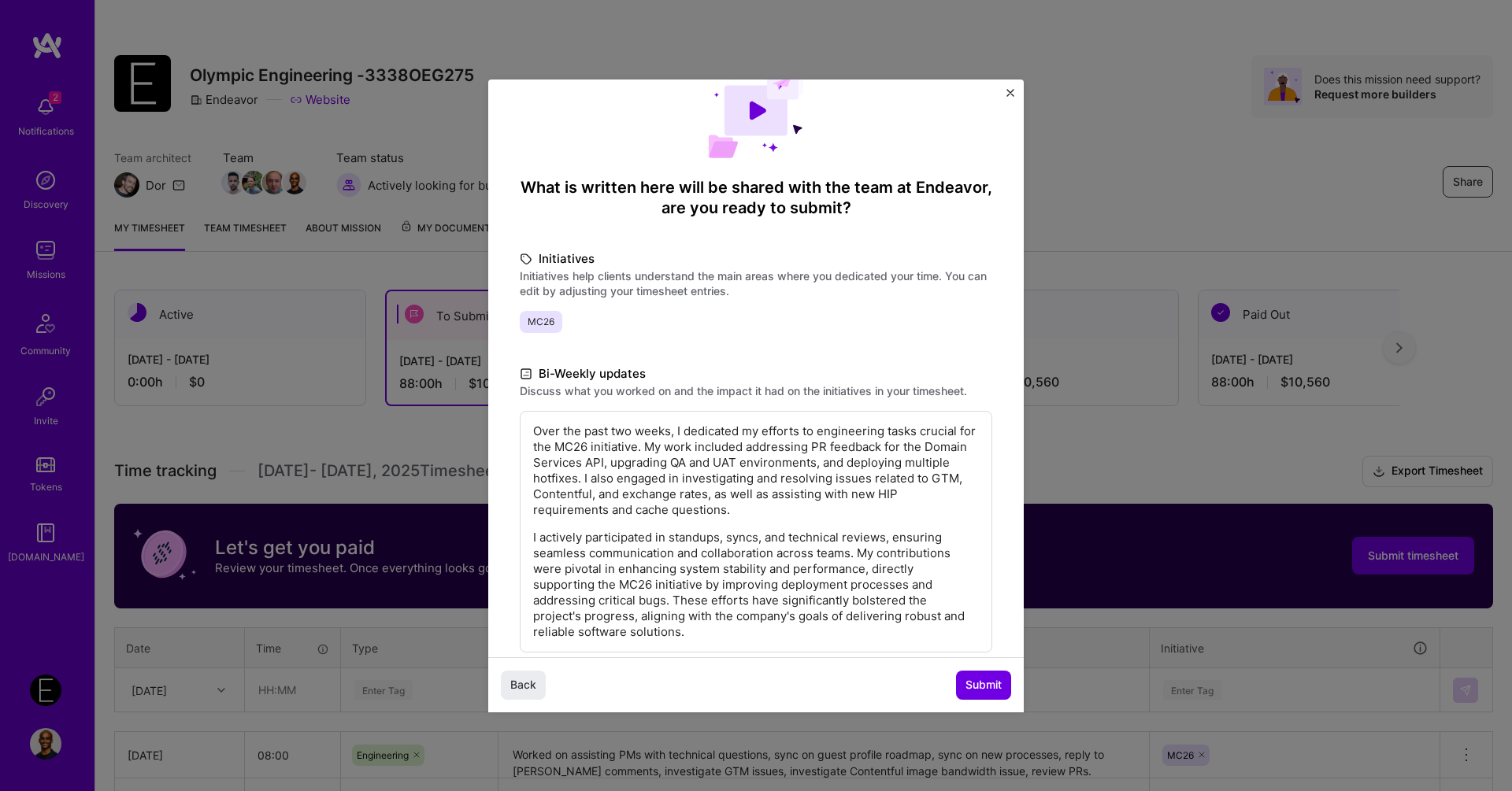
click at [977, 686] on span "Submit" at bounding box center [983, 685] width 36 height 16
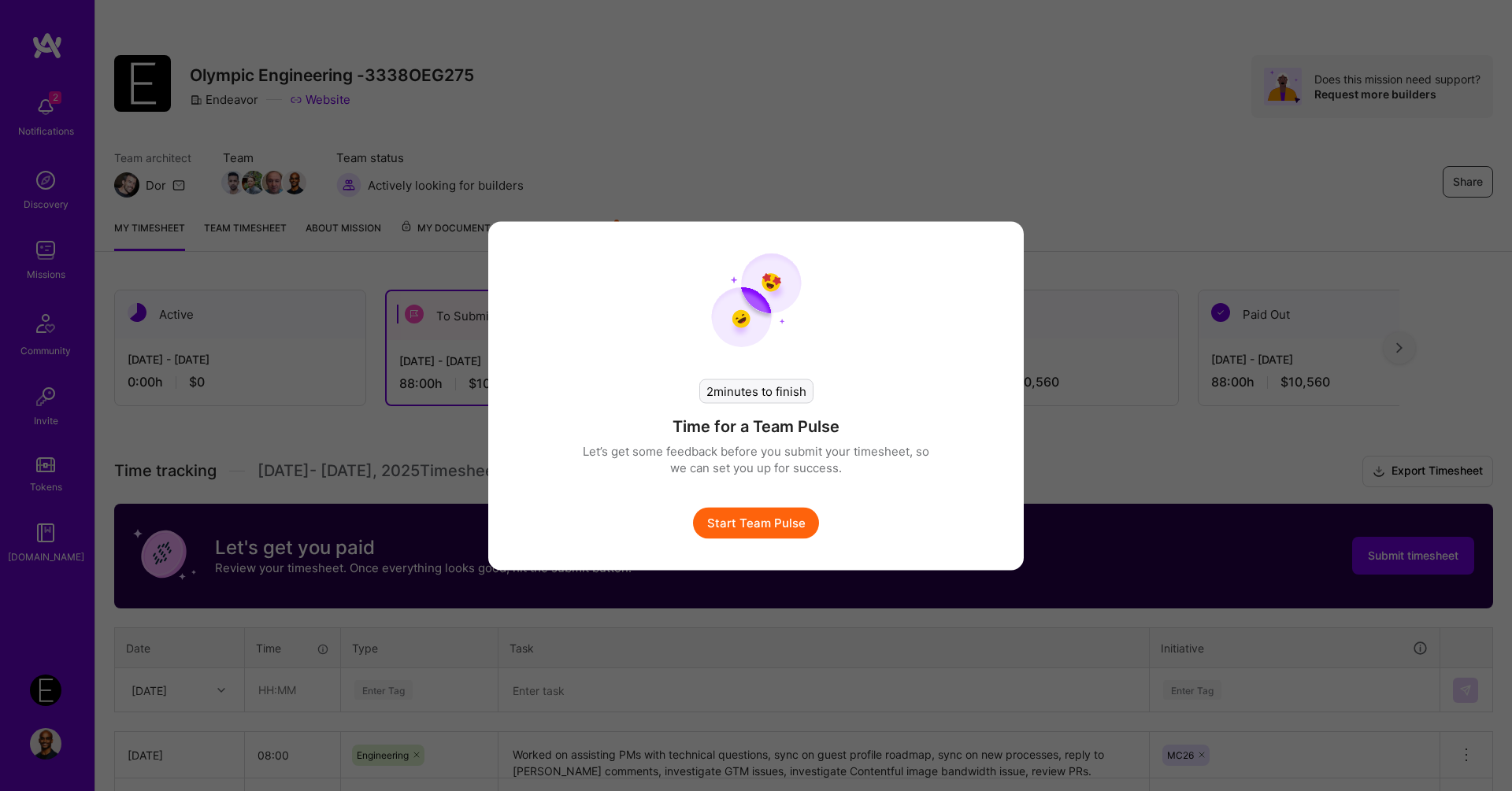
click at [775, 524] on button "Start Team Pulse" at bounding box center [756, 522] width 126 height 31
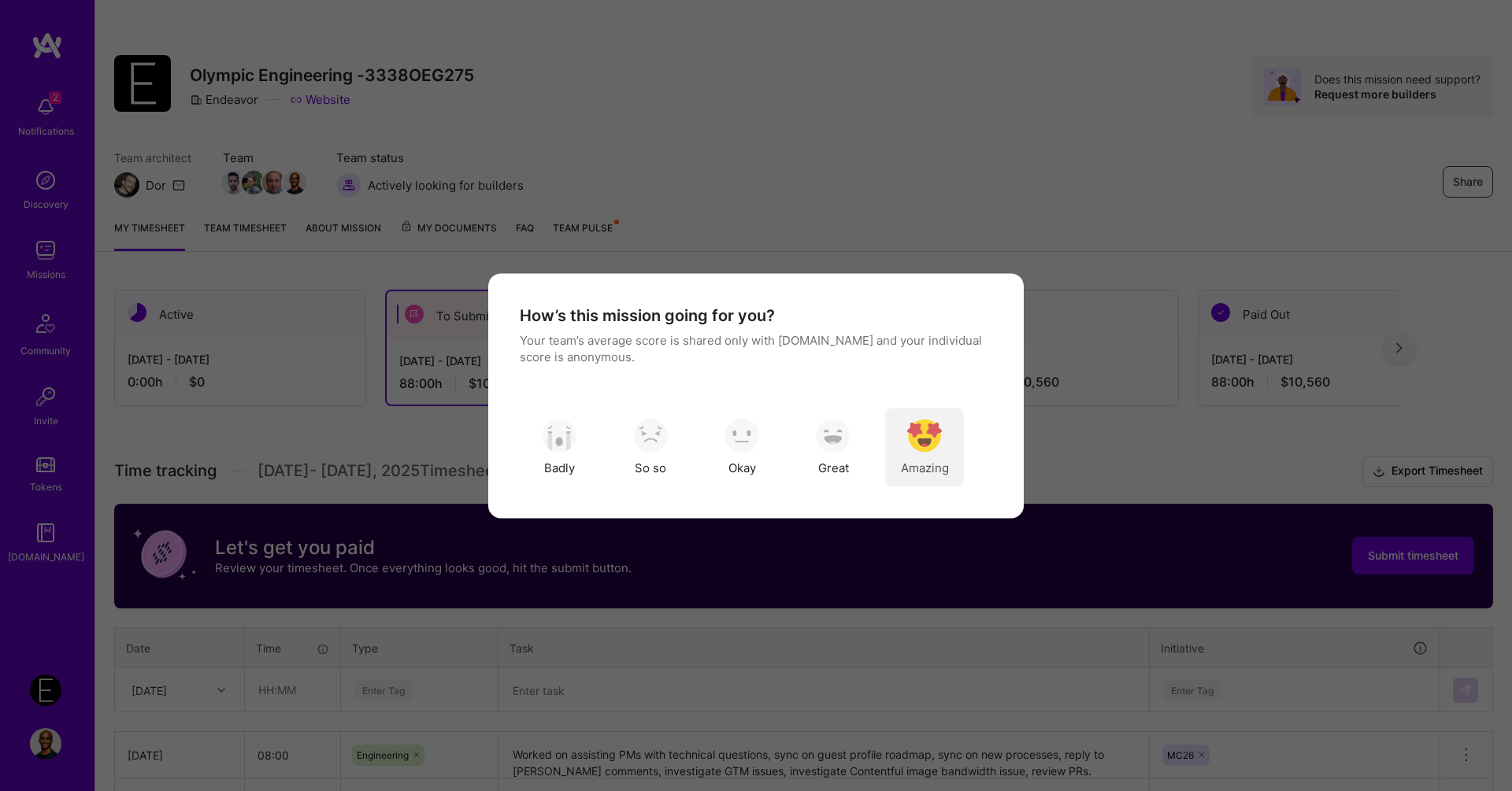
click at [933, 444] on img "modal" at bounding box center [924, 436] width 35 height 35
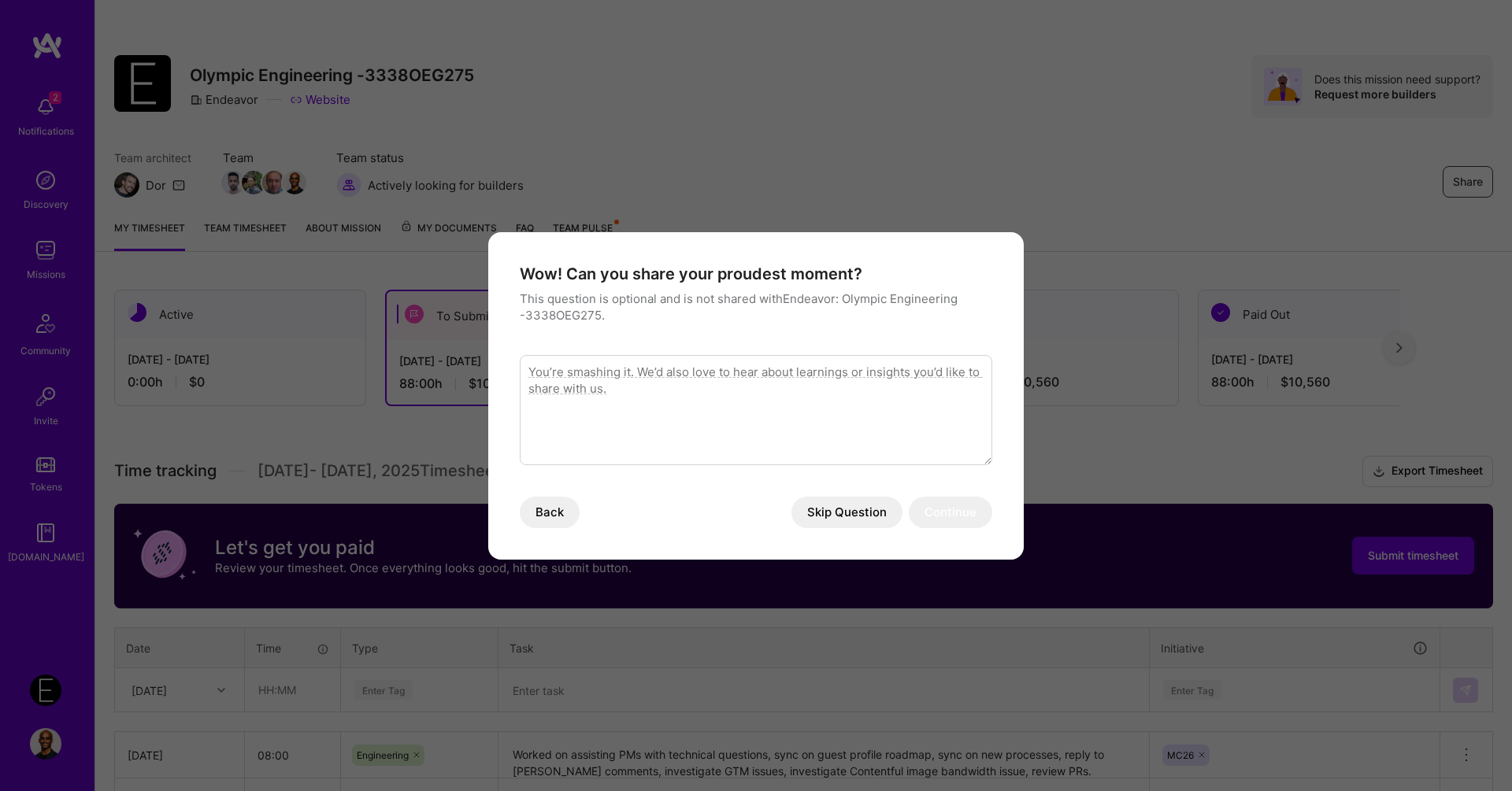
click at [855, 516] on button "Skip Question" at bounding box center [846, 512] width 111 height 31
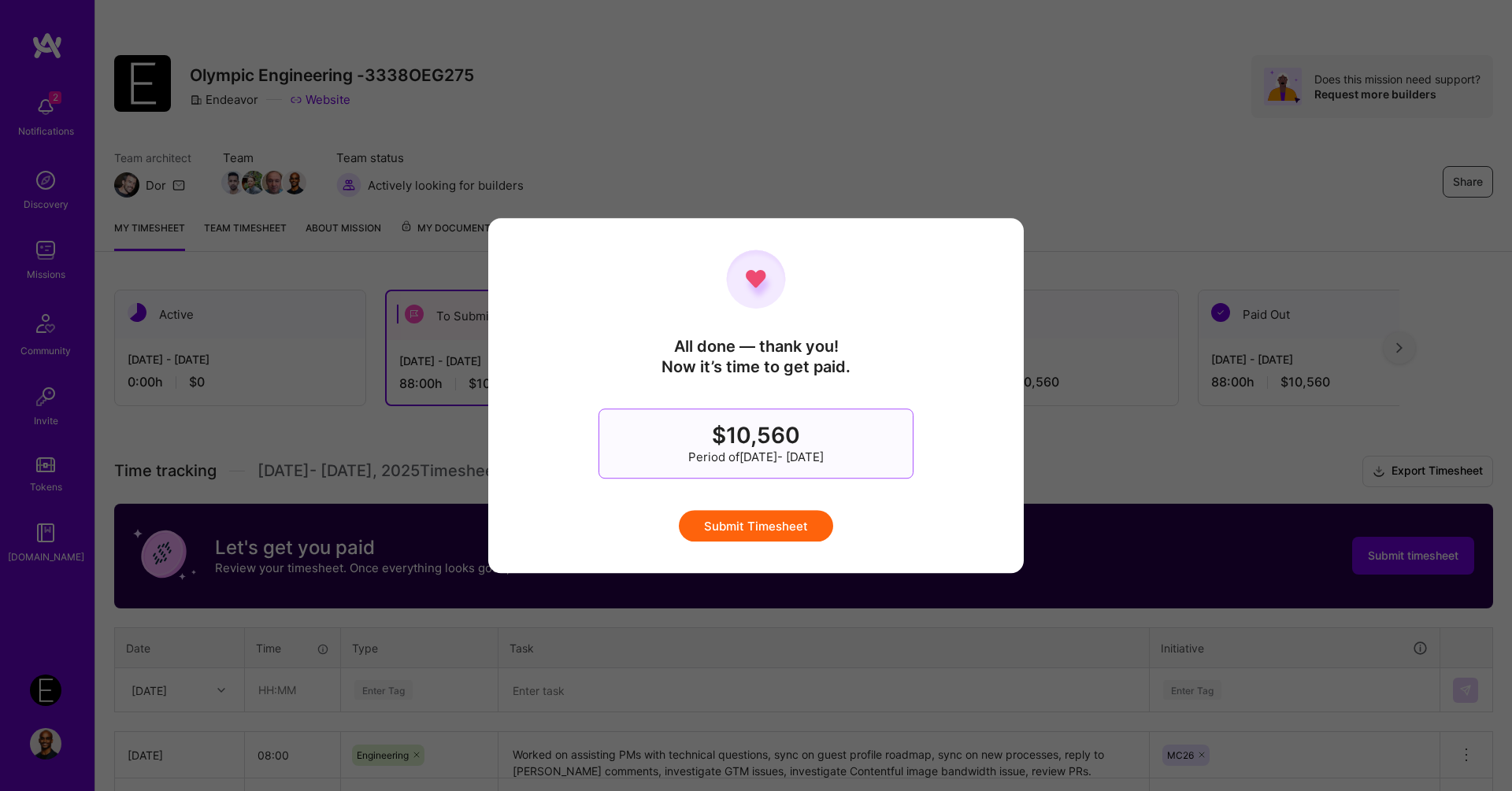
click at [801, 524] on button "Submit Timesheet" at bounding box center [756, 526] width 154 height 31
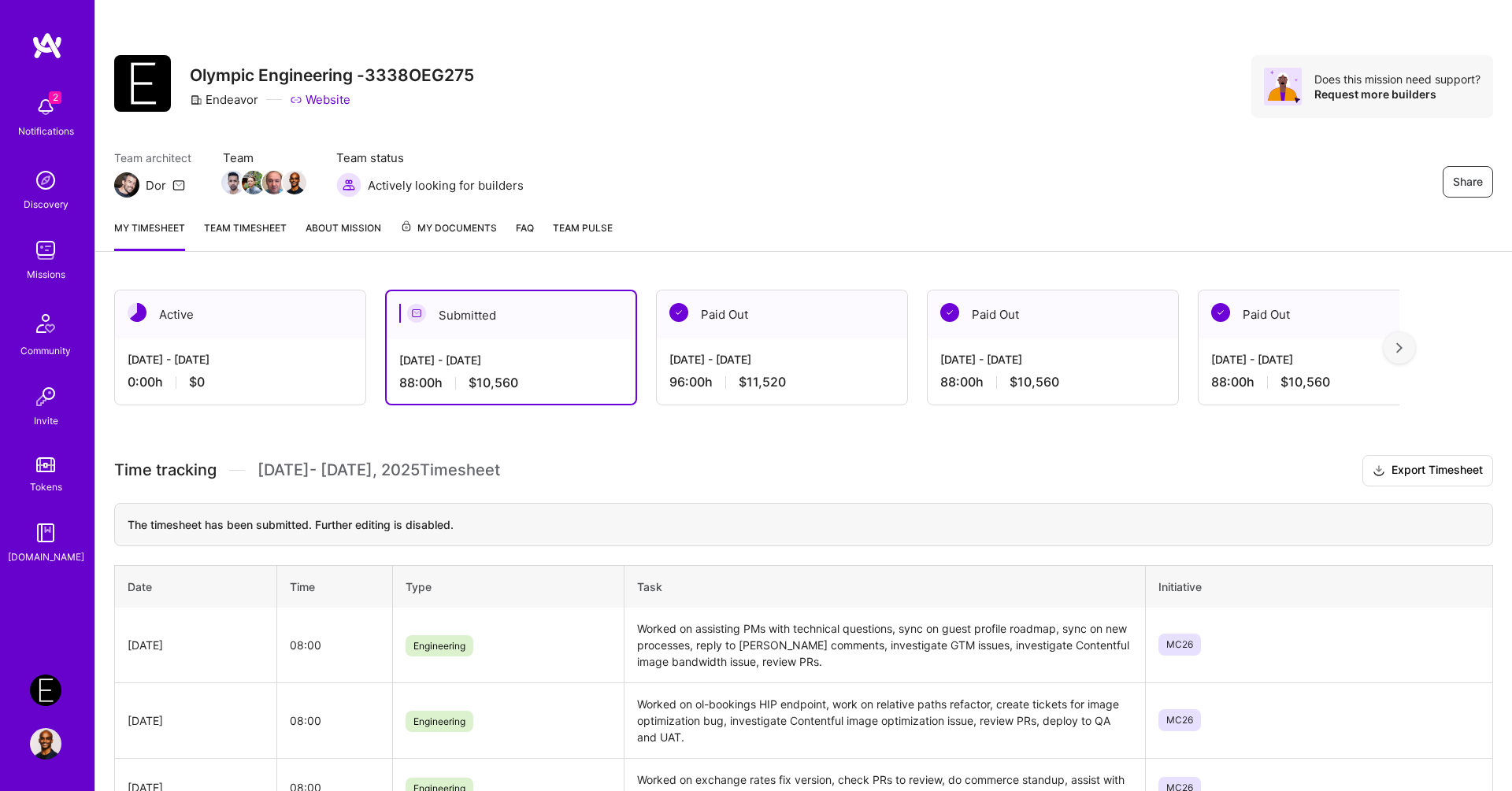
click at [775, 473] on h3 "Time tracking [DATE] - [DATE] Timesheet Export Timesheet" at bounding box center [804, 471] width 1379 height 31
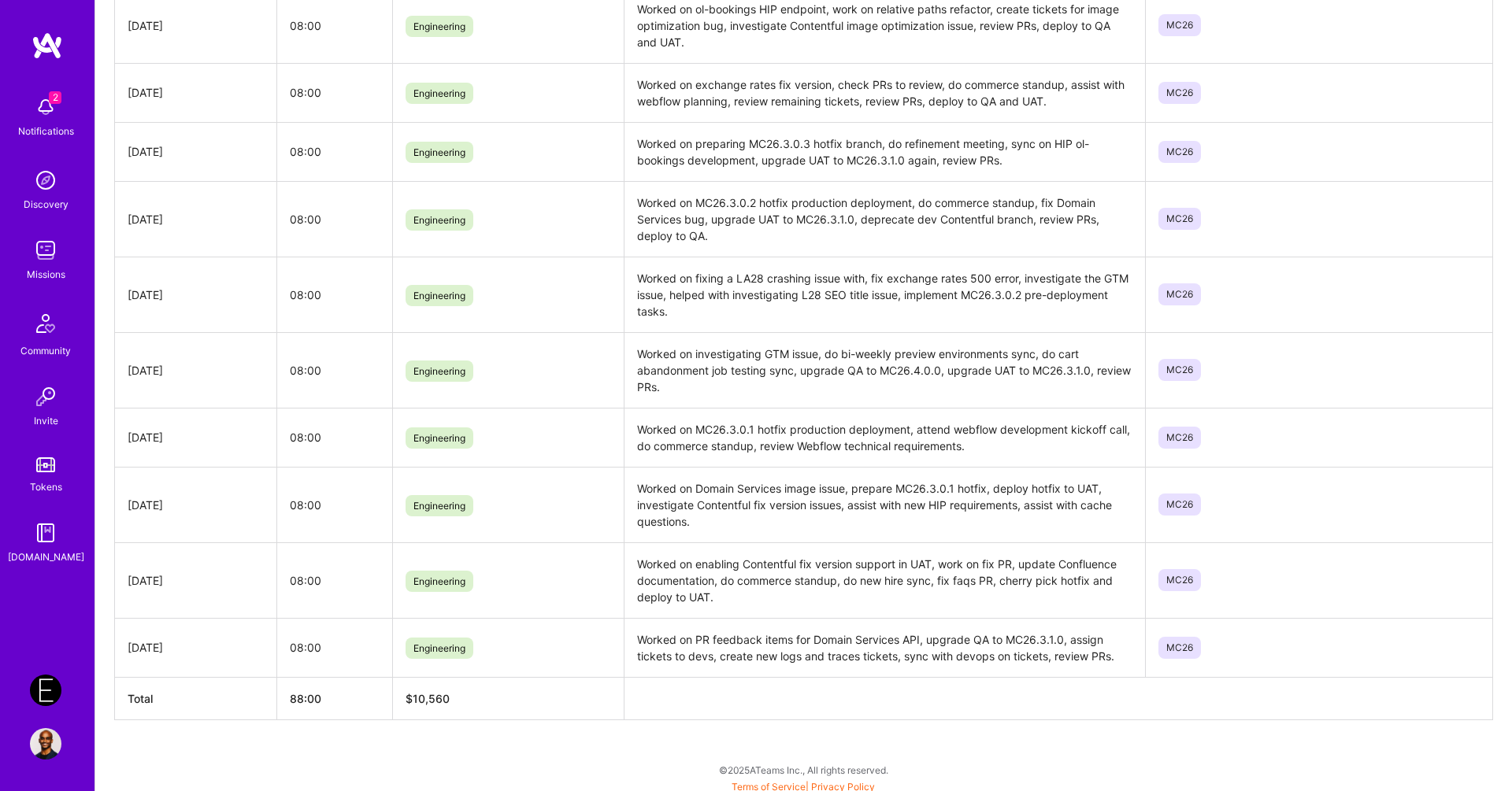
scroll to position [0, 0]
